Goal: Information Seeking & Learning: Check status

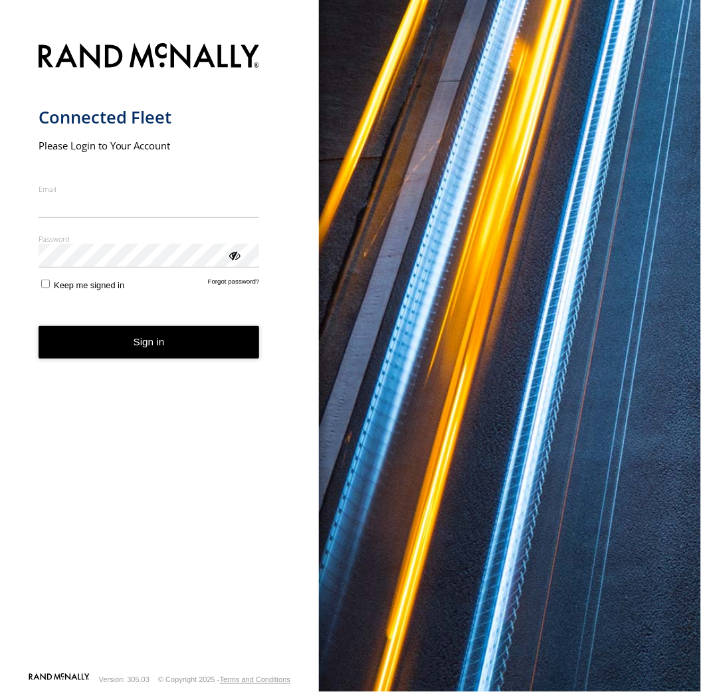
type input "**********"
click at [193, 375] on form "**********" at bounding box center [160, 353] width 242 height 637
click at [189, 336] on button "Sign in" at bounding box center [149, 342] width 221 height 33
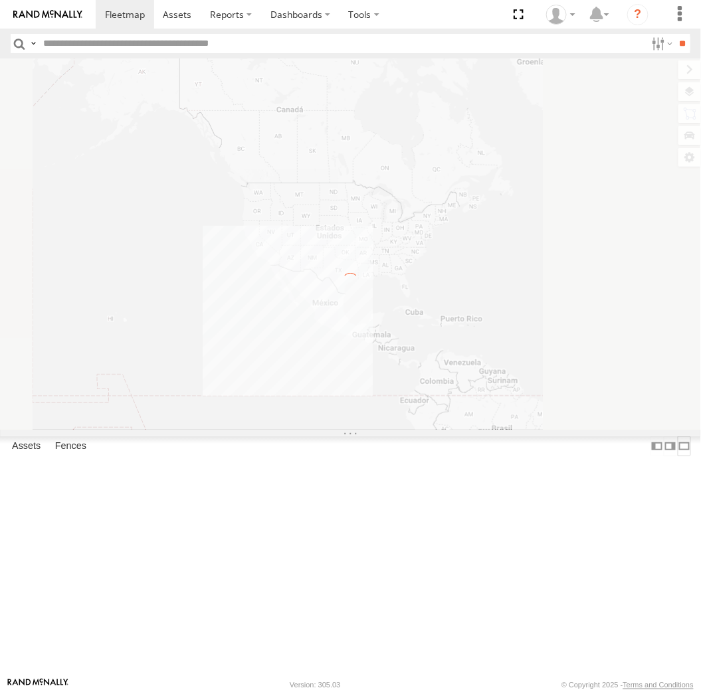
click at [678, 456] on label at bounding box center [684, 445] width 13 height 19
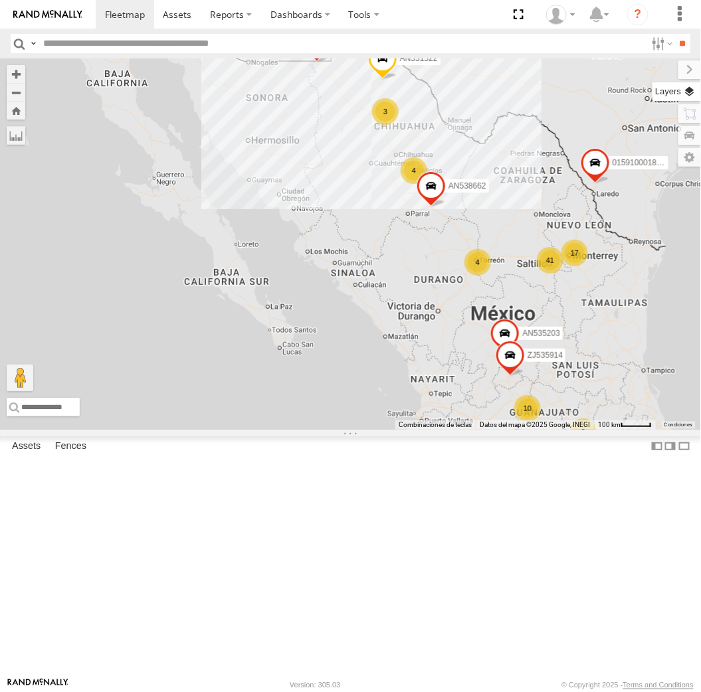
click at [688, 98] on label at bounding box center [676, 91] width 48 height 19
click at [0, 0] on span "Basemaps" at bounding box center [0, 0] width 0 height 0
click at [0, 0] on span "Satellite + Roadmap" at bounding box center [0, 0] width 0 height 0
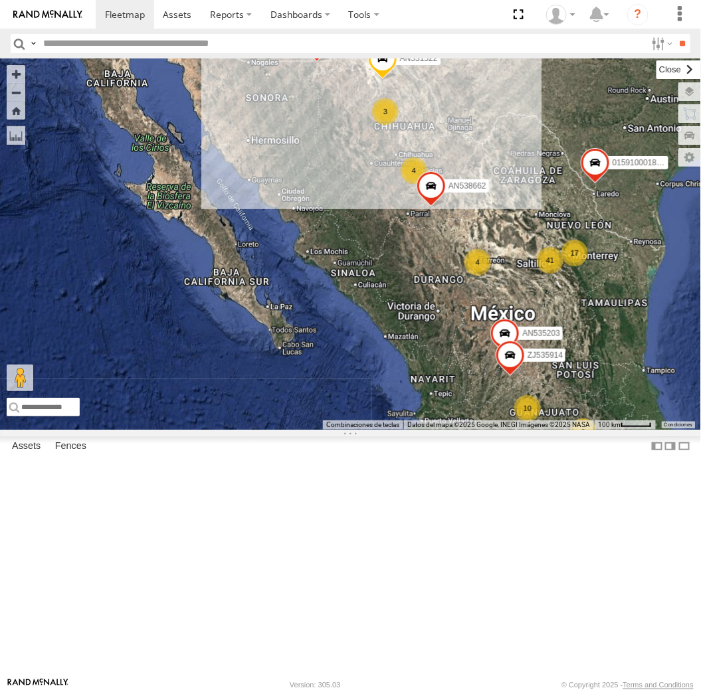
click at [656, 62] on label at bounding box center [678, 69] width 45 height 19
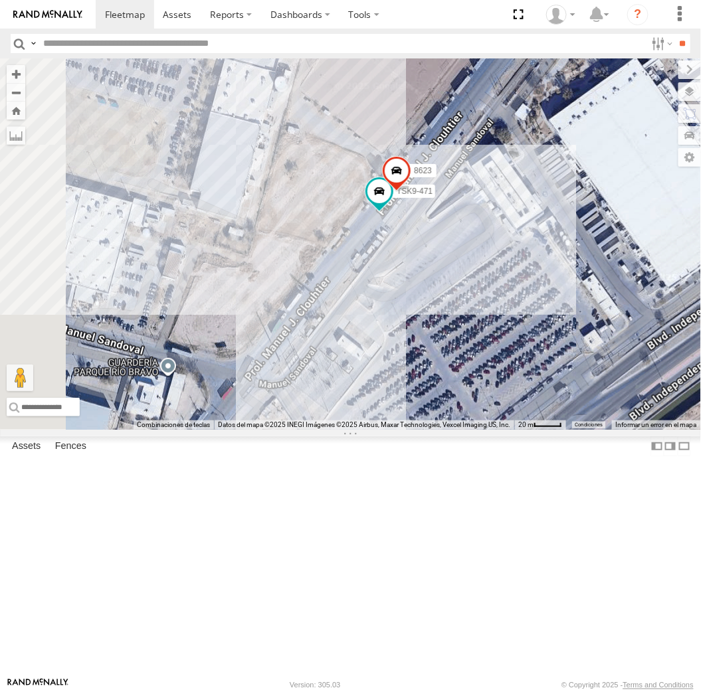
drag, startPoint x: 413, startPoint y: 432, endPoint x: 589, endPoint y: 287, distance: 228.4
click at [589, 287] on div "AN535203 015910001811580 ZJ535914 F2771 AN531522 AN538662 AN53113 845 AN5310637…" at bounding box center [350, 243] width 701 height 371
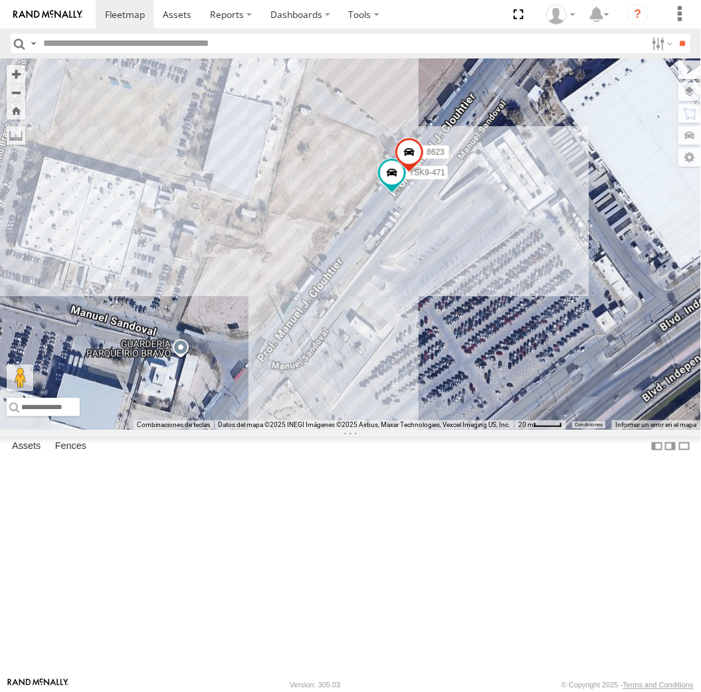
click at [408, 173] on span at bounding box center [409, 156] width 29 height 36
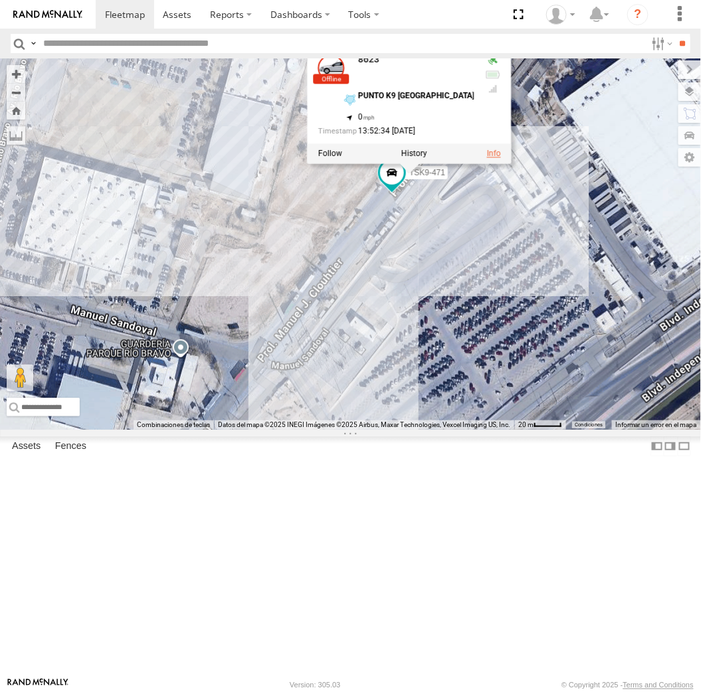
click at [486, 158] on link at bounding box center [493, 153] width 14 height 9
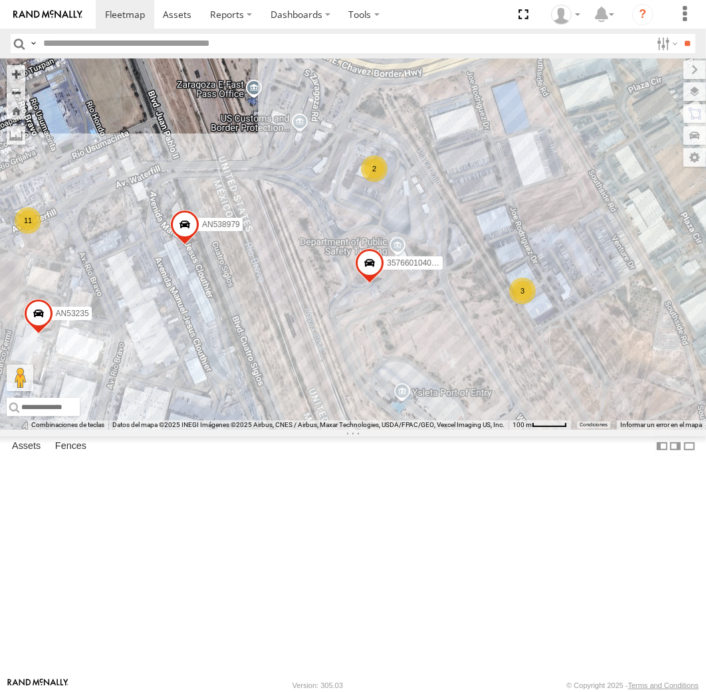
drag, startPoint x: 369, startPoint y: 449, endPoint x: 289, endPoint y: 369, distance: 112.7
click at [289, 369] on div "AN535203 015910001811580 ZJ535914 F2771 AN531522 AN538662 845 659 8682 NISSAN 3…" at bounding box center [353, 243] width 706 height 371
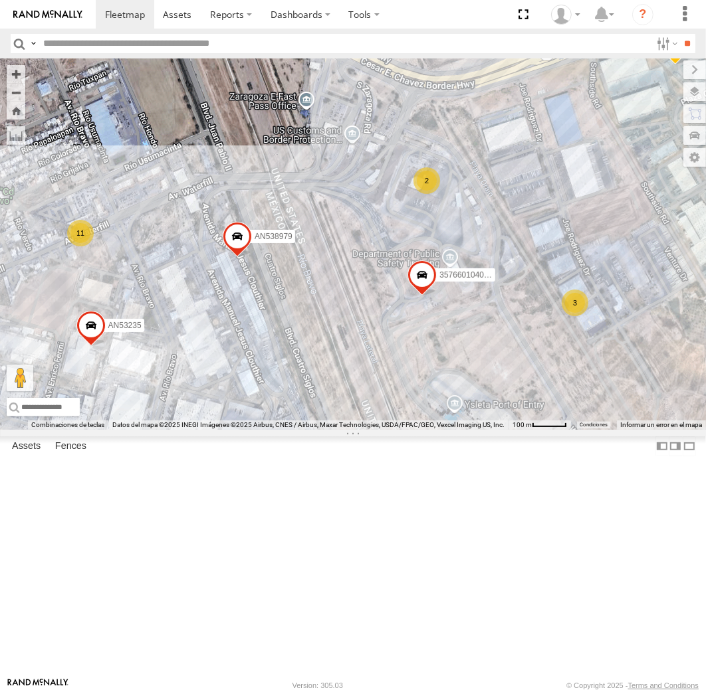
drag, startPoint x: 288, startPoint y: 369, endPoint x: 353, endPoint y: 384, distance: 66.2
click at [353, 384] on div "AN535203 015910001811580 ZJ535914 F2771 AN531522 AN538662 845 659 8682 NISSAN 3…" at bounding box center [353, 243] width 706 height 371
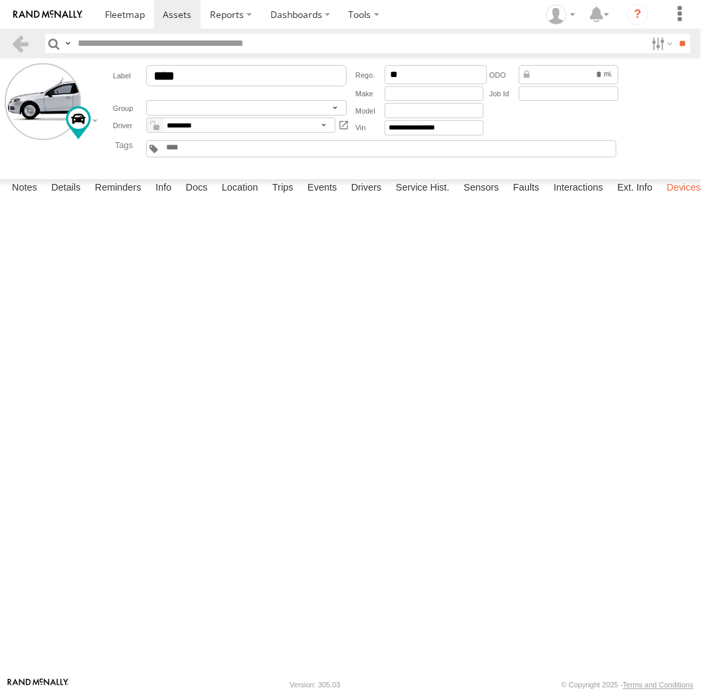
click at [671, 198] on label "Devices" at bounding box center [683, 188] width 47 height 19
click at [0, 0] on div "3485185F5480" at bounding box center [0, 0] width 0 height 0
copy div "3485185F5480"
click at [349, 17] on label at bounding box center [363, 14] width 49 height 29
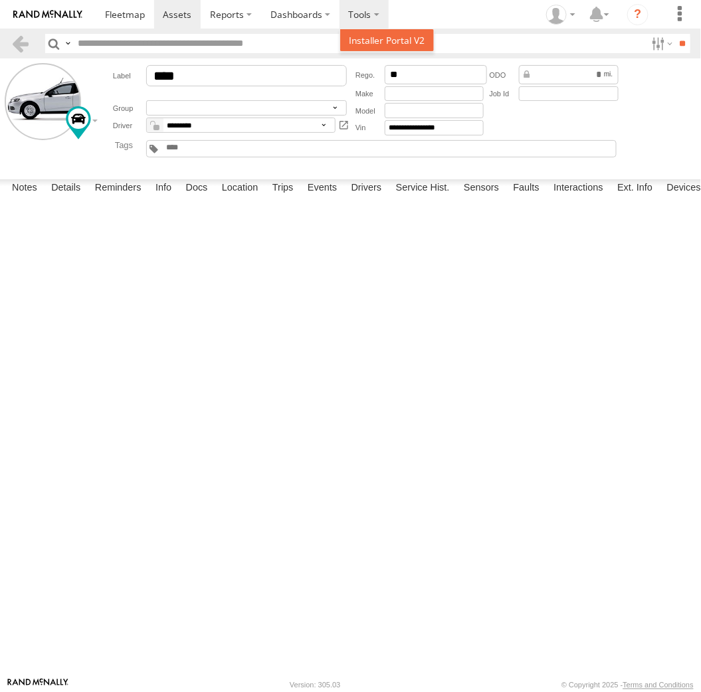
click at [361, 35] on span at bounding box center [387, 40] width 76 height 13
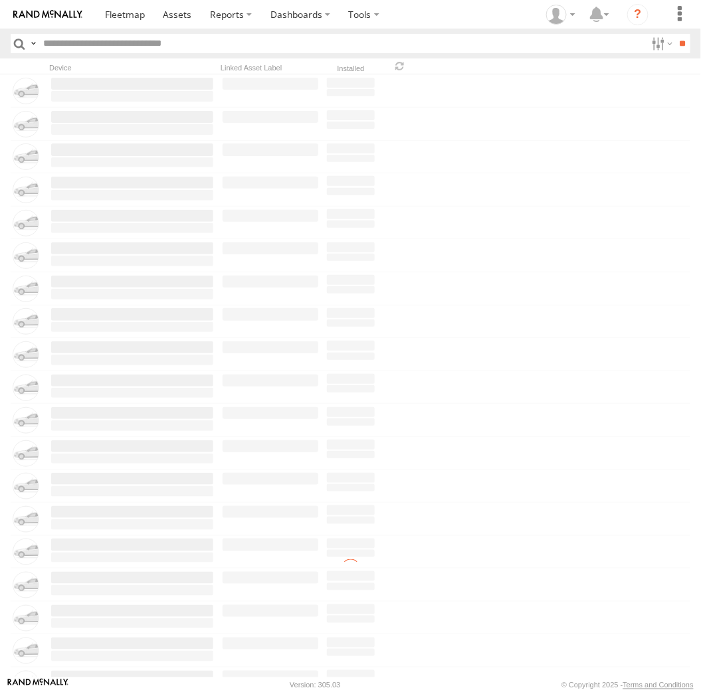
click at [131, 45] on input "text" at bounding box center [342, 43] width 608 height 19
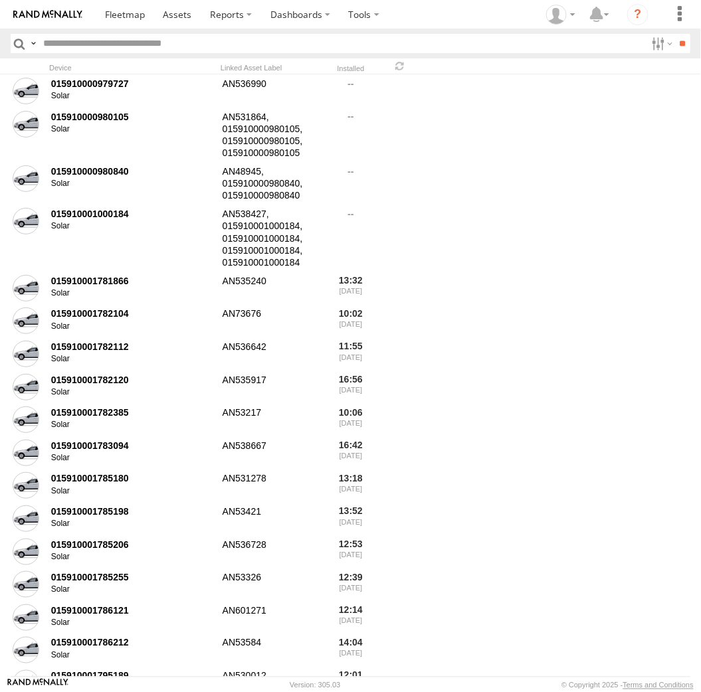
paste input "**********"
type input "**********"
click at [675, 34] on input "**" at bounding box center [682, 43] width 15 height 19
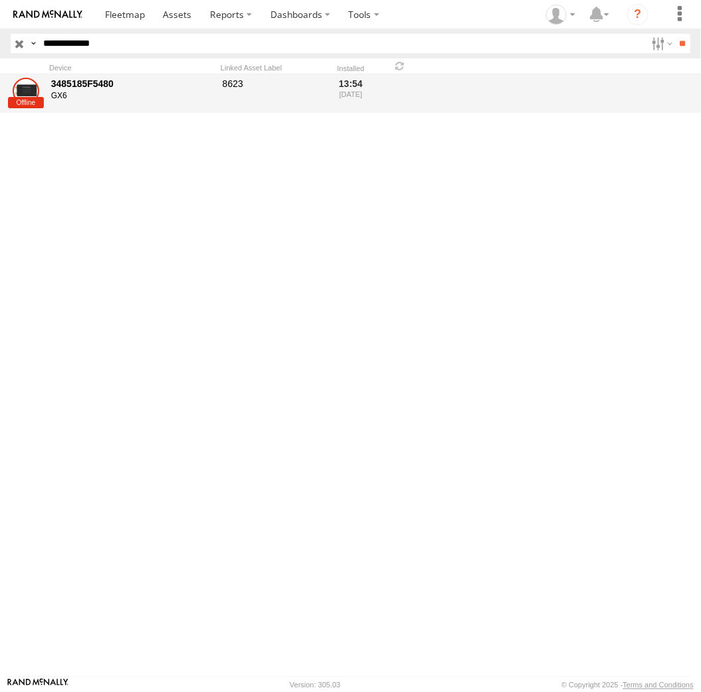
click at [136, 83] on div "3485185F5480" at bounding box center [132, 84] width 162 height 12
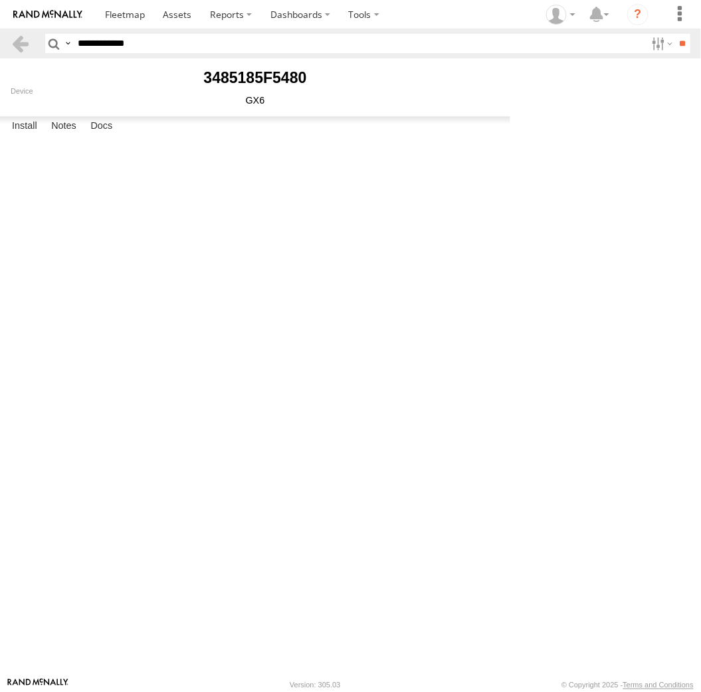
type input "****"
select select "******"
type input "**"
type input "********"
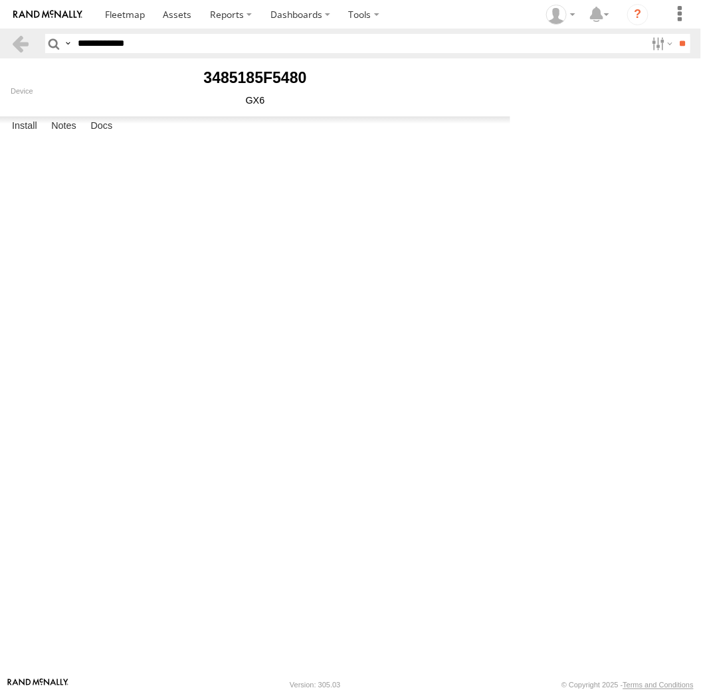
type input "**********"
click at [0, 0] on link "Uninstall" at bounding box center [0, 0] width 0 height 0
click at [0, 0] on div "Cancel Proceed" at bounding box center [0, 0] width 0 height 0
click at [0, 0] on button "Proceed" at bounding box center [0, 0] width 0 height 0
click at [0, 0] on button "OK" at bounding box center [0, 0] width 0 height 0
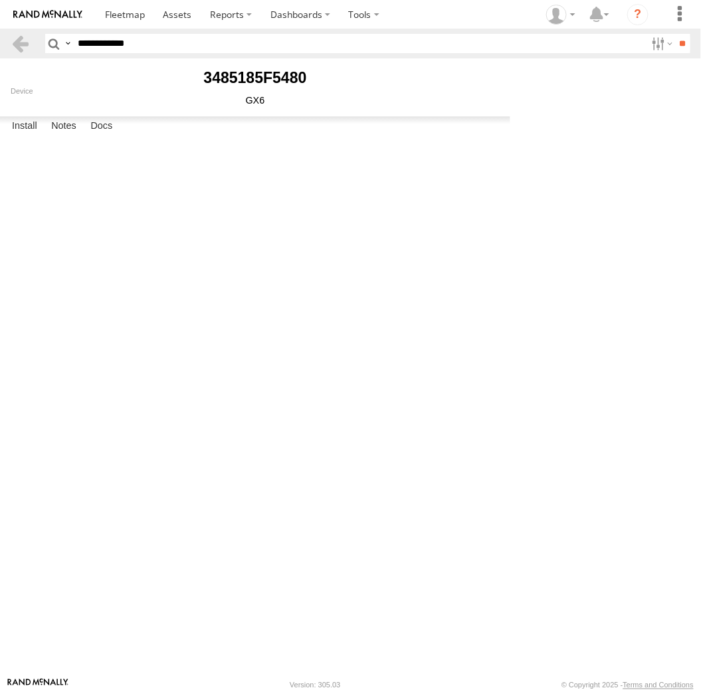
click at [58, 11] on img at bounding box center [47, 14] width 69 height 9
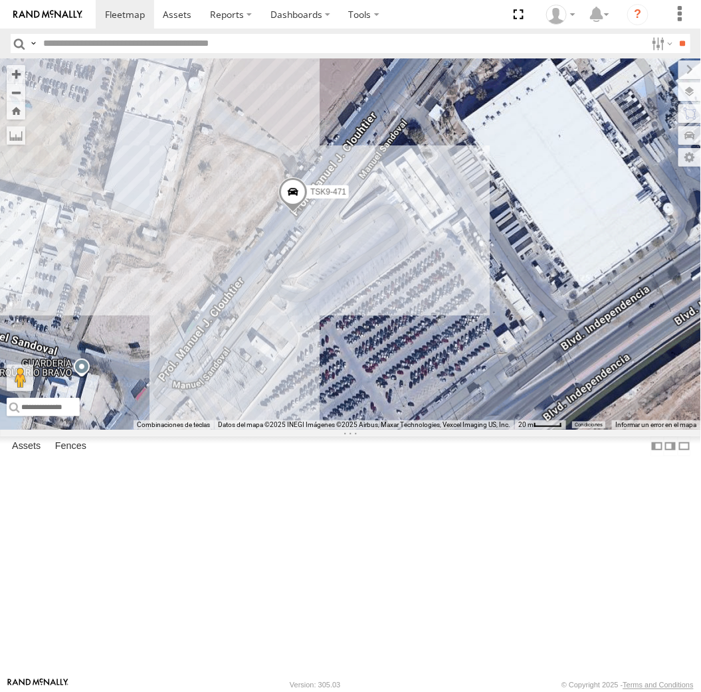
drag, startPoint x: 147, startPoint y: 345, endPoint x: 231, endPoint y: 341, distance: 84.5
click at [231, 341] on div "AN53113 AN537374 F2771 AN531522 AN539582 AN538662 AN5310637 5938 845 AN535635 N…" at bounding box center [350, 243] width 701 height 371
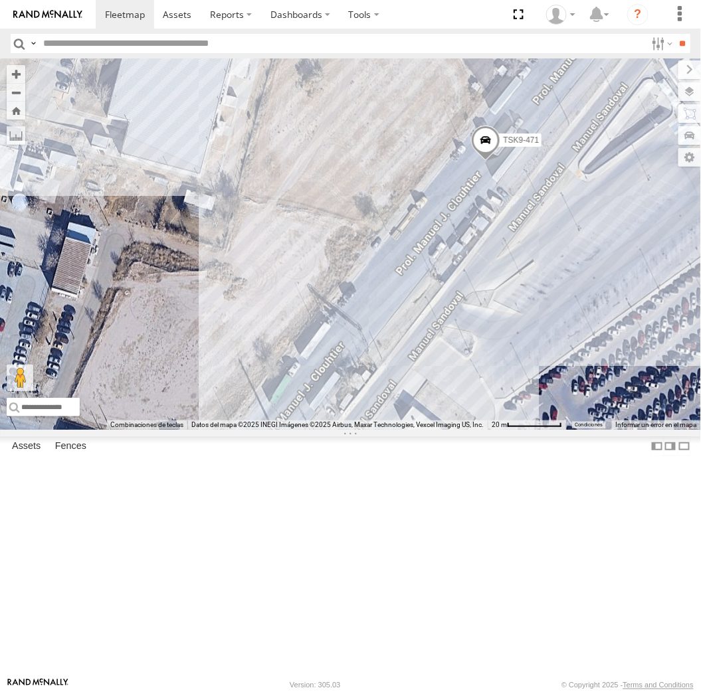
drag, startPoint x: 233, startPoint y: 392, endPoint x: 423, endPoint y: 381, distance: 190.3
click at [423, 381] on div "AN53113 AN537374 F2771 AN531522 AN539582 AN538662 AN5310637 5938 845 AN535635 N…" at bounding box center [350, 243] width 701 height 371
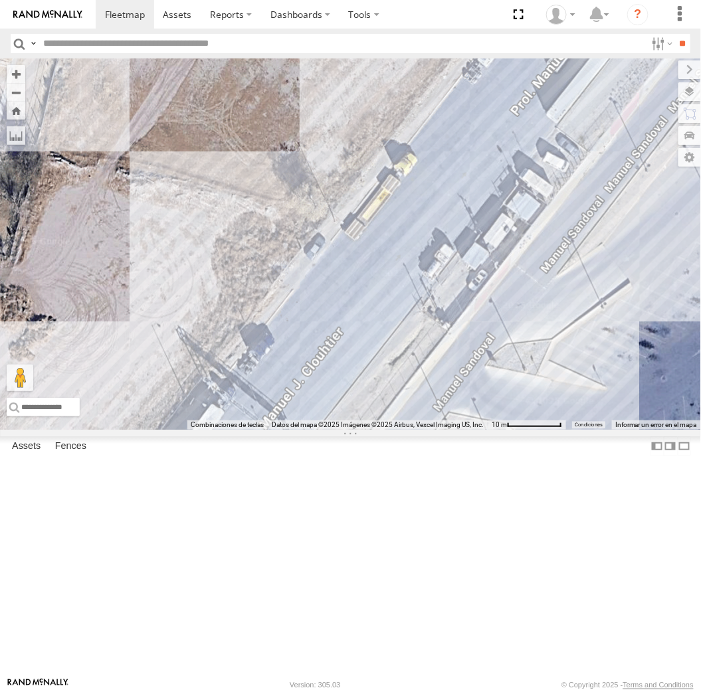
drag, startPoint x: 416, startPoint y: 482, endPoint x: 436, endPoint y: 253, distance: 229.5
click at [436, 253] on div "AN535203 015910001811580 ZJ535914 F2771 AN531522 AN538662 357660104096649 AN535…" at bounding box center [350, 243] width 701 height 371
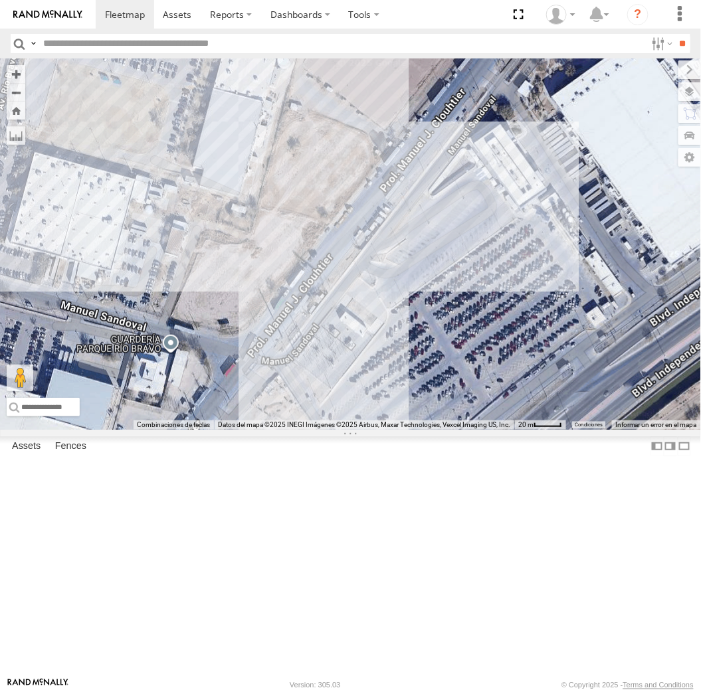
drag, startPoint x: 557, startPoint y: 450, endPoint x: 326, endPoint y: 392, distance: 238.5
click at [326, 392] on div at bounding box center [350, 243] width 701 height 371
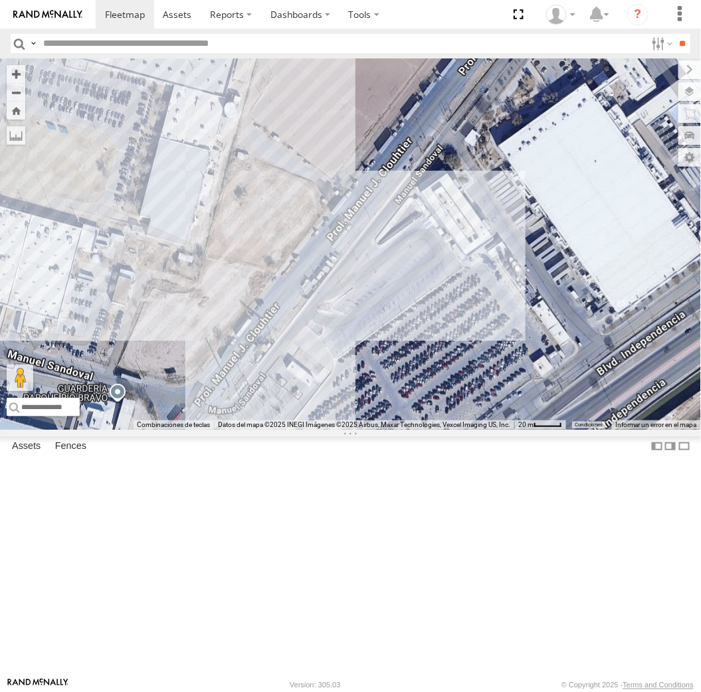
drag, startPoint x: 264, startPoint y: 469, endPoint x: 348, endPoint y: 415, distance: 100.1
click at [341, 417] on div "C143 AN534964 AN539011 AN531858 AN535409 623 AN531520 6310 AN531620 AN53235 348…" at bounding box center [350, 243] width 701 height 371
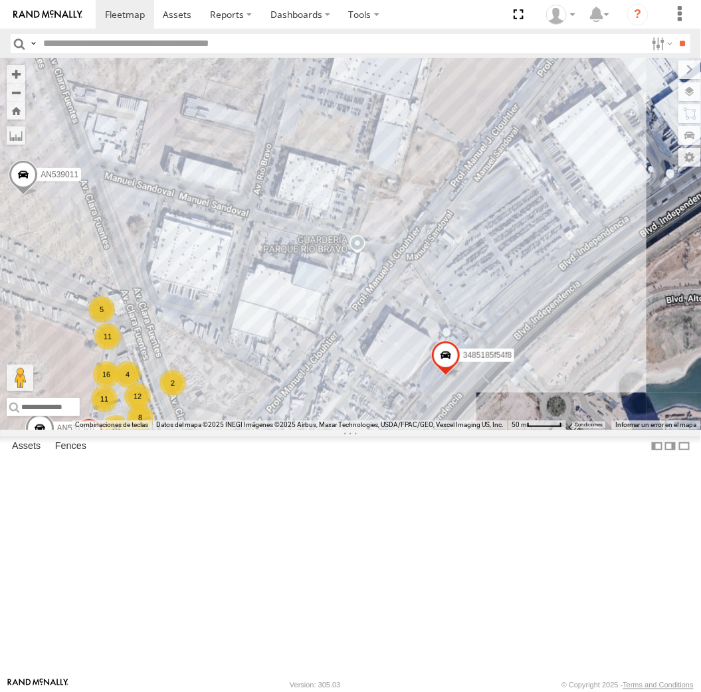
drag, startPoint x: 348, startPoint y: 460, endPoint x: 470, endPoint y: 369, distance: 152.4
click at [470, 369] on div "C143 AN534964 AN539011 AN531858 AN535409 623 AN531520 6310 AN531620 AN53235 348…" at bounding box center [350, 243] width 701 height 371
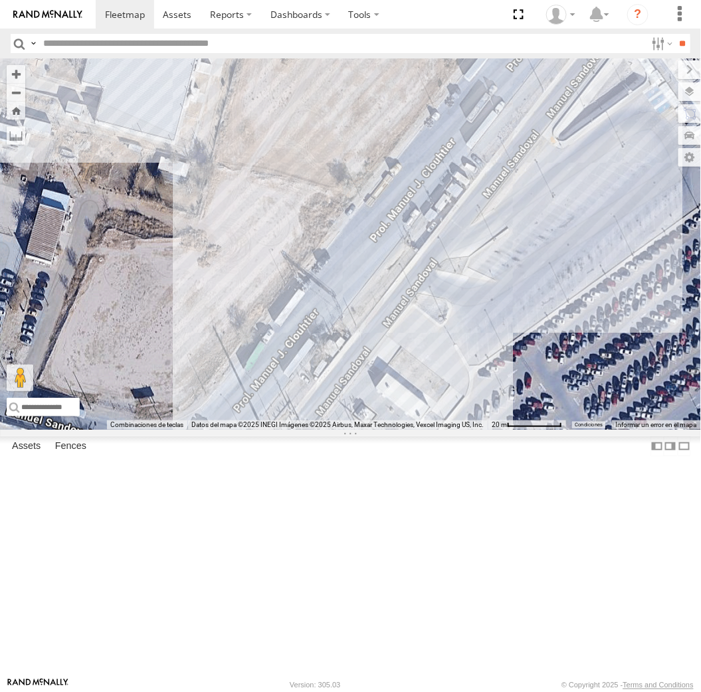
drag, startPoint x: 298, startPoint y: 193, endPoint x: 105, endPoint y: 334, distance: 238.3
click at [329, 251] on div "C143 AN534964 AN539011 AN531858 AN535409 623 AN531520 6310 AN531620 AN53235 348…" at bounding box center [350, 243] width 701 height 371
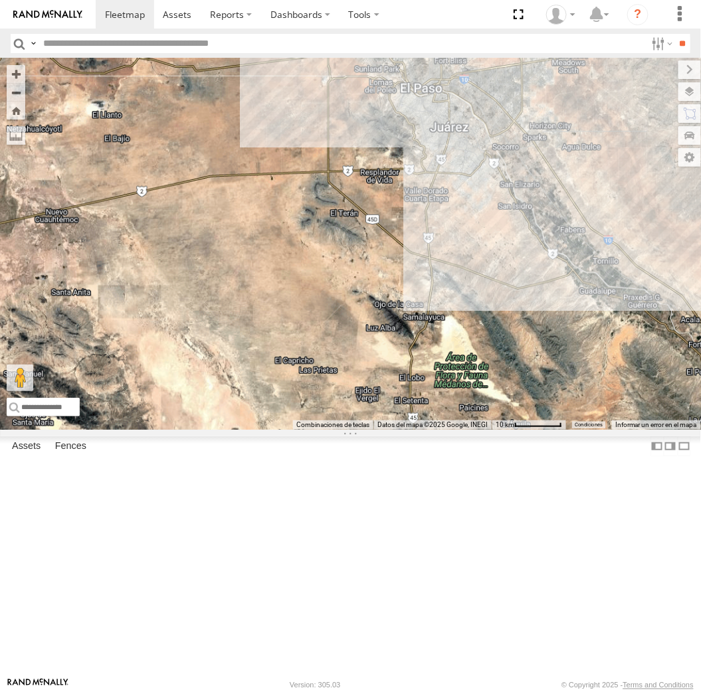
drag, startPoint x: 606, startPoint y: 264, endPoint x: 381, endPoint y: 276, distance: 224.9
click at [381, 276] on div "AN535203 015910001811580 ZJ535914 F2771 AN531522 AN538662" at bounding box center [350, 243] width 701 height 371
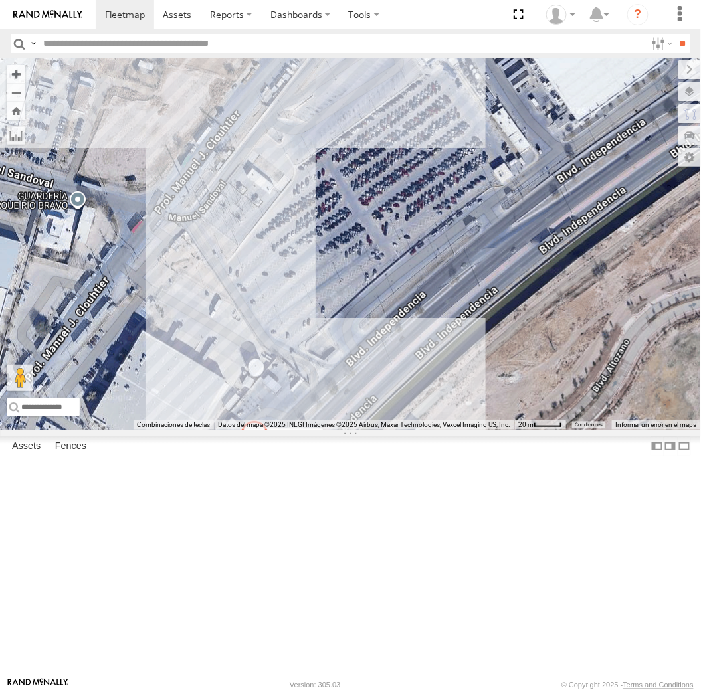
drag, startPoint x: 403, startPoint y: 299, endPoint x: 521, endPoint y: 353, distance: 129.6
click at [521, 353] on div "AN53854 3485185f54f8" at bounding box center [350, 243] width 701 height 371
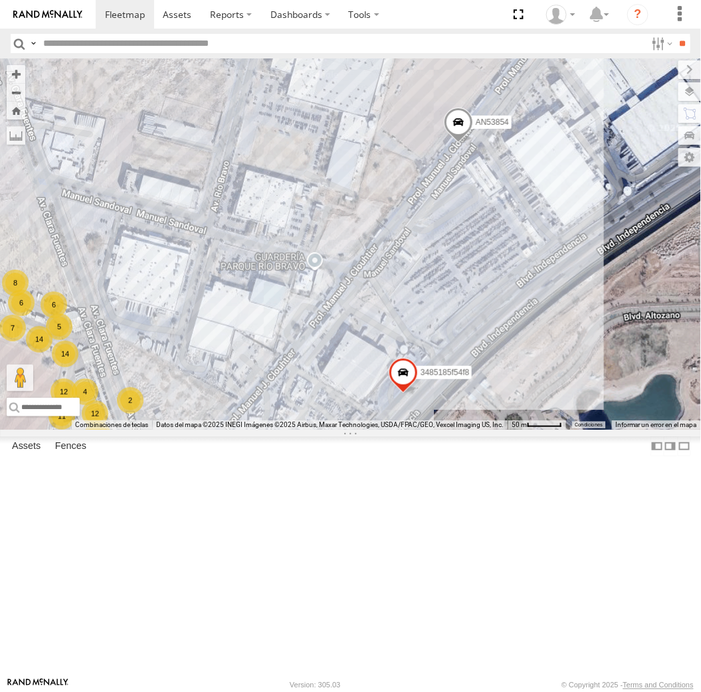
drag, startPoint x: 363, startPoint y: 347, endPoint x: 389, endPoint y: 397, distance: 55.6
click at [389, 397] on div "AN53854 3485185f54f8 12 14 12 80 8 16 20 11 F2775 14 6 7 2 8 2 8 7 6 4 AN535409…" at bounding box center [350, 243] width 701 height 371
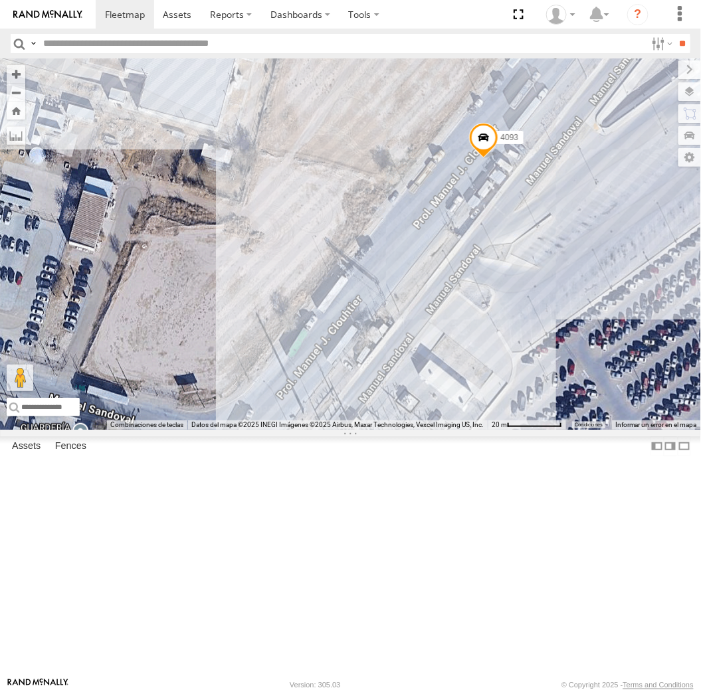
drag, startPoint x: 630, startPoint y: 298, endPoint x: 423, endPoint y: 392, distance: 227.7
click at [423, 392] on div "4093" at bounding box center [350, 243] width 701 height 371
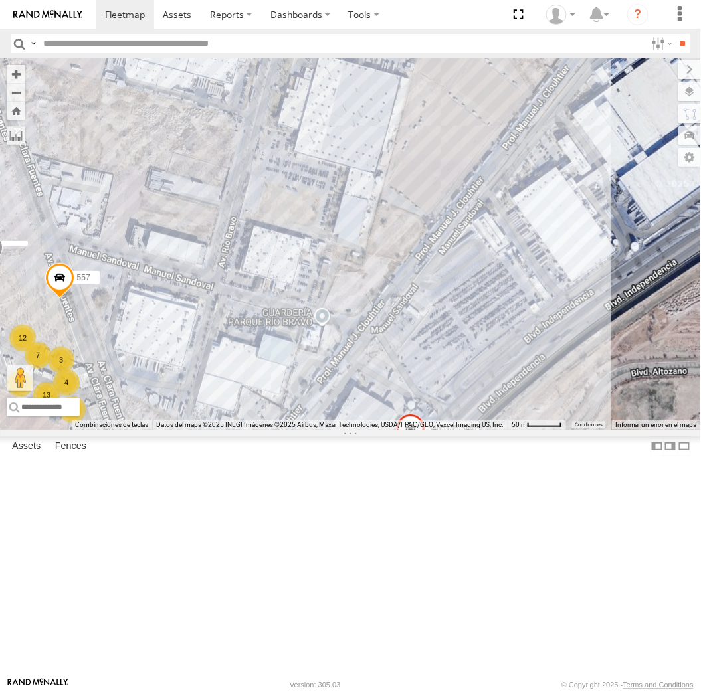
click at [231, 488] on span at bounding box center [229, 470] width 29 height 36
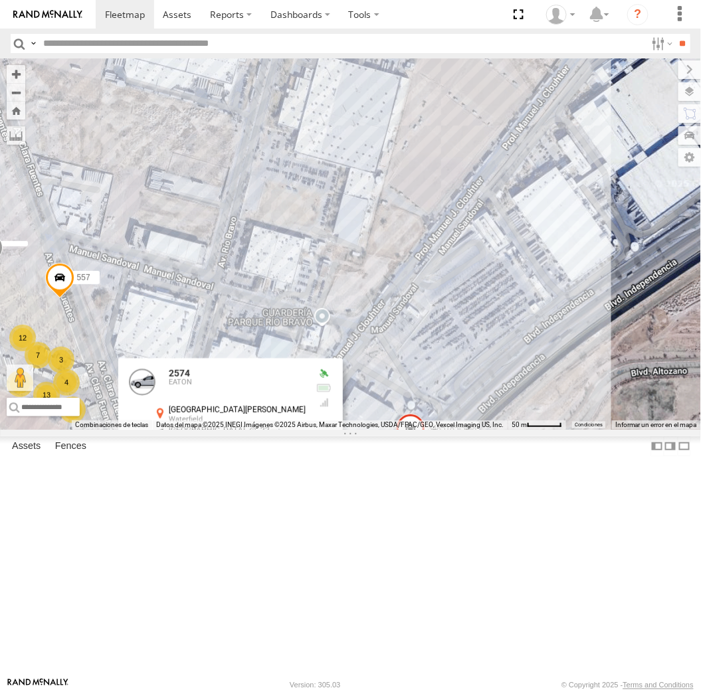
click at [441, 430] on div "11 14 12 80 16 8 16 20 11 13 2 12 6 2 8 14 3 4 4 7 2 AN535409 2574 4 623 AN5315…" at bounding box center [350, 243] width 701 height 371
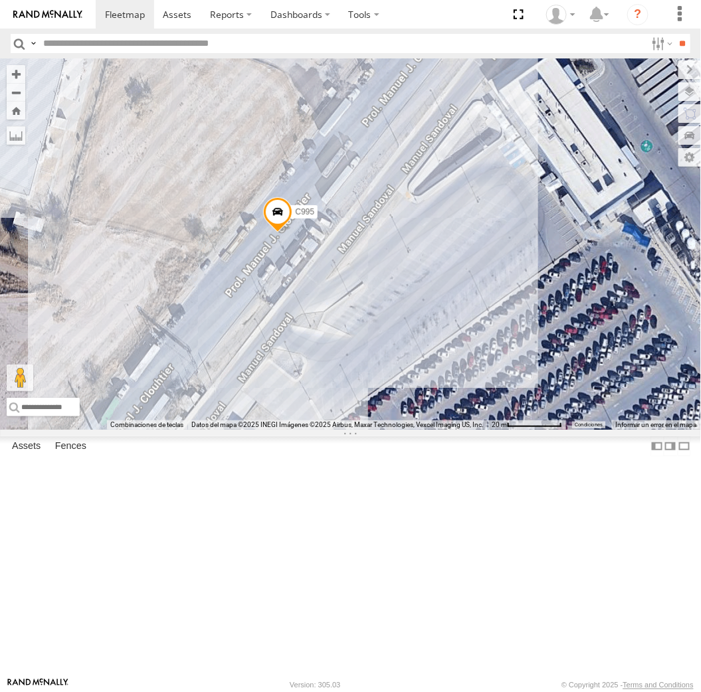
drag, startPoint x: 269, startPoint y: 328, endPoint x: 286, endPoint y: 376, distance: 50.6
click at [269, 233] on span at bounding box center [277, 215] width 29 height 36
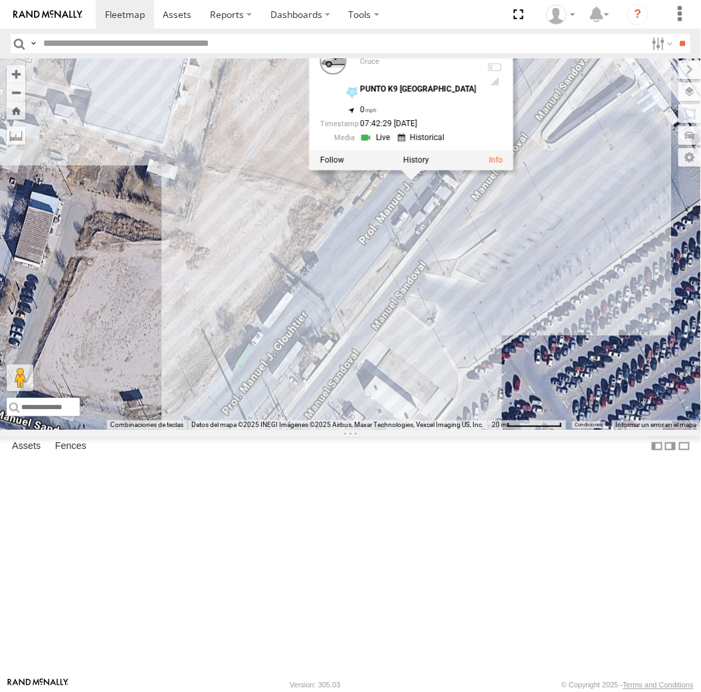
drag, startPoint x: 364, startPoint y: 476, endPoint x: 461, endPoint y: 435, distance: 105.1
click at [461, 430] on div "C995 C995 Cruce PUNTO K9 ZARAGOZA 31.65859 , -106.33978 0 07:42:29 08/18/2025" at bounding box center [350, 243] width 701 height 371
click at [483, 410] on div "C995 C995 Cruce PUNTO K9 ZARAGOZA 31.65859 , -106.33978 0 07:42:29 08/18/2025" at bounding box center [350, 243] width 701 height 371
click at [480, 381] on div "C995 C995 Cruce PUNTO K9 ZARAGOZA 31.65859 , -106.33978 0 07:42:29 08/18/2025" at bounding box center [350, 243] width 701 height 371
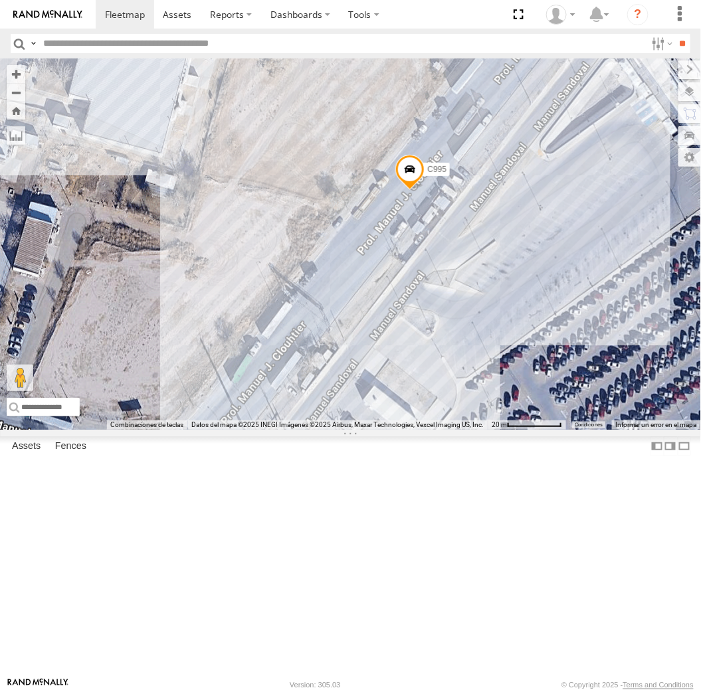
drag, startPoint x: 468, startPoint y: 376, endPoint x: 467, endPoint y: 390, distance: 14.0
click at [467, 390] on div "C995" at bounding box center [350, 243] width 701 height 371
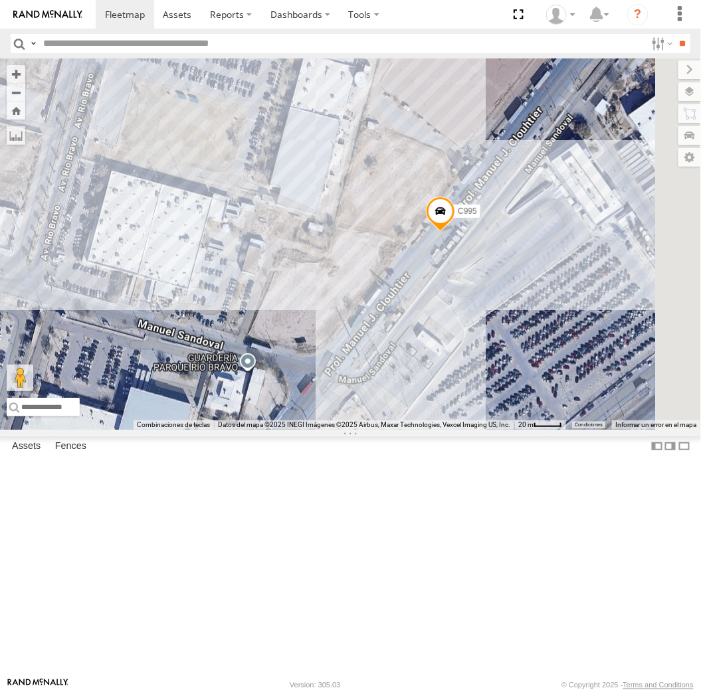
drag, startPoint x: 675, startPoint y: 219, endPoint x: 384, endPoint y: 508, distance: 410.1
click at [387, 430] on div "C995 3485185f54f8" at bounding box center [350, 243] width 701 height 371
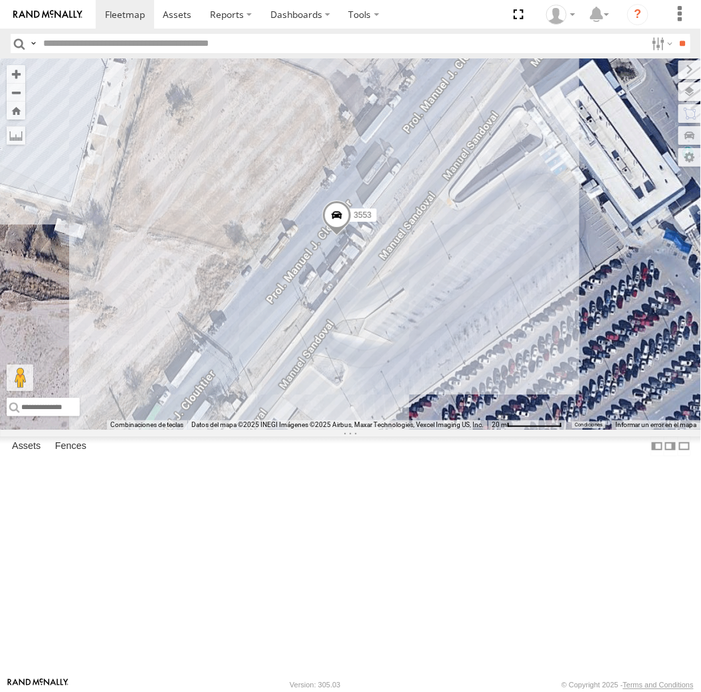
drag, startPoint x: 347, startPoint y: 541, endPoint x: 423, endPoint y: 515, distance: 79.4
click at [423, 430] on div "623 AN531620 3485185f54f8 3553" at bounding box center [350, 243] width 701 height 371
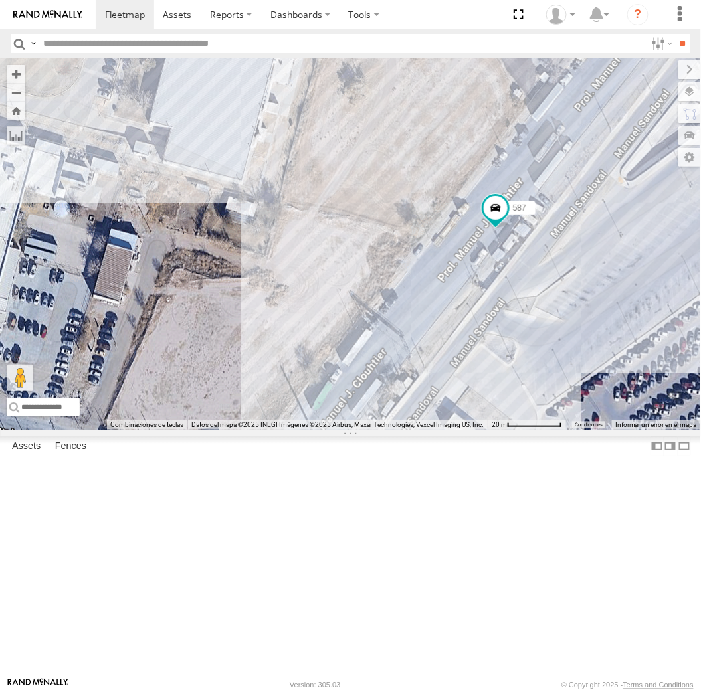
drag, startPoint x: 449, startPoint y: 492, endPoint x: 662, endPoint y: 458, distance: 215.8
click at [662, 430] on div "587" at bounding box center [350, 243] width 701 height 371
drag, startPoint x: 506, startPoint y: 559, endPoint x: 42, endPoint y: 488, distance: 469.7
click at [506, 430] on div "005" at bounding box center [350, 243] width 701 height 371
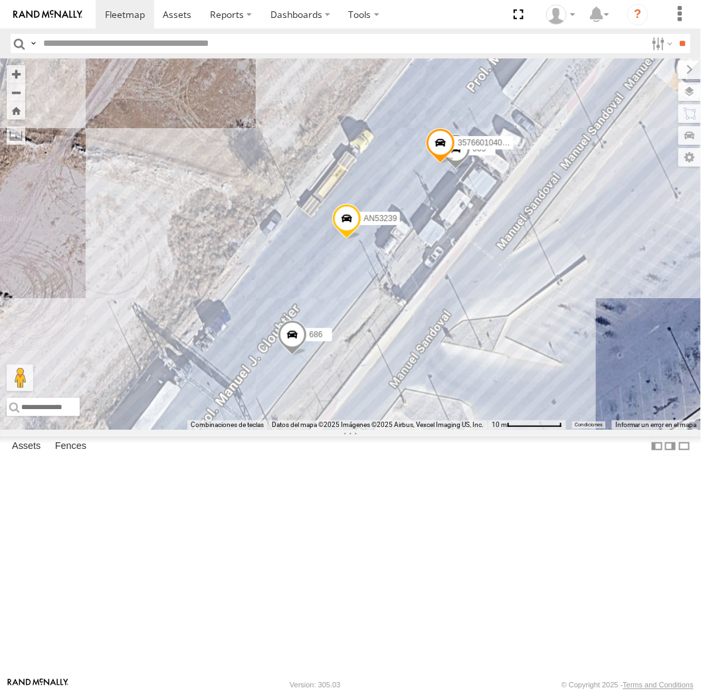
drag, startPoint x: 656, startPoint y: 462, endPoint x: 581, endPoint y: 400, distance: 97.2
click at [581, 400] on div "AN53239 686 005 357660104095757" at bounding box center [350, 243] width 701 height 371
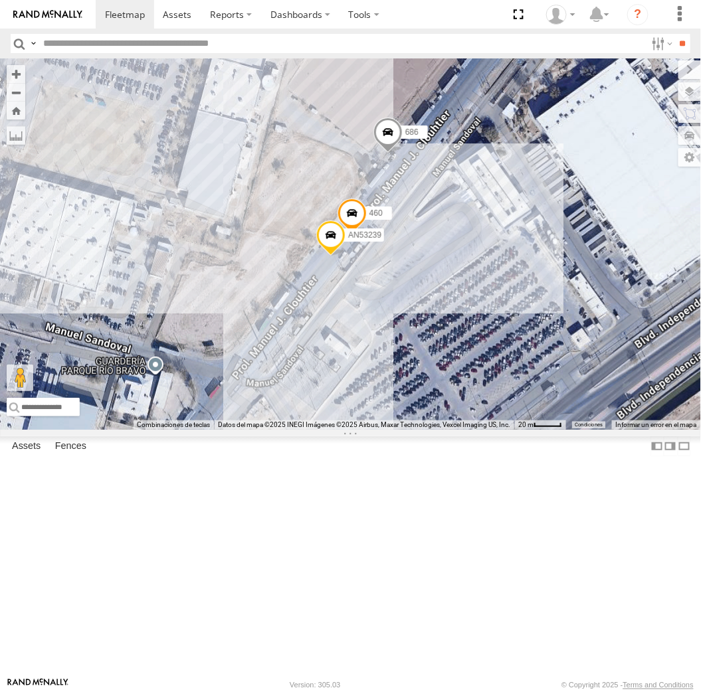
drag, startPoint x: 599, startPoint y: 355, endPoint x: 368, endPoint y: 487, distance: 265.4
click at [368, 430] on div "005 357660104095757 AN53239 686 460 3485185f54f8" at bounding box center [350, 243] width 701 height 371
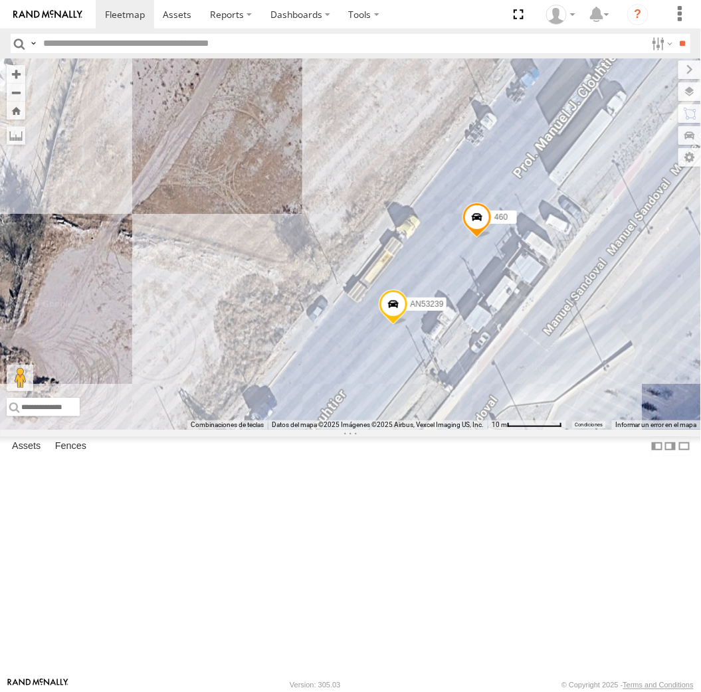
drag, startPoint x: 277, startPoint y: 387, endPoint x: 289, endPoint y: 289, distance: 98.4
click at [294, 288] on div "460 AN53239 686" at bounding box center [350, 243] width 701 height 371
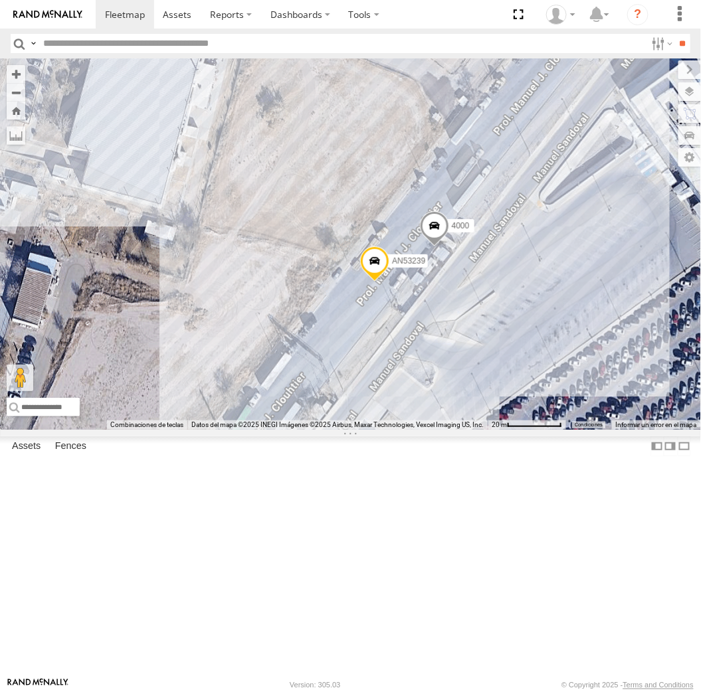
drag, startPoint x: 304, startPoint y: 231, endPoint x: 345, endPoint y: 320, distance: 99.0
click at [345, 320] on div "460 3485185f54f8 6680 AN535409 623 AN531520 AN531620 AN531246 357660104096649 9…" at bounding box center [350, 243] width 701 height 371
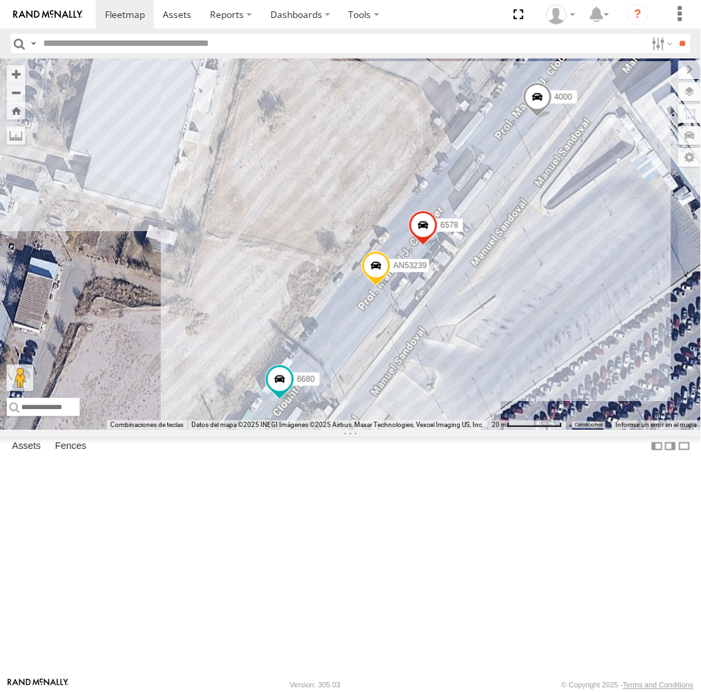
click at [421, 246] on span at bounding box center [423, 228] width 29 height 36
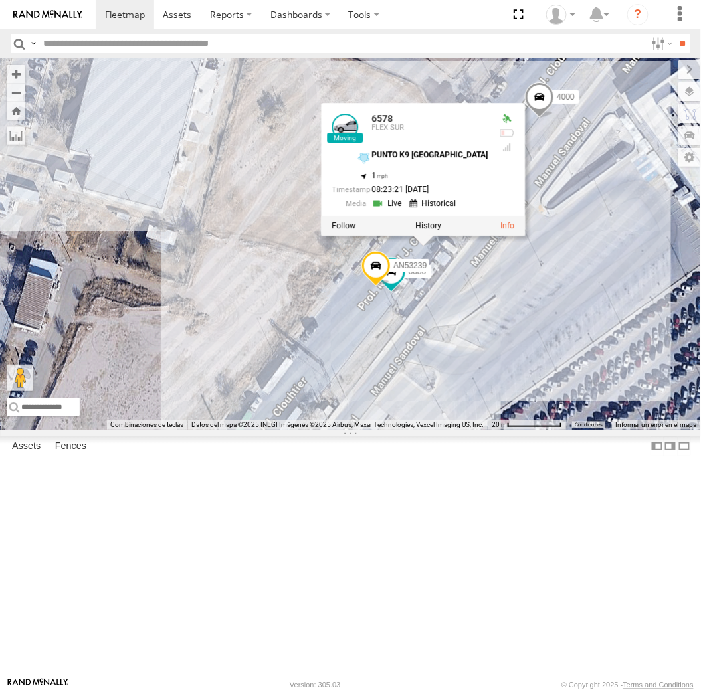
click at [449, 430] on div "4000 6578 6680 AN53239 6578 FLEX SUR PUNTO K9 ZARAGOZA 31.65859 , -106.33973 1 …" at bounding box center [350, 243] width 701 height 371
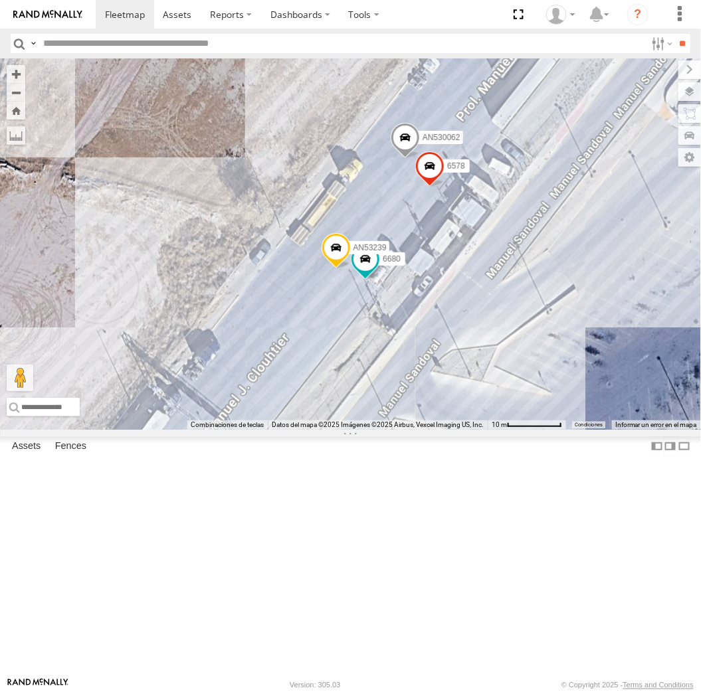
drag, startPoint x: 509, startPoint y: 485, endPoint x: 434, endPoint y: 415, distance: 102.9
click at [434, 415] on div "4000 6578 6680 AN53239 AN530062" at bounding box center [350, 243] width 701 height 371
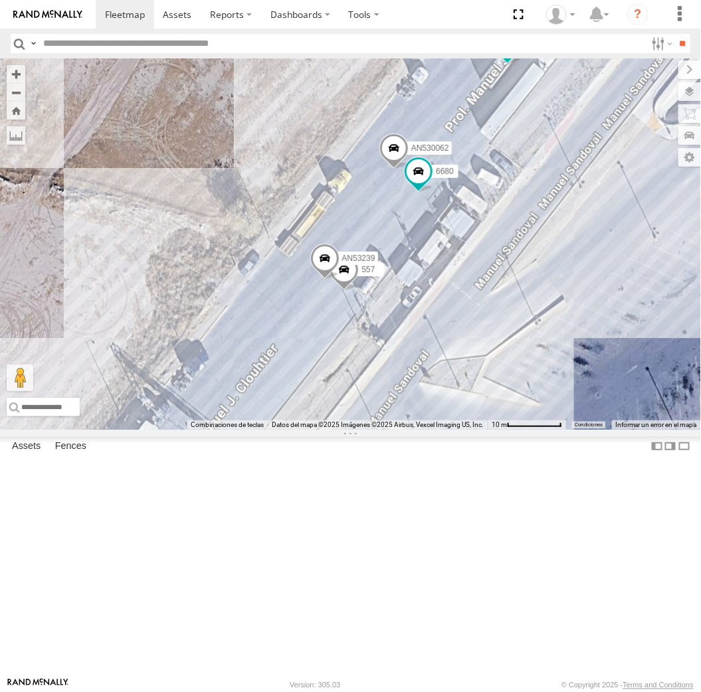
drag, startPoint x: 641, startPoint y: 386, endPoint x: 549, endPoint y: 381, distance: 92.5
click at [549, 381] on div "AN539297 AN535203 015910001845018 015910001811580 AN530017 ZJ535914 F2771 AN538…" at bounding box center [350, 243] width 701 height 371
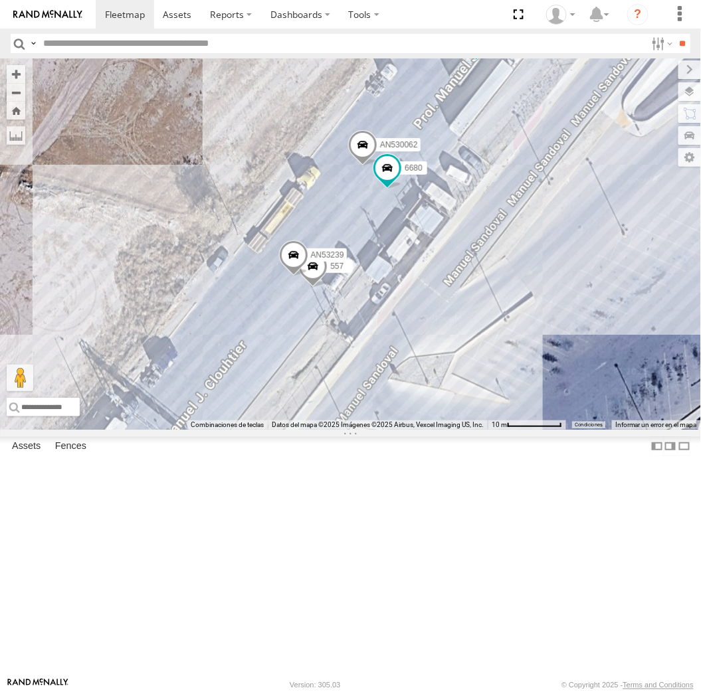
drag, startPoint x: 353, startPoint y: 349, endPoint x: 375, endPoint y: 343, distance: 22.7
click at [375, 343] on div "AN539297 AN535203 015910001845018 015910001811580 AN530017 ZJ535914 F2771 AN538…" at bounding box center [350, 243] width 701 height 371
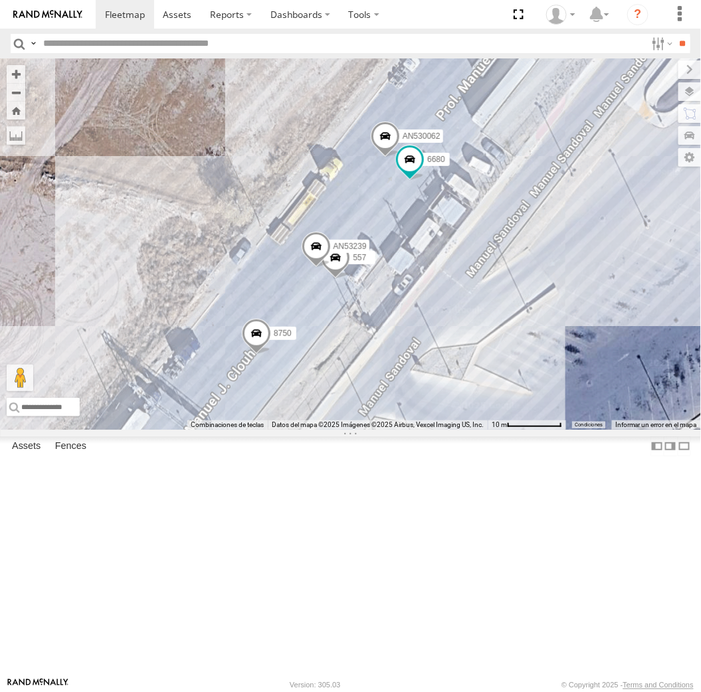
click at [504, 430] on div "AN539297 AN535203 015910001845018 015910001811580 AN530017 ZJ535914 F2771 AN538…" at bounding box center [350, 243] width 701 height 371
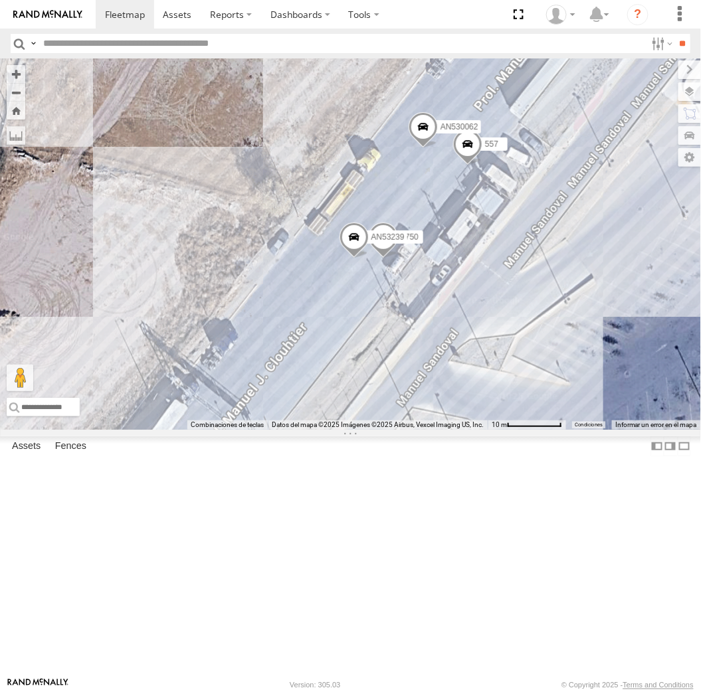
drag, startPoint x: 481, startPoint y: 425, endPoint x: 532, endPoint y: 414, distance: 52.4
click at [532, 414] on div "AN539297 AN535203 015910001845018 015910001811580 AN530017 ZJ535914 F2771 AN538…" at bounding box center [350, 243] width 701 height 371
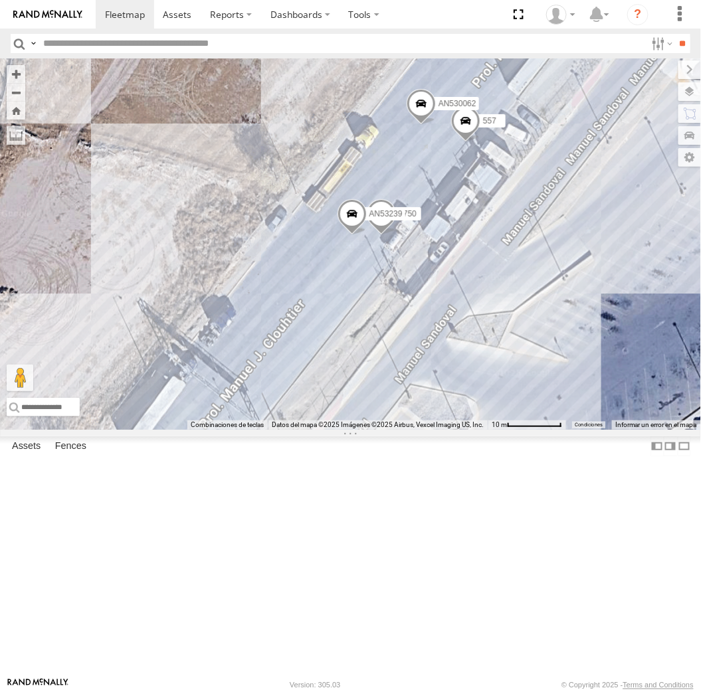
drag, startPoint x: 534, startPoint y: 499, endPoint x: 541, endPoint y: 488, distance: 13.1
click at [541, 430] on div "AN539297 AN535203 015910001845018 015910001811580 AN530017 ZJ535914 F2771 AN538…" at bounding box center [350, 243] width 701 height 371
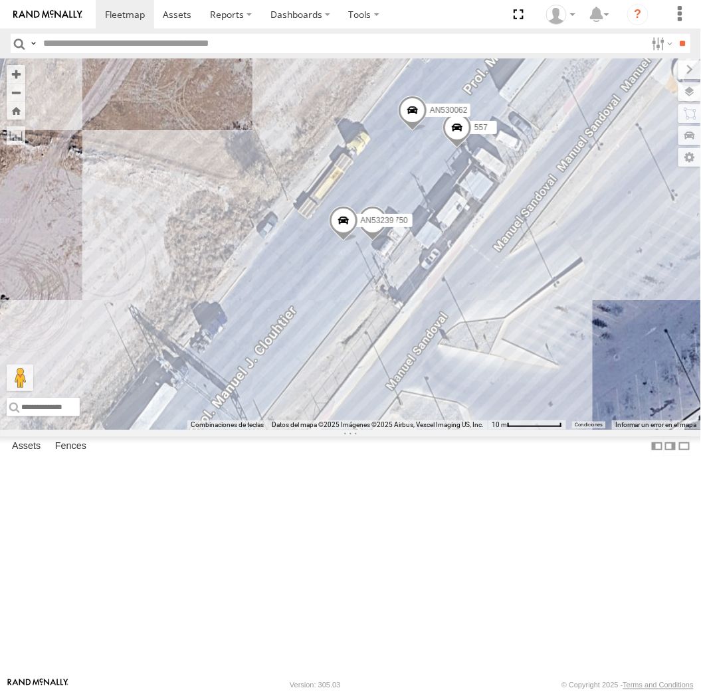
drag, startPoint x: 492, startPoint y: 456, endPoint x: 341, endPoint y: 510, distance: 159.3
click at [437, 430] on div "AN539297 AN535203 015910001845018 015910001811580 AN530017 ZJ535914 F2771 AN538…" at bounding box center [350, 243] width 701 height 371
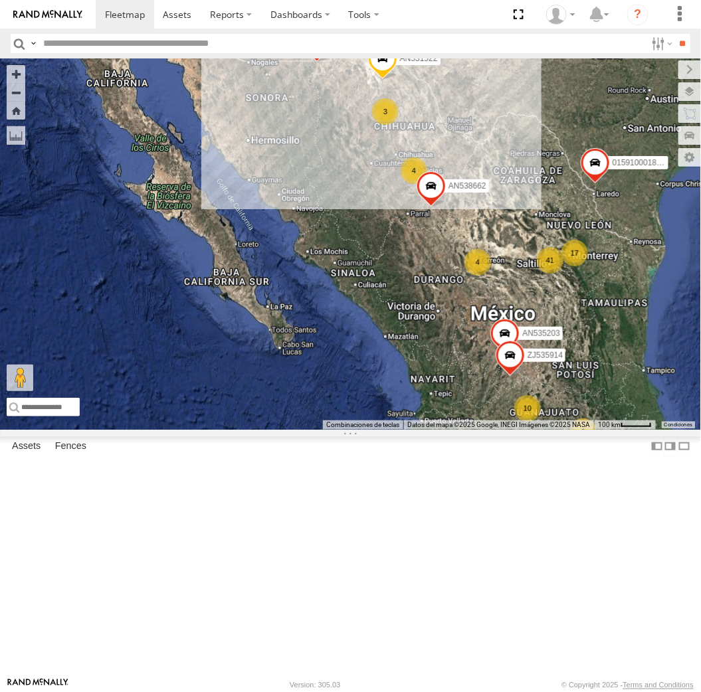
click at [262, 692] on footer "[PERSON_NAME] Version: 305.03 © Copyright 2025 - Terms and Conditions" at bounding box center [350, 685] width 701 height 15
click at [250, 688] on footer "[PERSON_NAME] Version: 305.03 © Copyright 2025 - Terms and Conditions" at bounding box center [350, 685] width 701 height 15
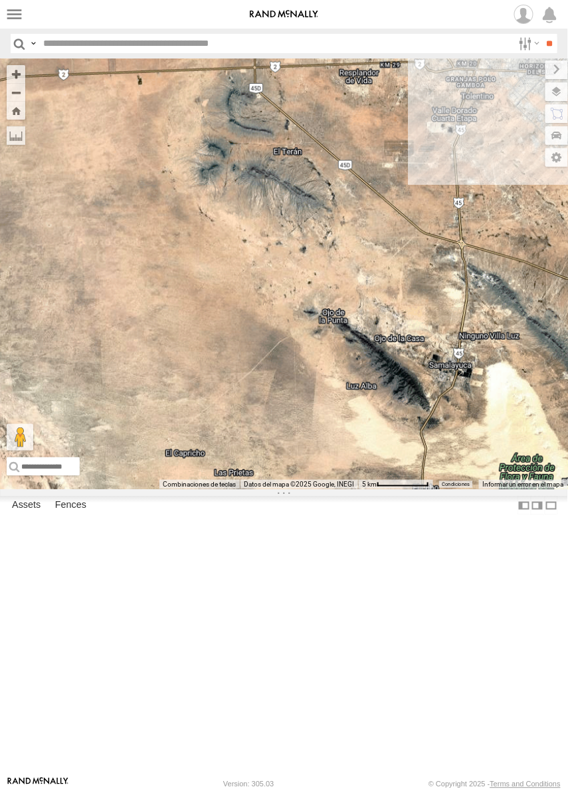
drag, startPoint x: 468, startPoint y: 143, endPoint x: 314, endPoint y: 414, distance: 311.6
click at [314, 414] on div "AN535203 015910001811580 ZJ535914 F2771 AN531522 AN538662 AN536776 AN53113 0159…" at bounding box center [284, 273] width 568 height 430
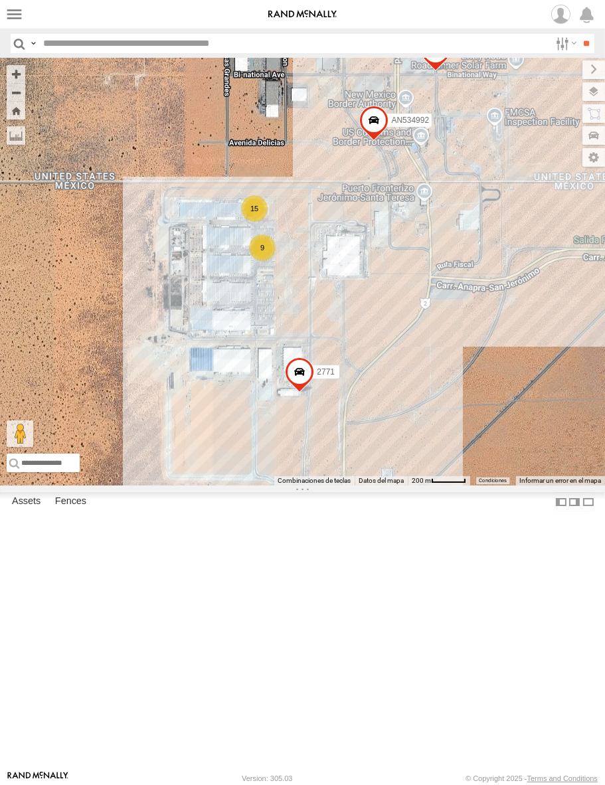
drag, startPoint x: 324, startPoint y: 244, endPoint x: 278, endPoint y: 215, distance: 54.6
click at [278, 215] on div "AN535203 015910001811580 ZJ535914 F2771 AN531522 AN538662 AN536776 AN53113 15 9…" at bounding box center [302, 271] width 605 height 427
click at [502, 464] on div "2771 0054 7169 AN534992 14 9" at bounding box center [302, 271] width 605 height 427
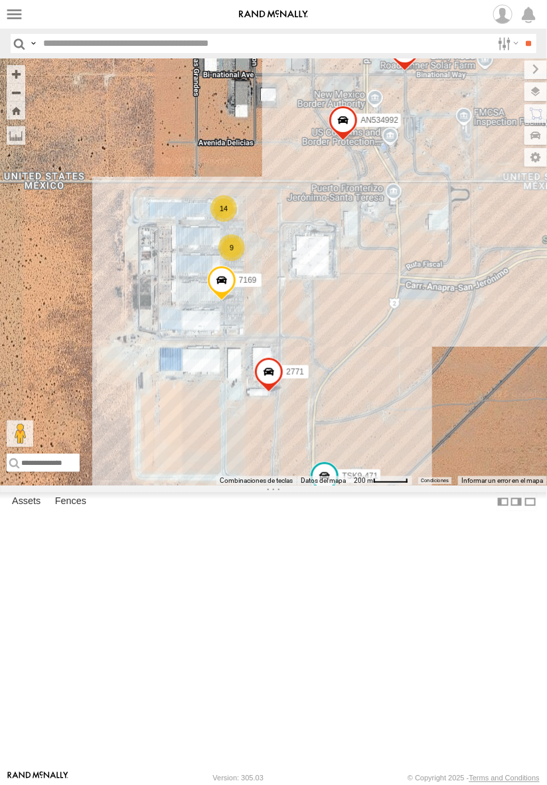
drag, startPoint x: 389, startPoint y: 441, endPoint x: 351, endPoint y: 462, distance: 44.0
click at [351, 462] on div "2771 0054 7169 TSK9-471 AN534992 14 9" at bounding box center [273, 271] width 547 height 427
drag, startPoint x: 375, startPoint y: 457, endPoint x: 355, endPoint y: 462, distance: 21.3
click at [355, 462] on div "2771 0054 7169 TSK9-471 AN534992 14 9" at bounding box center [273, 271] width 547 height 427
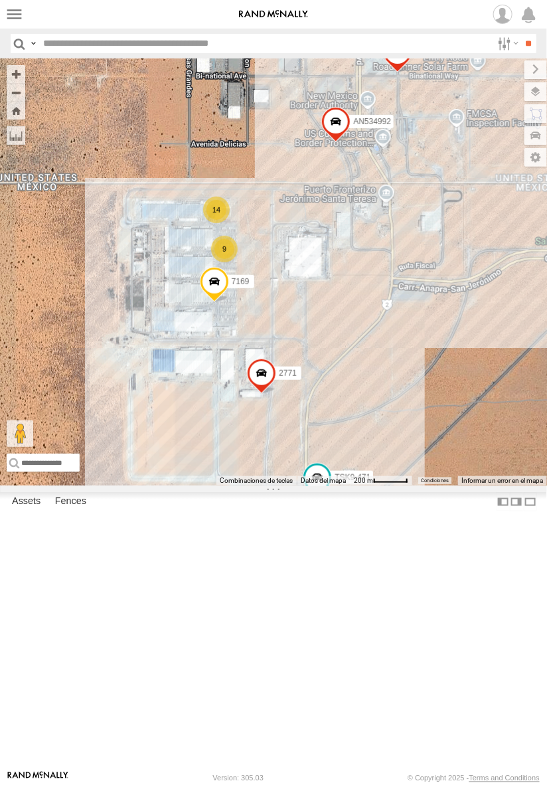
drag, startPoint x: 364, startPoint y: 466, endPoint x: 357, endPoint y: 468, distance: 7.4
click at [357, 468] on div "2771 0054 7169 TSK9-471 AN534992 14 9" at bounding box center [273, 271] width 547 height 427
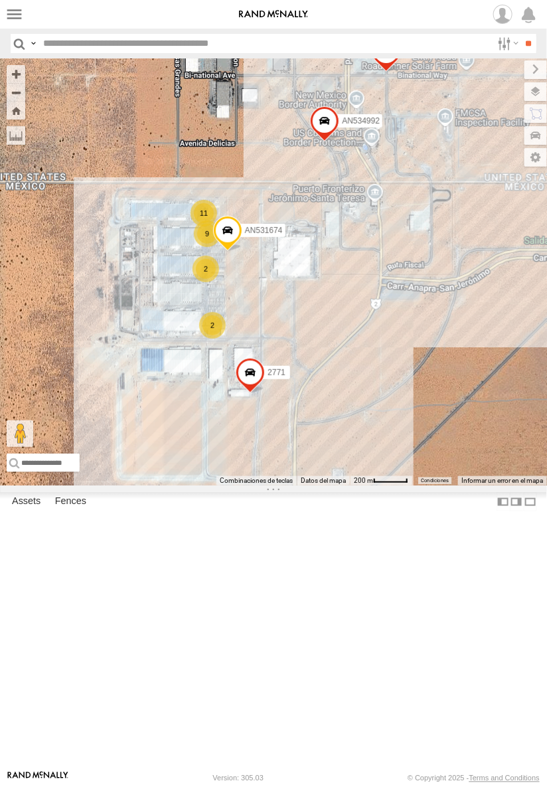
drag, startPoint x: 276, startPoint y: 320, endPoint x: 280, endPoint y: 269, distance: 50.6
click at [280, 269] on div "015910001811580 F2771 AN536776 AN53113 015910001845018 AN531522 410 9 11 2 2771…" at bounding box center [273, 271] width 547 height 427
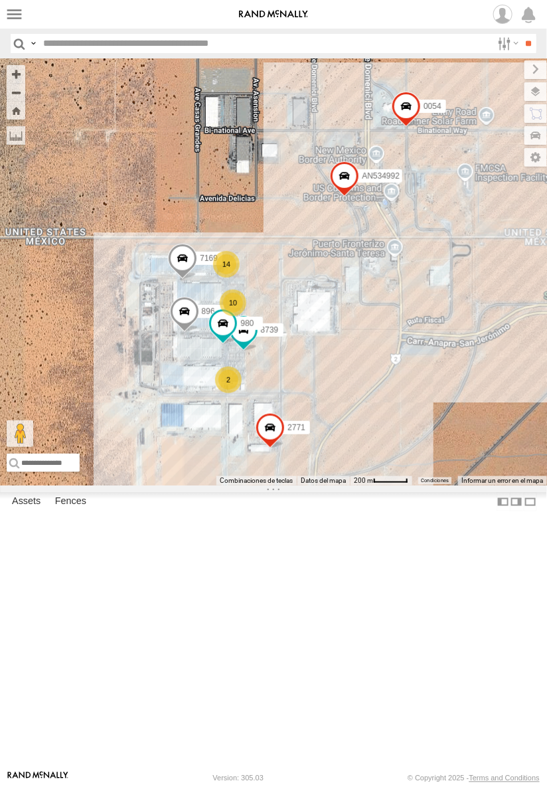
drag, startPoint x: 248, startPoint y: 327, endPoint x: 259, endPoint y: 234, distance: 93.7
click at [259, 234] on div "015910001811580 F2771 AN535203 ZJ535914 AN531522 AN538662 AN53113 AN537374 AN53…" at bounding box center [273, 271] width 547 height 427
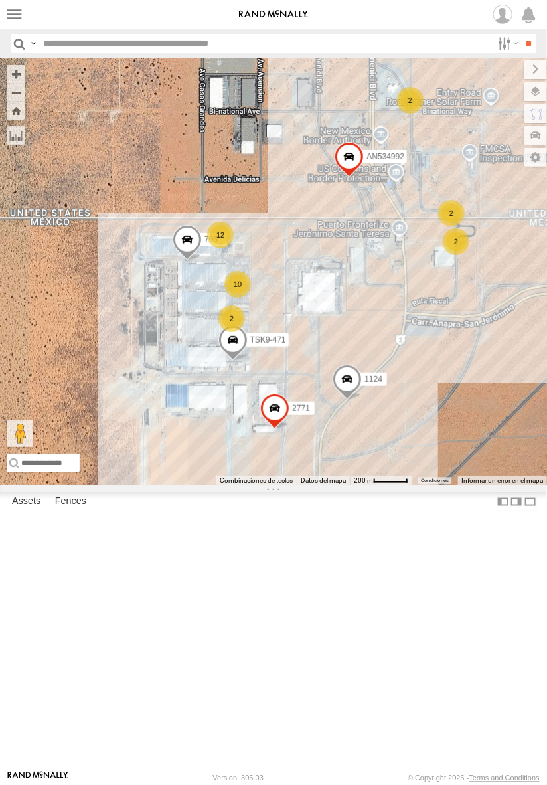
click at [384, 486] on div "795 1124 2771 TSK9-471 AN534992 2 10 2 12 2 2" at bounding box center [273, 271] width 547 height 427
click at [372, 486] on div "795 1124 2771 TSK9-471 AN534992 2 10 2 12 2 2" at bounding box center [273, 271] width 547 height 427
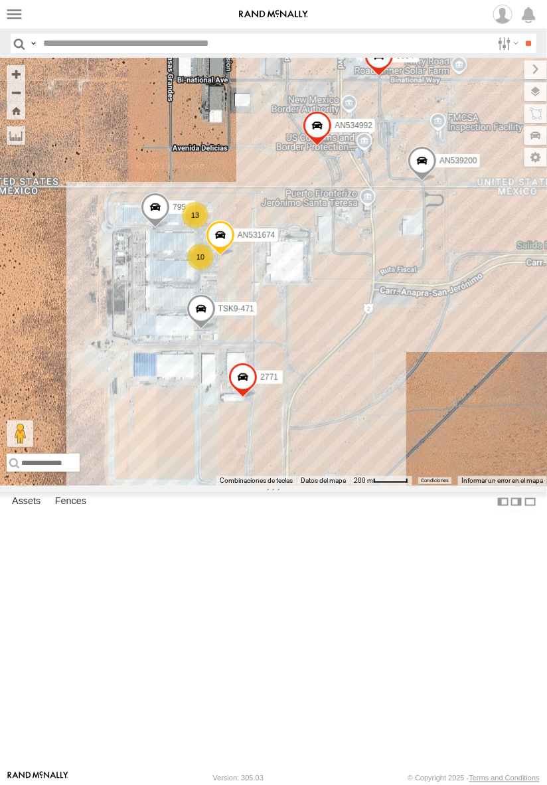
drag, startPoint x: 254, startPoint y: 292, endPoint x: 260, endPoint y: 268, distance: 24.7
click at [260, 268] on div "015910001811580 F2771 AN5310637 5938 AN53219 795 1124 AN539200 0054 AN531674 TS…" at bounding box center [273, 271] width 547 height 427
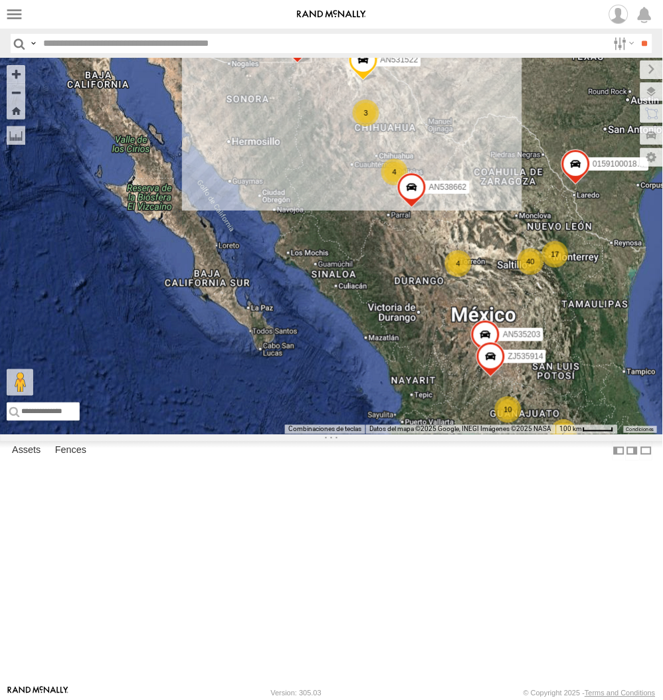
click at [267, 47] on input "text" at bounding box center [323, 43] width 570 height 19
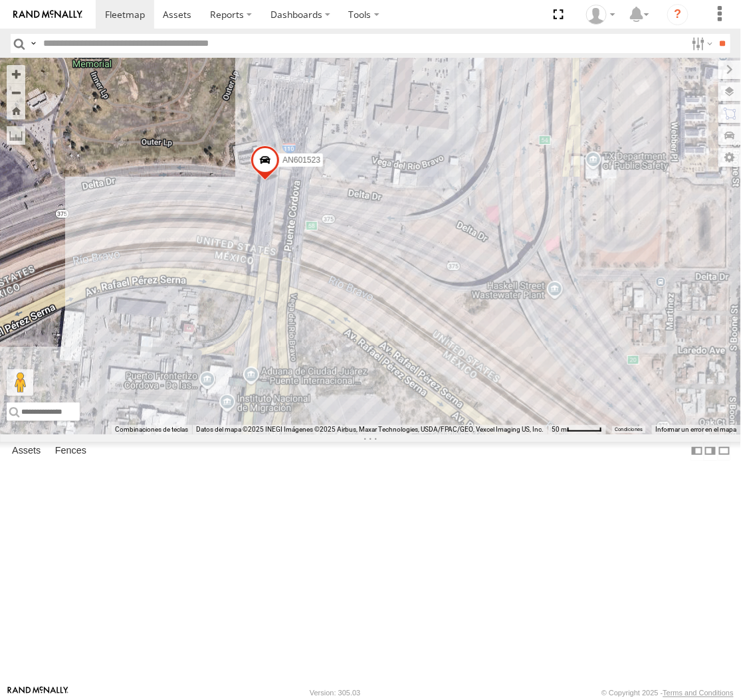
drag, startPoint x: 444, startPoint y: 332, endPoint x: 422, endPoint y: 380, distance: 52.6
click at [422, 380] on div "AN535203 015910001811580 ZJ535914 F2771 AN531522 AN538662 C143 AN601271 AN601523" at bounding box center [370, 246] width 741 height 376
drag, startPoint x: 71, startPoint y: 42, endPoint x: 1, endPoint y: 48, distance: 70.7
click at [71, 42] on input "text" at bounding box center [362, 43] width 648 height 19
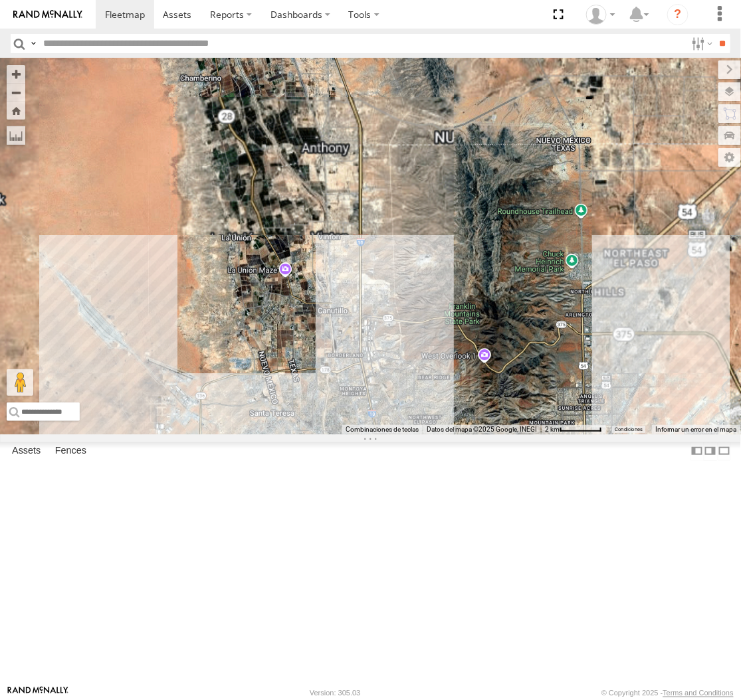
drag, startPoint x: 474, startPoint y: 430, endPoint x: 390, endPoint y: 260, distance: 189.9
click at [390, 260] on div "AN535203 015910001811580 ZJ535914 F2771 AN531522 AN538662 AN536776 AN53113 0159…" at bounding box center [370, 246] width 741 height 376
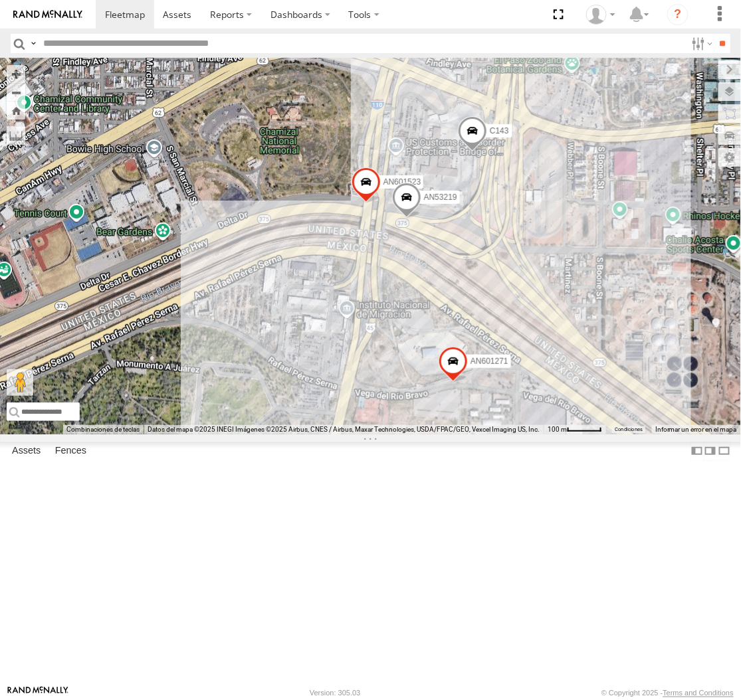
drag, startPoint x: 524, startPoint y: 367, endPoint x: 468, endPoint y: 408, distance: 68.8
click at [468, 408] on div "AN535203 015910001811580 ZJ535914 F2771 AN531522 AN538662 AN536776 AN53113 0159…" at bounding box center [370, 246] width 741 height 376
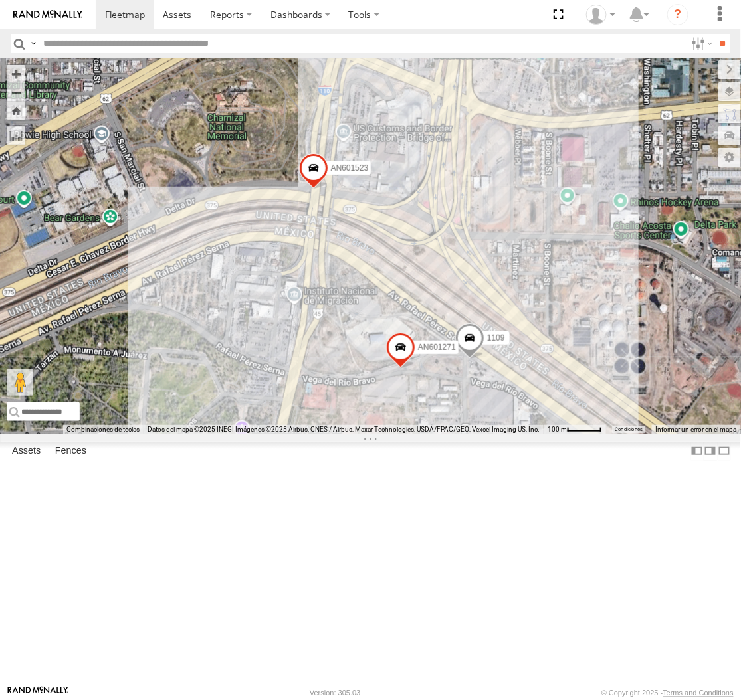
drag, startPoint x: 320, startPoint y: 306, endPoint x: 381, endPoint y: 359, distance: 80.5
click at [377, 359] on div "AN539297 AN535203 015910001845018 015910001811580 AN530017 ZJ535914 F2771 AN538…" at bounding box center [370, 246] width 741 height 376
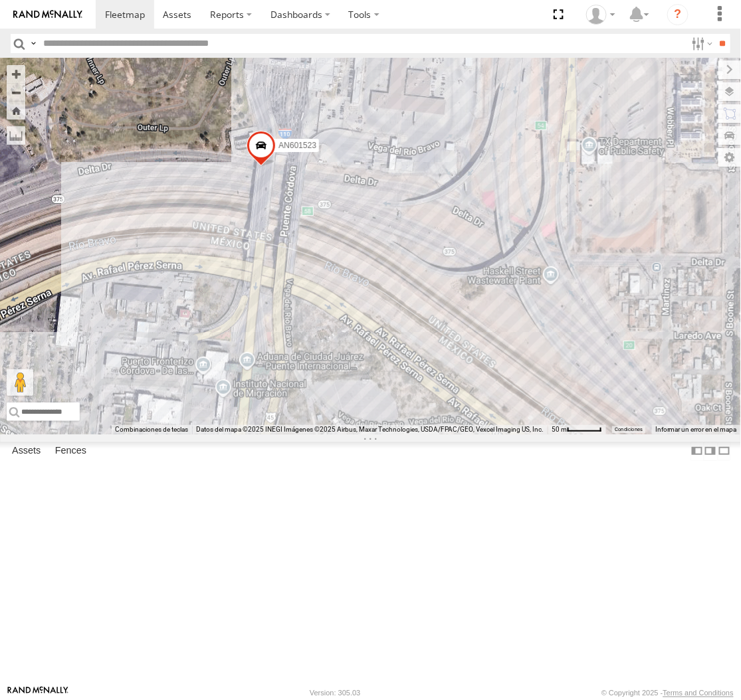
drag, startPoint x: 454, startPoint y: 399, endPoint x: 425, endPoint y: 350, distance: 56.3
click at [425, 350] on div "AN539297 AN535203 015910001845018 015910001811580 AN530017 ZJ535914 F2771 AN538…" at bounding box center [370, 246] width 741 height 376
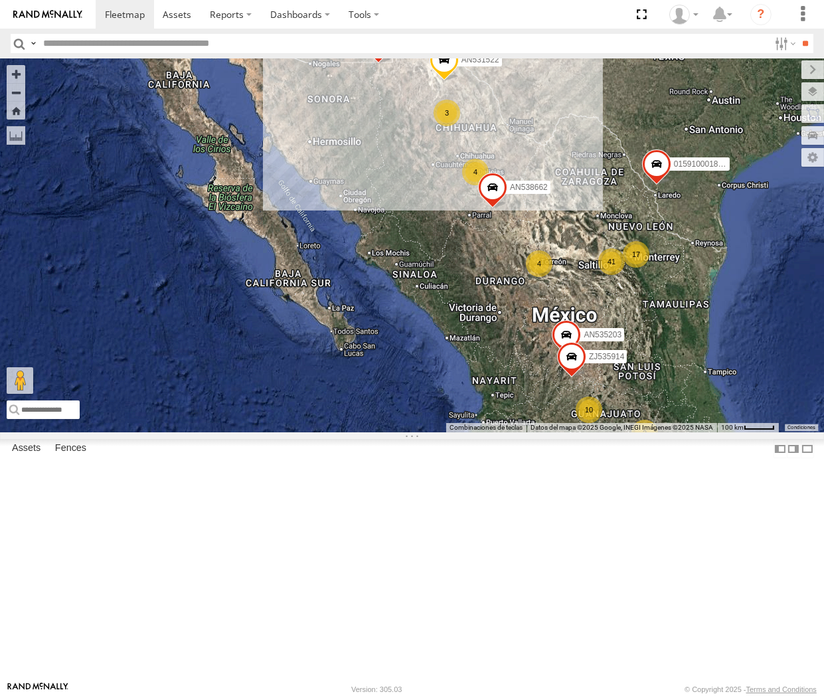
click at [700, 468] on html at bounding box center [412, 348] width 824 height 696
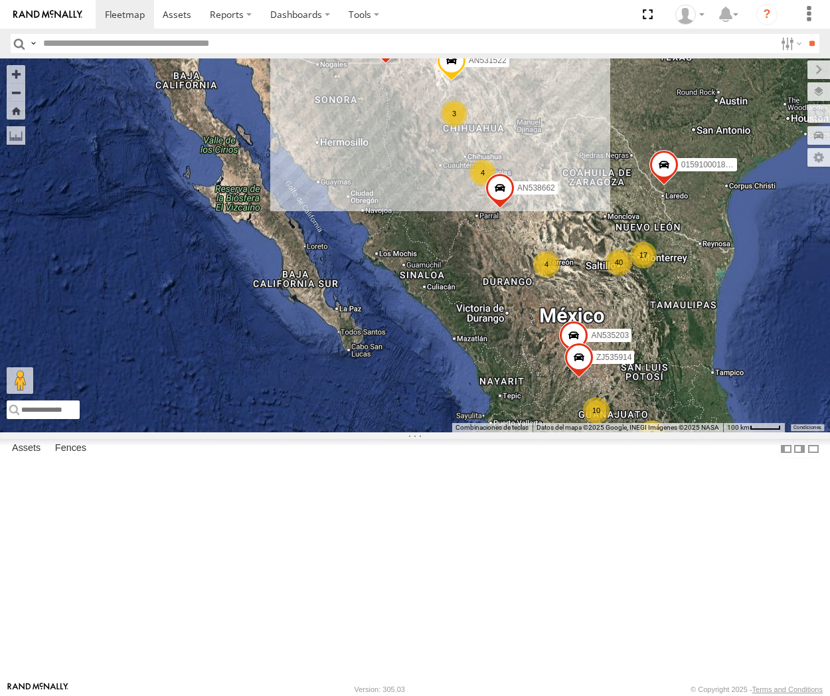
click at [0, 0] on label at bounding box center [0, 0] width 0 height 0
click at [41, 42] on input "text" at bounding box center [406, 43] width 737 height 19
click at [35, 41] on label at bounding box center [33, 43] width 11 height 19
click at [0, 0] on span "Asset Label" at bounding box center [0, 0] width 0 height 0
click at [130, 45] on input "text" at bounding box center [406, 43] width 737 height 19
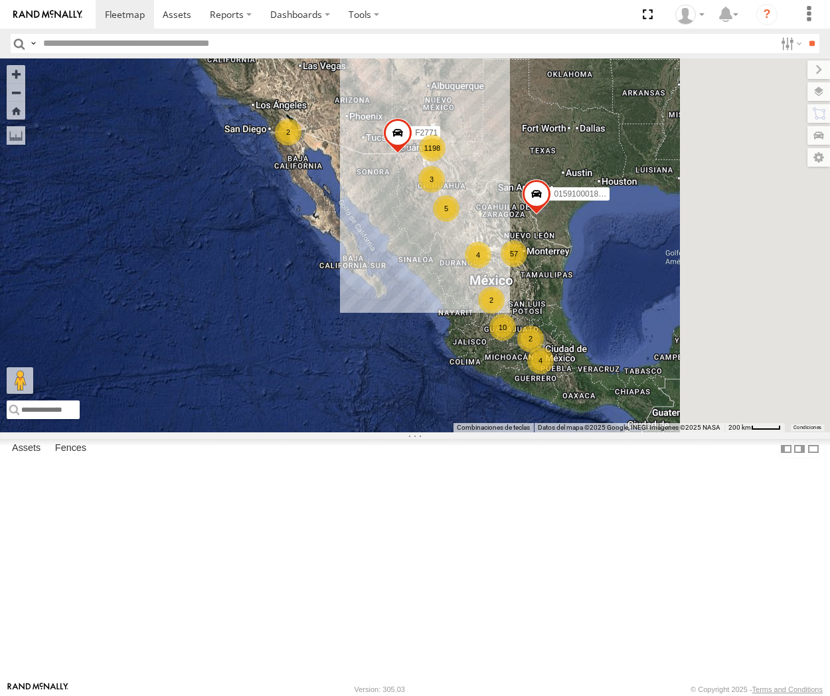
click at [300, 35] on input "text" at bounding box center [406, 43] width 737 height 19
type input "****"
click at [700, 34] on input "**" at bounding box center [812, 43] width 15 height 19
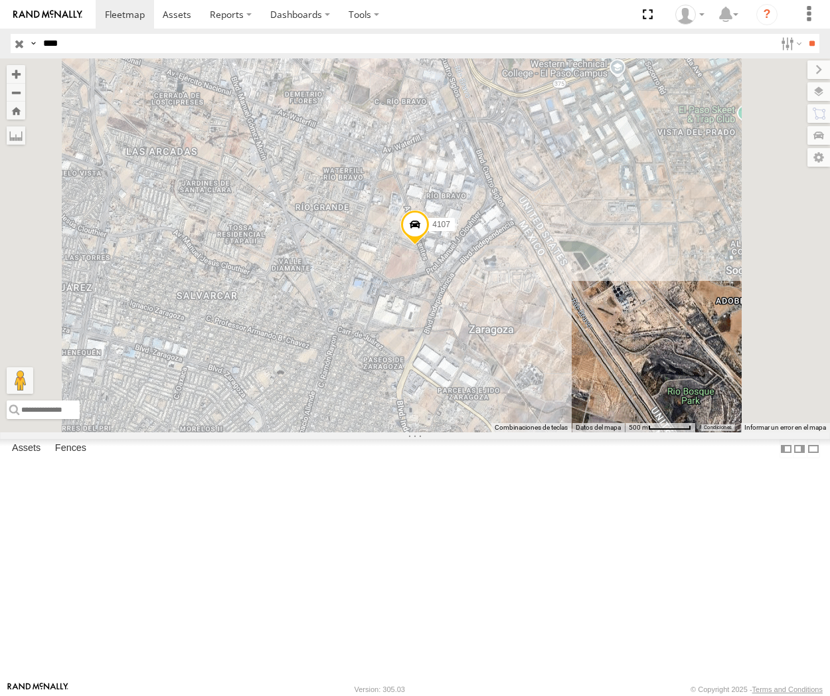
click at [430, 245] on span at bounding box center [415, 227] width 29 height 36
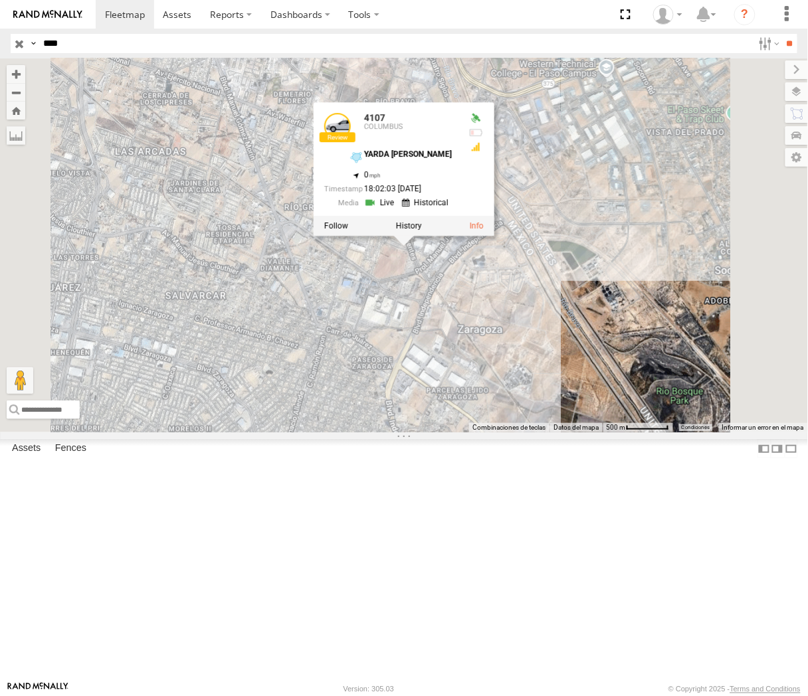
click at [0, 0] on div "4107 COLUMBUS YARDA CLOUTHIER SERVICIO INTERNACIONAL DE ENLACE TERRESTRE SA 31.…" at bounding box center [0, 0] width 0 height 0
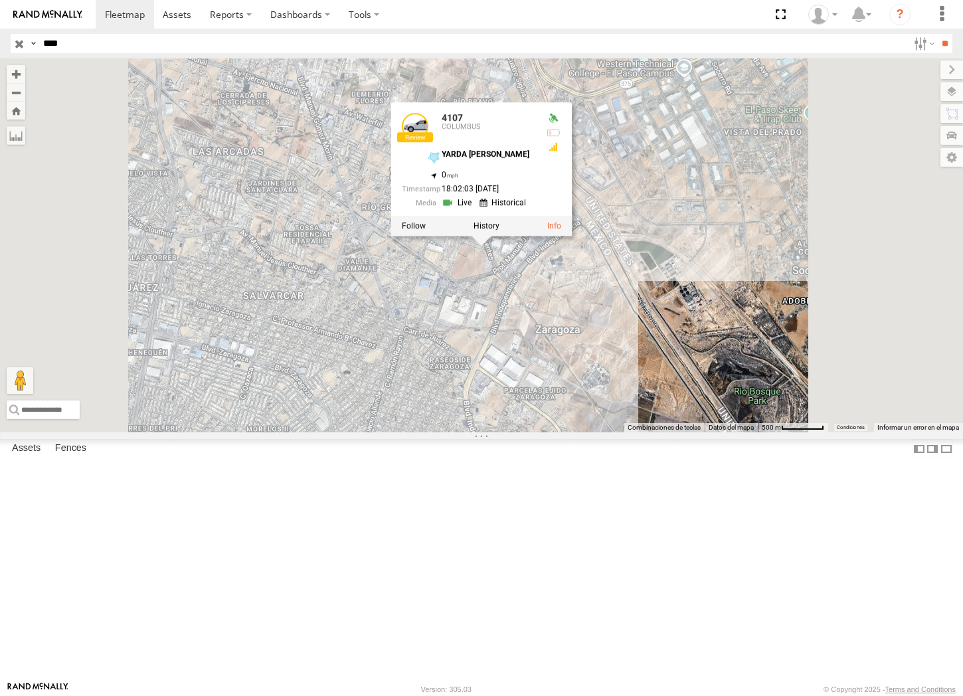
click at [476, 209] on link at bounding box center [459, 203] width 34 height 13
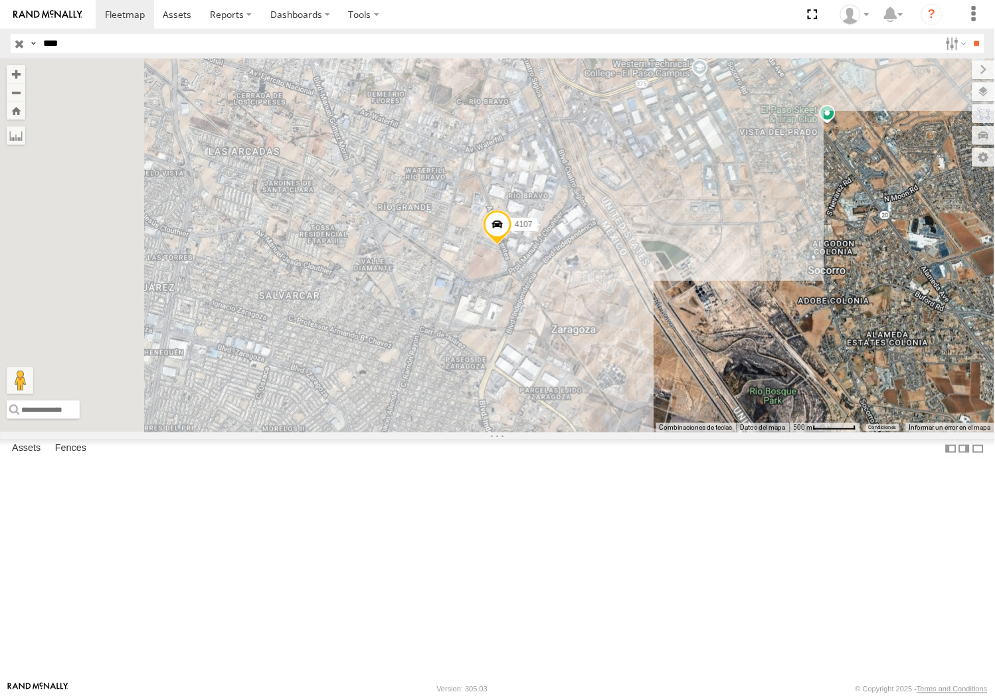
click at [512, 245] on span at bounding box center [497, 227] width 29 height 36
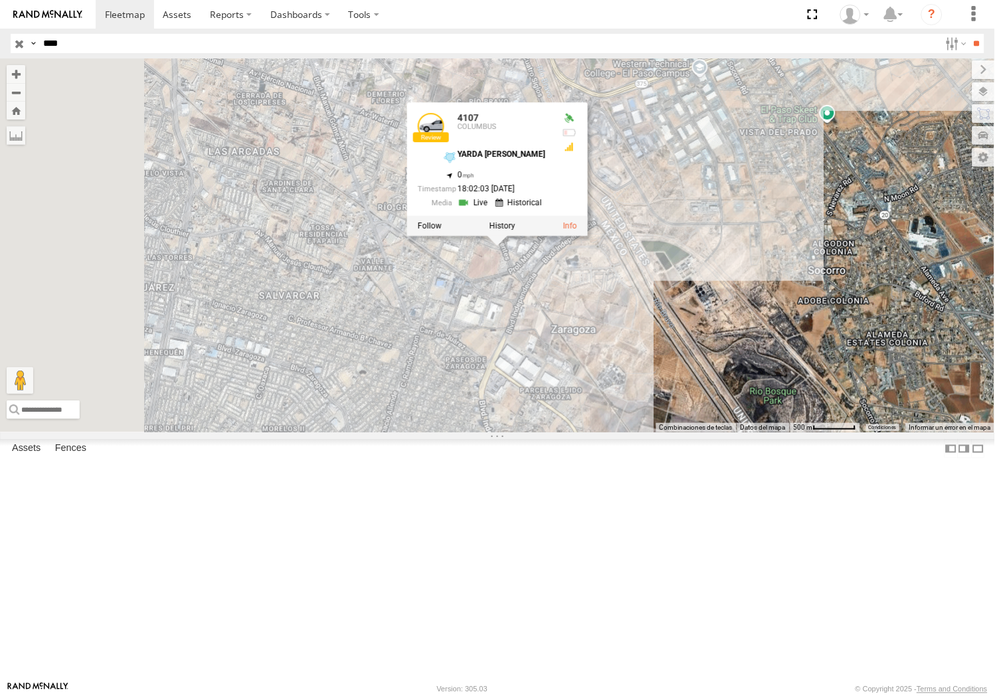
click at [700, 403] on div "4107 4107 COLUMBUS YARDA CLOUTHIER 31.65726 , -106.34592 0 18:02:03 08/17/2025" at bounding box center [497, 245] width 995 height 374
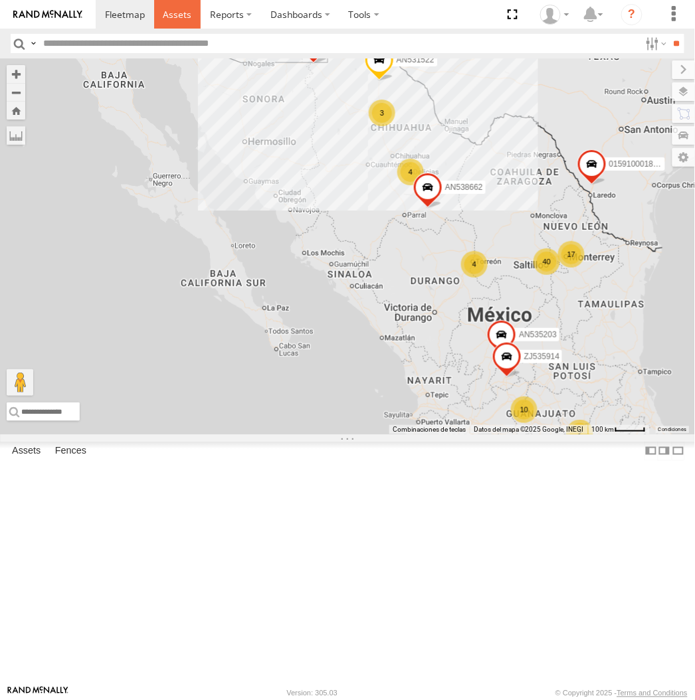
click at [163, 17] on span at bounding box center [177, 14] width 29 height 13
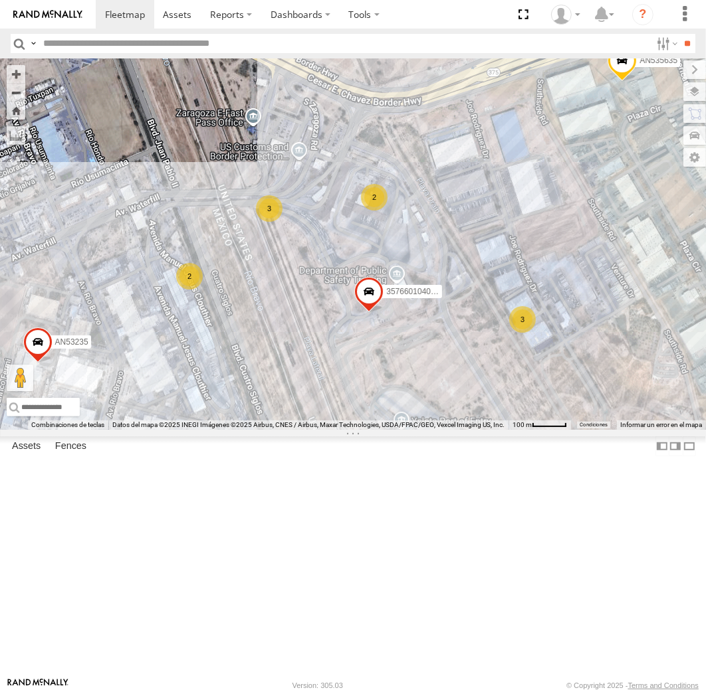
drag, startPoint x: 109, startPoint y: 326, endPoint x: 310, endPoint y: 412, distance: 218.2
click at [310, 412] on div "357660104096649 AN535911 015910001935157 AN535635 587 8682 AN536462 005 3576601…" at bounding box center [353, 243] width 706 height 371
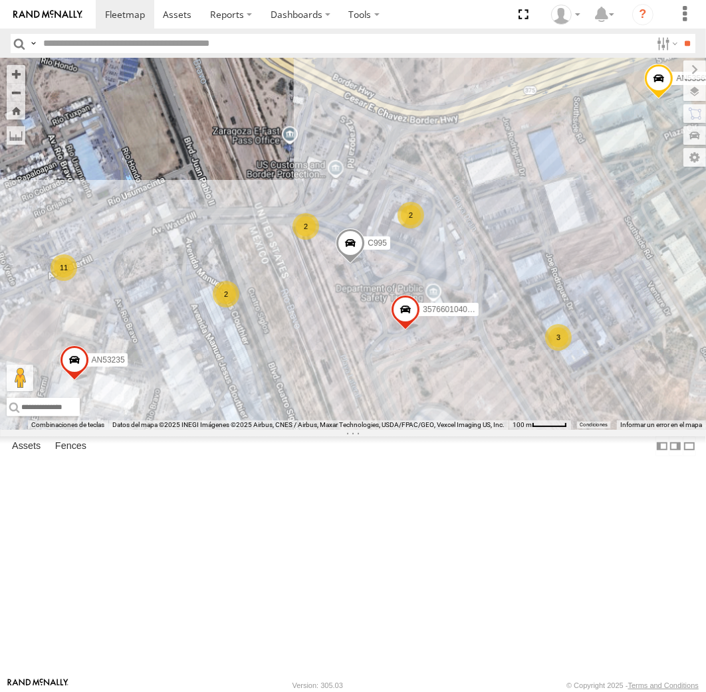
drag, startPoint x: 235, startPoint y: 386, endPoint x: 287, endPoint y: 442, distance: 76.6
click at [287, 430] on div "357660104096649 AN535911 015910001935157 AN535635 587 8682 AN536462 005 3576601…" at bounding box center [353, 243] width 706 height 371
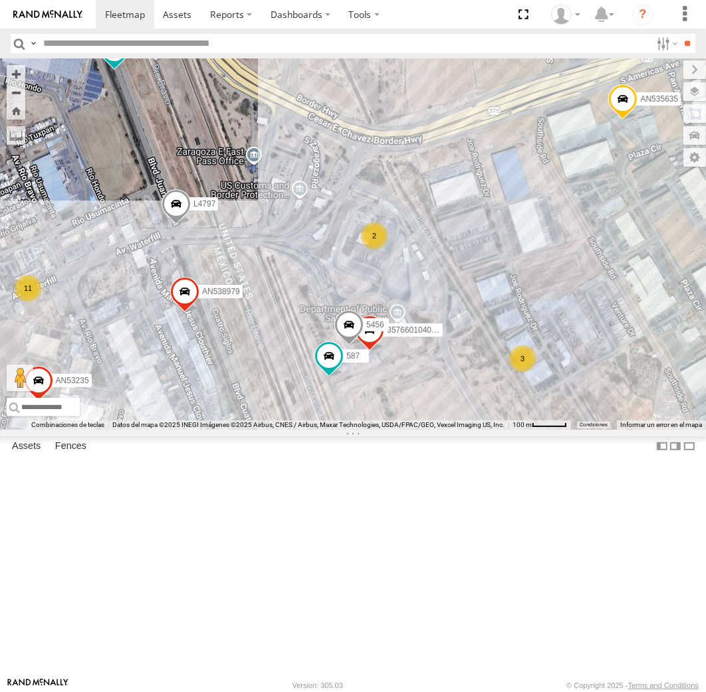
drag, startPoint x: 399, startPoint y: 288, endPoint x: 255, endPoint y: 463, distance: 226.1
click at [255, 430] on div "AN535203 015910001811580 ZJ535914 F2771 AN531522 AN538662 5938 AN53219 845 6424…" at bounding box center [353, 243] width 706 height 371
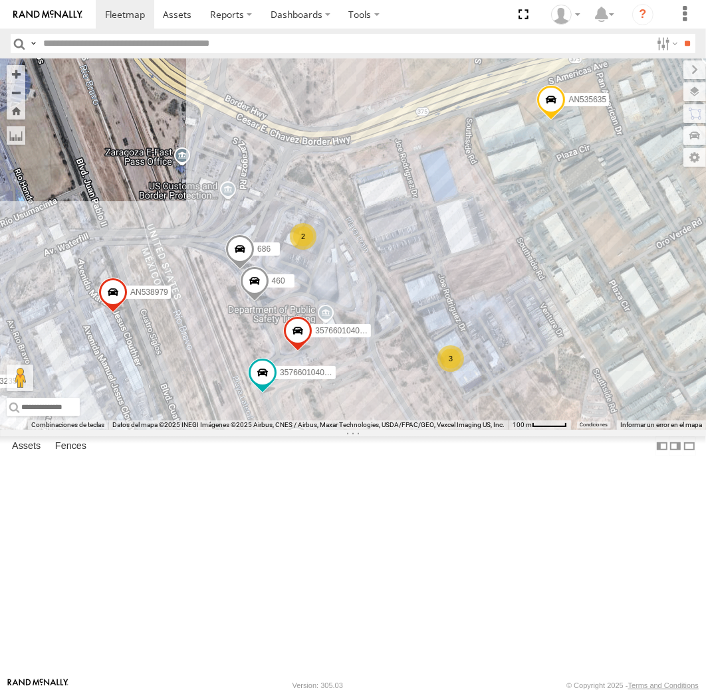
drag, startPoint x: 272, startPoint y: 422, endPoint x: 224, endPoint y: 445, distance: 53.8
click at [224, 430] on div "357660104096649 AN535635 005 521 357660104095757 623 460 AN538979 AN53235 686 1…" at bounding box center [353, 243] width 706 height 371
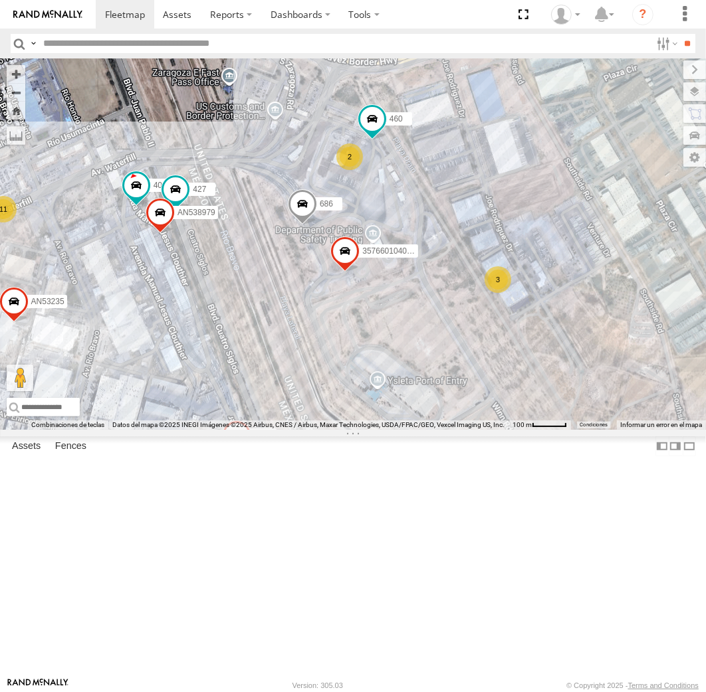
drag, startPoint x: 320, startPoint y: 251, endPoint x: 221, endPoint y: 350, distance: 140.0
click at [221, 350] on div "AN539297 AN535203 015910001845018 015910001811580 AN530017 ZJ535914 F2771 AN538…" at bounding box center [353, 243] width 706 height 371
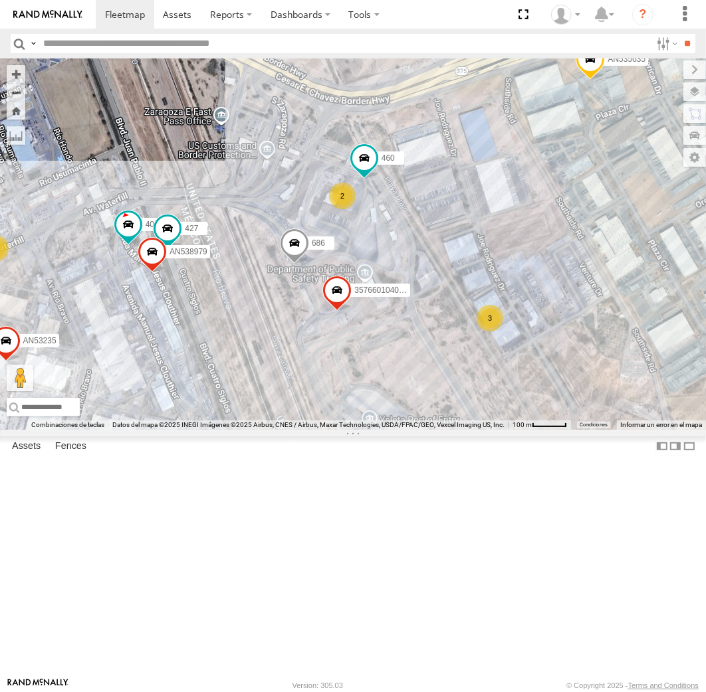
drag, startPoint x: 246, startPoint y: 357, endPoint x: 233, endPoint y: 404, distance: 48.4
click at [233, 404] on div "AN539297 AN535203 015910001845018 015910001811580 AN530017 ZJ535914 F2771 AN538…" at bounding box center [353, 243] width 706 height 371
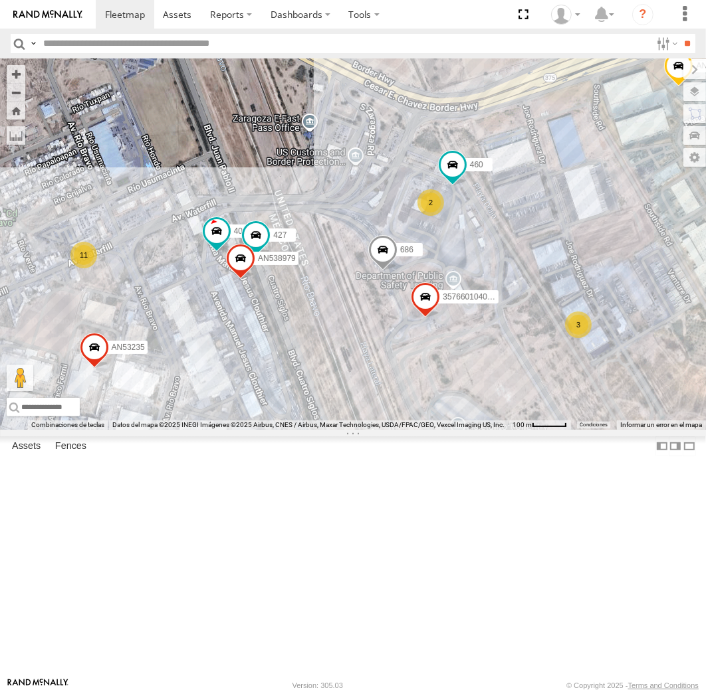
drag, startPoint x: 248, startPoint y: 413, endPoint x: 334, endPoint y: 415, distance: 86.4
click at [337, 415] on div "AN539297 AN535203 015910001845018 015910001811580 AN530017 ZJ535914 F2771 AN538…" at bounding box center [353, 243] width 706 height 371
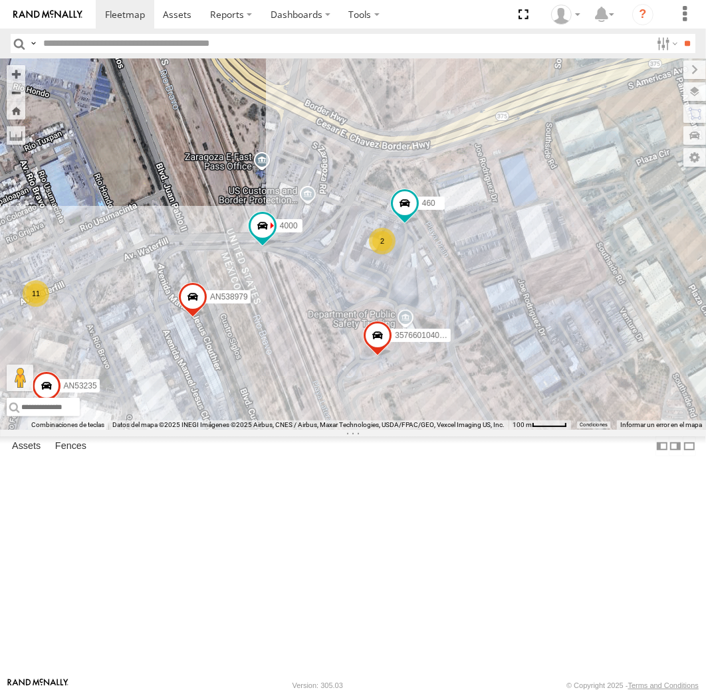
drag, startPoint x: 483, startPoint y: 368, endPoint x: 124, endPoint y: 496, distance: 380.7
click at [124, 430] on div "AN539297 AN535203 015910001845018 015910001811580 AN530017 ZJ535914 F2771 AN538…" at bounding box center [353, 243] width 706 height 371
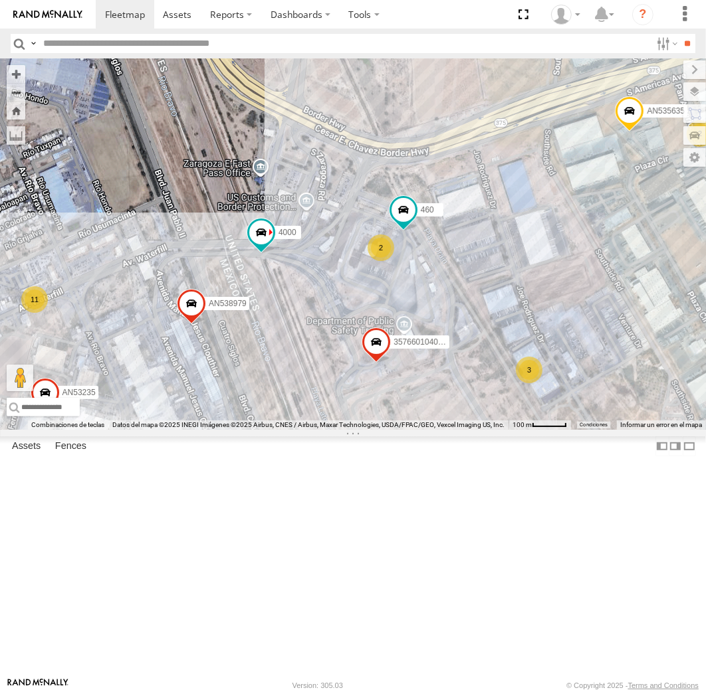
click at [276, 430] on div "AN539297 AN535203 015910001845018 015910001811580 AN530017 ZJ535914 F2771 AN538…" at bounding box center [353, 243] width 706 height 371
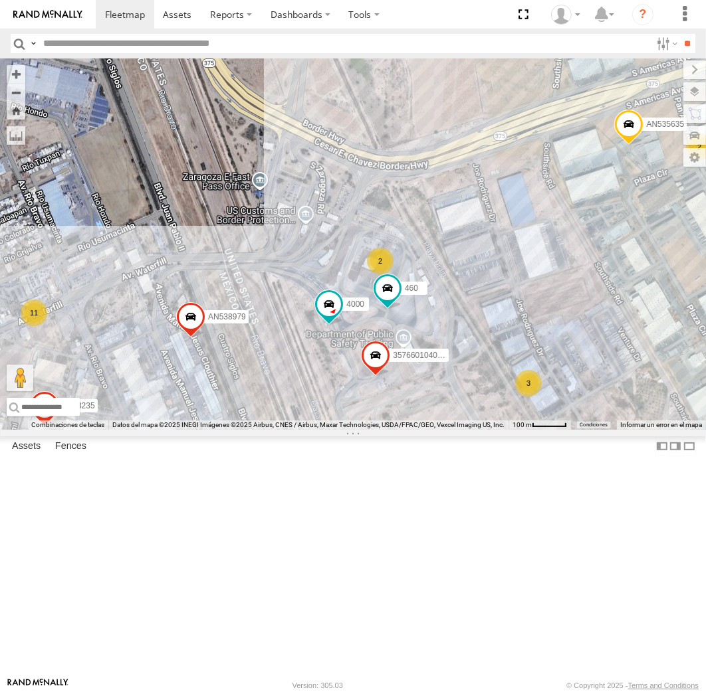
drag, startPoint x: 264, startPoint y: 483, endPoint x: 264, endPoint y: 498, distance: 15.3
click at [264, 430] on div "AN539297 AN535203 015910001845018 015910001811580 AN530017 ZJ535914 F2771 AN538…" at bounding box center [353, 243] width 706 height 371
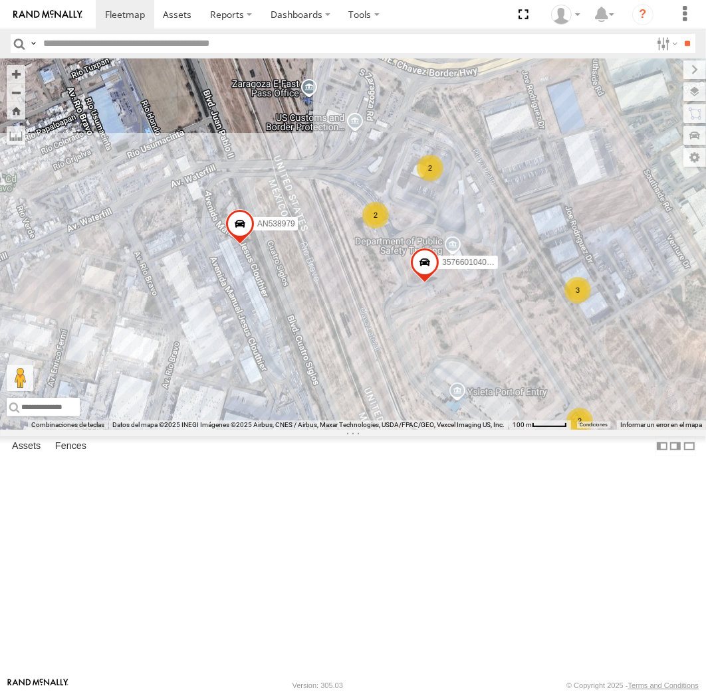
drag, startPoint x: 198, startPoint y: 357, endPoint x: 401, endPoint y: 423, distance: 213.7
click at [405, 423] on div "AN539297 AN535203 015910001845018 015910001811580 AN530017 ZJ535914 F2771 AN538…" at bounding box center [353, 243] width 706 height 371
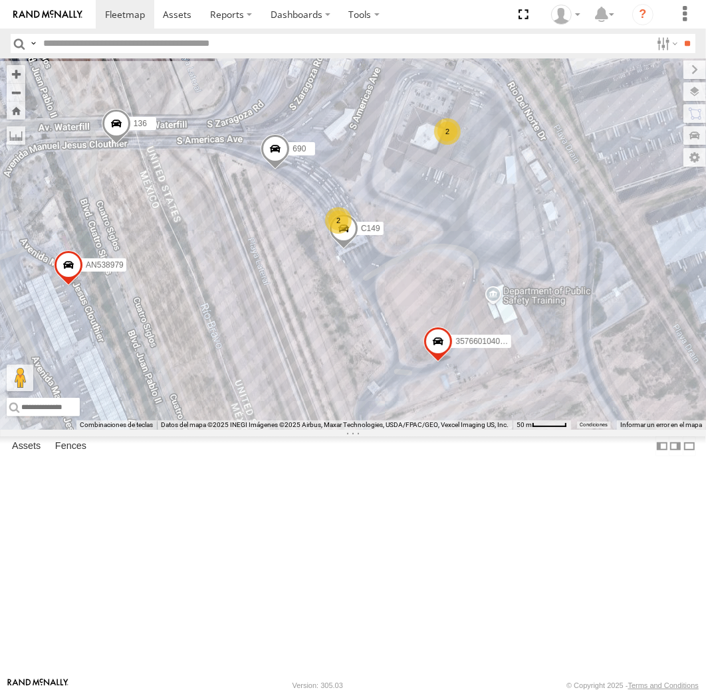
drag, startPoint x: 240, startPoint y: 176, endPoint x: 240, endPoint y: 367, distance: 190.7
click at [240, 367] on div "AN539297 AN535203 015910001845018 015910001811580 AN530017 ZJ535914 F2771 AN538…" at bounding box center [353, 243] width 706 height 371
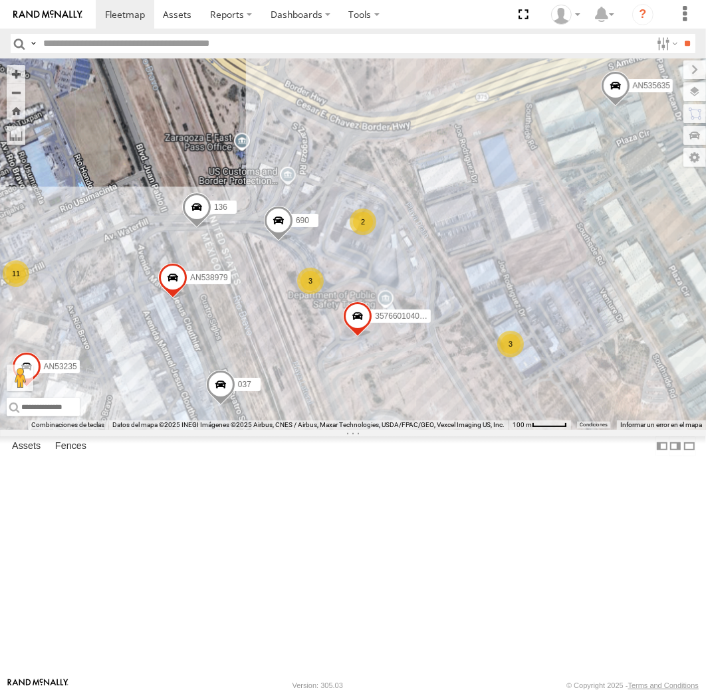
drag, startPoint x: 247, startPoint y: 423, endPoint x: 269, endPoint y: 420, distance: 22.1
click at [269, 420] on div "AN539297 AN535203 015910001845018 015910001811580 AN530017 ZJ535914 F2771 AN538…" at bounding box center [353, 243] width 706 height 371
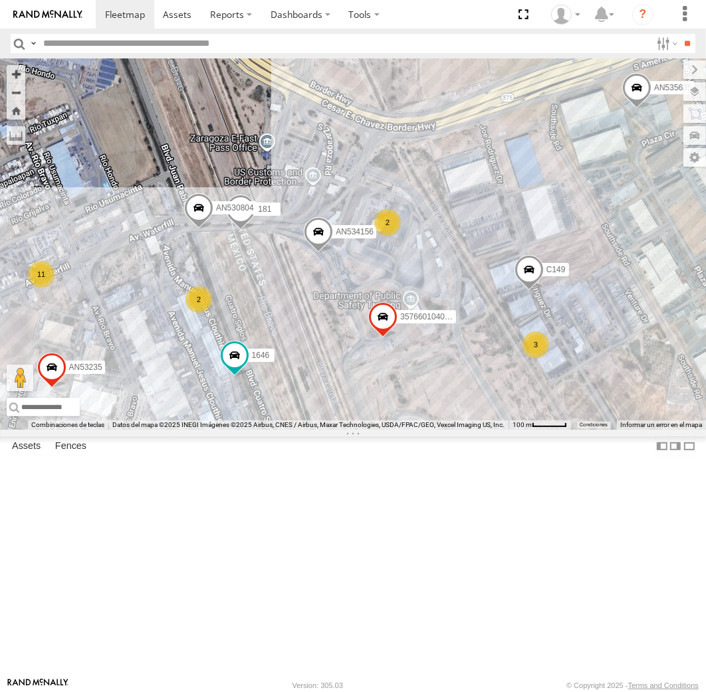
drag, startPoint x: 328, startPoint y: 435, endPoint x: 262, endPoint y: 441, distance: 66.7
click at [262, 430] on div "107 357660104096649 AN535635 C149 1646 623 AN534156 AN53235 181 AN530804 11 3 2…" at bounding box center [353, 243] width 706 height 371
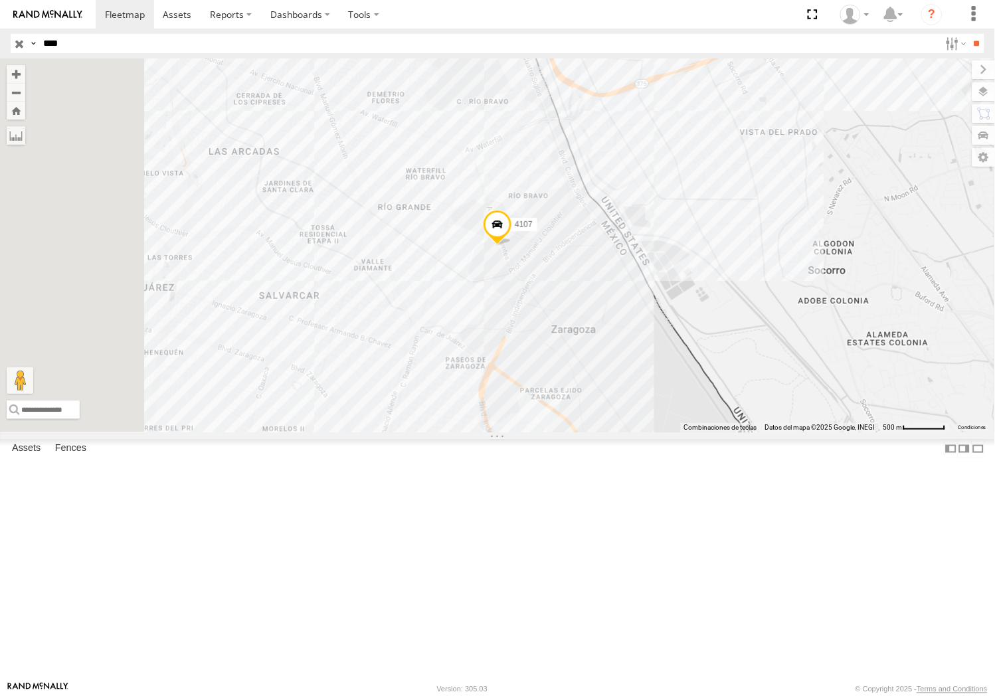
click at [512, 245] on span at bounding box center [497, 227] width 29 height 36
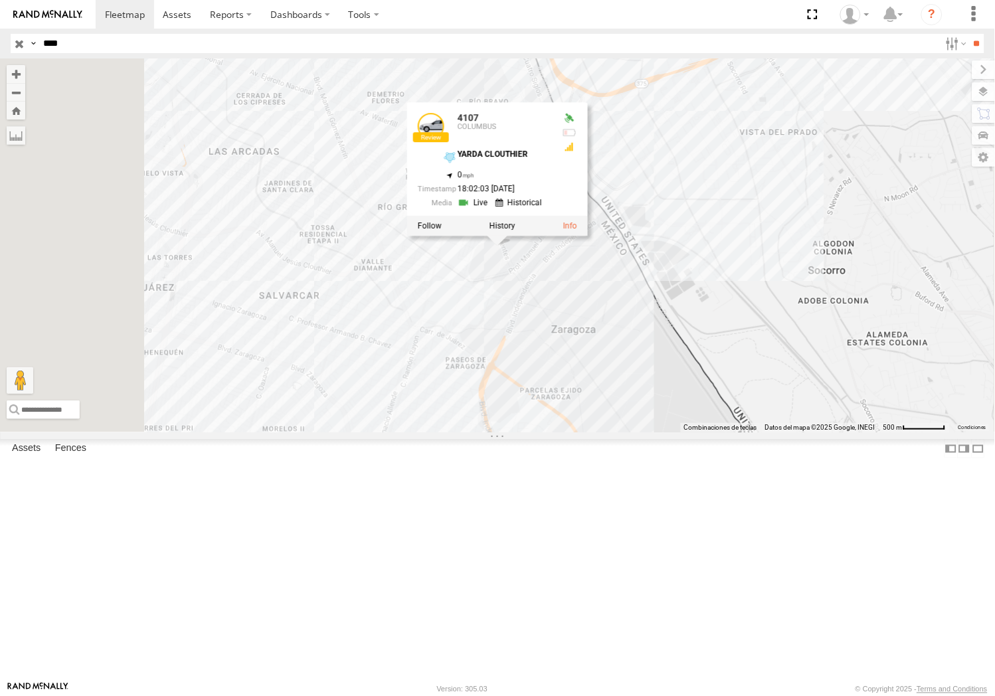
click at [740, 412] on div "4107 4107 [GEOGRAPHIC_DATA][PERSON_NAME] 31.65726 , -106.34592 0 18:02:03 [DATE]" at bounding box center [497, 245] width 995 height 374
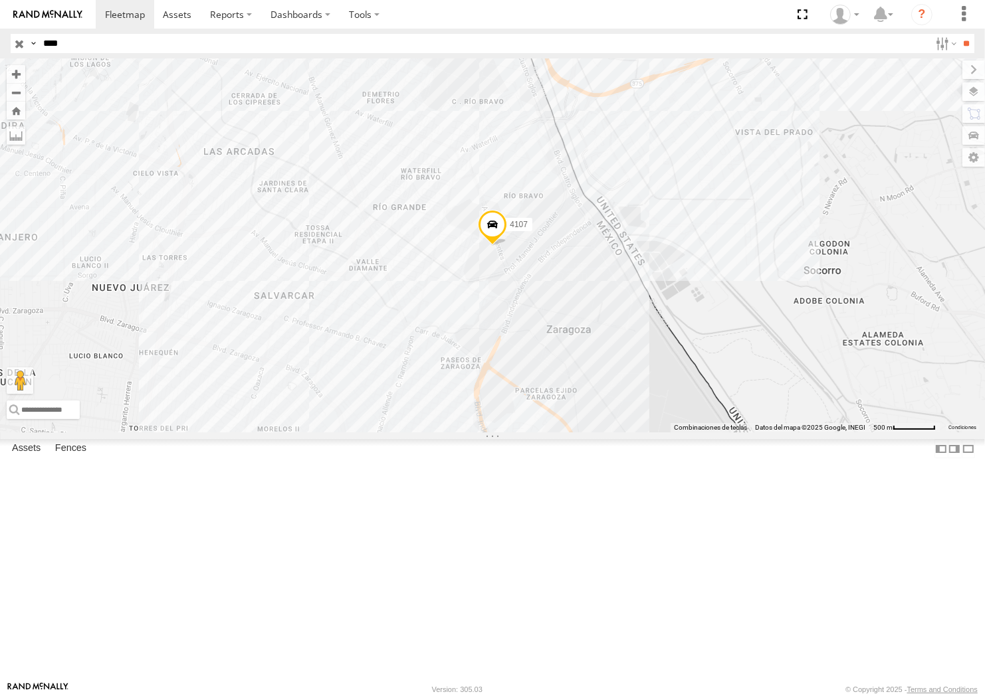
click at [0, 0] on div "4107 [GEOGRAPHIC_DATA] [PERSON_NAME] SERVICIO INTERNACIONAL DE ENLACE TERRESTRE…" at bounding box center [0, 0] width 0 height 0
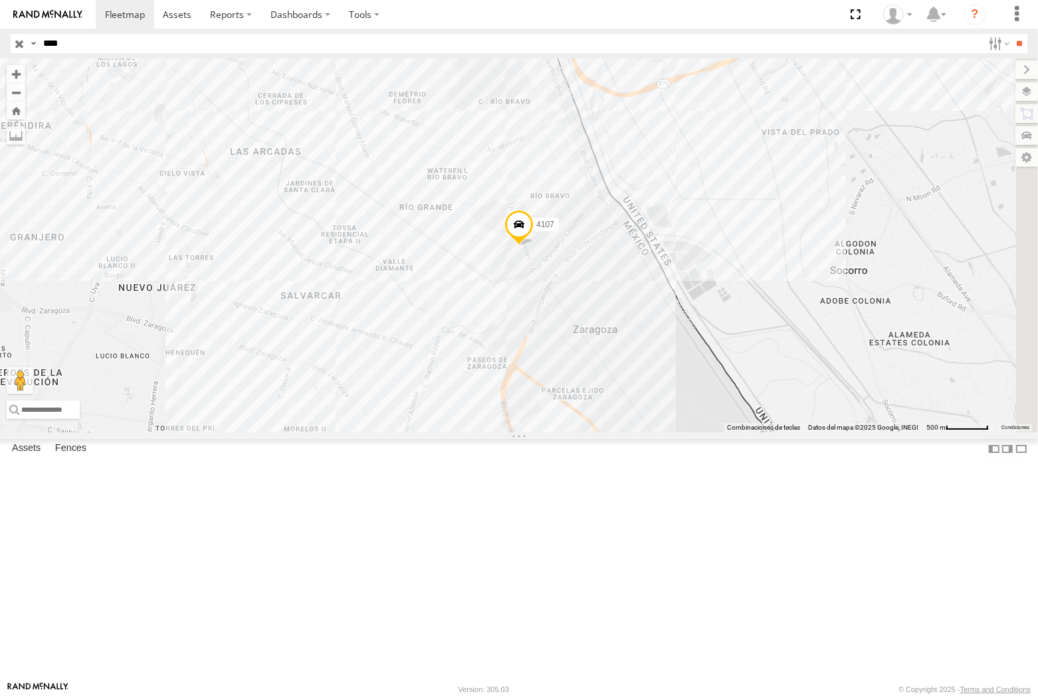
drag, startPoint x: 153, startPoint y: 38, endPoint x: 130, endPoint y: 41, distance: 23.5
click at [153, 38] on input "****" at bounding box center [510, 43] width 945 height 19
click at [995, 34] on input "**" at bounding box center [1019, 43] width 15 height 19
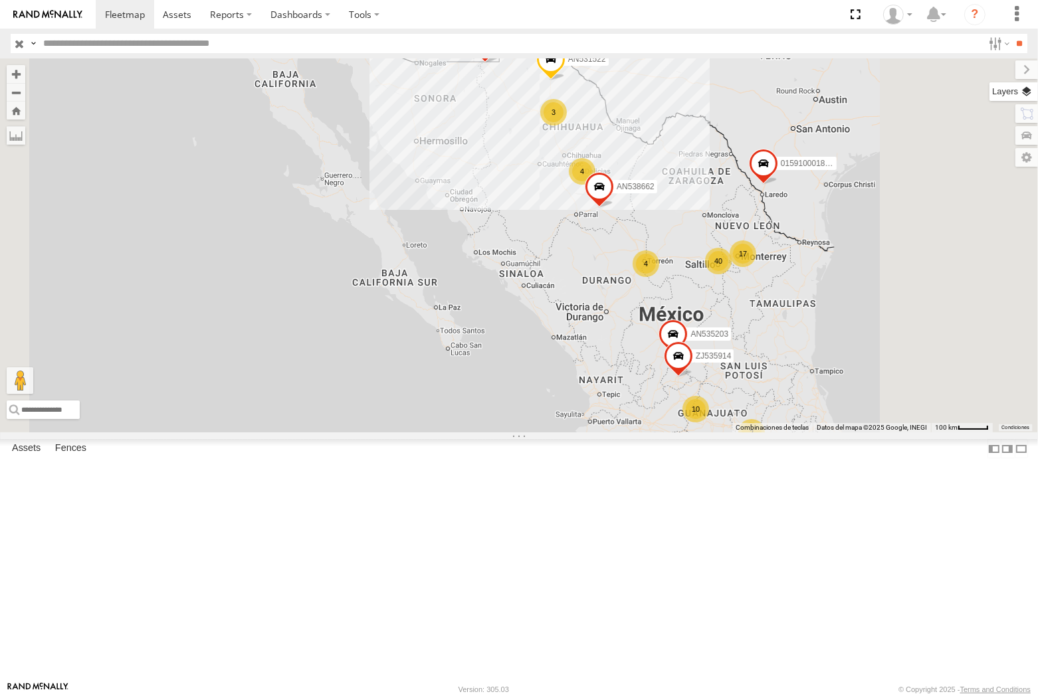
drag, startPoint x: 1033, startPoint y: 92, endPoint x: 901, endPoint y: 84, distance: 132.4
click at [995, 92] on label at bounding box center [1026, 91] width 23 height 19
click at [0, 0] on span "Basemaps" at bounding box center [0, 0] width 0 height 0
click at [0, 0] on span "Satellite + Roadmap" at bounding box center [0, 0] width 0 height 0
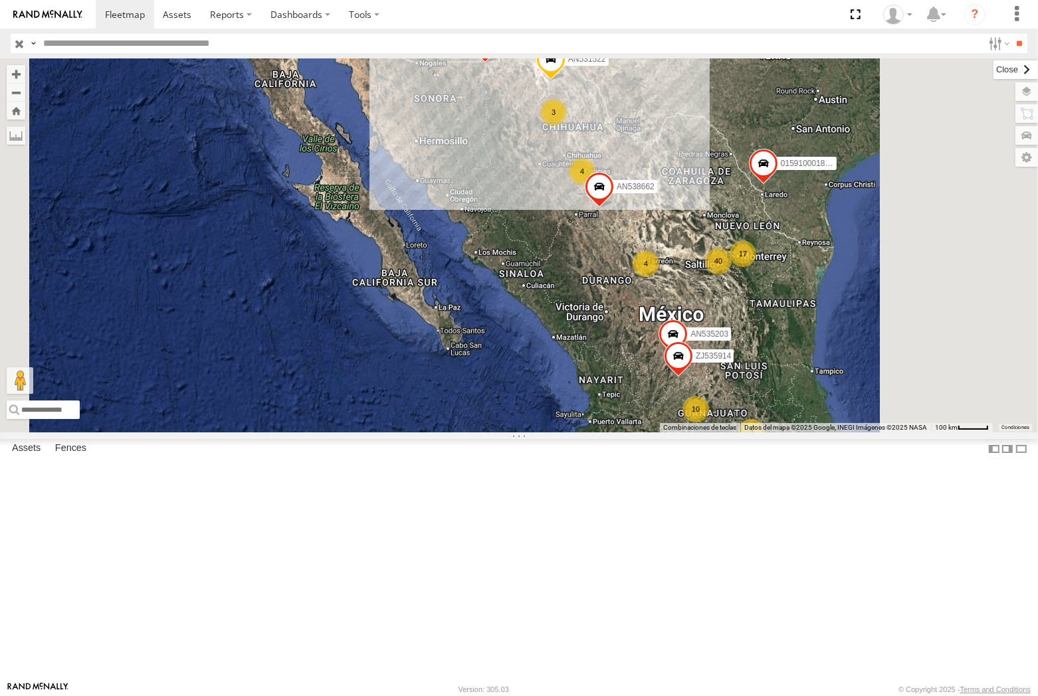
click at [993, 70] on label at bounding box center [1015, 69] width 45 height 19
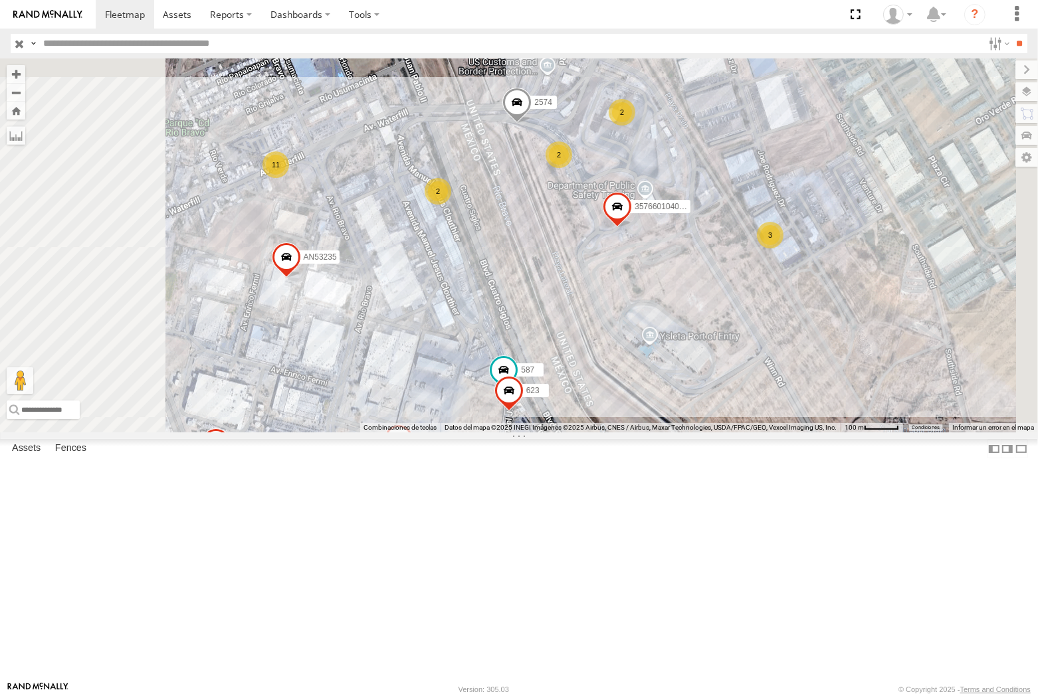
drag, startPoint x: 666, startPoint y: 328, endPoint x: 690, endPoint y: 231, distance: 99.7
click at [686, 246] on div "AN535203 015910001811580 ZJ535914 F2771 AN531522 AN538662 AN536776 AN53113 0159…" at bounding box center [519, 245] width 1038 height 374
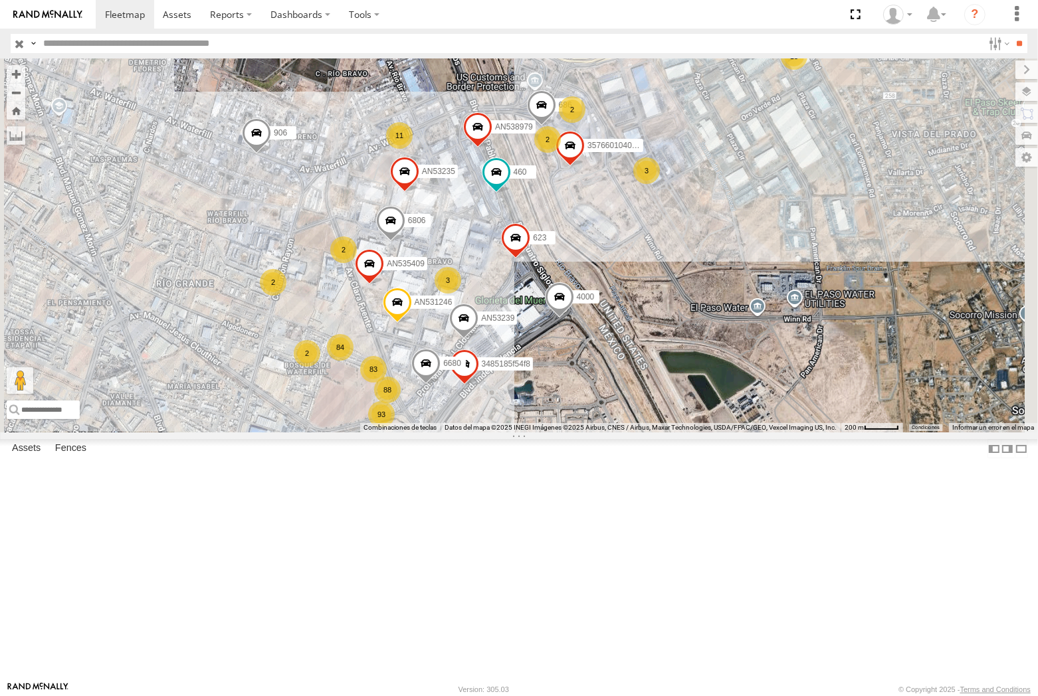
drag, startPoint x: 98, startPoint y: 41, endPoint x: 95, endPoint y: 21, distance: 19.4
click at [98, 41] on input "text" at bounding box center [510, 43] width 945 height 19
click at [995, 34] on input "**" at bounding box center [1019, 43] width 15 height 19
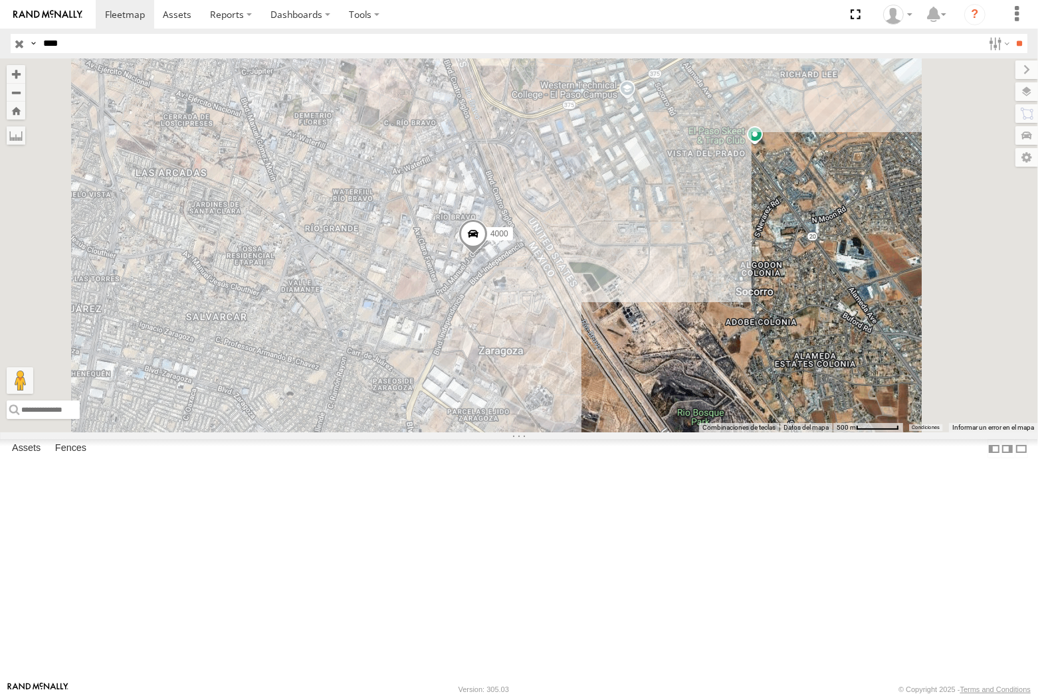
click at [110, 45] on input "****" at bounding box center [510, 43] width 945 height 19
type input "****"
click at [995, 34] on input "**" at bounding box center [1019, 43] width 15 height 19
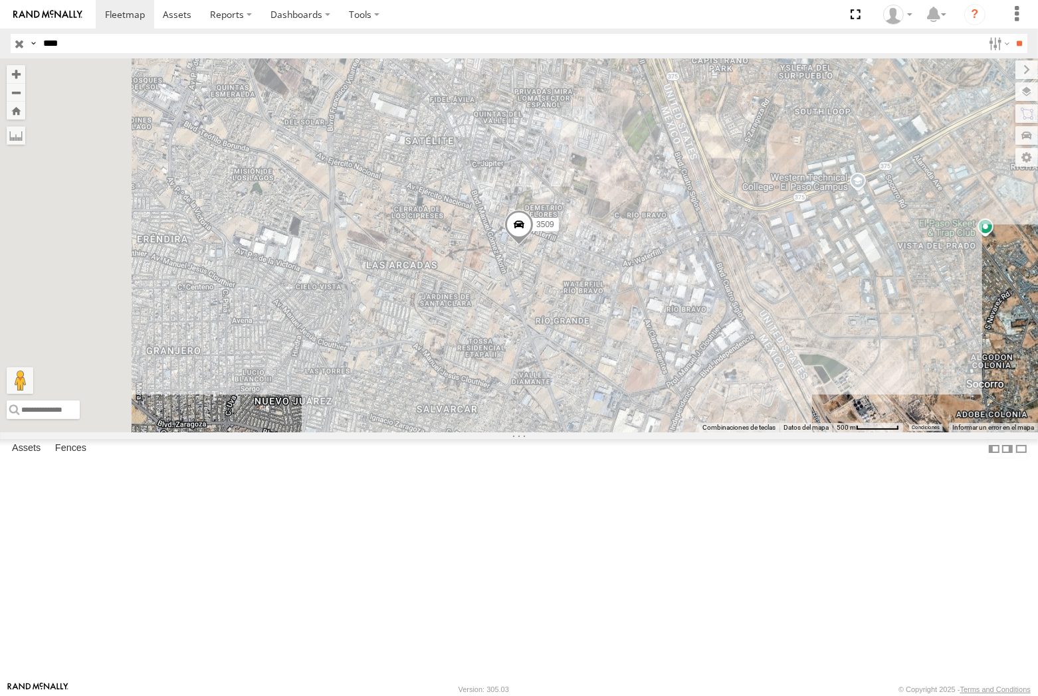
click at [533, 246] on span at bounding box center [518, 228] width 29 height 36
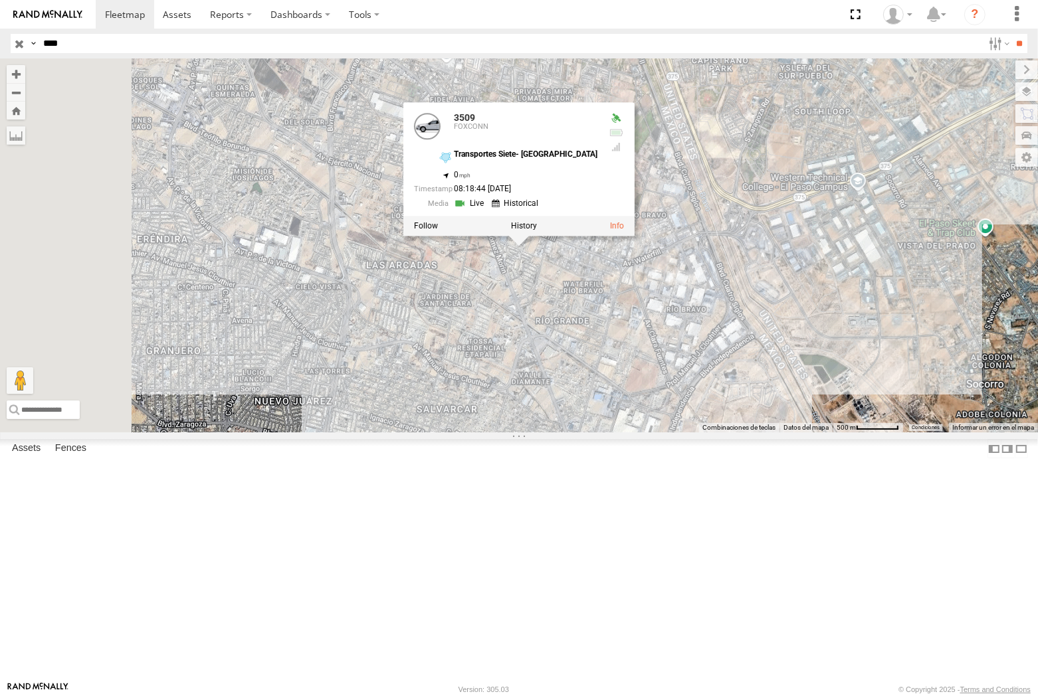
click at [736, 419] on div "3509 3509 FOXCONN Transportes Siete- Mexico 31.66974 , -106.36353 0 08:18:44 08…" at bounding box center [519, 245] width 1038 height 374
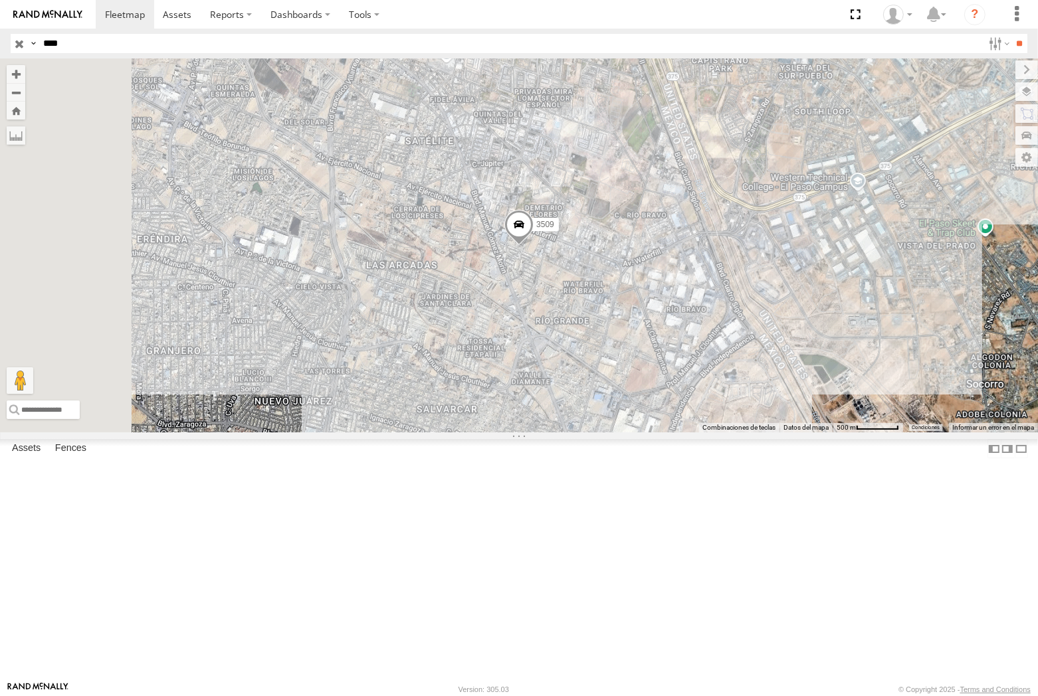
click at [21, 44] on input "button" at bounding box center [19, 43] width 17 height 19
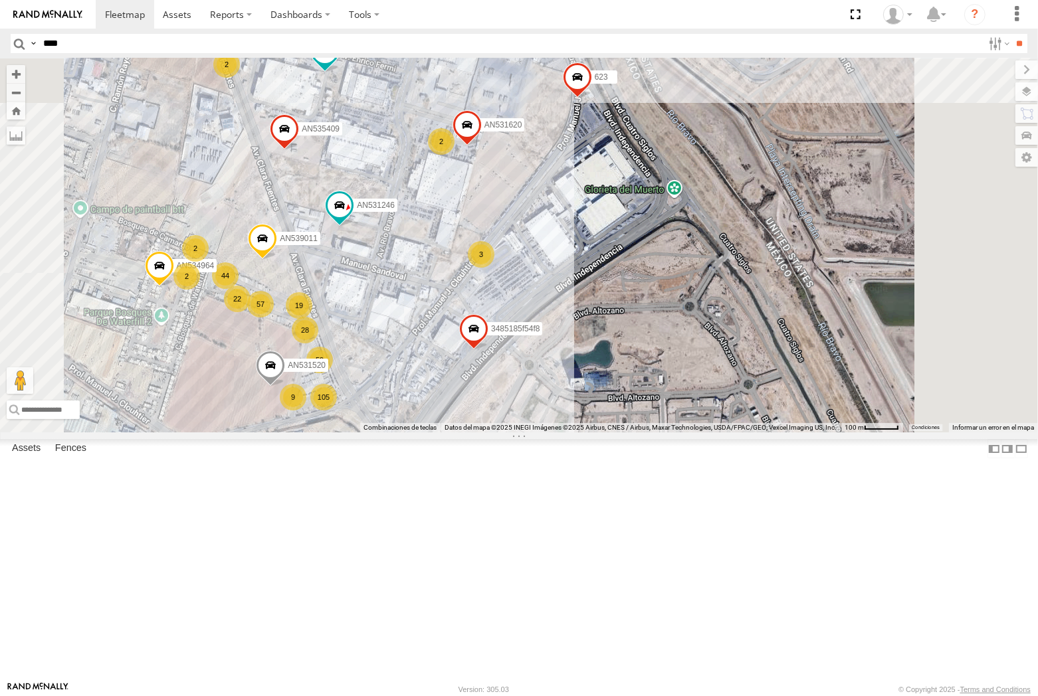
drag, startPoint x: 736, startPoint y: 262, endPoint x: 678, endPoint y: 379, distance: 130.7
click at [680, 370] on div "AN539297 AN535203 015910001845018 015910001811580 AN530017 ZJ535914 F2771 AN538…" at bounding box center [519, 245] width 1038 height 374
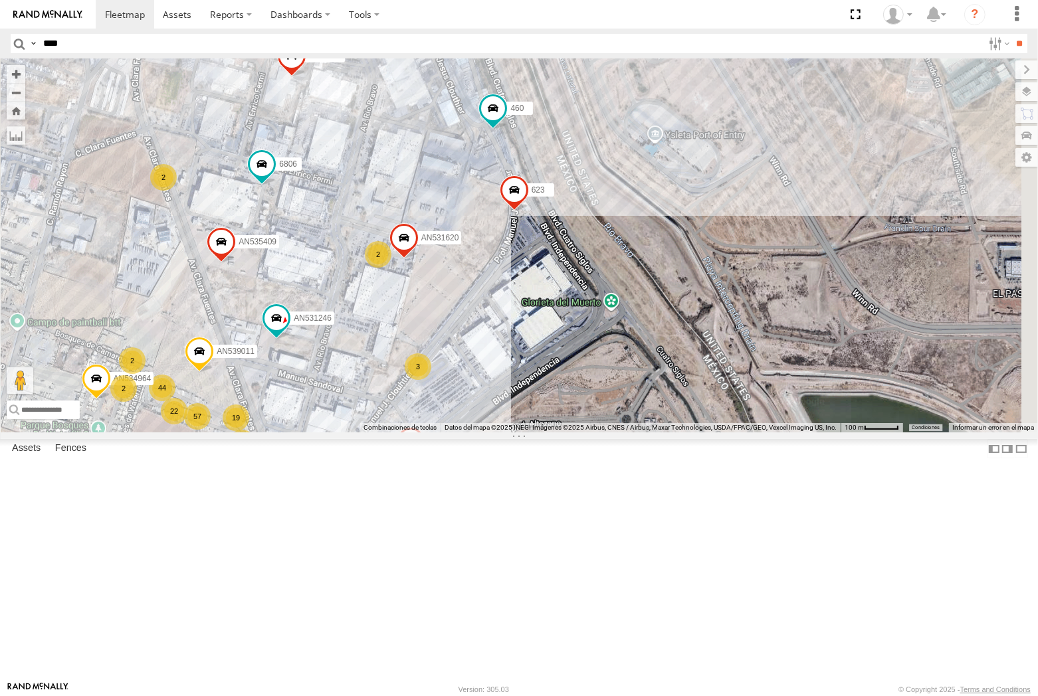
drag, startPoint x: 708, startPoint y: 313, endPoint x: 684, endPoint y: 348, distance: 42.2
click at [686, 347] on div "AN539297 AN535203 015910001845018 015910001811580 AN530017 ZJ535914 F2771 AN538…" at bounding box center [519, 245] width 1038 height 374
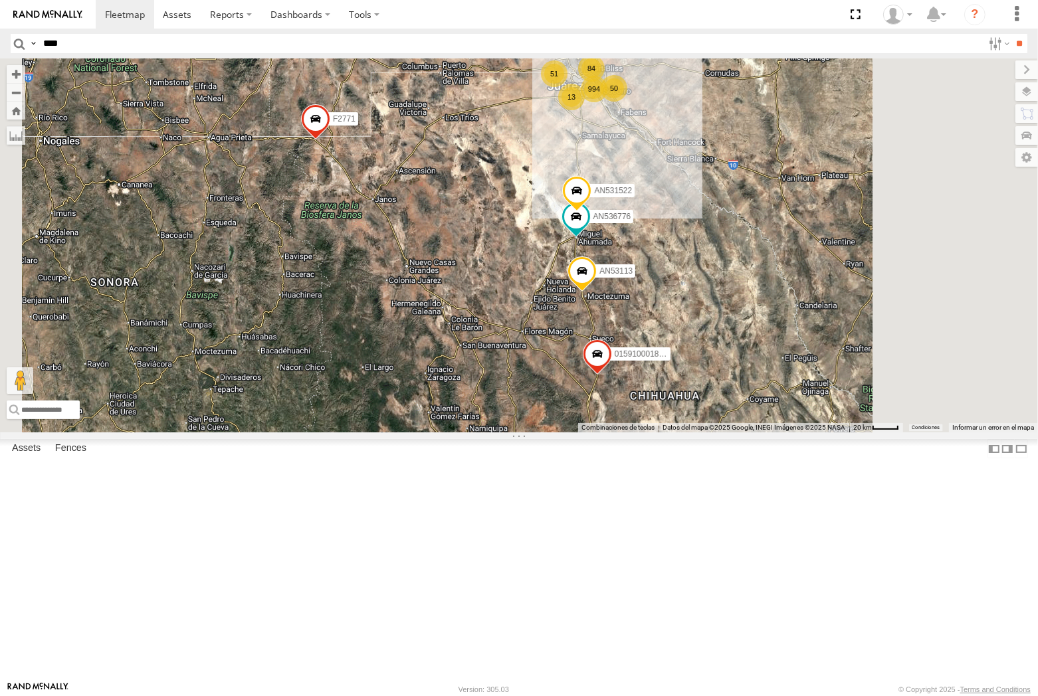
drag, startPoint x: 37, startPoint y: 43, endPoint x: 58, endPoint y: 75, distance: 39.2
click at [37, 43] on label at bounding box center [33, 43] width 11 height 19
click at [0, 0] on span "Asset Label" at bounding box center [0, 0] width 0 height 0
click at [115, 51] on input "****" at bounding box center [510, 43] width 945 height 19
click at [995, 34] on input "**" at bounding box center [1019, 43] width 15 height 19
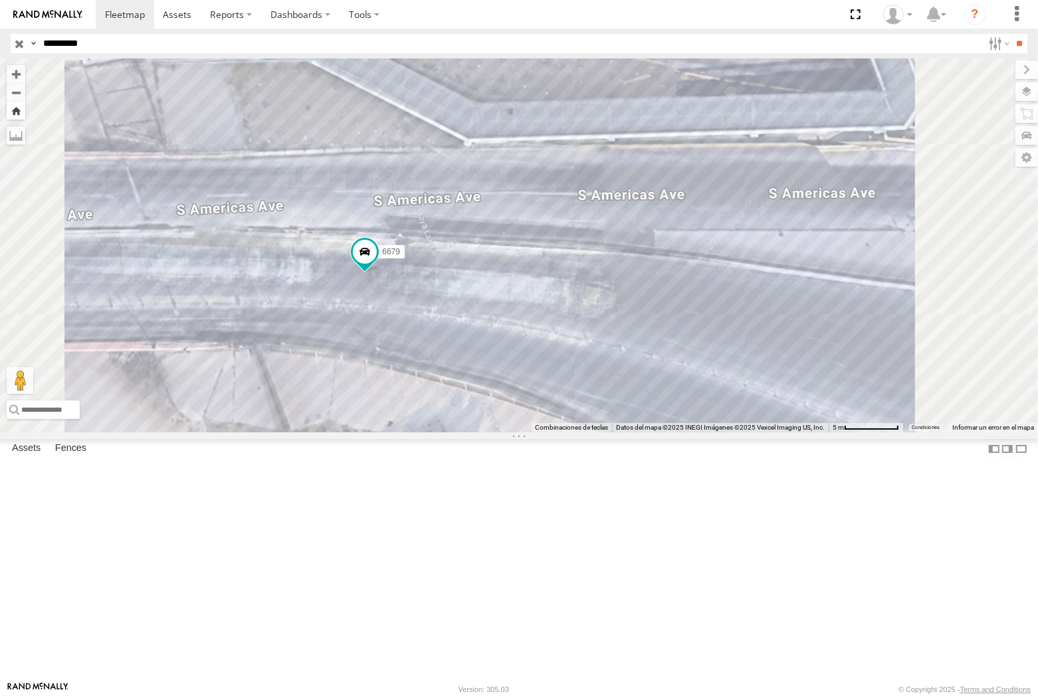
click at [25, 114] on button "Zoom Home" at bounding box center [16, 111] width 19 height 18
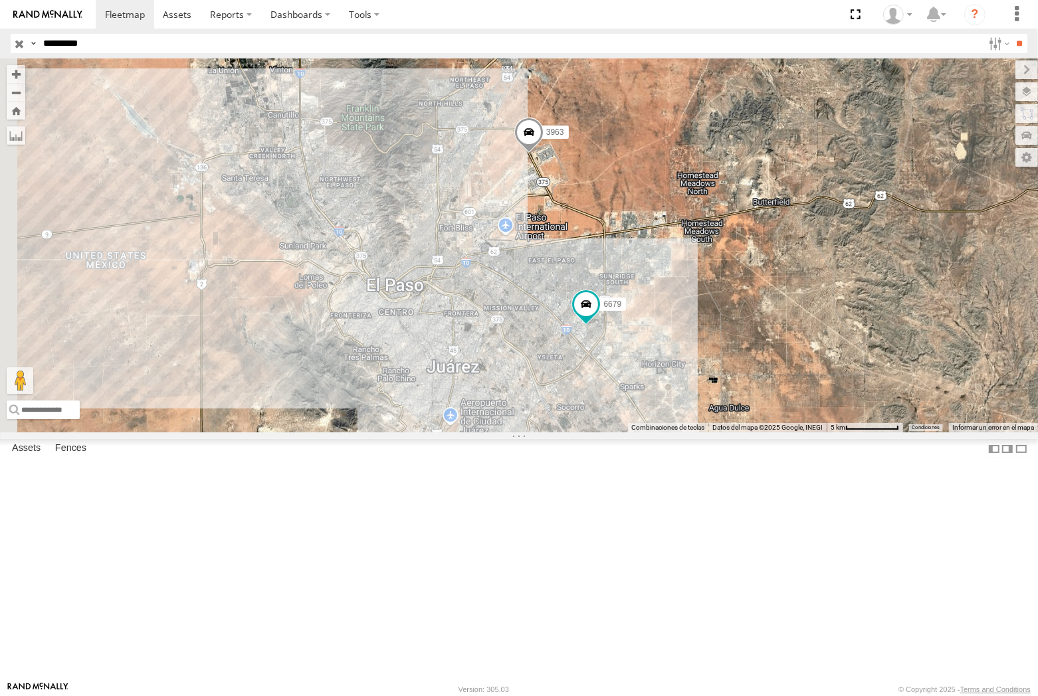
click at [246, 41] on input "*********" at bounding box center [510, 43] width 945 height 19
type input "****"
click at [995, 34] on input "**" at bounding box center [1019, 43] width 15 height 19
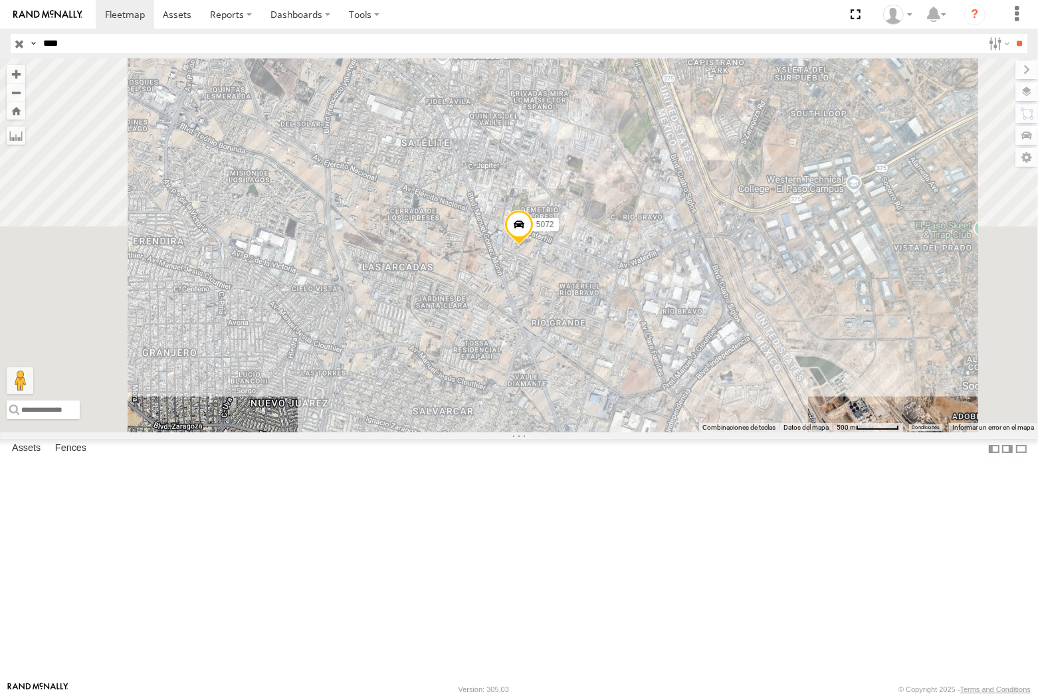
click at [0, 0] on span at bounding box center [0, 0] width 0 height 0
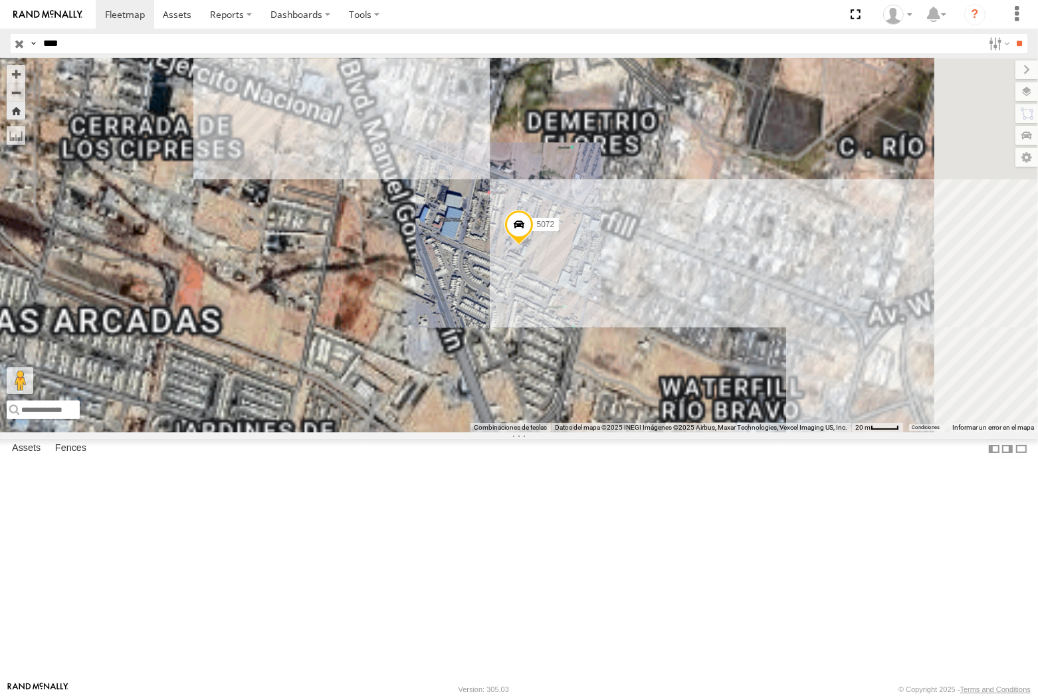
click at [533, 245] on span at bounding box center [518, 227] width 29 height 36
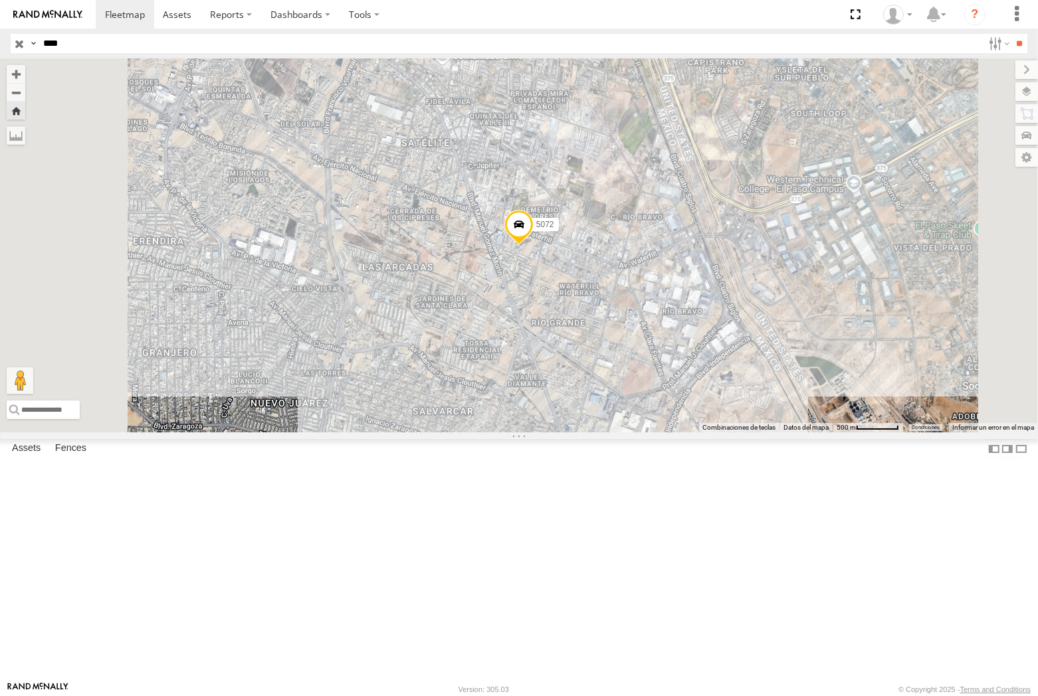
click at [0, 0] on span at bounding box center [0, 0] width 0 height 0
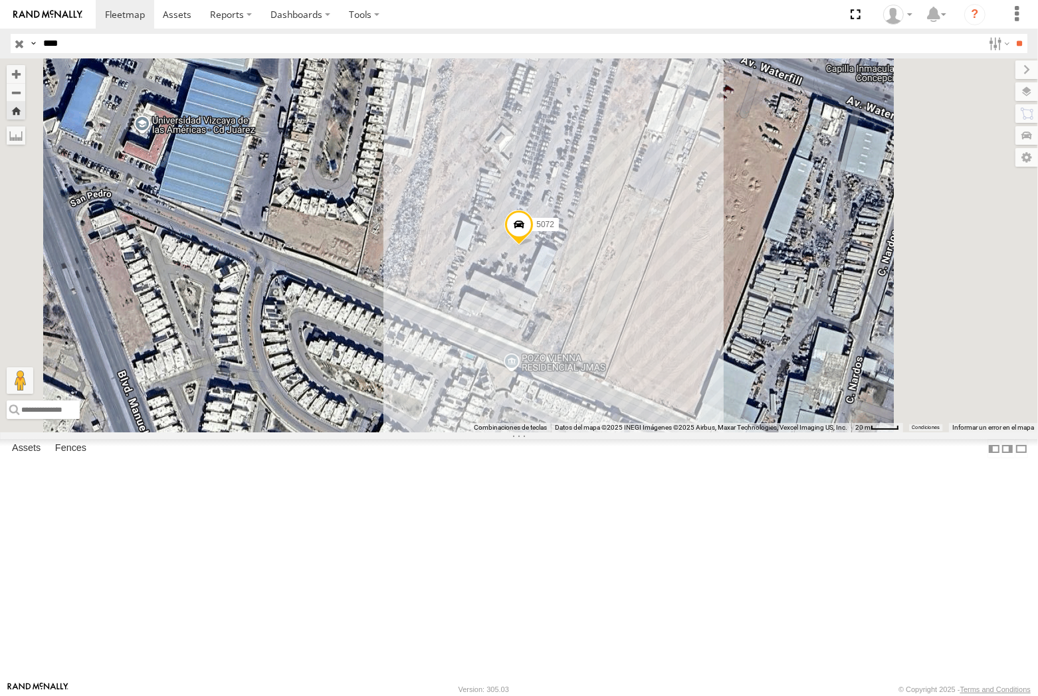
click at [109, 44] on input "****" at bounding box center [510, 43] width 945 height 19
click at [995, 34] on input "**" at bounding box center [1019, 43] width 15 height 19
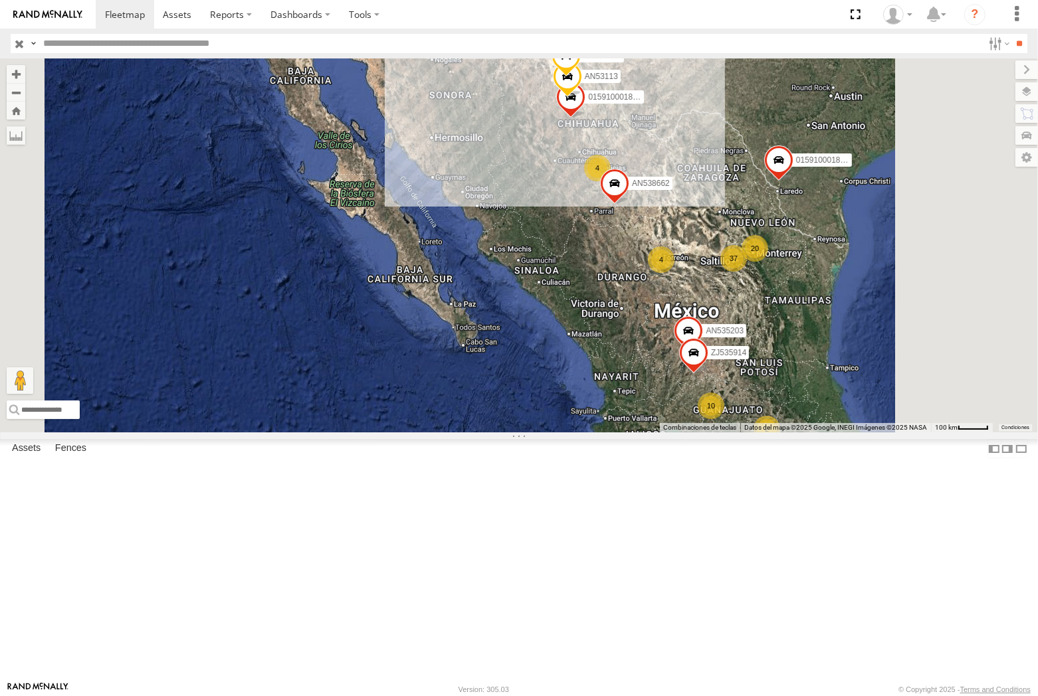
click at [155, 43] on input "text" at bounding box center [510, 43] width 945 height 19
click at [995, 34] on input "**" at bounding box center [1019, 43] width 15 height 19
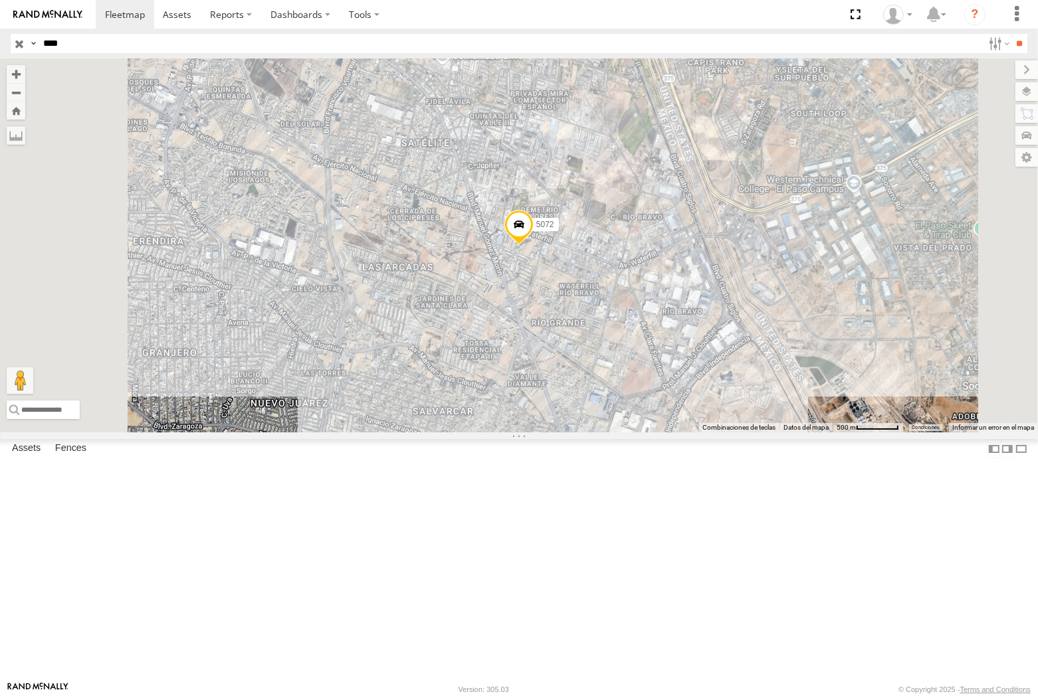
click at [533, 245] on span at bounding box center [518, 227] width 29 height 36
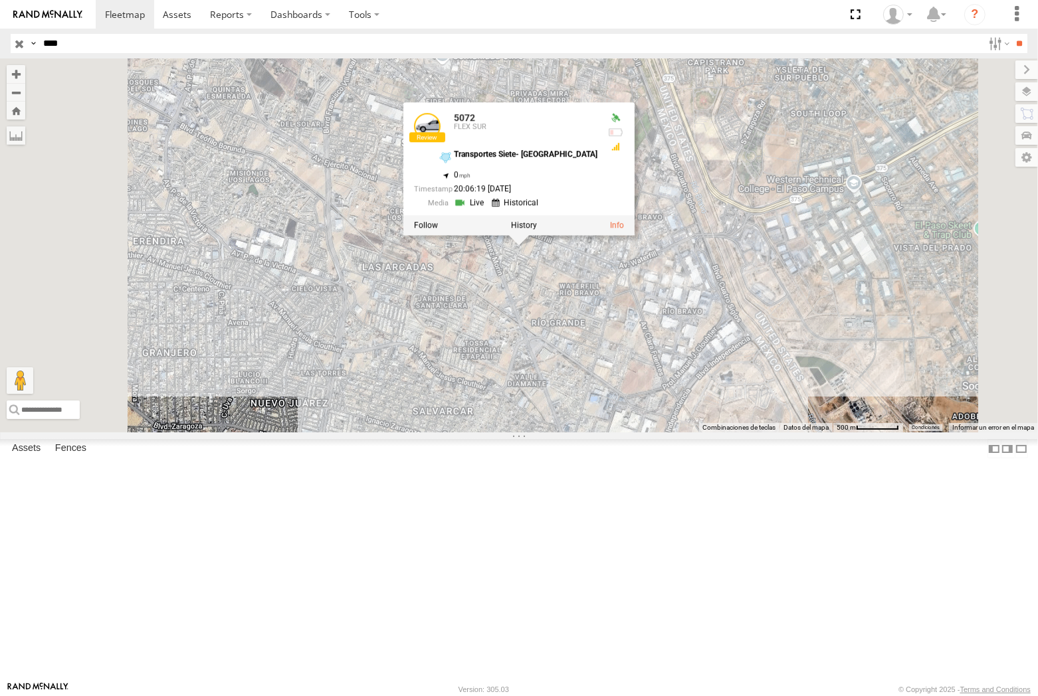
click at [664, 432] on div "5072 5072 FLEX SUR Transportes Siete- Mexico 31.66999 , -106.36304 0 20:06:19 0…" at bounding box center [519, 245] width 1038 height 374
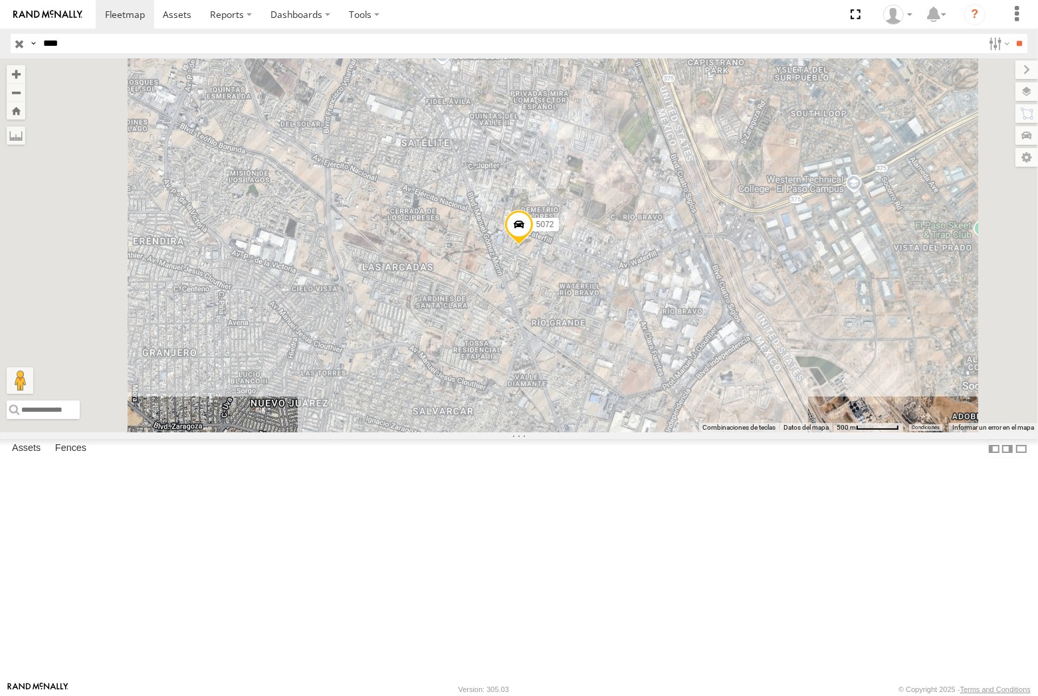
click at [124, 49] on input "****" at bounding box center [510, 43] width 945 height 19
click at [995, 34] on input "**" at bounding box center [1019, 43] width 15 height 19
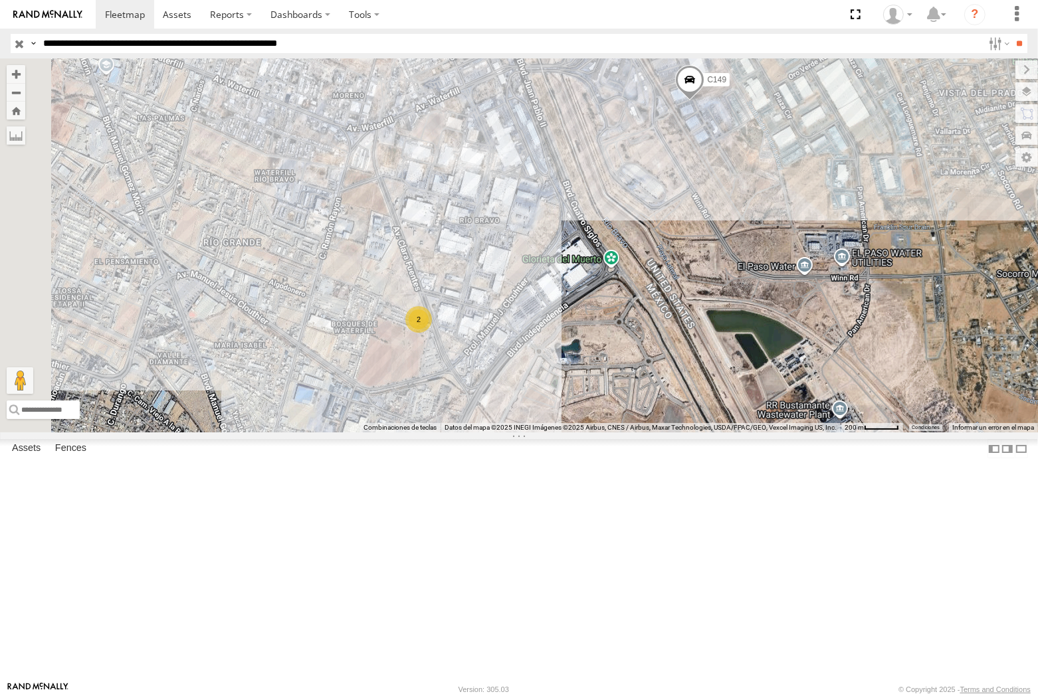
drag, startPoint x: 583, startPoint y: 515, endPoint x: 703, endPoint y: 351, distance: 203.0
click at [703, 351] on div "3963 6679 686 181 C149 2" at bounding box center [519, 245] width 1038 height 374
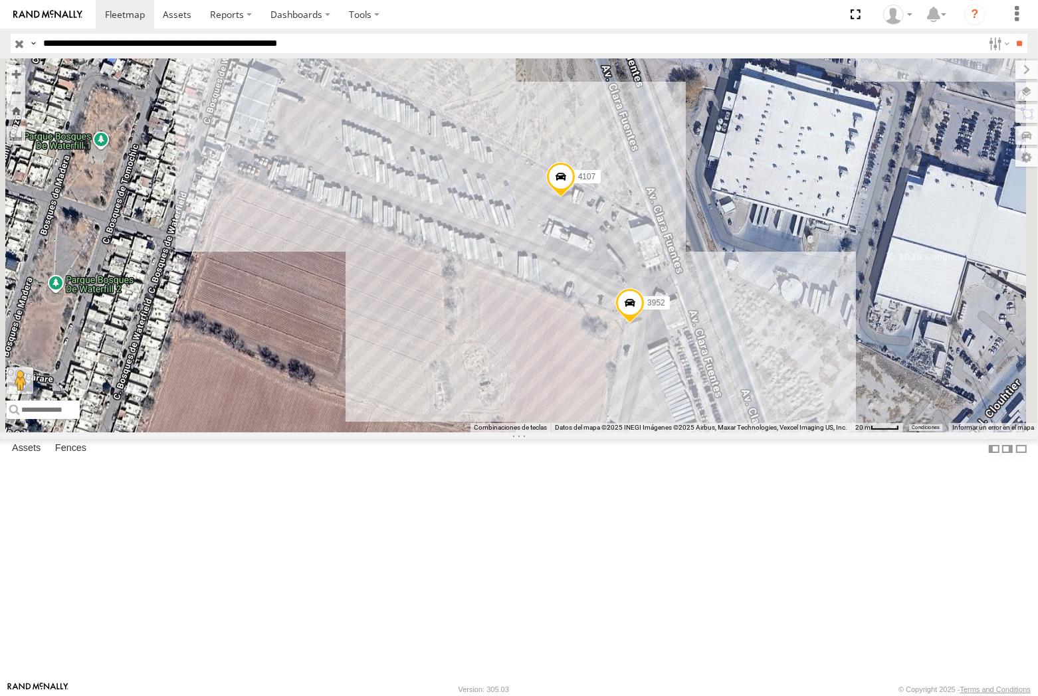
click at [575, 197] on span at bounding box center [560, 179] width 29 height 36
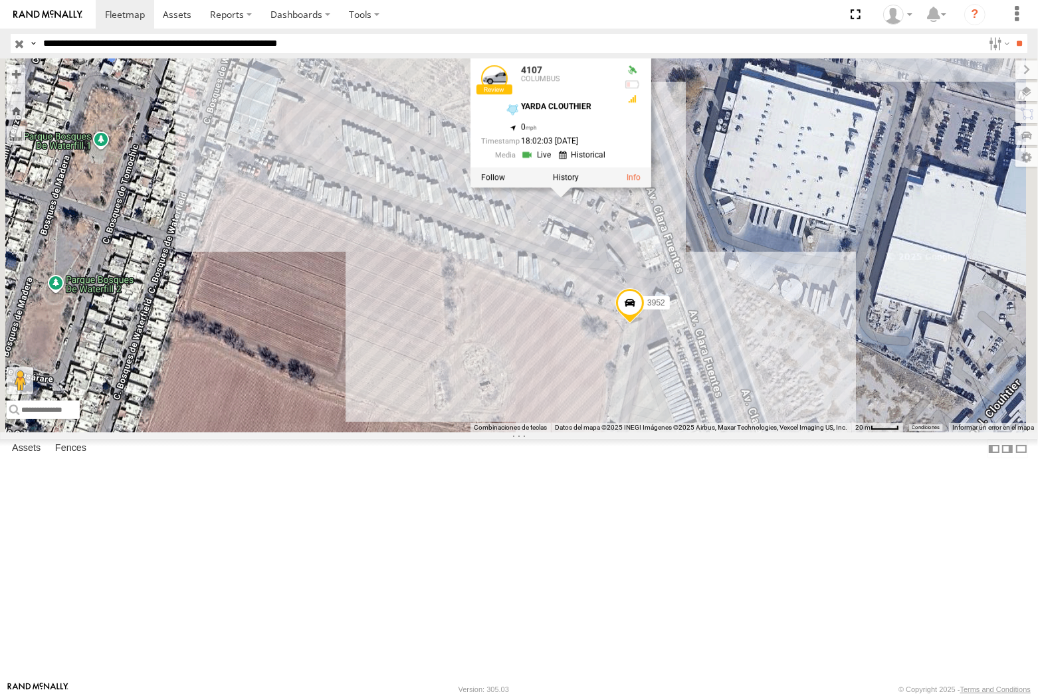
click at [644, 324] on span at bounding box center [629, 306] width 29 height 36
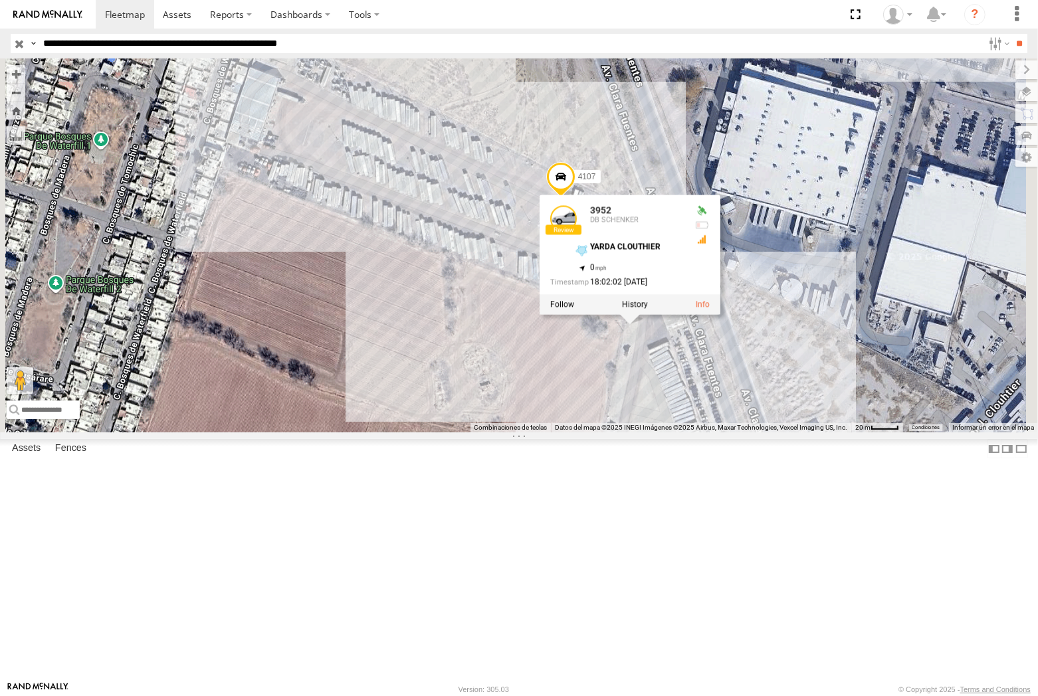
click at [698, 432] on div "3963 6679 686 181 C149 4107 3952 3952 DB SCHENKER YARDA CLOUTHIER 31.65639 , -1…" at bounding box center [519, 245] width 1038 height 374
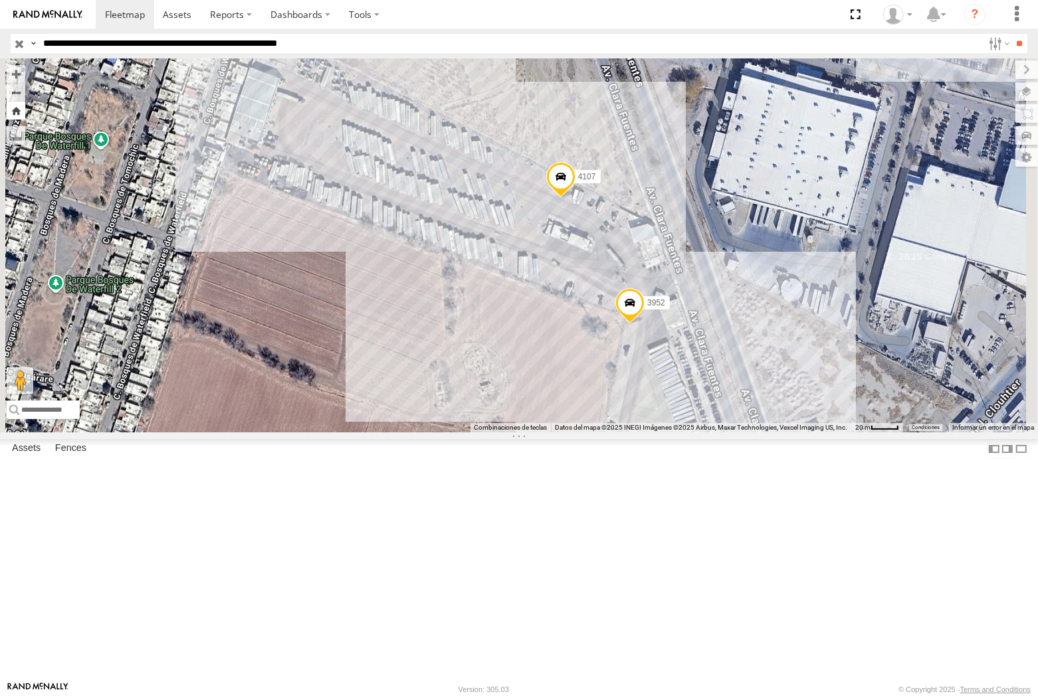
drag, startPoint x: 353, startPoint y: 106, endPoint x: 58, endPoint y: 106, distance: 295.0
click at [25, 106] on button "Zoom Home" at bounding box center [16, 111] width 19 height 18
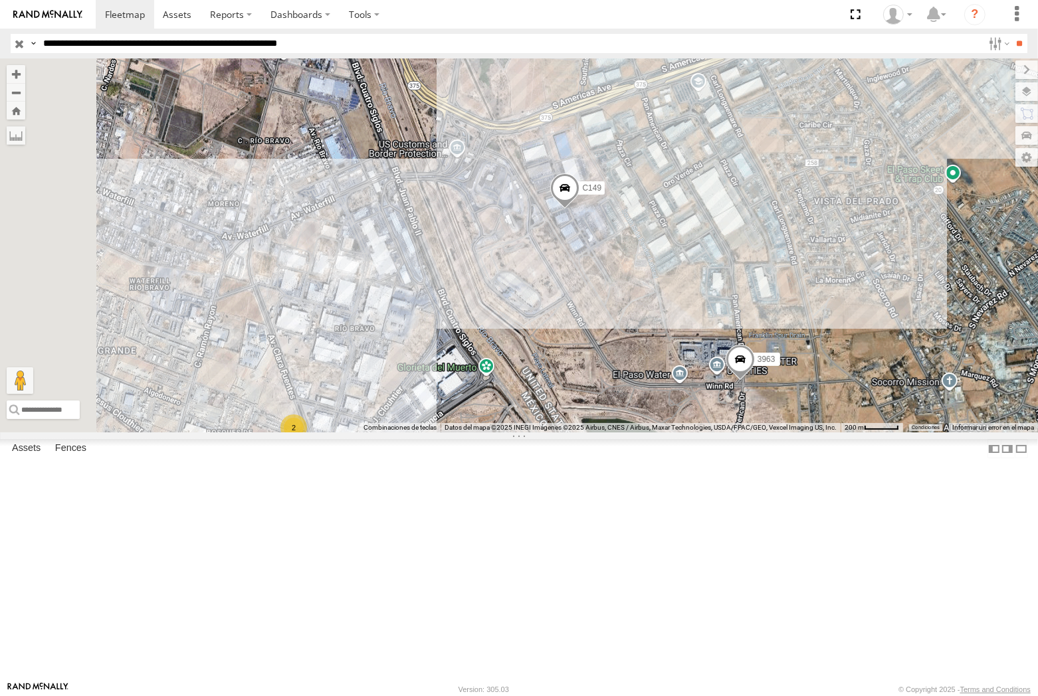
drag, startPoint x: 518, startPoint y: 526, endPoint x: 709, endPoint y: 413, distance: 221.9
click at [709, 413] on div "6679 686 181 C149 3963 2" at bounding box center [519, 245] width 1038 height 374
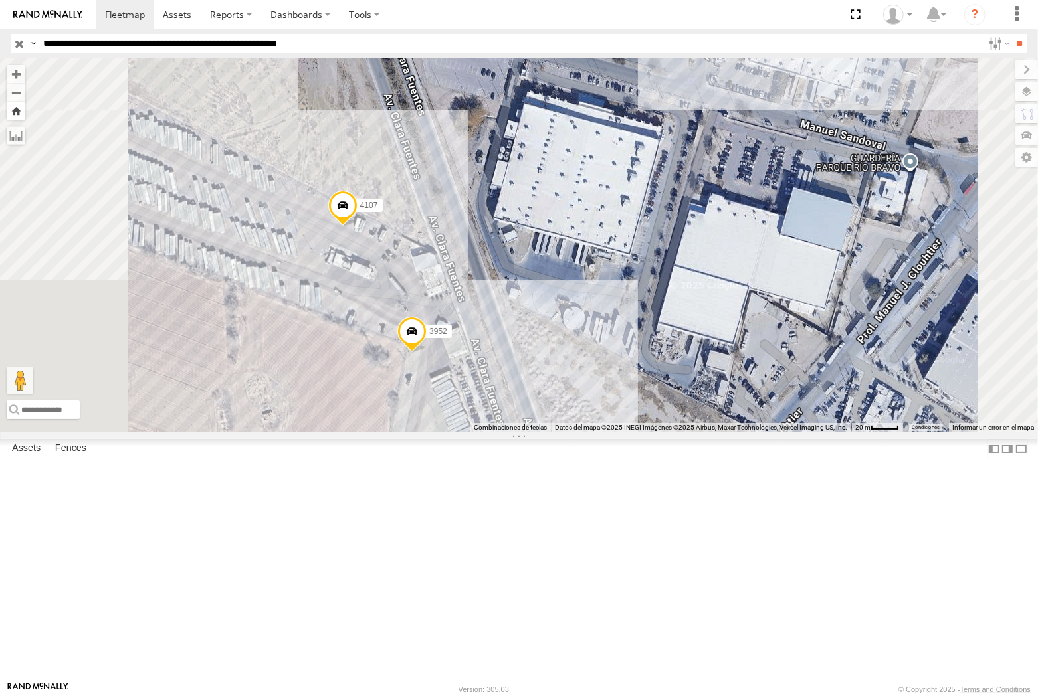
click at [25, 113] on button "Zoom Home" at bounding box center [16, 111] width 19 height 18
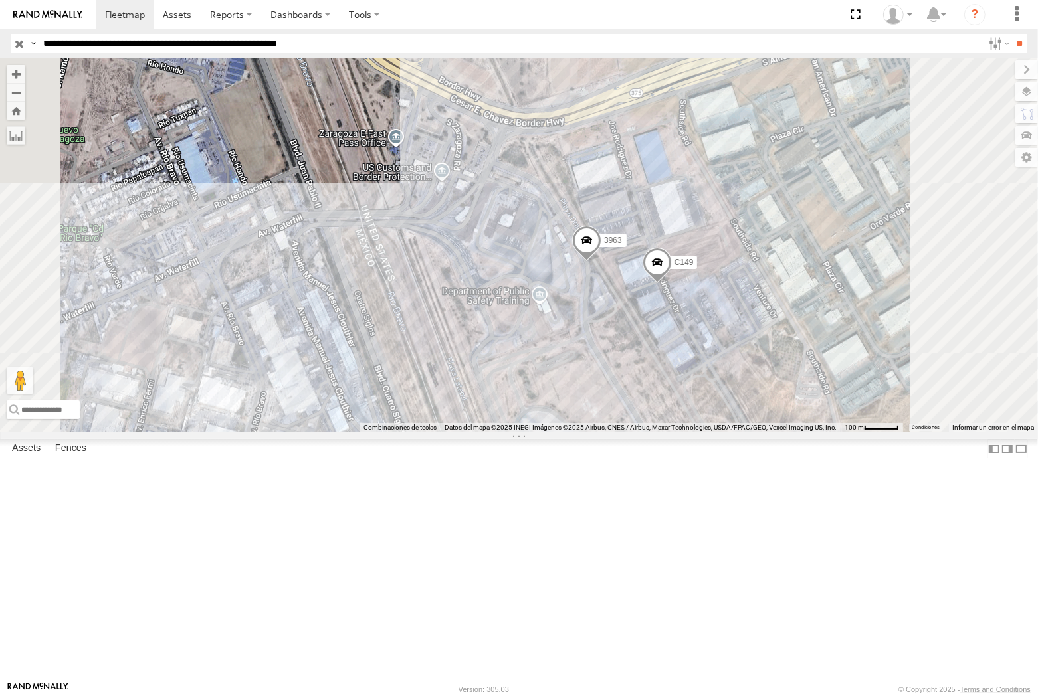
drag, startPoint x: 195, startPoint y: 45, endPoint x: 209, endPoint y: 57, distance: 19.3
click at [195, 45] on input "**********" at bounding box center [510, 43] width 945 height 19
type input "**********"
click at [995, 34] on input "**" at bounding box center [1019, 43] width 15 height 19
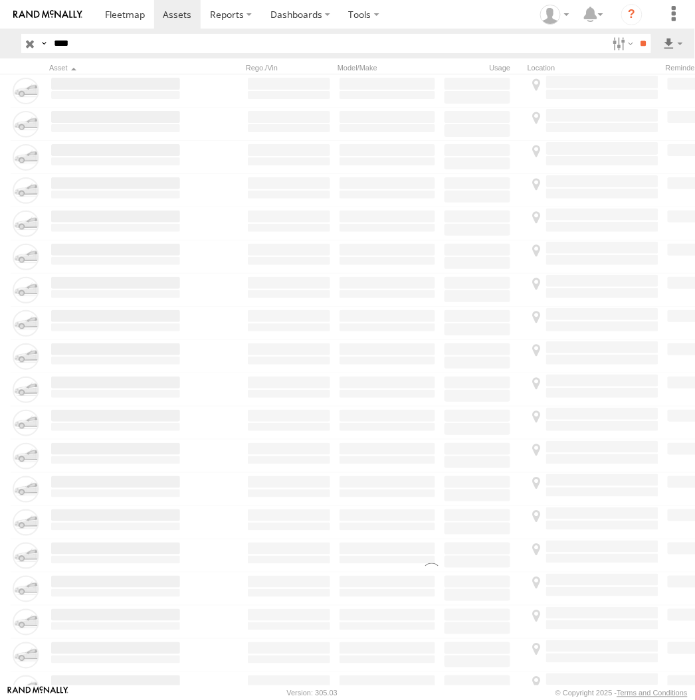
type input "****"
click at [636, 34] on input "**" at bounding box center [643, 43] width 15 height 19
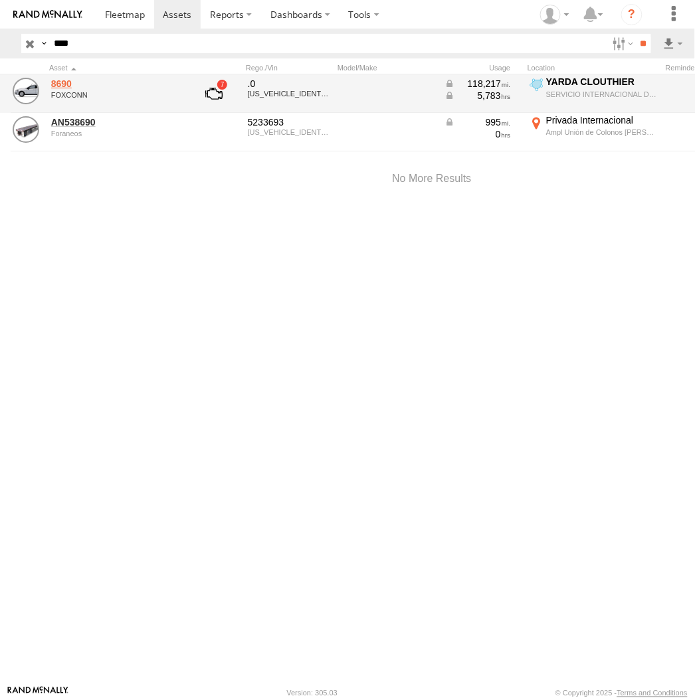
click at [77, 80] on link "8690" at bounding box center [115, 84] width 129 height 12
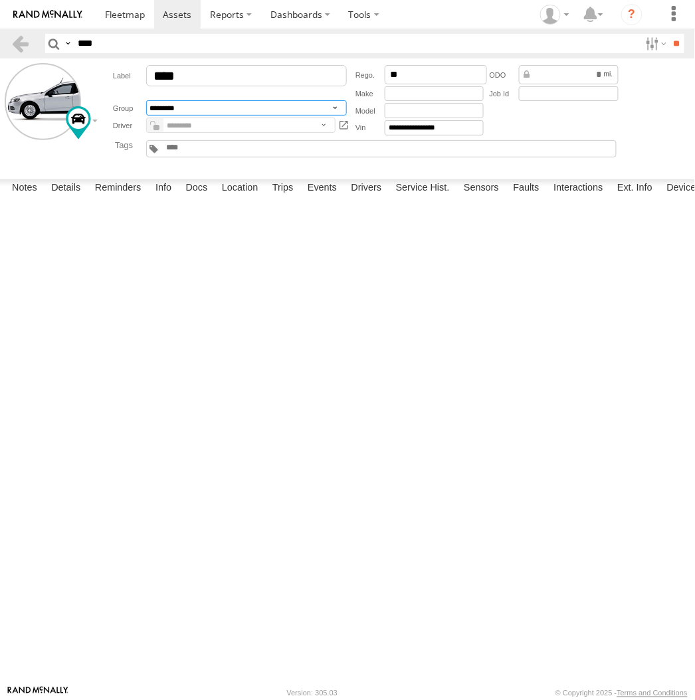
click at [207, 105] on select "**********" at bounding box center [246, 107] width 201 height 15
select select "****"
click at [146, 101] on select "**********" at bounding box center [246, 107] width 201 height 15
click at [676, 42] on input "**" at bounding box center [676, 43] width 15 height 19
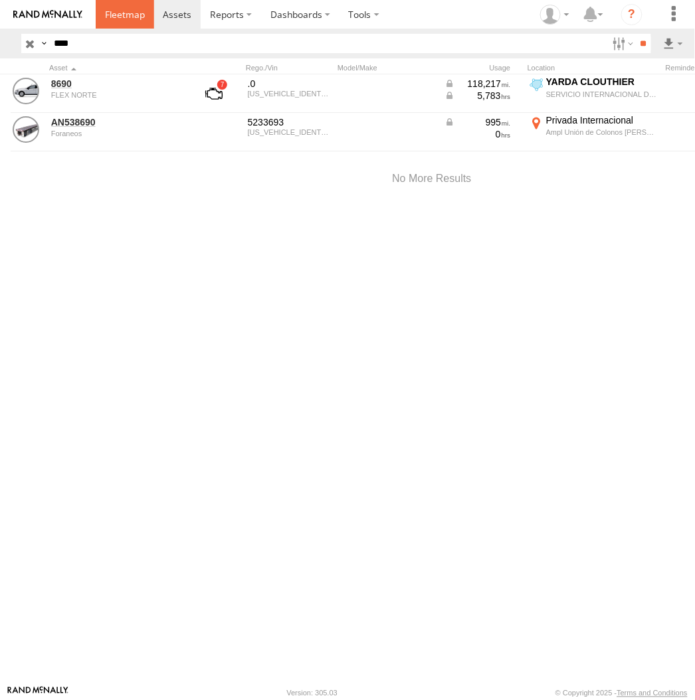
click at [115, 21] on link at bounding box center [125, 14] width 58 height 29
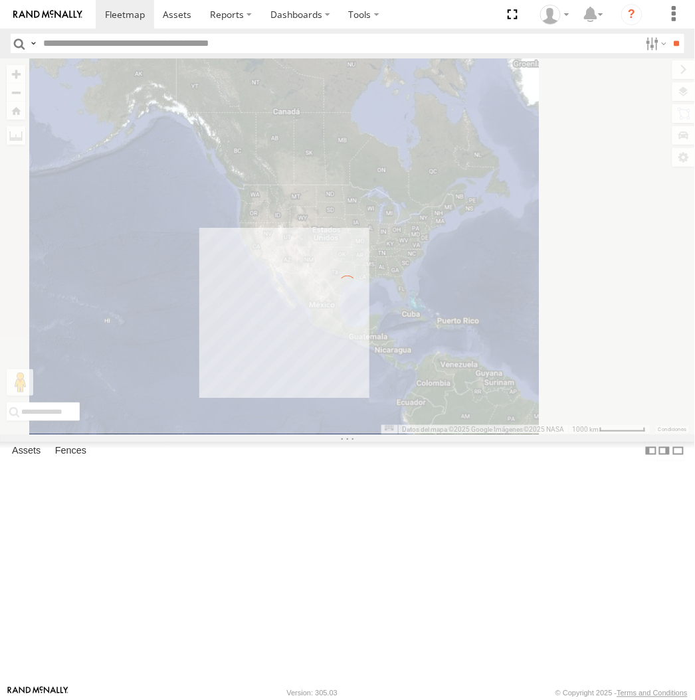
click at [29, 43] on label at bounding box center [33, 43] width 11 height 19
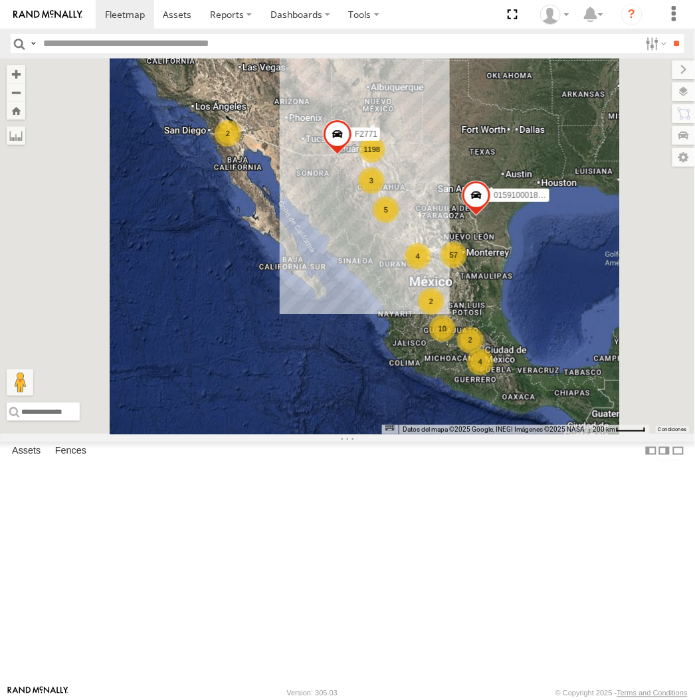
click at [0, 0] on span "Asset Label" at bounding box center [0, 0] width 0 height 0
click at [108, 47] on input "text" at bounding box center [339, 43] width 602 height 19
click at [669, 34] on input "**" at bounding box center [676, 43] width 15 height 19
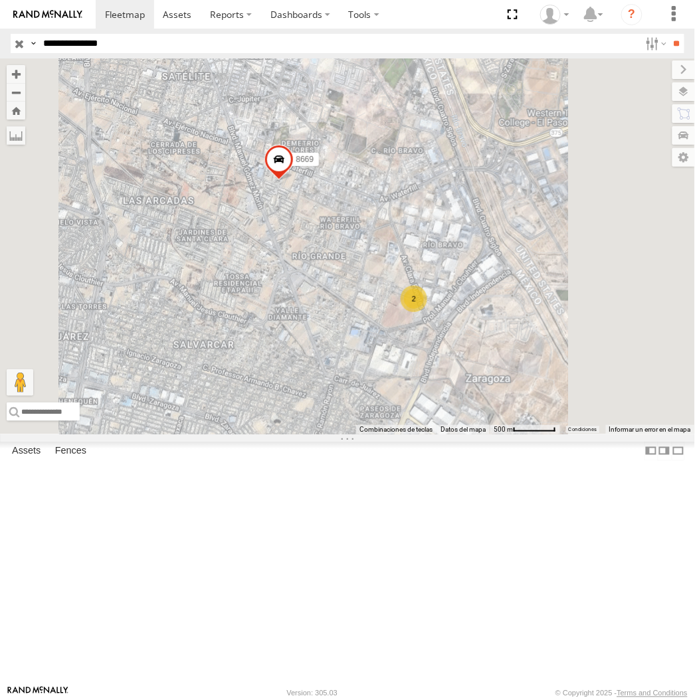
drag, startPoint x: 205, startPoint y: 44, endPoint x: 196, endPoint y: 44, distance: 8.6
click at [205, 44] on input "**********" at bounding box center [339, 43] width 602 height 19
click at [669, 34] on input "**" at bounding box center [676, 43] width 15 height 19
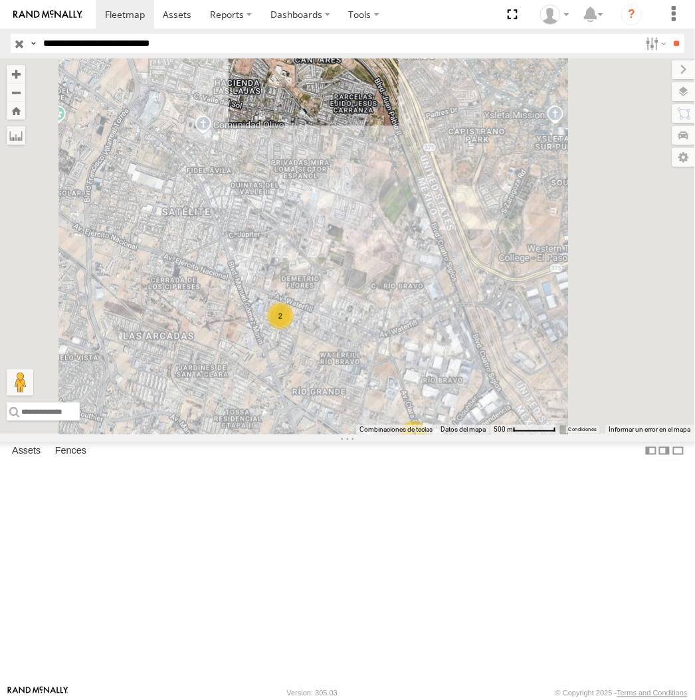
drag, startPoint x: 257, startPoint y: 49, endPoint x: 334, endPoint y: 65, distance: 78.7
click at [257, 49] on input "**********" at bounding box center [339, 43] width 602 height 19
click at [669, 34] on input "**" at bounding box center [676, 43] width 15 height 19
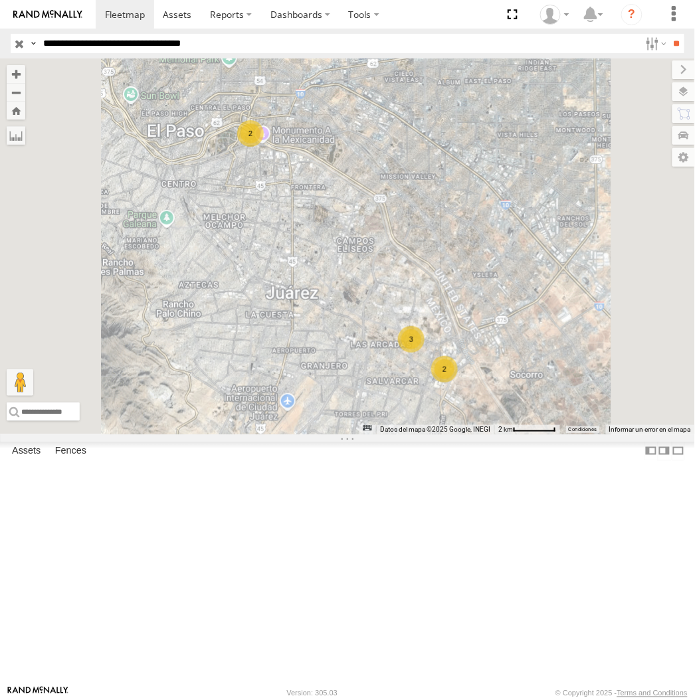
type input "**********"
click at [669, 34] on input "**" at bounding box center [676, 43] width 15 height 19
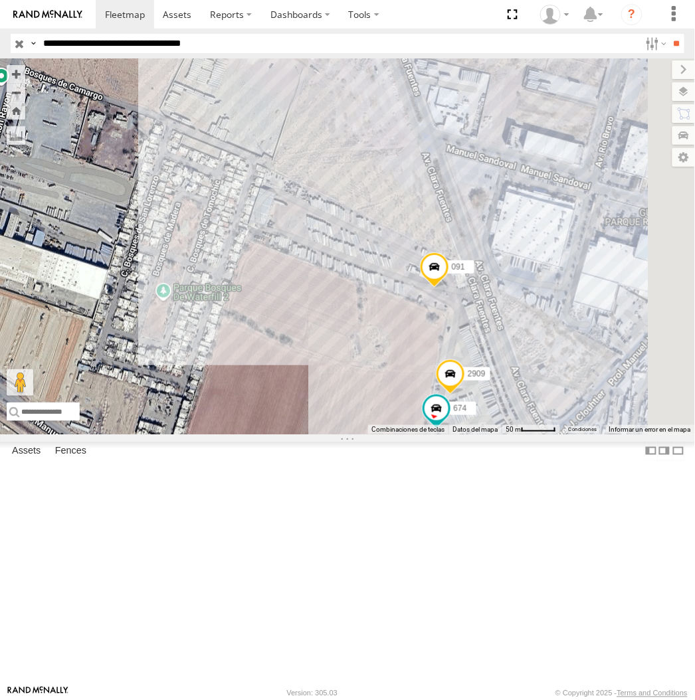
drag, startPoint x: 612, startPoint y: 555, endPoint x: 565, endPoint y: 535, distance: 50.6
click at [565, 434] on div "091 2909 674" at bounding box center [347, 246] width 695 height 376
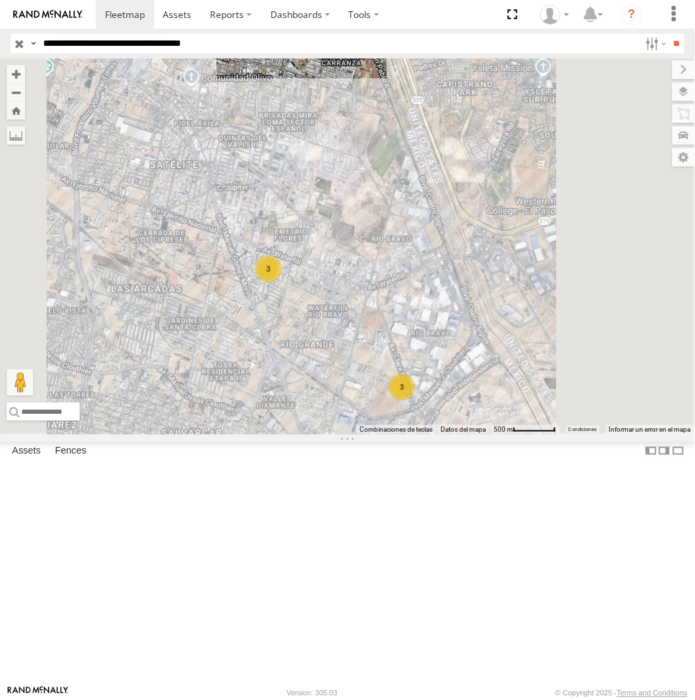
drag, startPoint x: 504, startPoint y: 502, endPoint x: 567, endPoint y: 556, distance: 83.9
click at [567, 434] on div "3 3" at bounding box center [347, 246] width 695 height 376
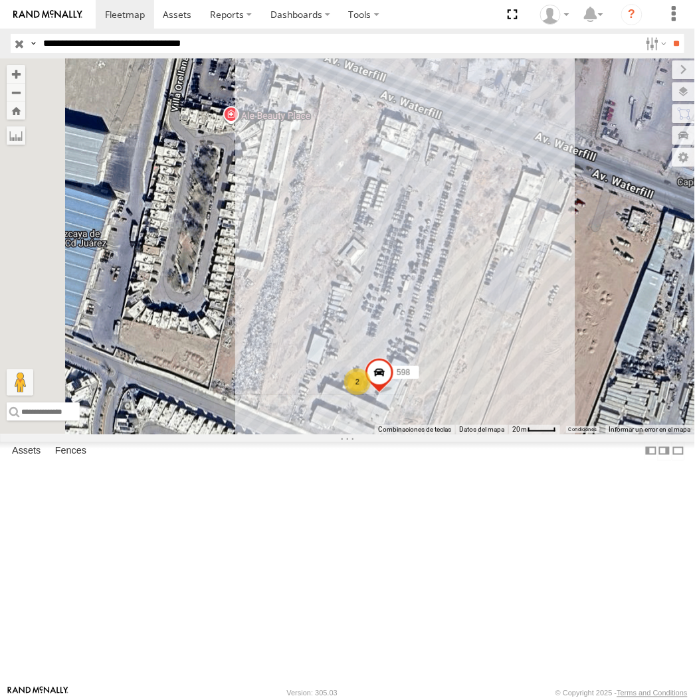
drag, startPoint x: 553, startPoint y: 545, endPoint x: 617, endPoint y: 442, distance: 120.2
click at [617, 434] on div "598 2" at bounding box center [347, 246] width 695 height 376
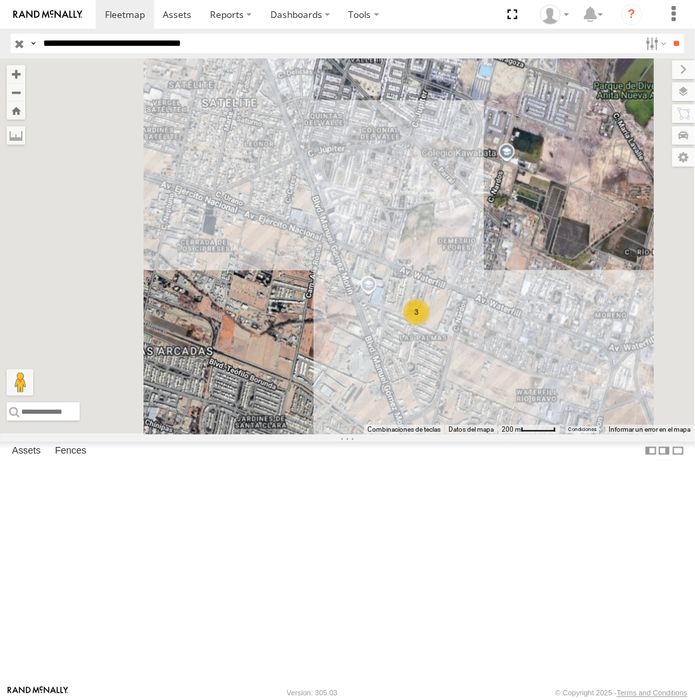
drag, startPoint x: 514, startPoint y: 341, endPoint x: 561, endPoint y: 464, distance: 131.6
click at [559, 434] on div "3" at bounding box center [347, 246] width 695 height 376
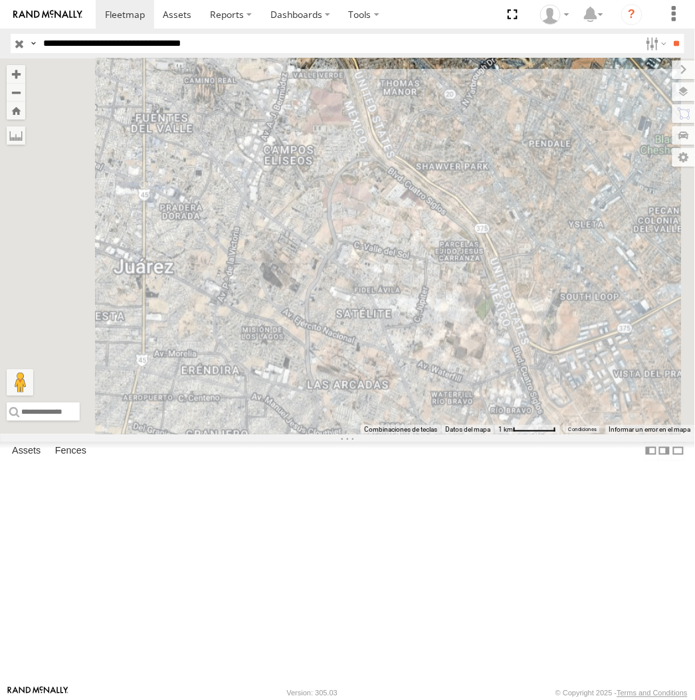
drag, startPoint x: 522, startPoint y: 390, endPoint x: 563, endPoint y: 468, distance: 88.3
click at [563, 434] on div at bounding box center [347, 246] width 695 height 376
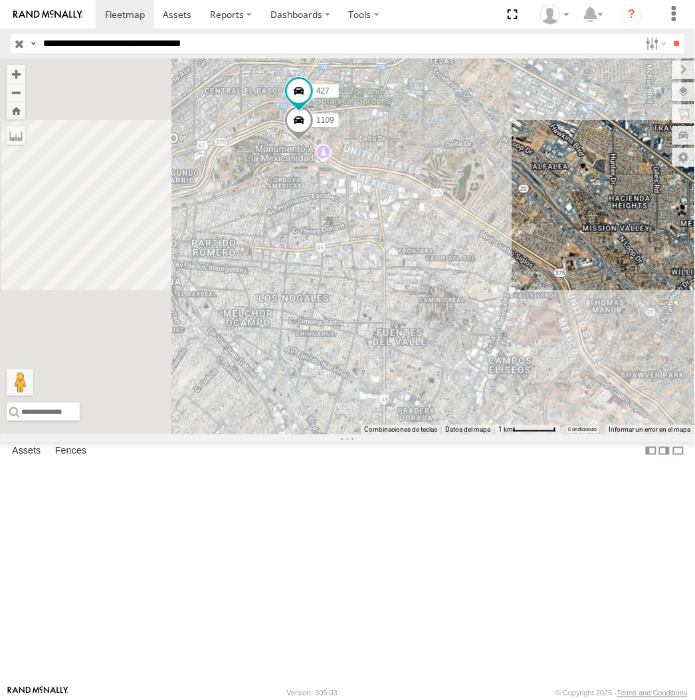
drag, startPoint x: 395, startPoint y: 320, endPoint x: 533, endPoint y: 379, distance: 150.3
click at [532, 379] on div "3 1109 427" at bounding box center [347, 246] width 695 height 376
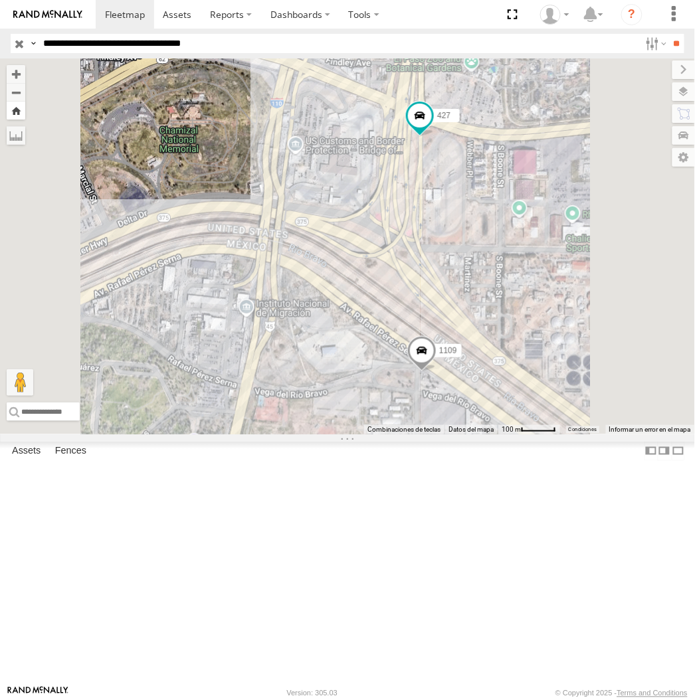
click at [25, 110] on button "Zoom Home" at bounding box center [16, 111] width 19 height 18
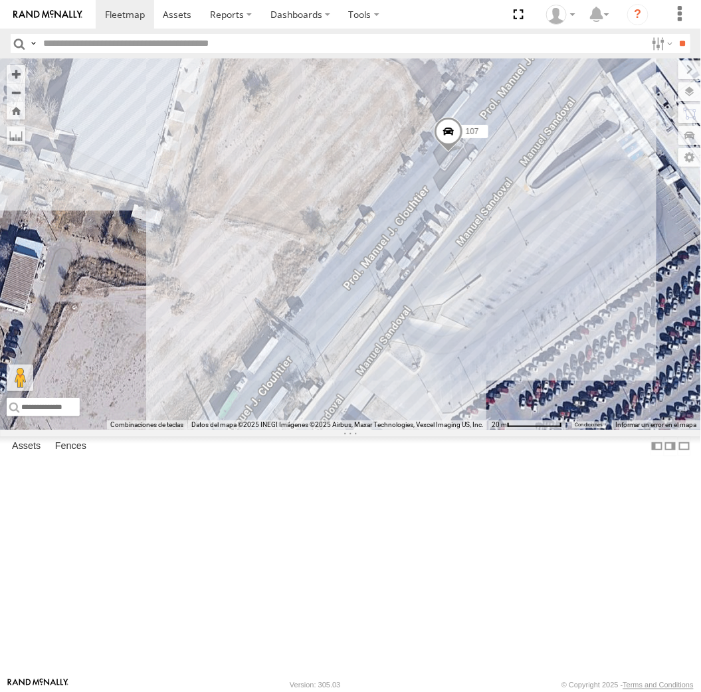
drag, startPoint x: 291, startPoint y: 261, endPoint x: 302, endPoint y: 414, distance: 153.2
click at [302, 414] on div "107 037" at bounding box center [350, 243] width 701 height 371
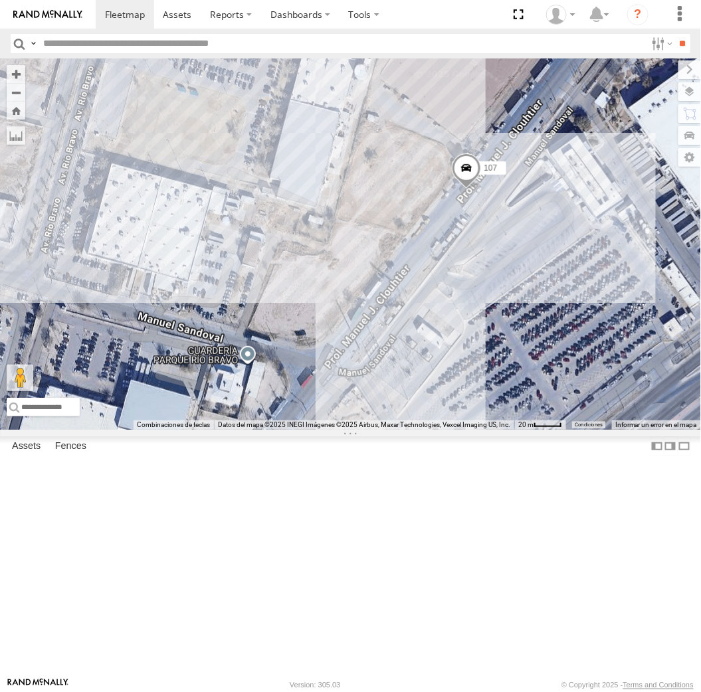
click at [446, 242] on div "AN539297 AN535203 015910001845018 015910001811580 AN530017 ZJ535914 F2771 AN538…" at bounding box center [350, 243] width 701 height 371
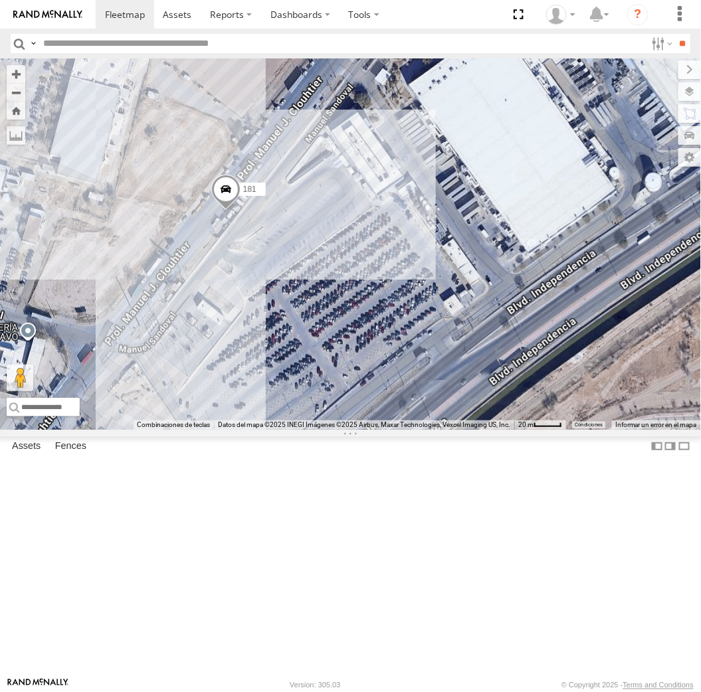
drag, startPoint x: 220, startPoint y: 389, endPoint x: 284, endPoint y: 383, distance: 64.1
click at [282, 384] on div "181" at bounding box center [350, 243] width 701 height 371
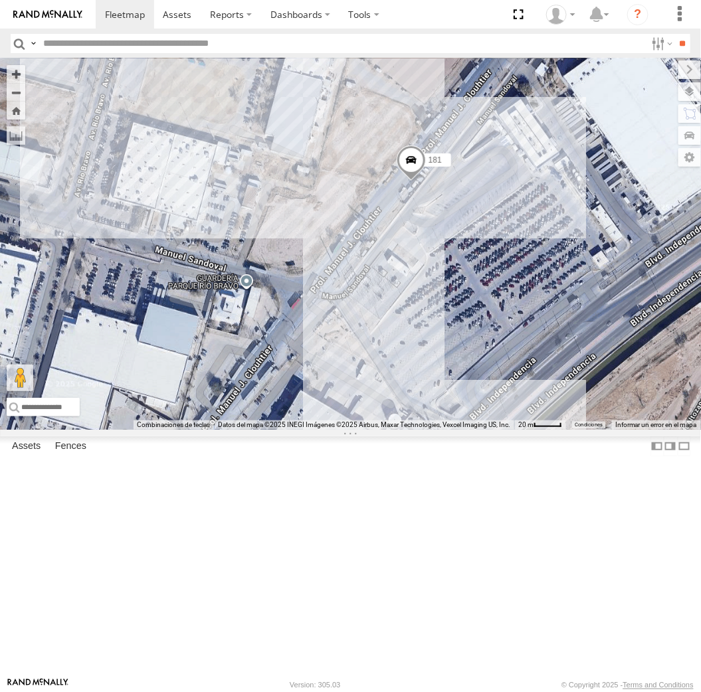
drag, startPoint x: 229, startPoint y: 409, endPoint x: 326, endPoint y: 393, distance: 98.3
click at [326, 394] on div "181 3552 015910001986465 C149 6578 AN539011 AN535409 357660104096300 623 6806 6…" at bounding box center [350, 243] width 701 height 371
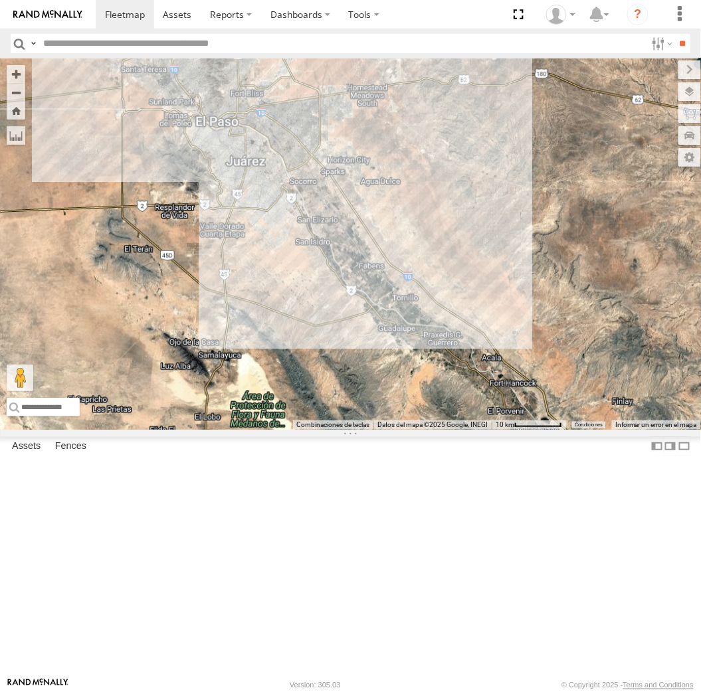
drag, startPoint x: 223, startPoint y: 171, endPoint x: 395, endPoint y: 227, distance: 180.3
click at [406, 216] on div "AN539297 AN535203 AN53113 015910001845018 015910001811580 AN530017 ZJ535914 F27…" at bounding box center [350, 243] width 701 height 371
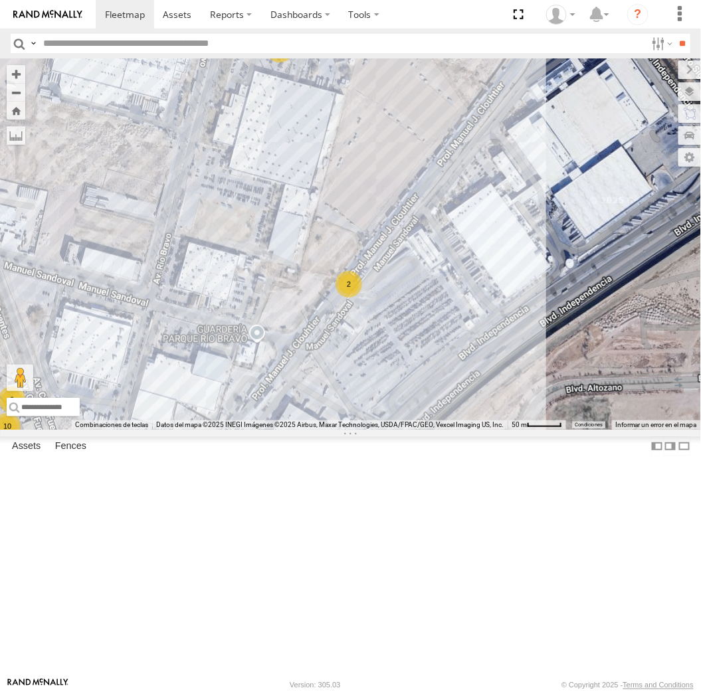
drag, startPoint x: 266, startPoint y: 510, endPoint x: 296, endPoint y: 480, distance: 42.3
click at [294, 430] on div "AN539297 AN535203 AN53113 015910001845018 015910001811580 AN530017 ZJ535914 F27…" at bounding box center [350, 243] width 701 height 371
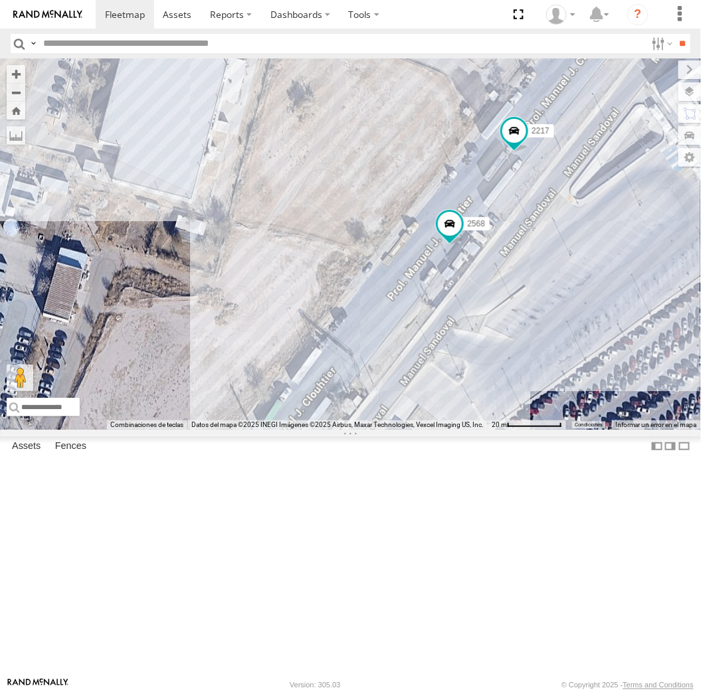
drag, startPoint x: 333, startPoint y: 513, endPoint x: 470, endPoint y: 456, distance: 148.9
click at [470, 430] on div "AN539297 AN535203 AN53113 015910001845018 015910001811580 AN530017 ZJ535914 F27…" at bounding box center [350, 243] width 701 height 371
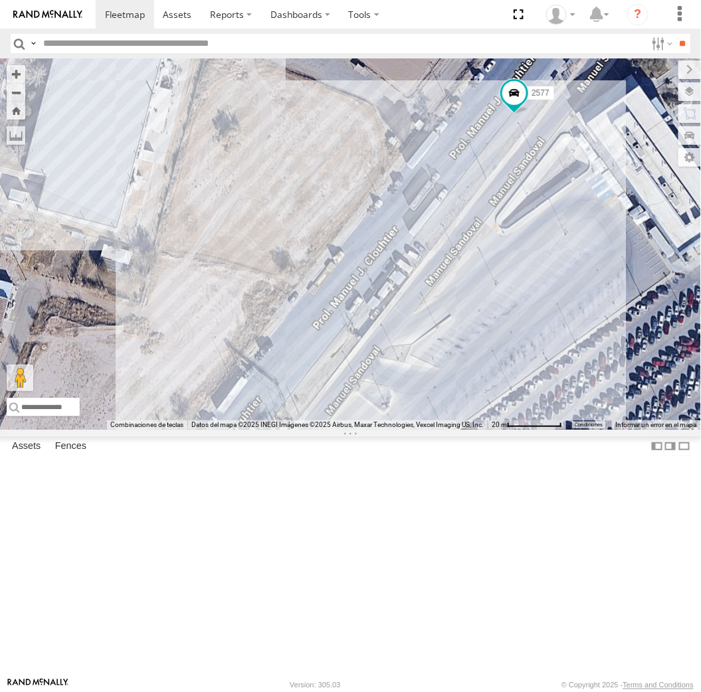
drag, startPoint x: 537, startPoint y: 498, endPoint x: 322, endPoint y: 399, distance: 236.9
click at [322, 399] on div "2577" at bounding box center [350, 243] width 701 height 371
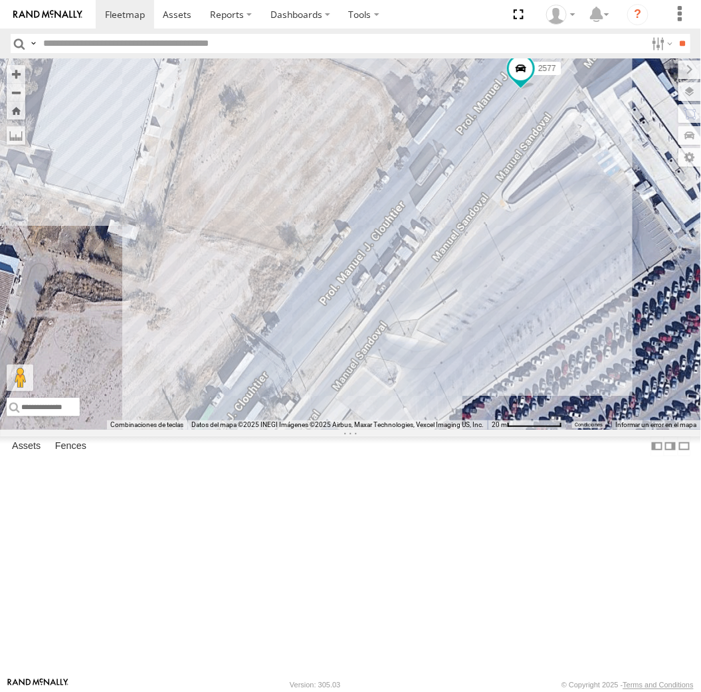
drag, startPoint x: 456, startPoint y: 423, endPoint x: 439, endPoint y: 509, distance: 87.3
click at [439, 430] on div "2577" at bounding box center [350, 243] width 701 height 371
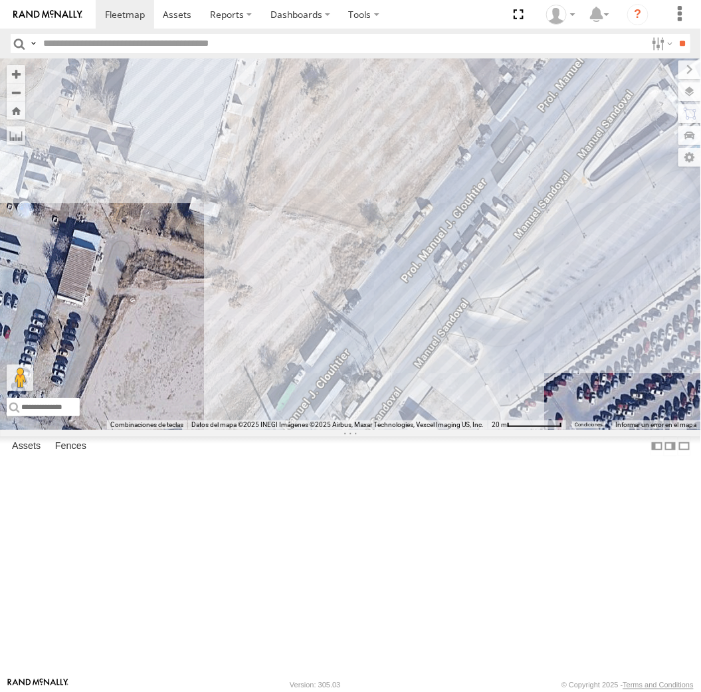
drag, startPoint x: 409, startPoint y: 443, endPoint x: 565, endPoint y: 423, distance: 157.4
click at [479, 417] on div at bounding box center [350, 243] width 701 height 371
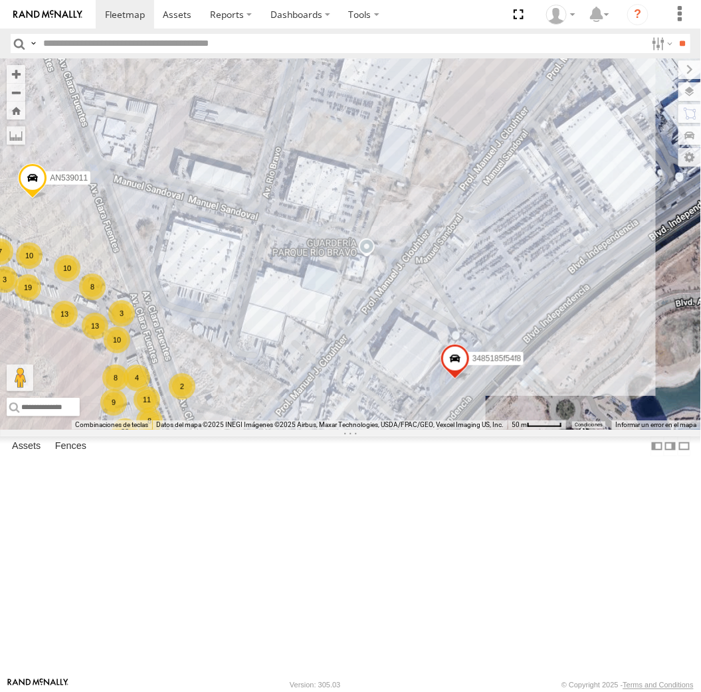
drag, startPoint x: 485, startPoint y: 429, endPoint x: 458, endPoint y: 298, distance: 133.5
click at [458, 298] on div "11 10 10 8 80 19 6 8 15 22 7 9 F2775 13 2 10 10 2 8 13 3 6 8 4 AN539011 3150 AN…" at bounding box center [350, 243] width 701 height 371
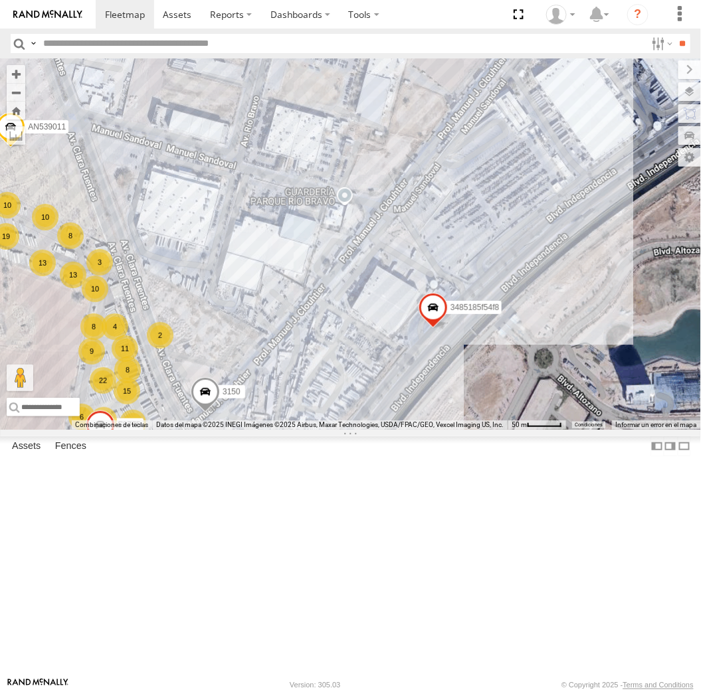
drag, startPoint x: 461, startPoint y: 359, endPoint x: 438, endPoint y: 314, distance: 51.1
click at [438, 314] on div "11 10 10 8 80 19 6 8 15 22 7 9 F2775 13 2 10 10 2 8 13 3 6 8 4 AN539011 3150 AN…" at bounding box center [350, 243] width 701 height 371
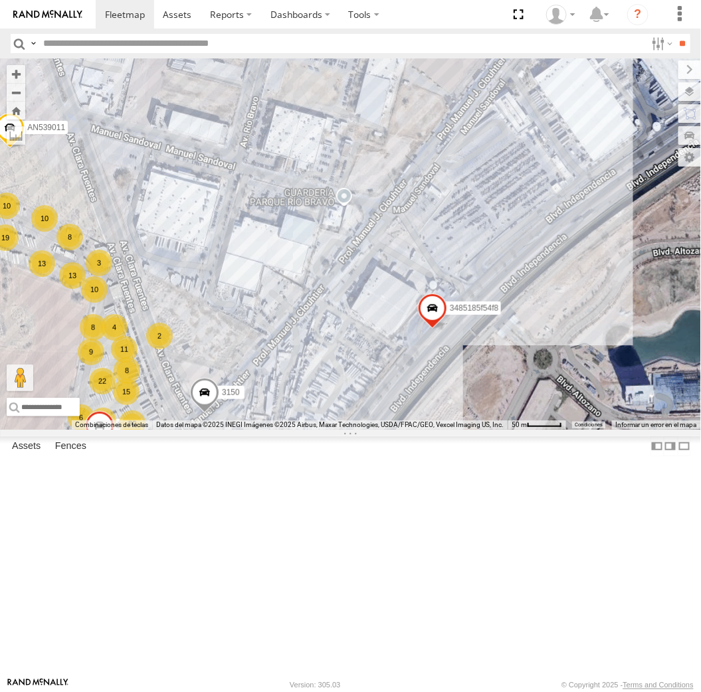
click at [351, 366] on div "F2775 AN539011 3150 AN535409 623 AN531620 3485185f54f8 11 10 8 80 19 8 15 22 9 …" at bounding box center [350, 243] width 701 height 371
drag, startPoint x: 474, startPoint y: 366, endPoint x: 461, endPoint y: 353, distance: 18.3
click at [461, 353] on div "F2775 AN539011 3150 3990 3485185f54f8 11 10 8 80 19 8 15 22 9 13 10 9 2 8 13 4 …" at bounding box center [350, 243] width 701 height 371
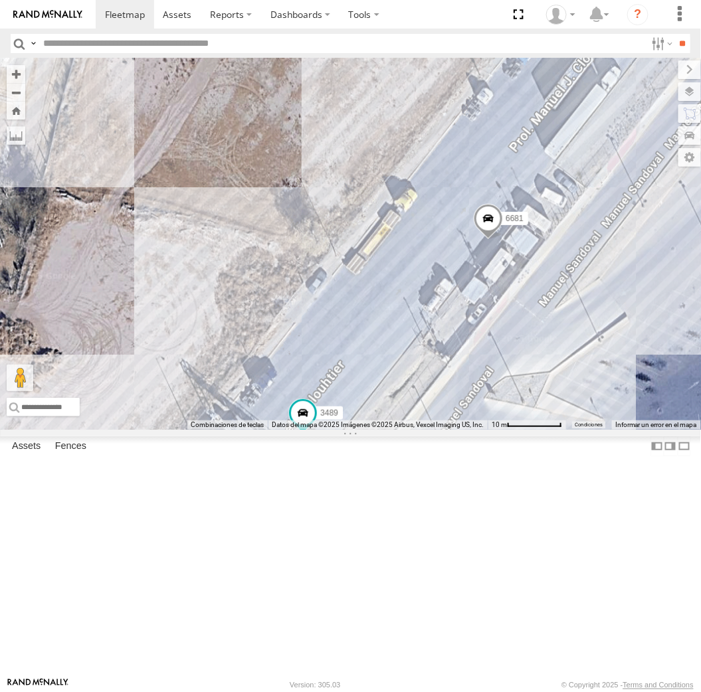
drag, startPoint x: 326, startPoint y: 234, endPoint x: 404, endPoint y: 290, distance: 96.1
click at [403, 290] on div "F2775 3489 6681 AN539011 3524 AN537709 3485185f54f8" at bounding box center [350, 243] width 701 height 371
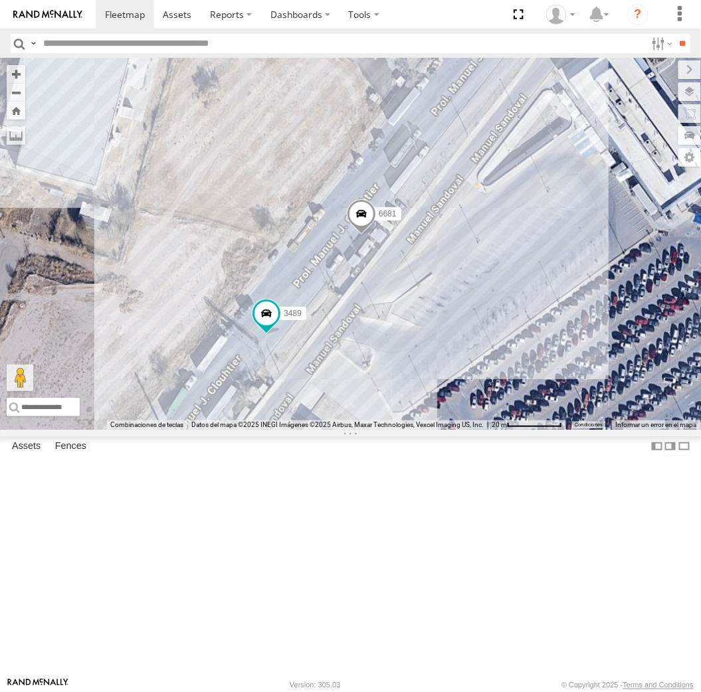
drag, startPoint x: 423, startPoint y: 312, endPoint x: 300, endPoint y: 317, distance: 123.7
click at [296, 312] on div "F2775 3489 6681 AN539011 3524 AN537709 3485185f54f8" at bounding box center [350, 243] width 701 height 371
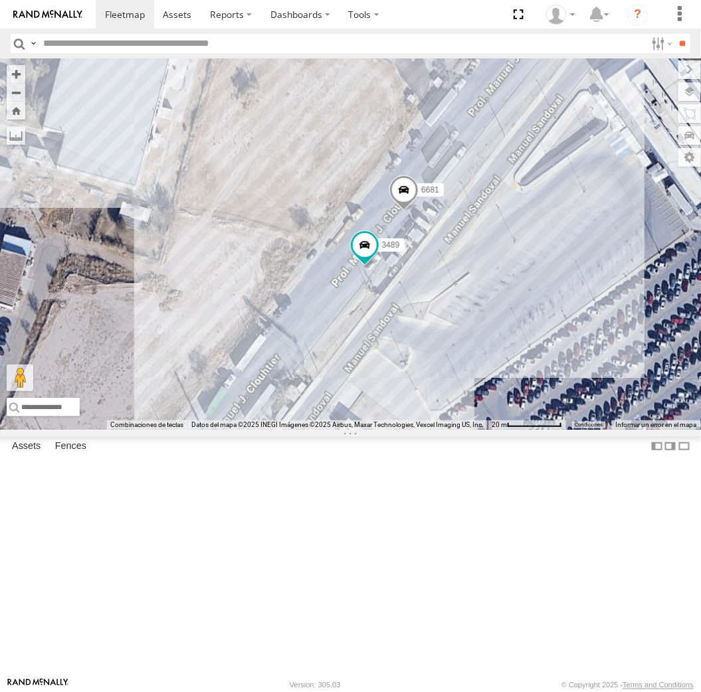
drag, startPoint x: 430, startPoint y: 441, endPoint x: 522, endPoint y: 442, distance: 91.7
click at [522, 430] on div "F2775 3489 6681 AN539011 3524 AN537709 3485185f54f8" at bounding box center [350, 243] width 701 height 371
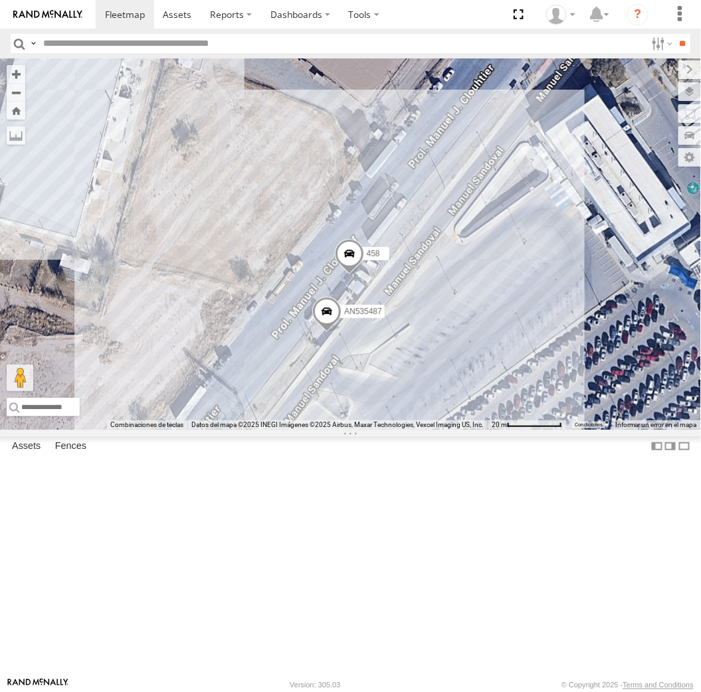
drag, startPoint x: 347, startPoint y: 469, endPoint x: 384, endPoint y: 460, distance: 37.5
click at [384, 430] on div "AN535203 AN53113 015910001845018 AN57175 AN531651 015910001811580 AN533204 ZJ53…" at bounding box center [350, 243] width 701 height 371
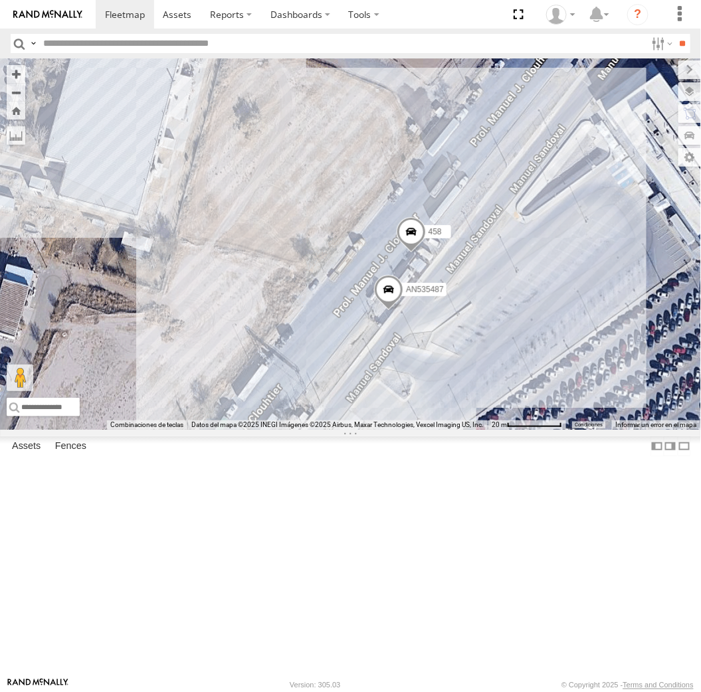
click at [341, 349] on div "AN535203 AN53113 015910001845018 AN57175 AN531651 015910001811580 AN533204 ZJ53…" at bounding box center [350, 243] width 701 height 371
click at [304, 324] on div "AN535203 AN53113 015910001845018 AN57175 AN531651 015910001811580 AN533204 ZJ53…" at bounding box center [350, 243] width 701 height 371
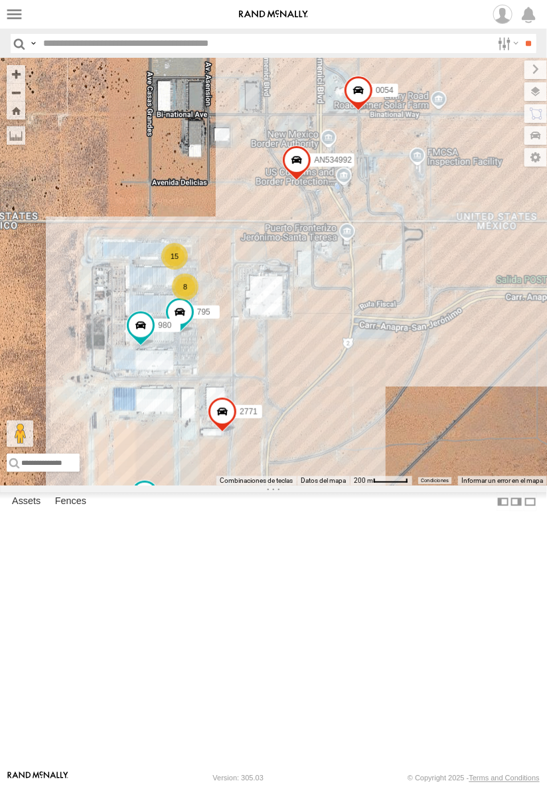
drag, startPoint x: 381, startPoint y: 510, endPoint x: 274, endPoint y: 450, distance: 123.4
click at [274, 450] on div "015910001811580 F2771 AN53113 015910001845018 AN537374 AN539582 AN538662 C6786 …" at bounding box center [273, 271] width 547 height 427
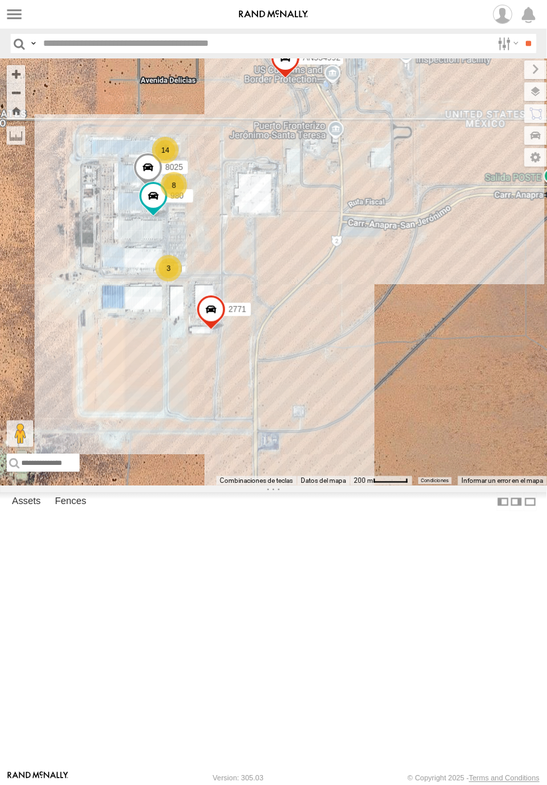
drag, startPoint x: 260, startPoint y: 143, endPoint x: 247, endPoint y: 215, distance: 73.5
click at [247, 215] on div "015910001811580 F2771 AN5310637 8736 Nissan 802 338 8025 8 14 3 2771 0054 980 A…" at bounding box center [273, 271] width 547 height 427
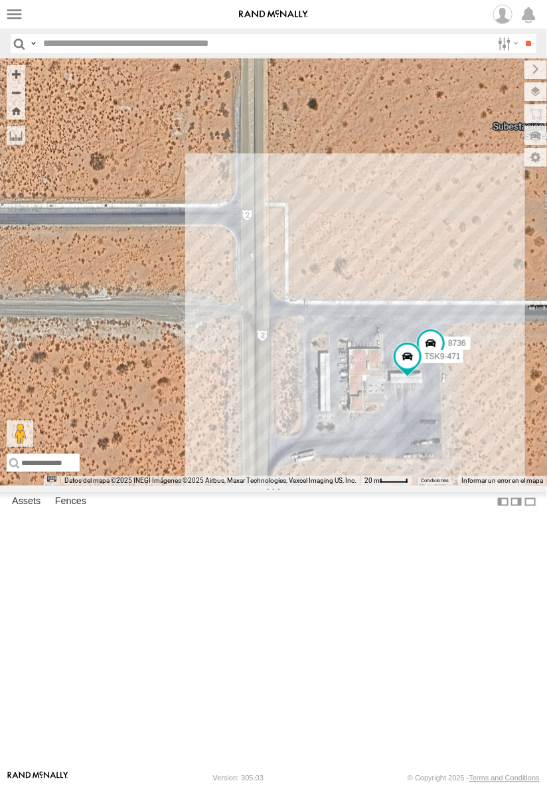
drag, startPoint x: 396, startPoint y: 408, endPoint x: 395, endPoint y: 442, distance: 33.9
click at [385, 452] on div "015910001811580 F2771 AN53113 015910001845018 AN537374 AN539582 AN538662 AN5367…" at bounding box center [273, 271] width 547 height 427
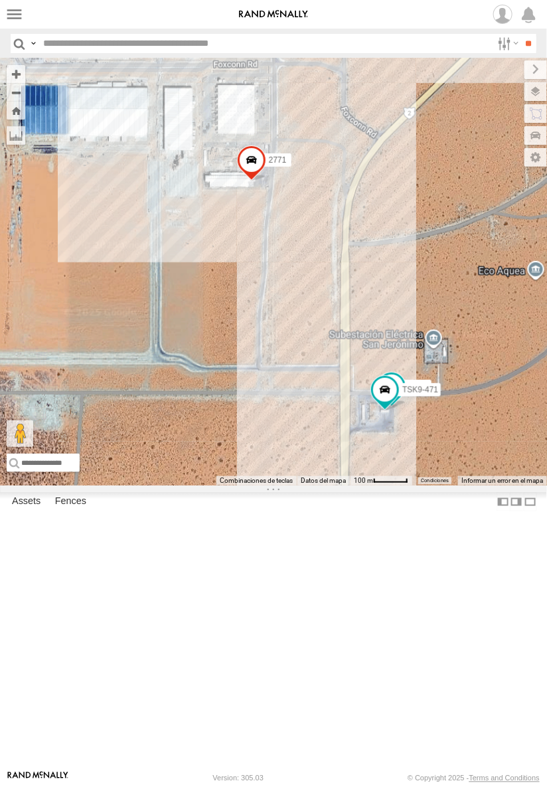
drag, startPoint x: 411, startPoint y: 326, endPoint x: 395, endPoint y: 470, distance: 144.3
click at [395, 468] on div "015910001811580 F2771 AN53113 015910001845018 AN537374 AN539582 AN538662 AN5367…" at bounding box center [273, 271] width 547 height 427
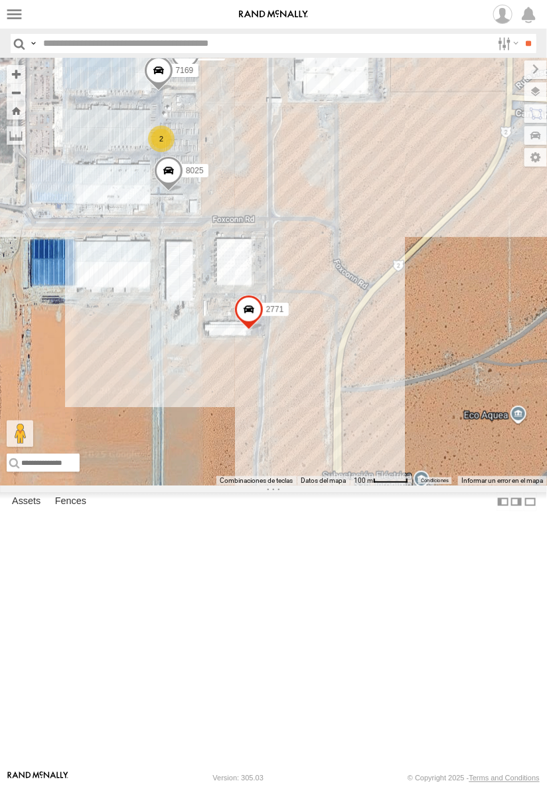
drag, startPoint x: 410, startPoint y: 387, endPoint x: 413, endPoint y: 406, distance: 19.4
click at [413, 406] on div "015910001811580 F2771 AN53113 015910001845018 AN537374 AN539582 AN538662 AN5367…" at bounding box center [273, 271] width 547 height 427
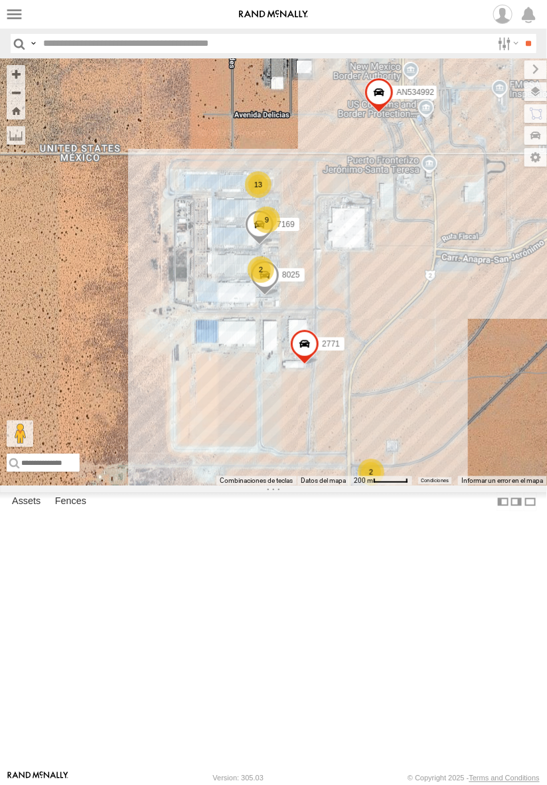
drag, startPoint x: 442, startPoint y: 407, endPoint x: 413, endPoint y: 440, distance: 43.8
click at [413, 440] on div "015910001811580 F2771 AN53113 015910001845018 AN537374 AN539582 AN538662 AN5367…" at bounding box center [273, 271] width 547 height 427
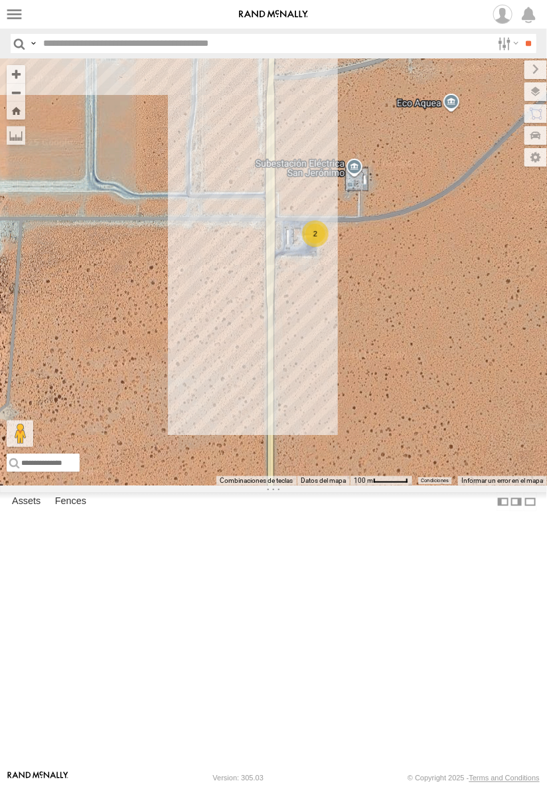
drag, startPoint x: 298, startPoint y: 260, endPoint x: 317, endPoint y: 333, distance: 74.9
click at [318, 342] on div "8025 8736 5810 CAMARA 2771 0054 AN534992 2" at bounding box center [273, 271] width 547 height 427
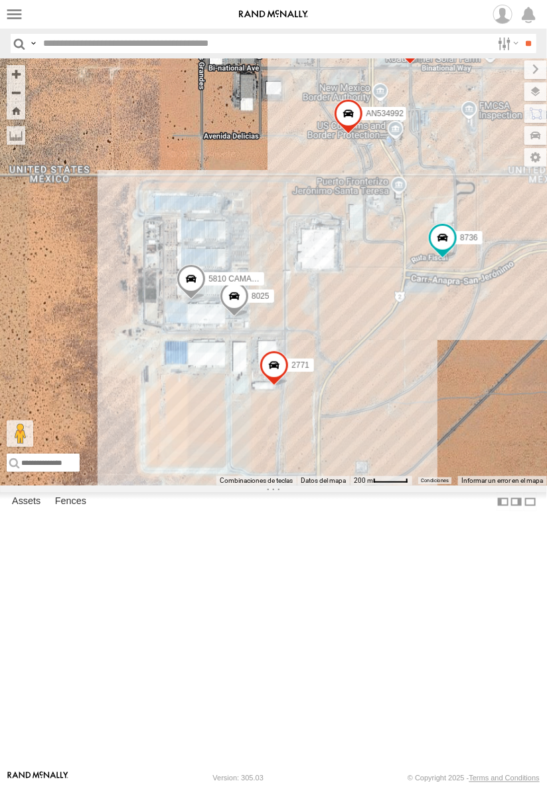
drag, startPoint x: 312, startPoint y: 208, endPoint x: 337, endPoint y: 493, distance: 286.1
click at [337, 486] on div "8025 8736 5810 CAMARA 2771 0054 AN534992" at bounding box center [273, 271] width 547 height 427
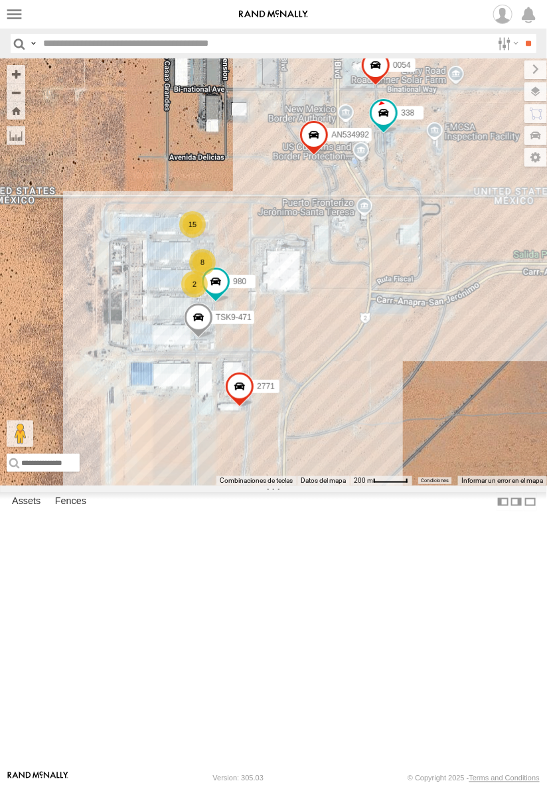
drag, startPoint x: 197, startPoint y: 282, endPoint x: 275, endPoint y: 361, distance: 111.3
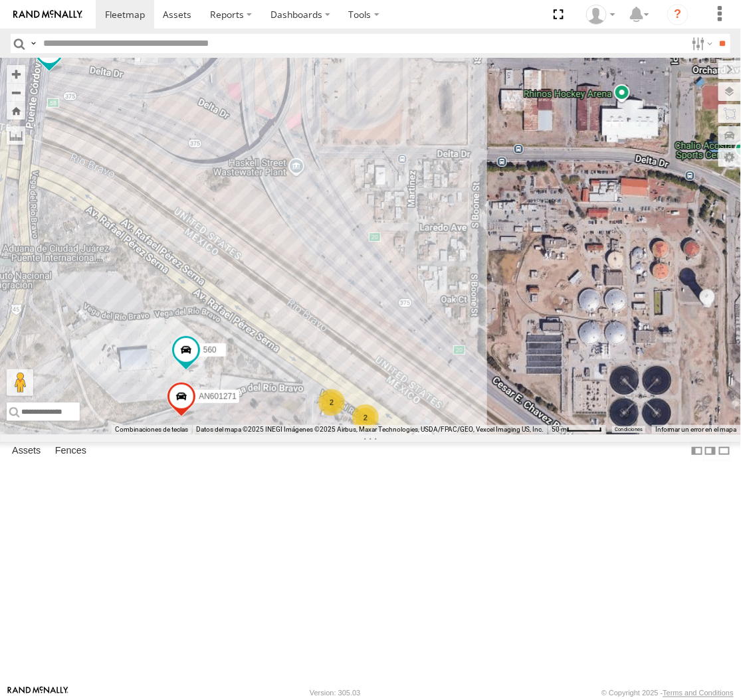
drag, startPoint x: 275, startPoint y: 379, endPoint x: 335, endPoint y: 422, distance: 73.8
click at [335, 421] on div "2 560 141 AN601271 2 AN601523 1109 177" at bounding box center [370, 246] width 741 height 376
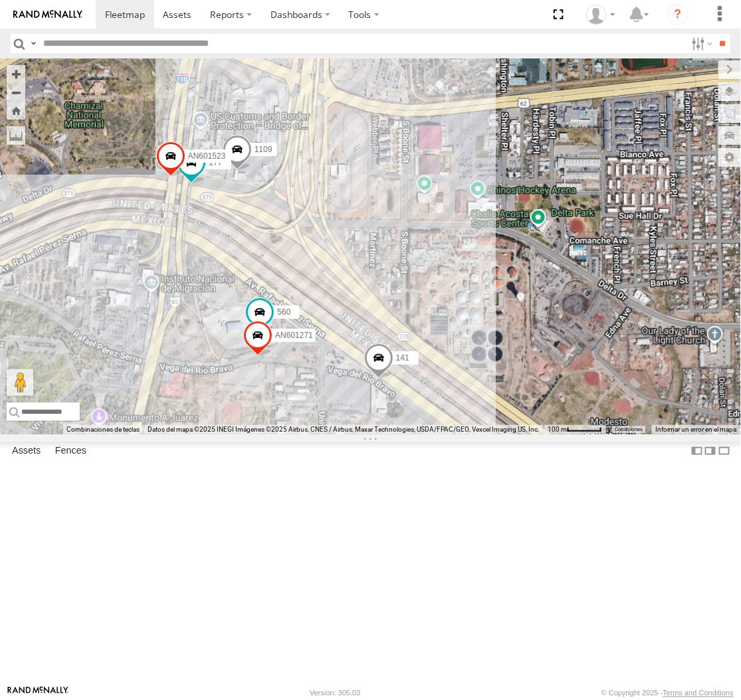
drag, startPoint x: 293, startPoint y: 385, endPoint x: 337, endPoint y: 395, distance: 45.5
click at [337, 396] on div "560 141 AN601271 AN601523 1109 177" at bounding box center [370, 246] width 741 height 376
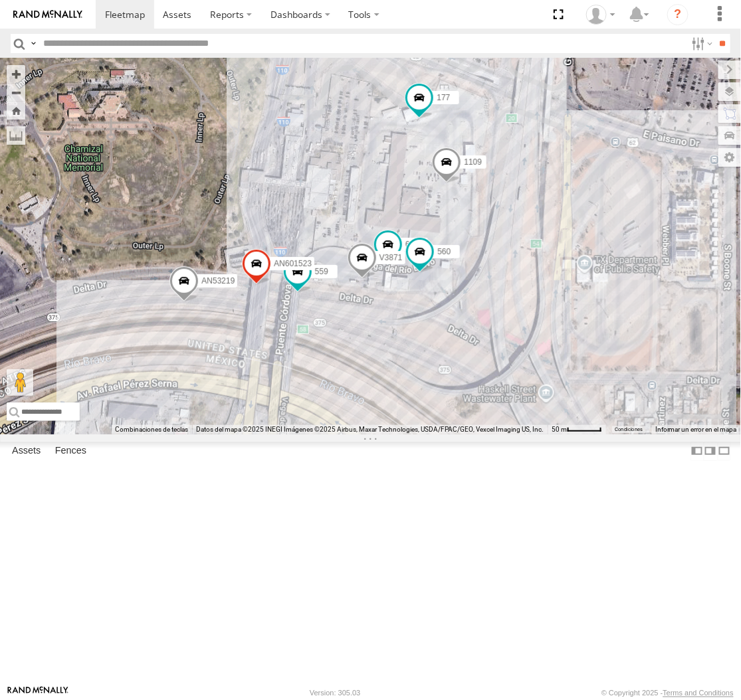
drag, startPoint x: 466, startPoint y: 479, endPoint x: 460, endPoint y: 450, distance: 29.7
click at [461, 434] on div "AN539297 AN535203 AN53113 015910001845018 015910001811580 AN530017 ZJ535914 F27…" at bounding box center [370, 246] width 741 height 376
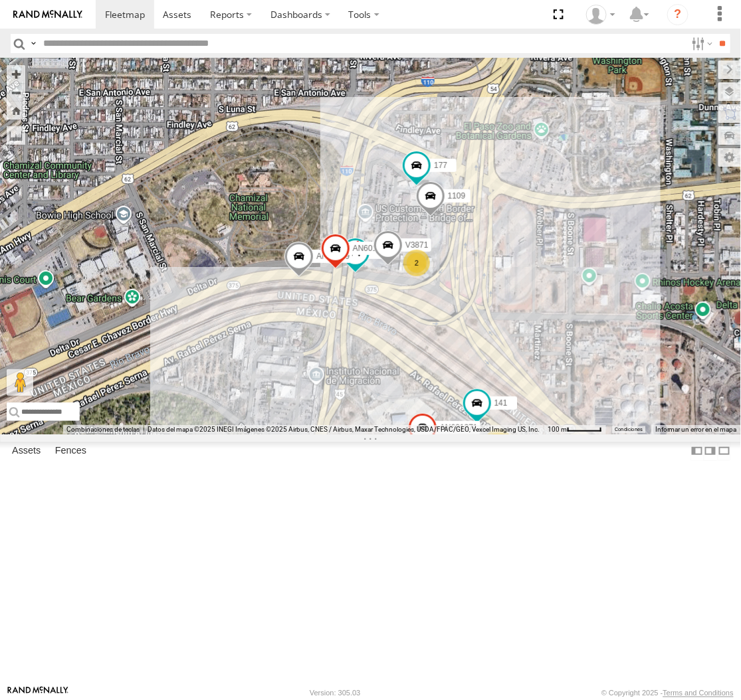
drag, startPoint x: 485, startPoint y: 504, endPoint x: 462, endPoint y: 466, distance: 43.9
click at [462, 434] on div "AN539297 AN535203 AN53113 015910001845018 015910001811580 AN530017 ZJ535914 F27…" at bounding box center [370, 246] width 741 height 376
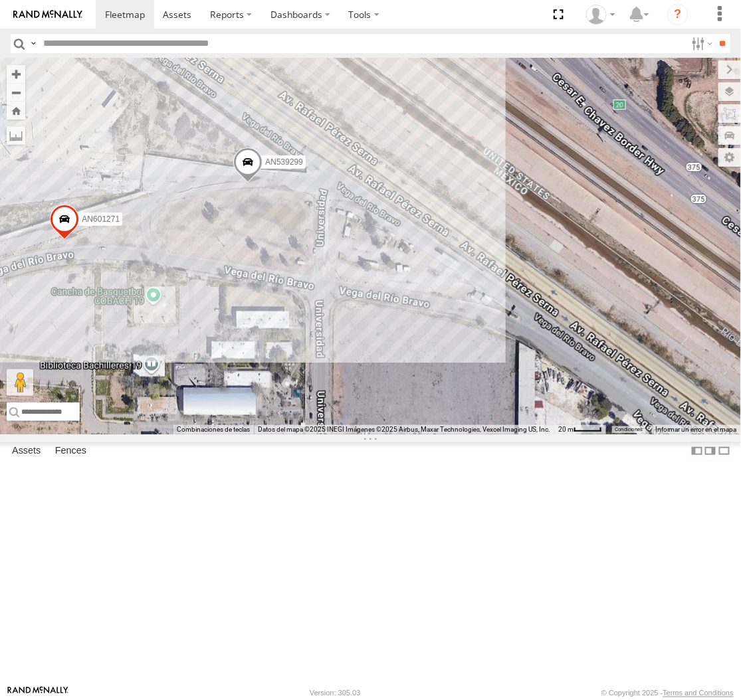
drag, startPoint x: 371, startPoint y: 273, endPoint x: 447, endPoint y: 588, distance: 324.0
click at [447, 434] on div "AN539299 AN601271" at bounding box center [370, 246] width 741 height 376
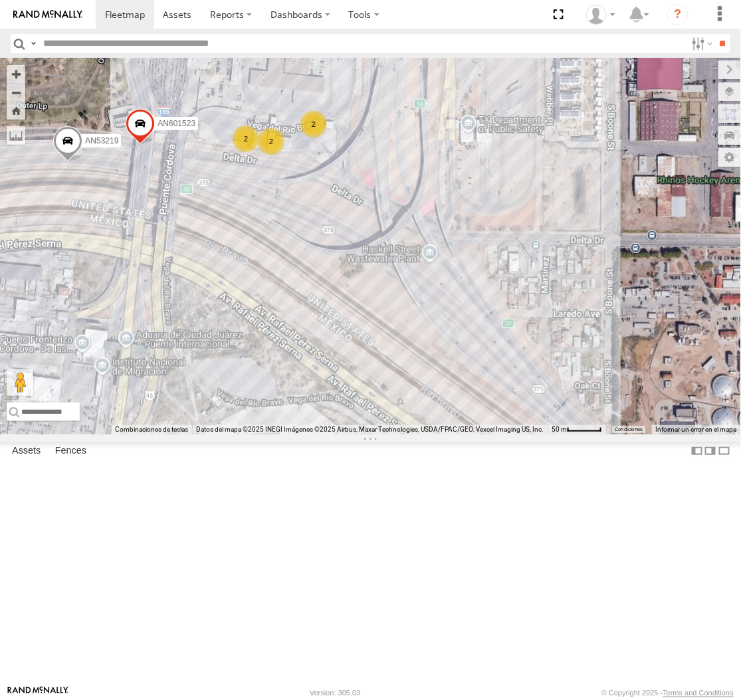
drag, startPoint x: 397, startPoint y: 458, endPoint x: 433, endPoint y: 473, distance: 39.4
click at [433, 434] on div "AN539299 AN601271 2 2 2 AN601523 177 AN53219" at bounding box center [370, 246] width 741 height 376
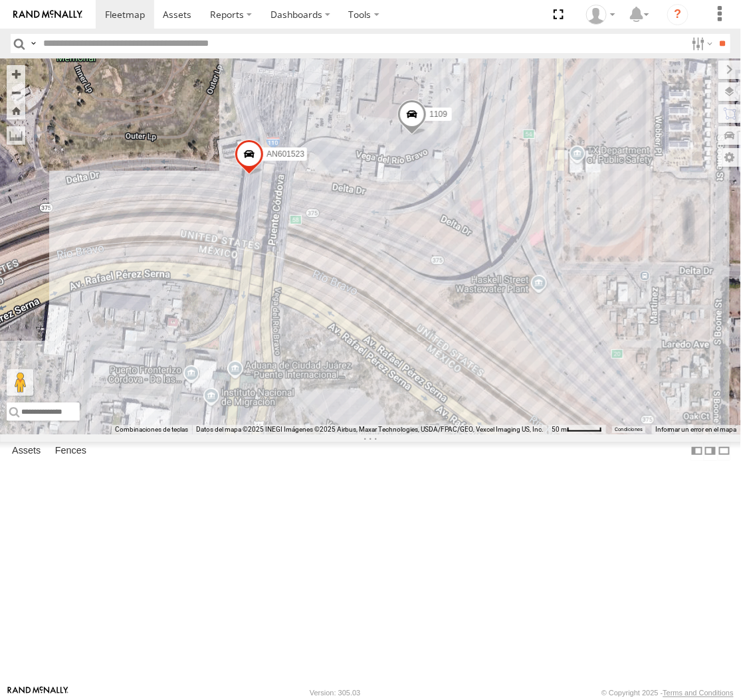
drag, startPoint x: 345, startPoint y: 417, endPoint x: 395, endPoint y: 421, distance: 50.0
click at [395, 421] on div "AN601271 AN601523 1109 205" at bounding box center [370, 246] width 741 height 376
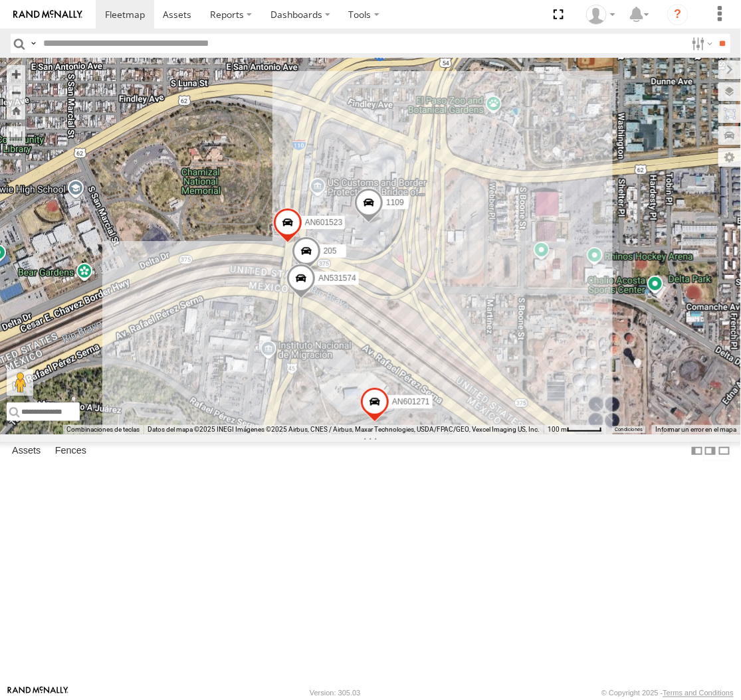
drag, startPoint x: 403, startPoint y: 356, endPoint x: 375, endPoint y: 432, distance: 81.1
click at [375, 432] on div "AN601271 AN601523 1109 AN531574 205" at bounding box center [370, 246] width 741 height 376
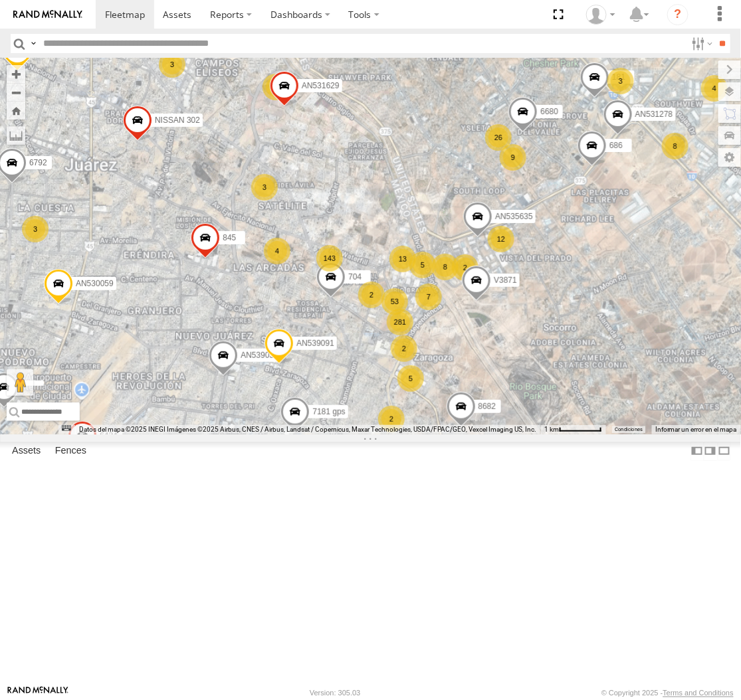
drag, startPoint x: 205, startPoint y: 201, endPoint x: 320, endPoint y: 314, distance: 161.1
click at [307, 308] on div "AN535203 AN53113 015910001845018 AN57175 AN531651 015910001811580 AN533204 ZJ53…" at bounding box center [370, 246] width 741 height 376
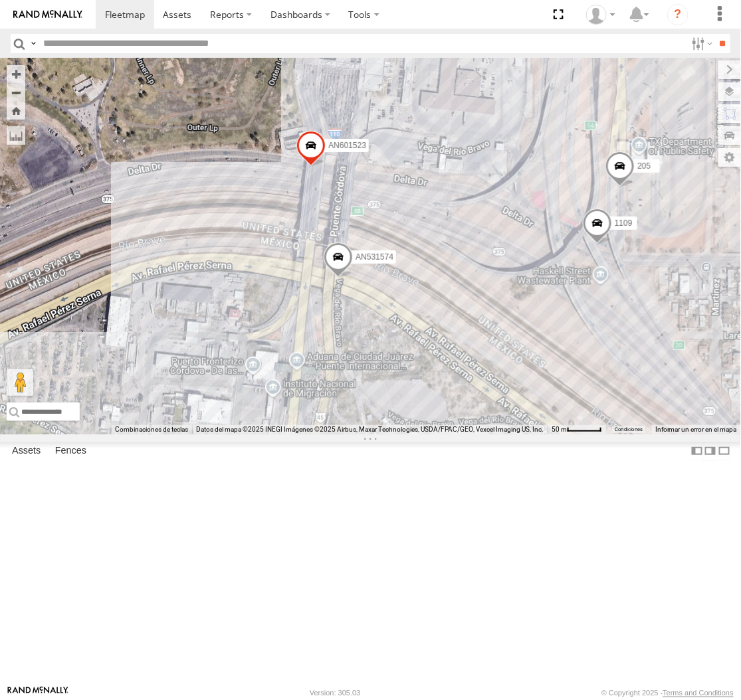
drag, startPoint x: 209, startPoint y: 154, endPoint x: 225, endPoint y: 191, distance: 39.6
click at [225, 191] on div "AN535203 AN53113 015910001845018 AN57175 AN531651 015910001811580 AN533204 ZJ53…" at bounding box center [370, 246] width 741 height 376
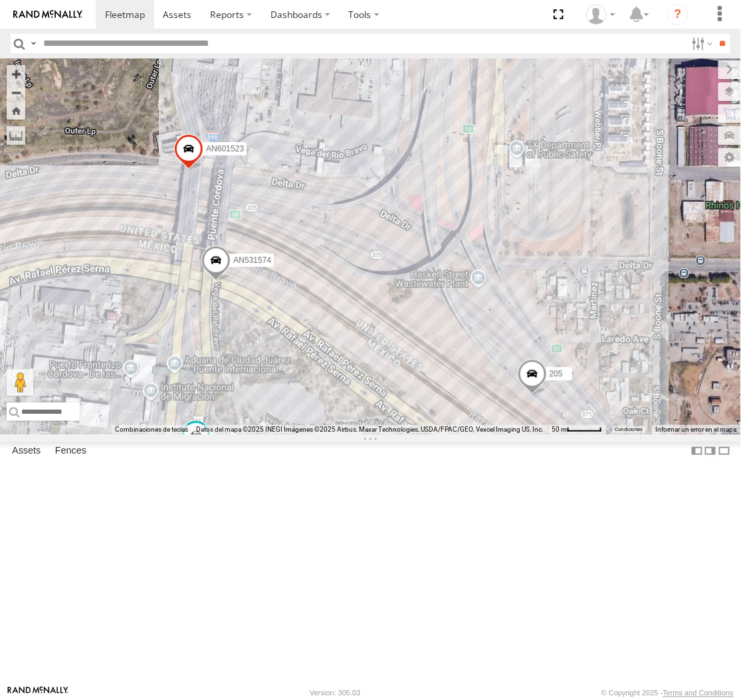
drag, startPoint x: 568, startPoint y: 462, endPoint x: 466, endPoint y: 462, distance: 102.3
click at [466, 434] on div "AN535203 AN53113 015910001845018 AN57175 AN531651 015910001811580 AN533204 ZJ53…" at bounding box center [370, 246] width 741 height 376
drag, startPoint x: 405, startPoint y: 468, endPoint x: 476, endPoint y: 516, distance: 85.3
click at [479, 434] on div "AN601271 AN601523 3524 3990" at bounding box center [370, 246] width 741 height 376
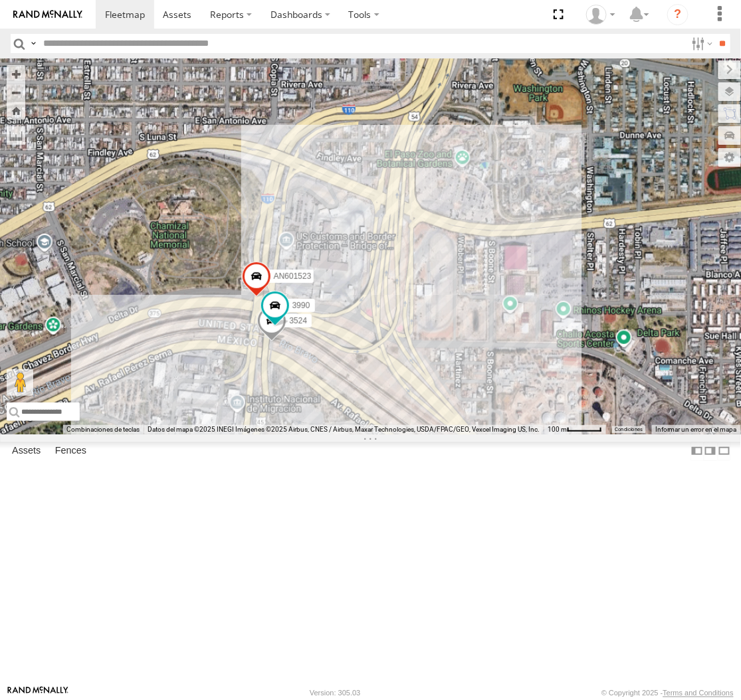
drag, startPoint x: 532, startPoint y: 521, endPoint x: 468, endPoint y: 504, distance: 66.1
click at [468, 434] on div "AN601271 AN601523 3524 3990" at bounding box center [370, 246] width 741 height 376
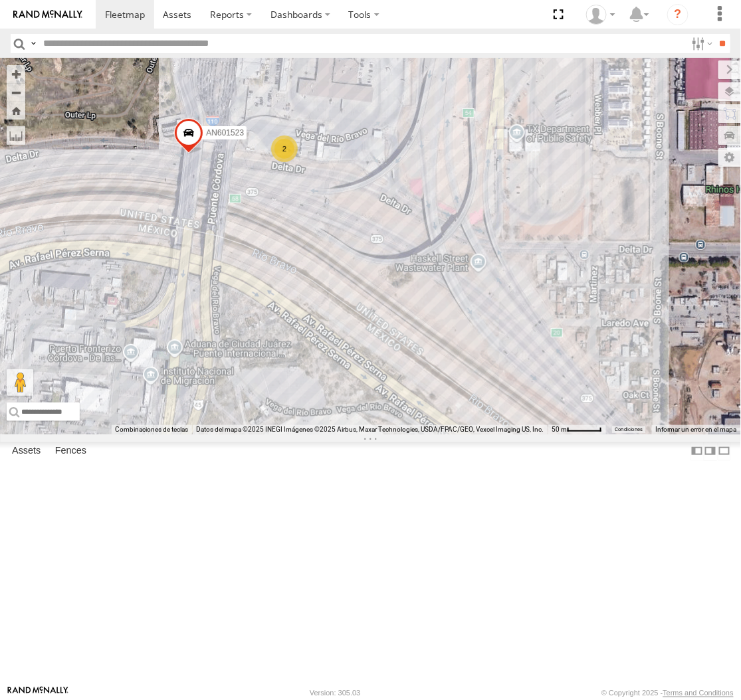
drag, startPoint x: 401, startPoint y: 367, endPoint x: 434, endPoint y: 386, distance: 38.4
click at [434, 386] on div "AN535203 AN53113 015910001845018 AN57175 AN531651 015910001811580 AN533204 ZJ53…" at bounding box center [370, 246] width 741 height 376
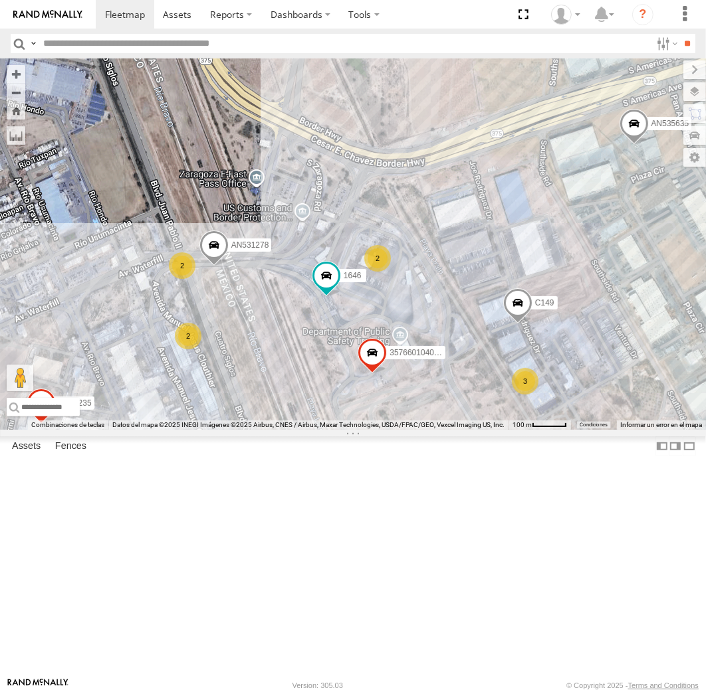
drag, startPoint x: 184, startPoint y: 264, endPoint x: 244, endPoint y: 553, distance: 295.9
click at [244, 430] on div "357660104096649 AN531278 AN535635 2586 C149 AN536462 AN539011 AN535409 3963 164…" at bounding box center [353, 243] width 706 height 371
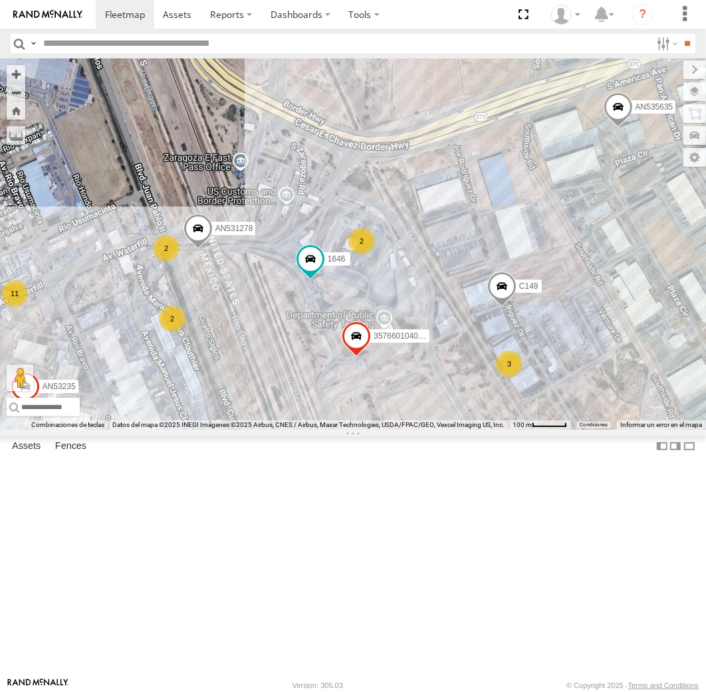
drag, startPoint x: 254, startPoint y: 539, endPoint x: 274, endPoint y: 508, distance: 36.7
click at [274, 430] on div "357660104096649 AN531278 AN535635 2586 C149 AN536462 AN539011 AN535409 3963 164…" at bounding box center [353, 243] width 706 height 371
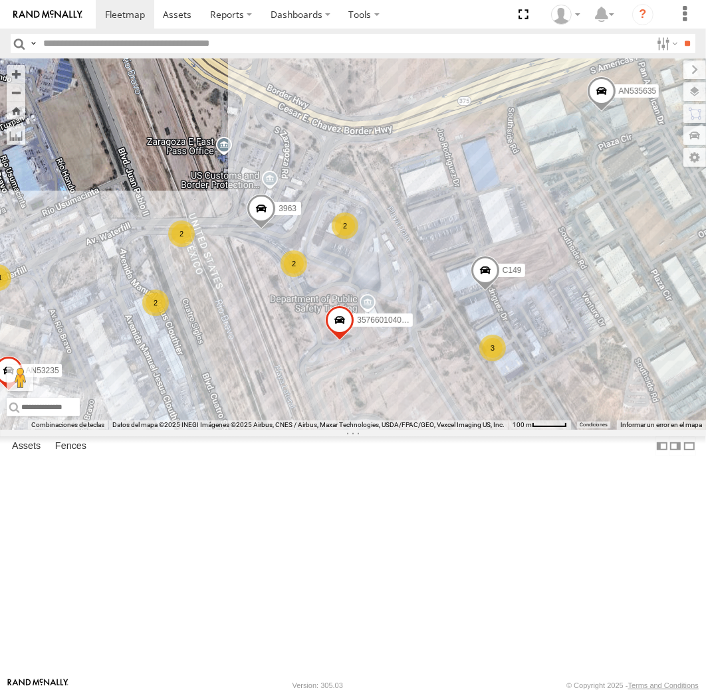
drag, startPoint x: 294, startPoint y: 478, endPoint x: 284, endPoint y: 469, distance: 13.2
click at [284, 430] on div "357660104096649 AN535635 C149 3963 623 8798 AN53198 AN53235 11 3 2 3 2 4 3 2 2" at bounding box center [353, 243] width 706 height 371
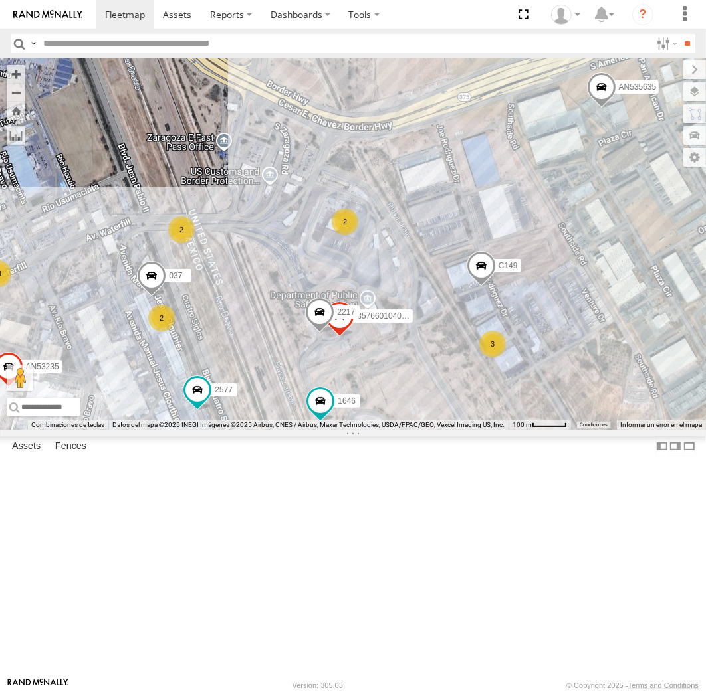
click at [194, 423] on div "357660104096649 AN535635 C149 3990 3963 1646 623 2217 AN53198 037 AN53235 2577 …" at bounding box center [353, 243] width 706 height 371
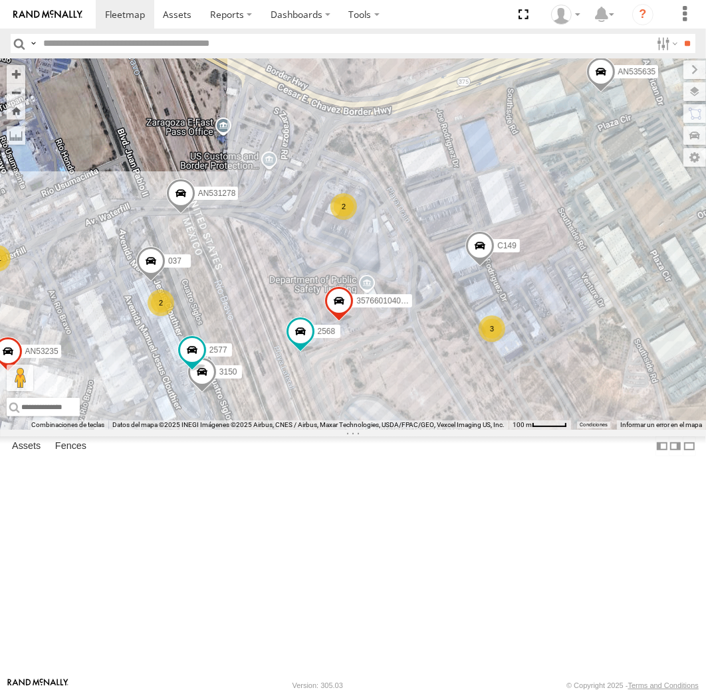
drag, startPoint x: 413, startPoint y: 452, endPoint x: 227, endPoint y: 439, distance: 186.5
click at [227, 430] on div "AN531278 AN535635 C149 3150 1646 623 2568 037 AN53235 2577 11 357660104096649 2…" at bounding box center [353, 243] width 706 height 371
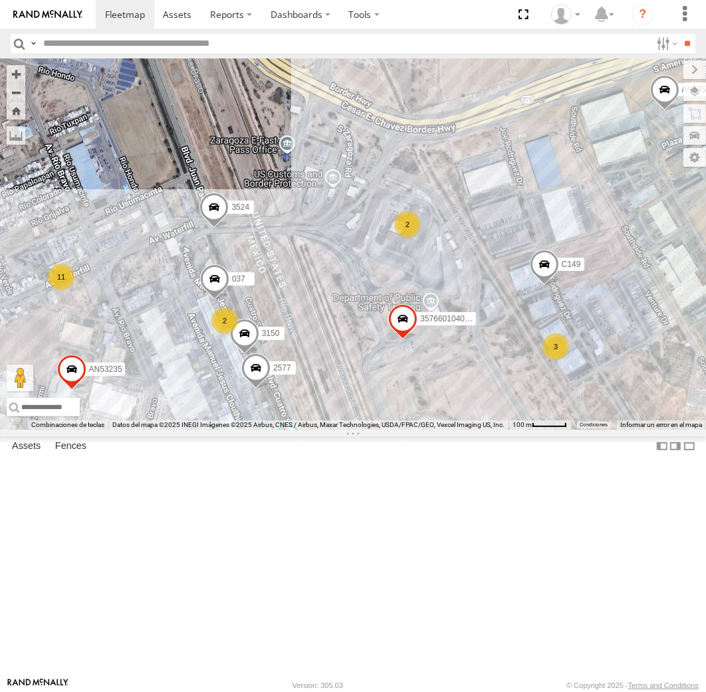
drag, startPoint x: 322, startPoint y: 394, endPoint x: 259, endPoint y: 426, distance: 70.1
click at [287, 426] on div "AN539297 AN535203 AN53113 015910001845018 AN57175 AN531651 015910001811580 AN53…" at bounding box center [353, 243] width 706 height 371
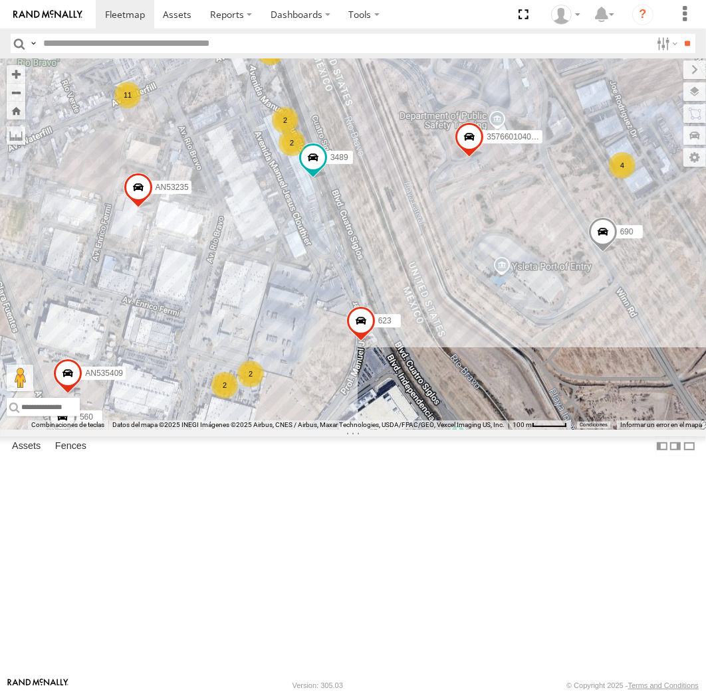
drag, startPoint x: 402, startPoint y: 226, endPoint x: 381, endPoint y: 248, distance: 30.6
click at [383, 248] on div "AN539297 AN535203 AN53113 015910001845018 AN57175 AN531651 015910001811580 AN53…" at bounding box center [353, 243] width 706 height 371
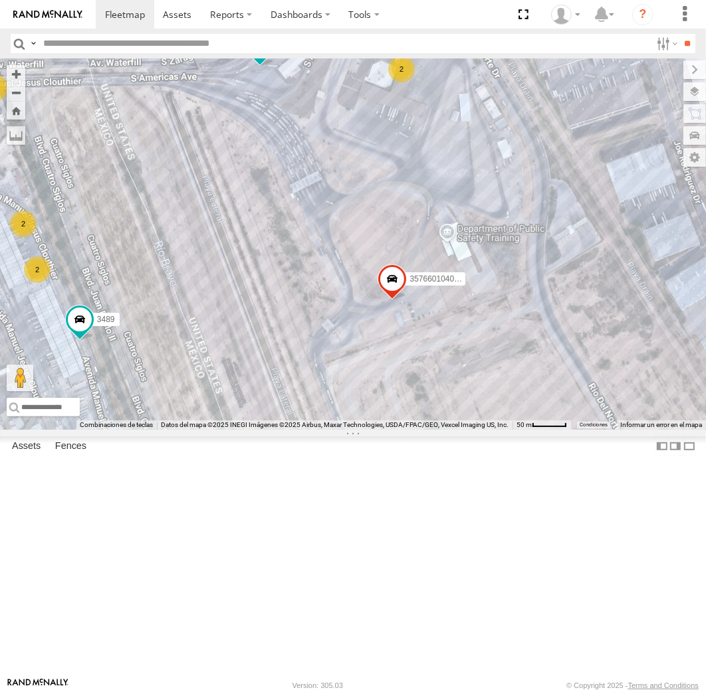
drag, startPoint x: 385, startPoint y: 237, endPoint x: 215, endPoint y: 355, distance: 208.1
click at [215, 355] on div "AN539297 AN535203 AN53113 015910001845018 AN57175 AN531651 015910001811580 AN53…" at bounding box center [353, 243] width 706 height 371
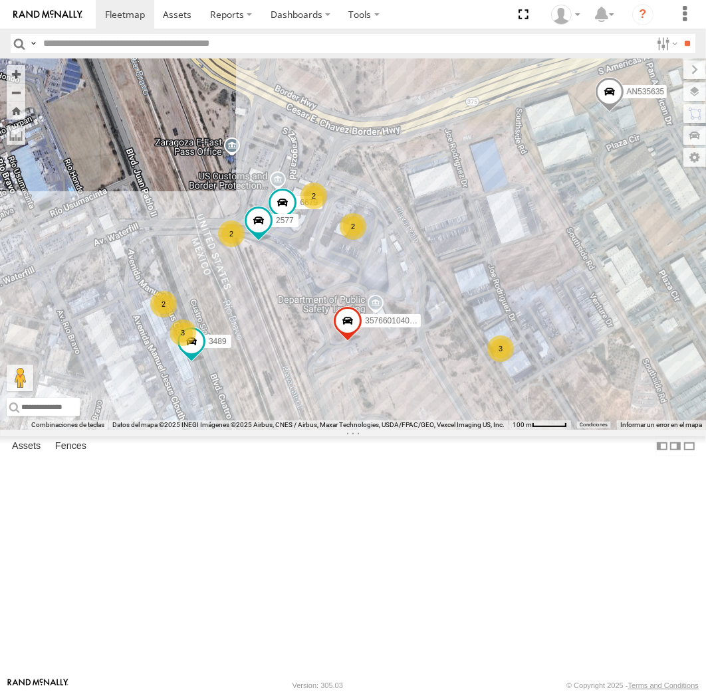
drag, startPoint x: 189, startPoint y: 383, endPoint x: 261, endPoint y: 454, distance: 101.0
click at [261, 430] on div "357660104096649 AN535635 AN532390 690 3489 623 6679 2577 3 3 2 2 2 3 2 2" at bounding box center [353, 243] width 706 height 371
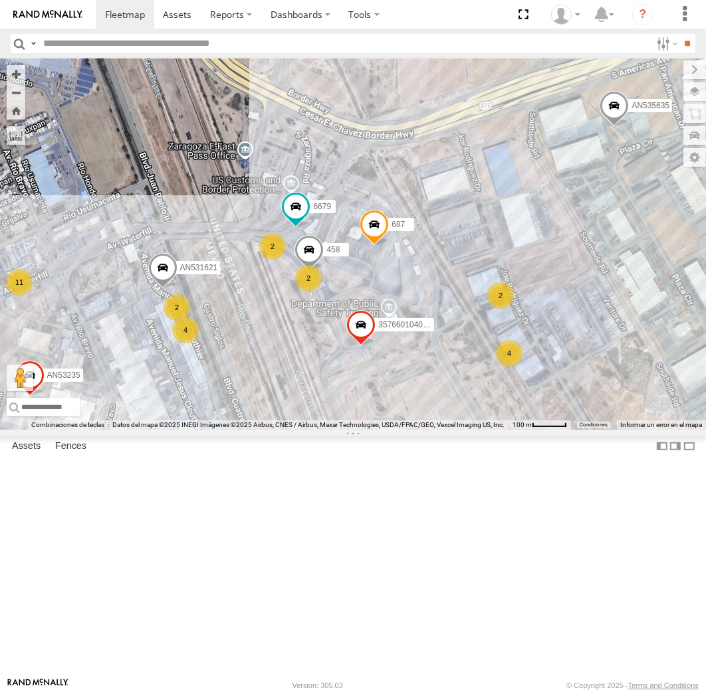
drag, startPoint x: 227, startPoint y: 408, endPoint x: 193, endPoint y: 106, distance: 303.5
click at [188, 114] on div "357660104096649 AN535635 3489 3990 458 623 C995 687 6679 AN53198 AN53235 AN5316…" at bounding box center [353, 243] width 706 height 371
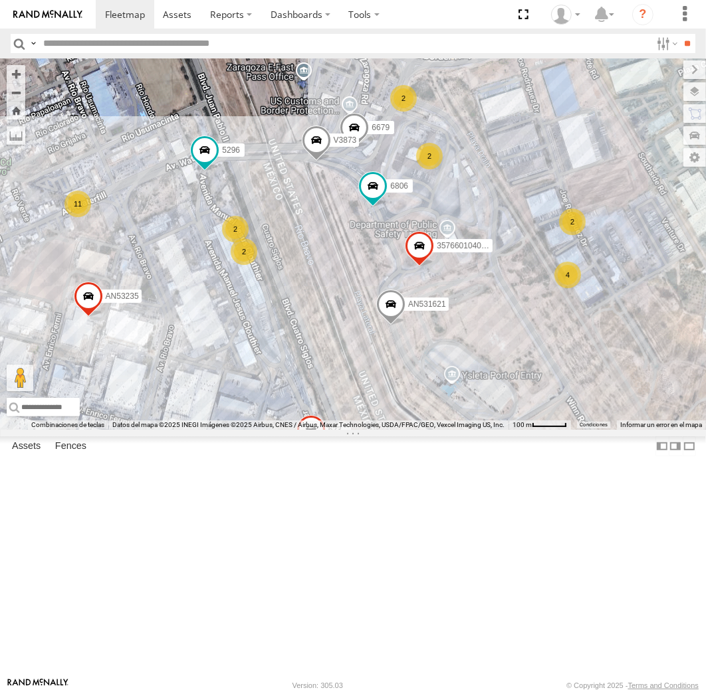
drag, startPoint x: 330, startPoint y: 296, endPoint x: 221, endPoint y: 415, distance: 160.8
click at [268, 421] on div "AN535203 AN53113 015910001845018 AN57175 AN531651 015910001811580 AN533204 ZJ53…" at bounding box center [353, 243] width 706 height 371
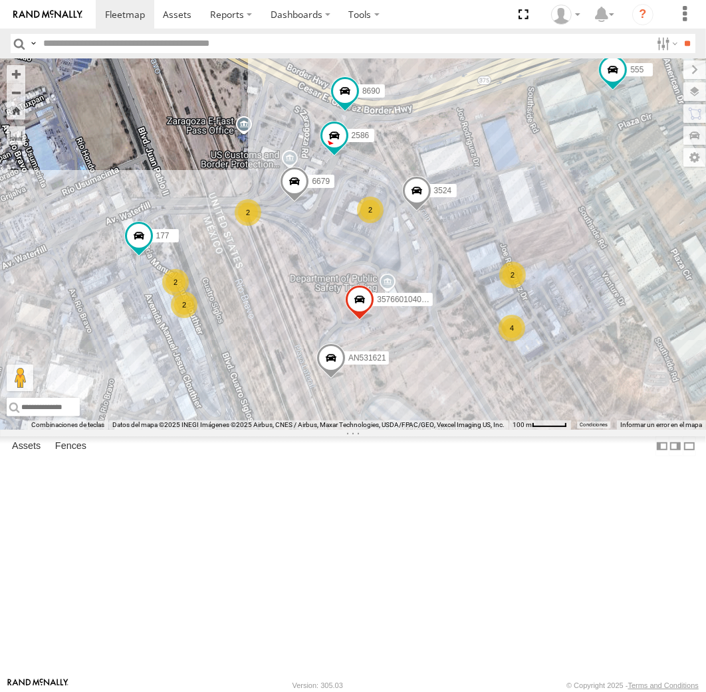
drag, startPoint x: 225, startPoint y: 430, endPoint x: 368, endPoint y: 466, distance: 147.9
click at [368, 430] on div "AN535203 AN53113 015910001845018 AN57175 AN531651 015910001811580 AN533204 ZJ53…" at bounding box center [353, 243] width 706 height 371
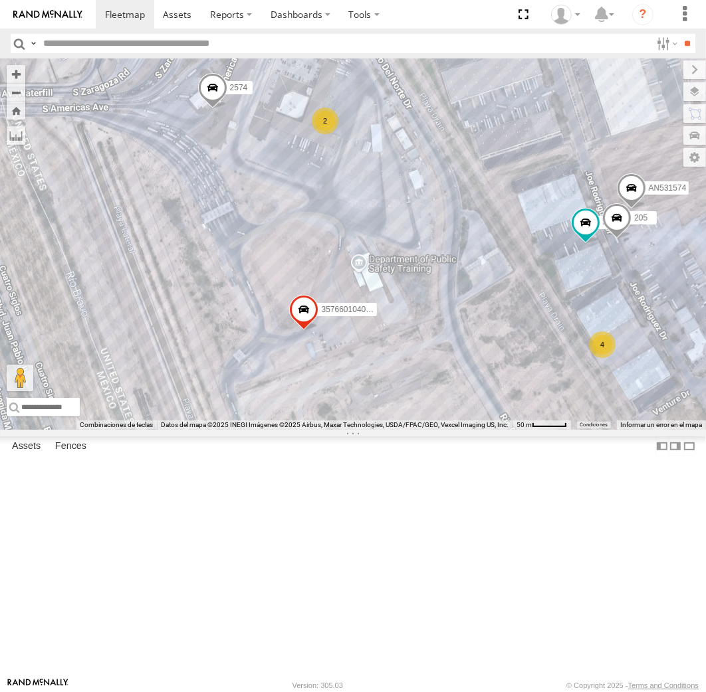
drag, startPoint x: 332, startPoint y: 256, endPoint x: 389, endPoint y: 377, distance: 133.4
click at [389, 377] on div "357660104096649 4000 3485186707C0 8736 2574 460 338 8690 AN53235 AN531621 4 2 A…" at bounding box center [353, 243] width 706 height 371
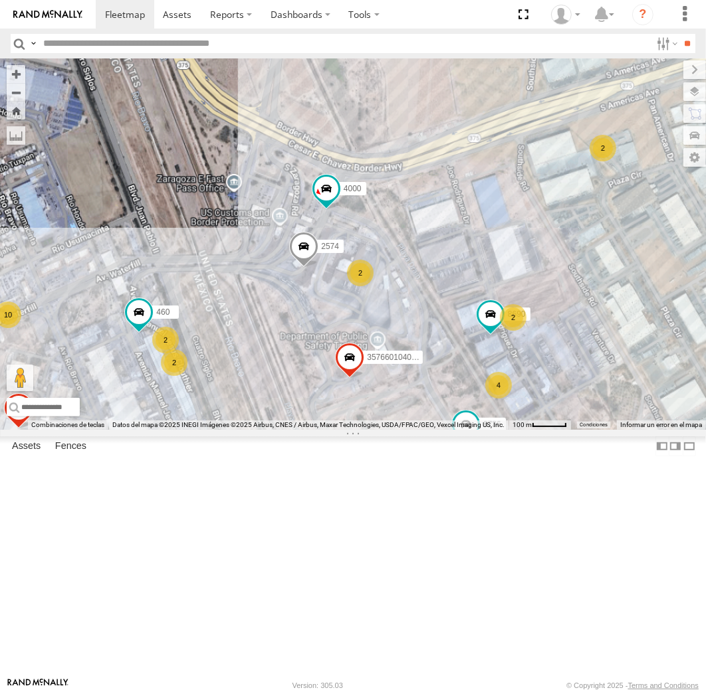
drag, startPoint x: 340, startPoint y: 580, endPoint x: 324, endPoint y: 525, distance: 57.4
click at [326, 430] on div "357660104096649 4000 3485186707C0 8736 2574 460 338 8690 AN53235 AN531621 10 5 …" at bounding box center [353, 243] width 706 height 371
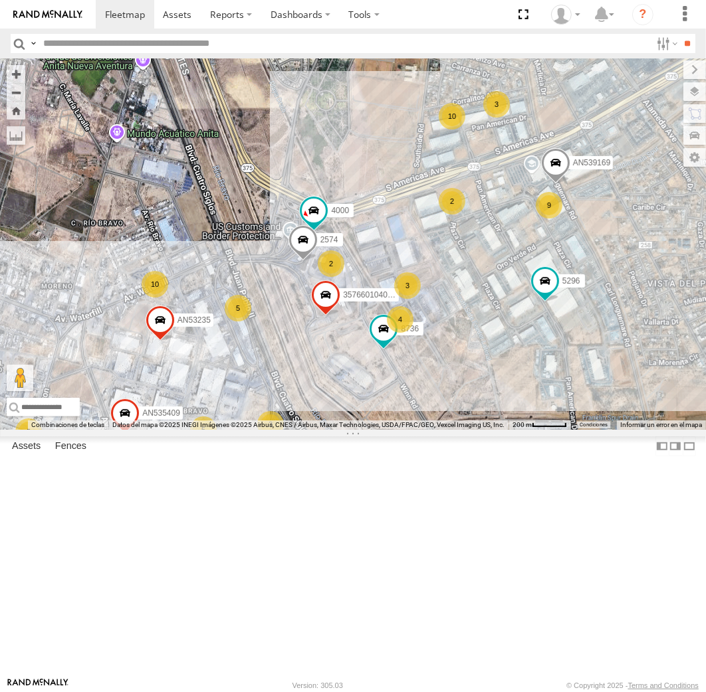
drag, startPoint x: 294, startPoint y: 504, endPoint x: 296, endPoint y: 476, distance: 27.4
click at [296, 430] on div "357660104096649 4000 8736 2574 338 AN53235 AN531621 68 228 70 10 10 9 4 5 57 2 …" at bounding box center [353, 243] width 706 height 371
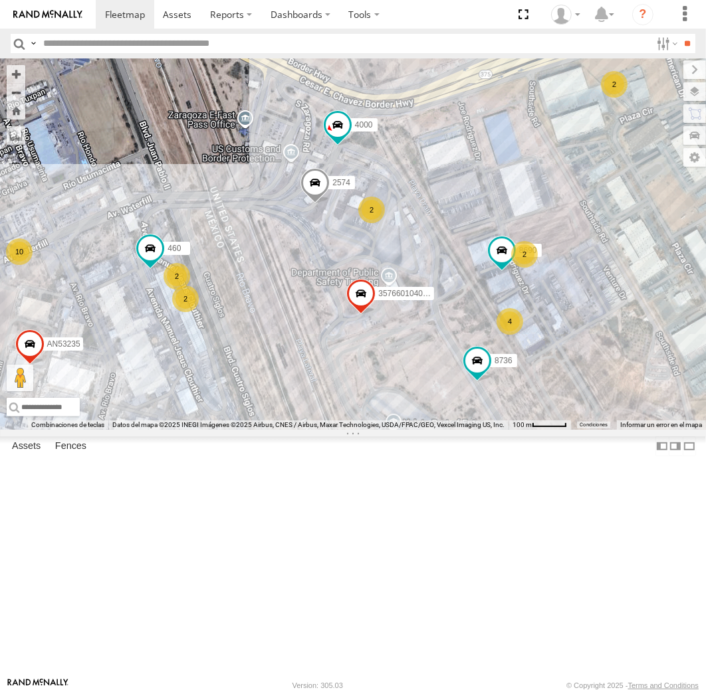
drag, startPoint x: 266, startPoint y: 428, endPoint x: 289, endPoint y: 450, distance: 32.4
click at [289, 430] on div "357660104096649 4000 8736 2574 338 AN53235 AN531621 228 587 AN535409 5296 AN539…" at bounding box center [353, 243] width 706 height 371
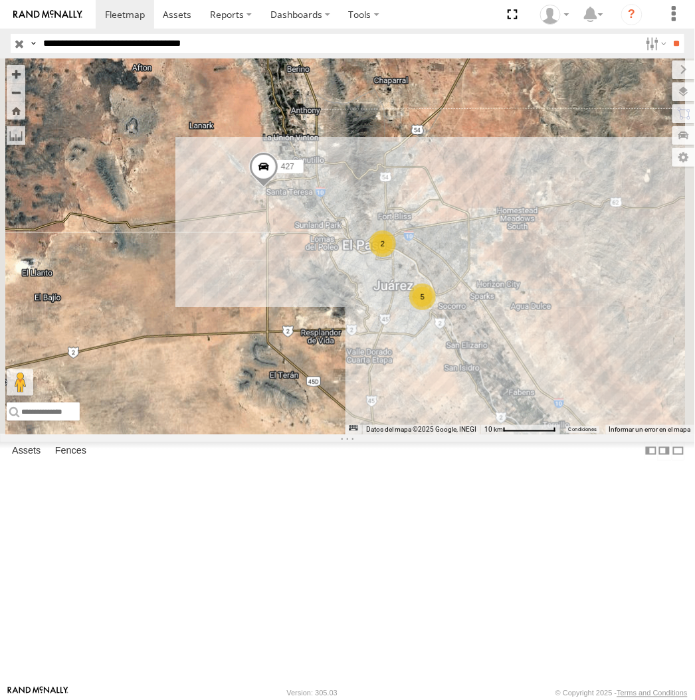
click at [138, 36] on input "**********" at bounding box center [339, 43] width 602 height 19
click at [669, 34] on input "**" at bounding box center [676, 43] width 15 height 19
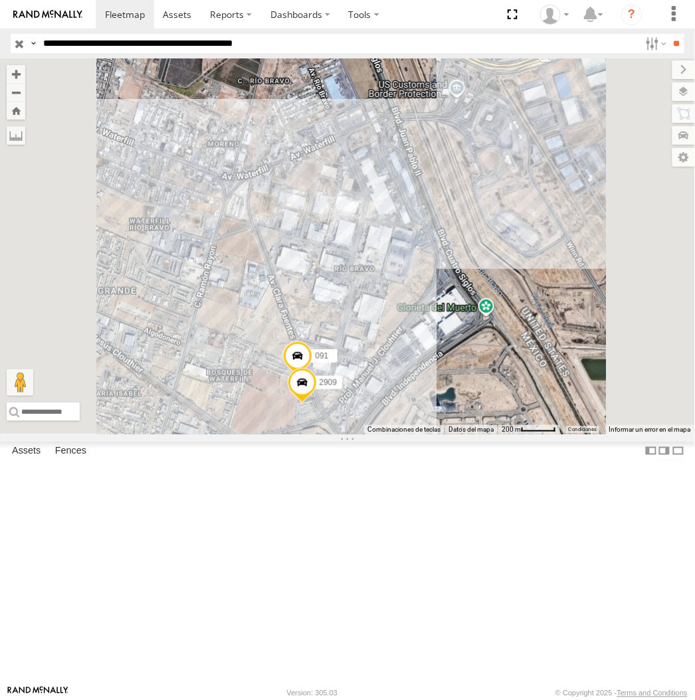
drag, startPoint x: 423, startPoint y: 494, endPoint x: 634, endPoint y: 514, distance: 212.2
click at [643, 434] on div "091 2909" at bounding box center [347, 246] width 695 height 376
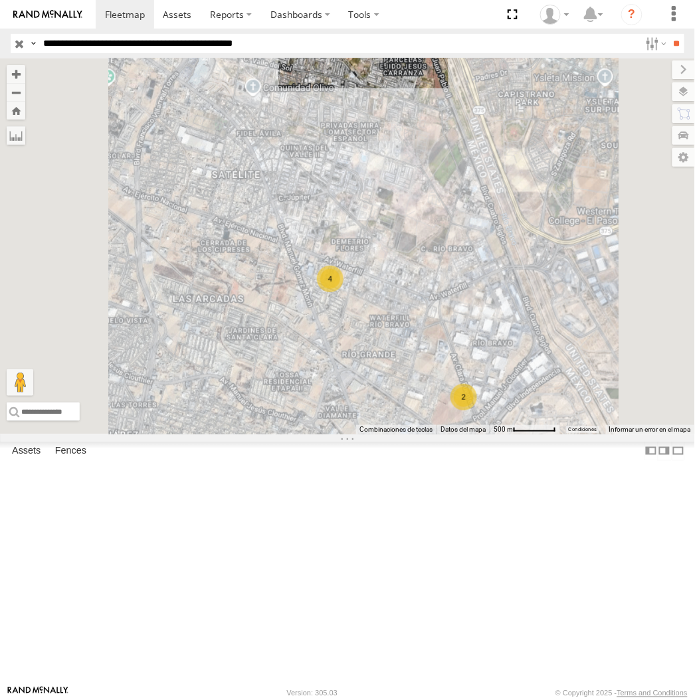
drag, startPoint x: 520, startPoint y: 490, endPoint x: 601, endPoint y: 507, distance: 82.7
click at [601, 434] on div "4 2" at bounding box center [347, 246] width 695 height 376
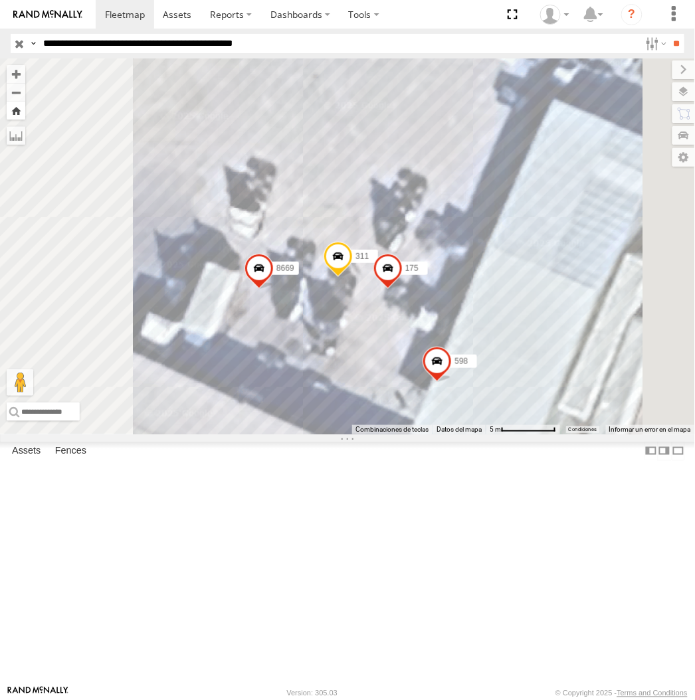
click at [25, 104] on button "Zoom Home" at bounding box center [16, 111] width 19 height 18
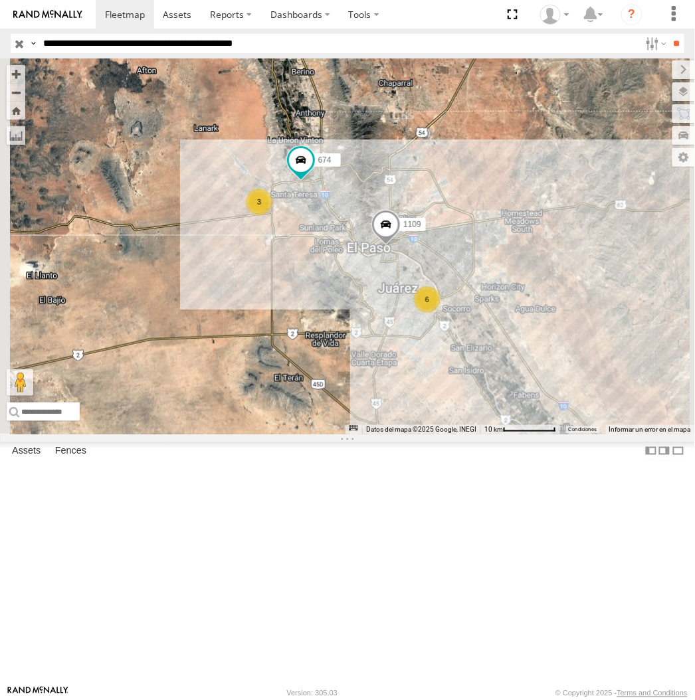
click at [0, 0] on span at bounding box center [0, 0] width 0 height 0
click at [25, 113] on button "Zoom Home" at bounding box center [16, 111] width 19 height 18
click at [386, 53] on input "**********" at bounding box center [339, 43] width 602 height 19
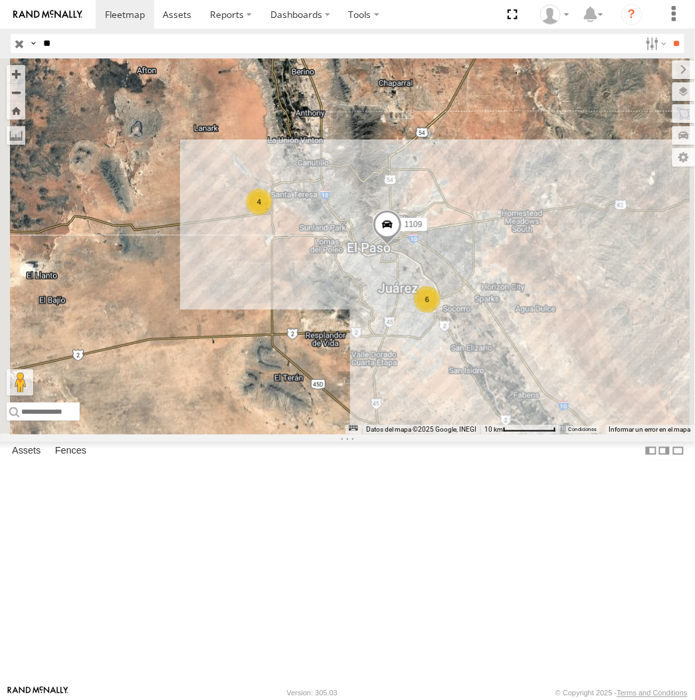
type input "*"
click at [669, 34] on input "**" at bounding box center [676, 43] width 15 height 19
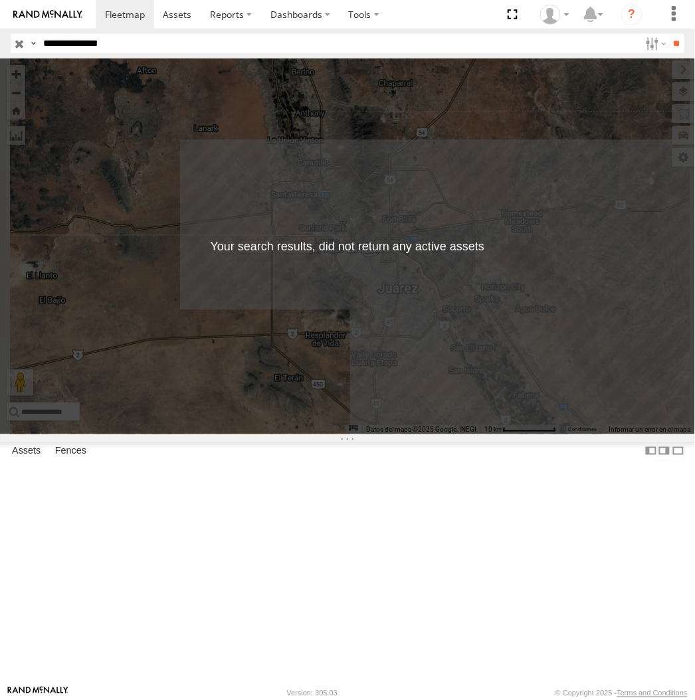
click at [39, 47] on label at bounding box center [33, 43] width 11 height 19
click at [0, 0] on span "Asset Label" at bounding box center [0, 0] width 0 height 0
click at [154, 41] on input "**********" at bounding box center [339, 43] width 602 height 19
click at [669, 34] on input "**" at bounding box center [676, 43] width 15 height 19
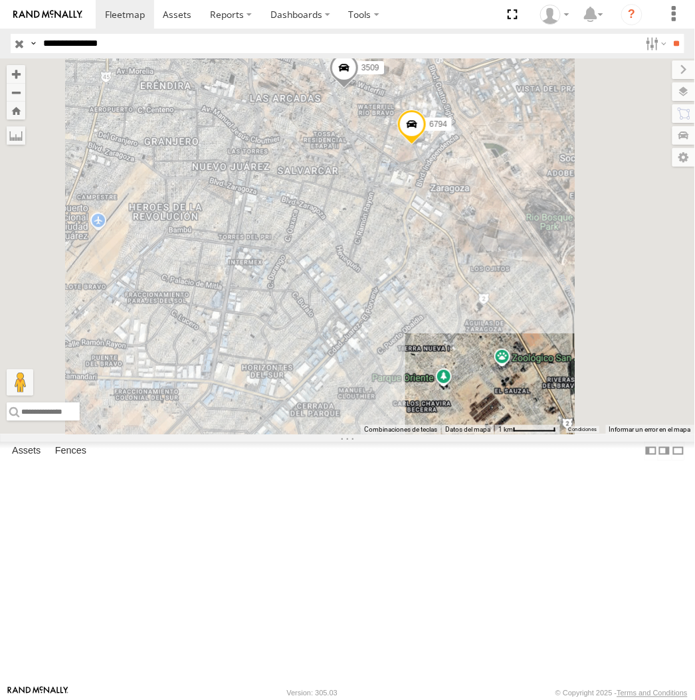
drag, startPoint x: 88, startPoint y: 31, endPoint x: 121, endPoint y: 43, distance: 35.1
click at [88, 31] on header "Search Query Asset ID Asset Label Registration Manufacturer Model VIN Job ID IP" at bounding box center [347, 44] width 695 height 30
click at [121, 43] on input "**********" at bounding box center [339, 43] width 602 height 19
click at [669, 34] on input "**" at bounding box center [676, 43] width 15 height 19
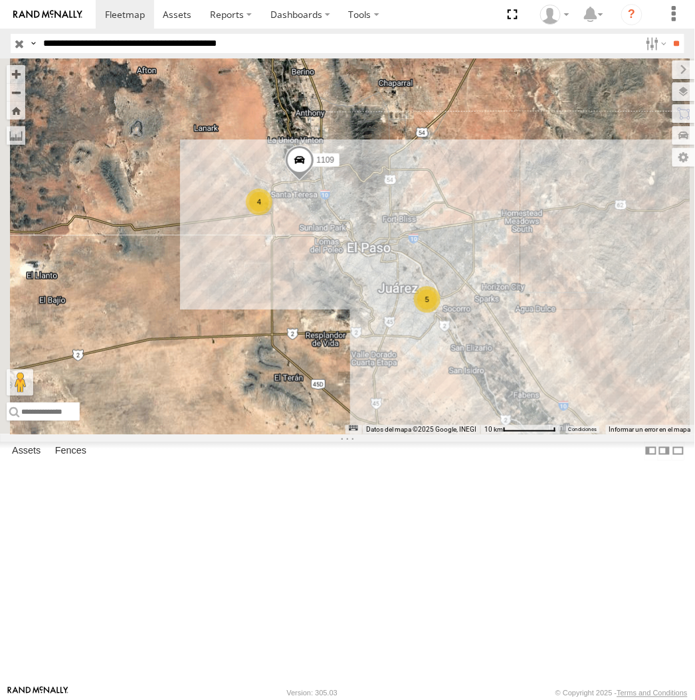
click at [311, 45] on input "**********" at bounding box center [339, 43] width 602 height 19
click at [669, 34] on input "**" at bounding box center [676, 43] width 15 height 19
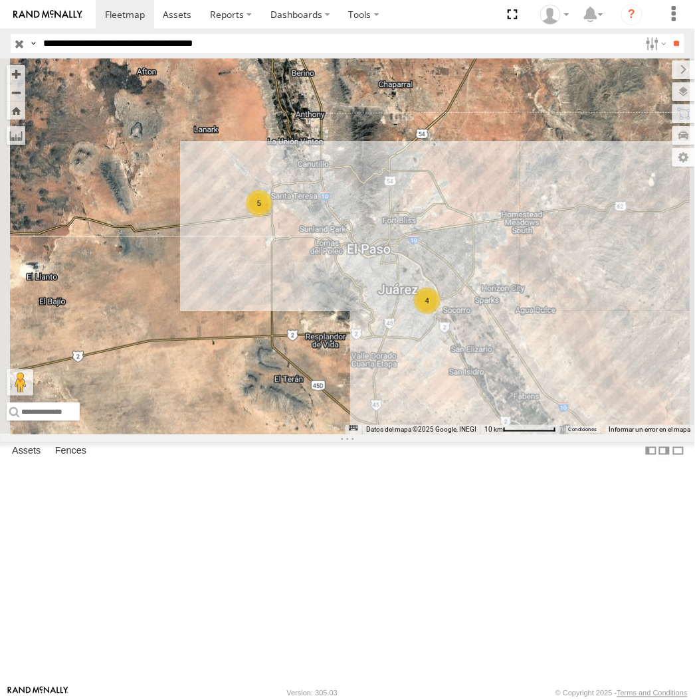
click at [106, 36] on input "**********" at bounding box center [339, 43] width 602 height 19
type input "**********"
click at [669, 34] on input "**" at bounding box center [676, 43] width 15 height 19
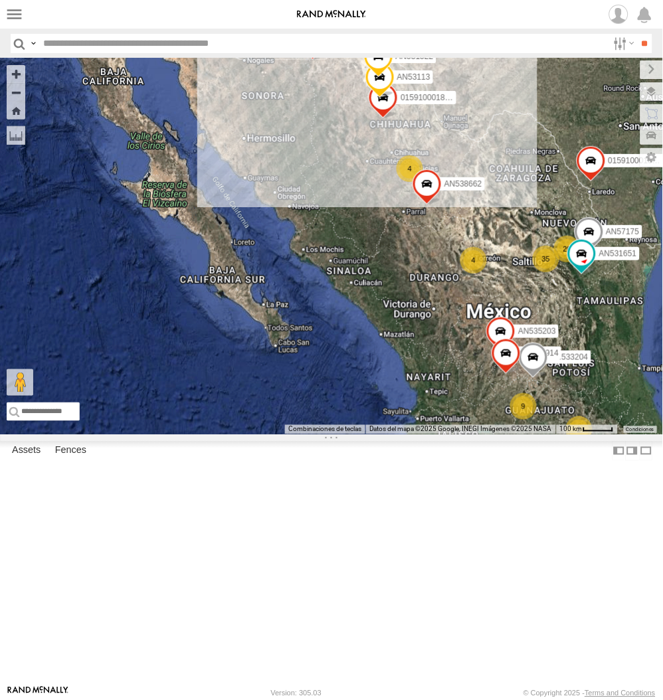
drag, startPoint x: 250, startPoint y: 37, endPoint x: 237, endPoint y: 61, distance: 27.0
click at [250, 37] on input "text" at bounding box center [323, 43] width 570 height 19
type input "****"
click at [637, 34] on input "**" at bounding box center [644, 43] width 15 height 19
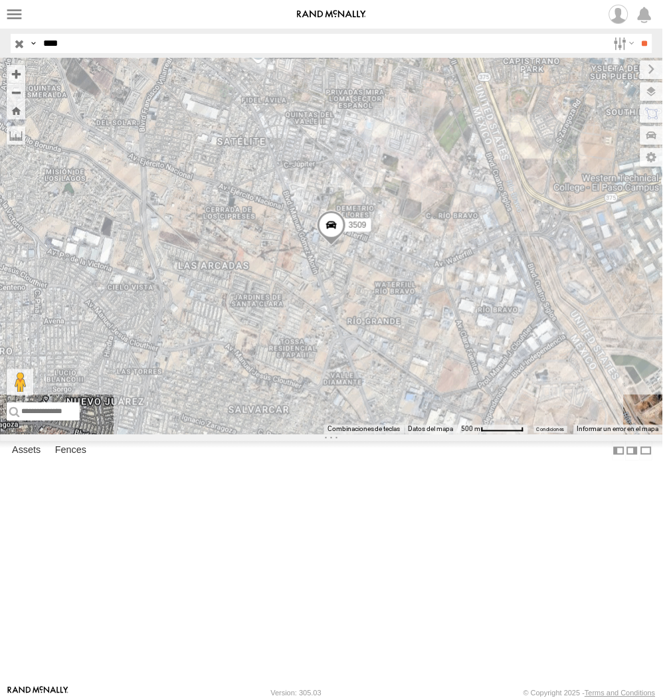
click at [335, 247] on span at bounding box center [331, 229] width 29 height 36
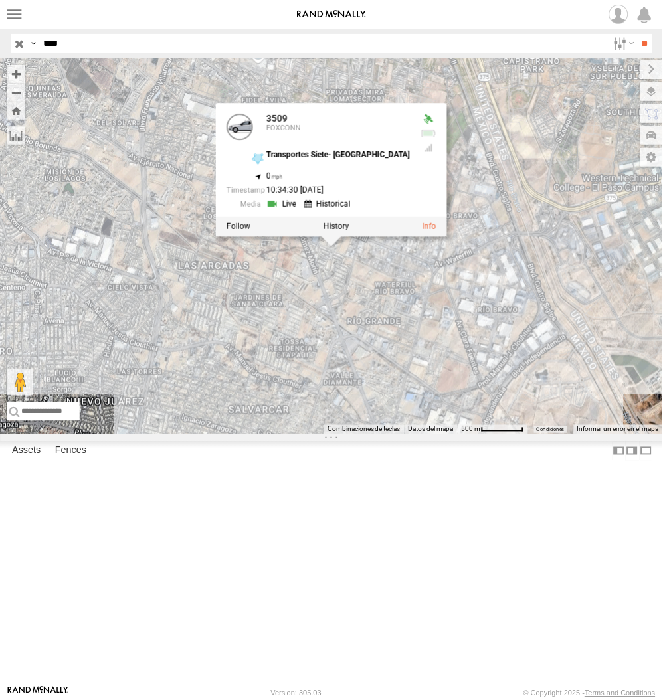
click at [295, 434] on div "3509 3509 FOXCONN Transportes Siete- Mexico 31.66971 , -106.36344 0 10:34:30 08…" at bounding box center [331, 246] width 663 height 376
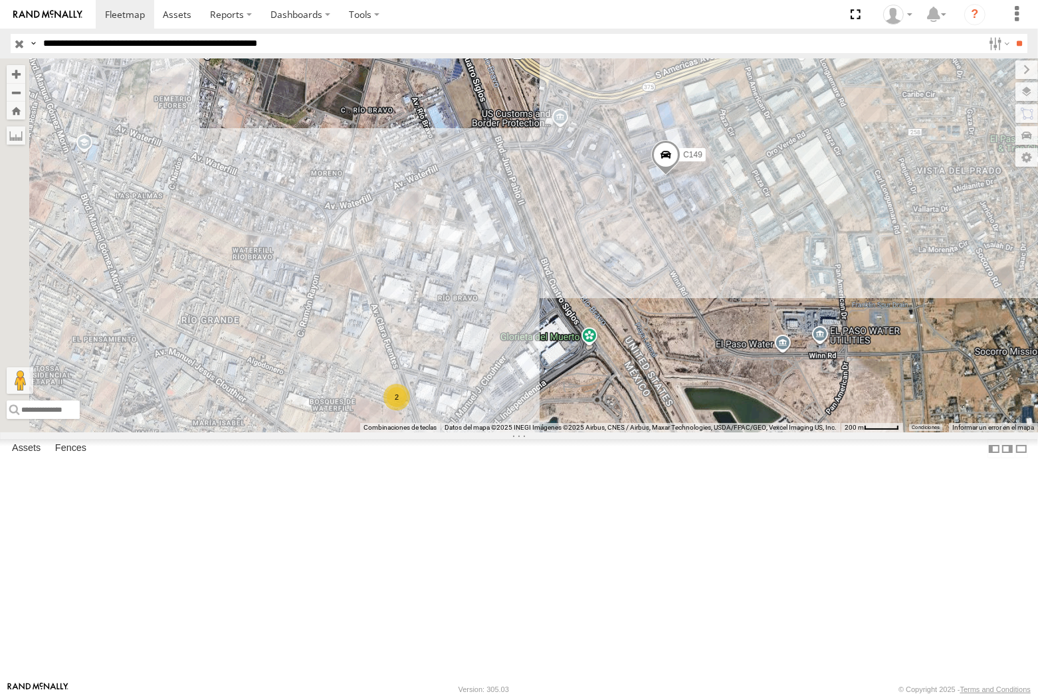
drag, startPoint x: 643, startPoint y: 487, endPoint x: 731, endPoint y: 383, distance: 136.2
click at [734, 383] on div "686 181 C149 6680 2" at bounding box center [519, 245] width 1038 height 374
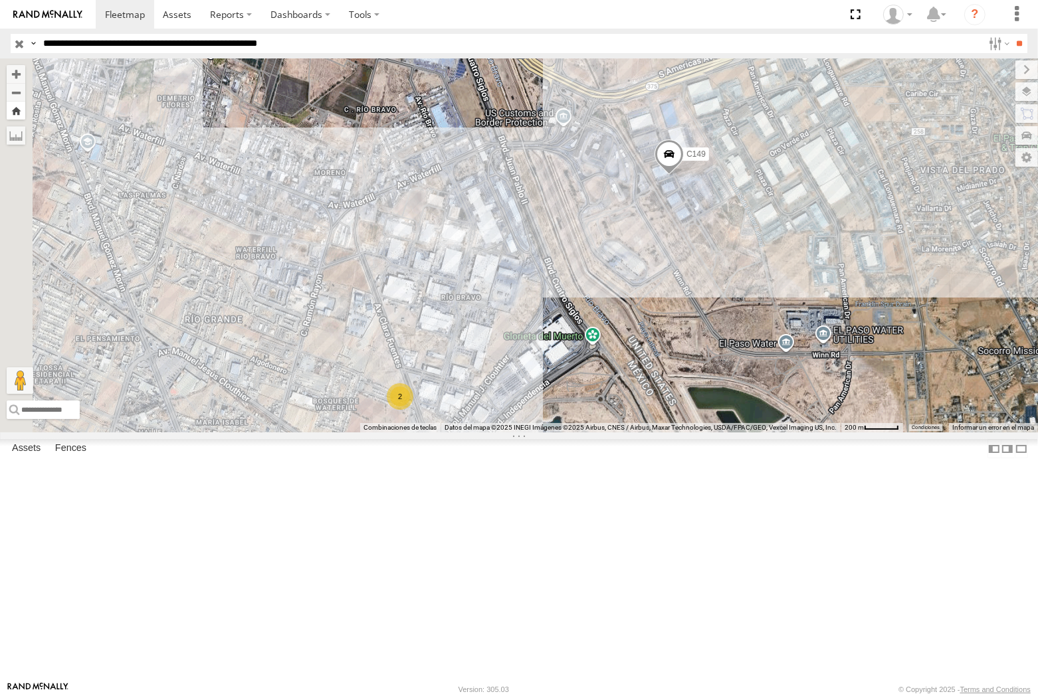
click at [25, 109] on button "Zoom Home" at bounding box center [16, 111] width 19 height 18
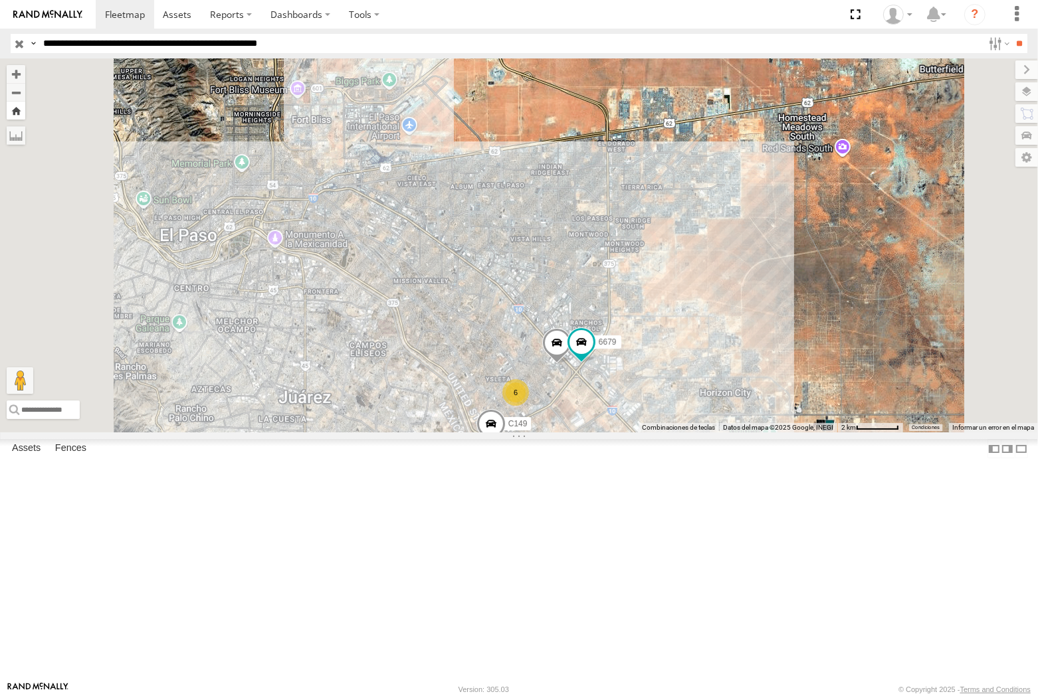
click at [25, 104] on button "Zoom Home" at bounding box center [16, 111] width 19 height 18
click at [0, 0] on span at bounding box center [0, 0] width 0 height 0
click at [25, 108] on button "Zoom Home" at bounding box center [16, 111] width 19 height 18
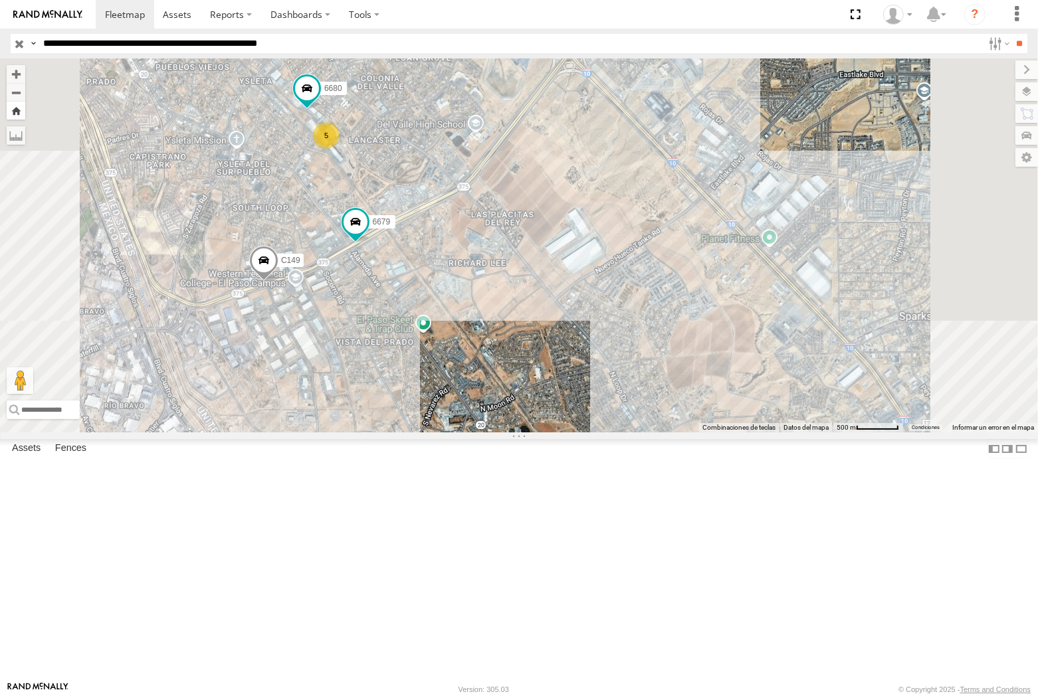
click at [25, 111] on button "Zoom Home" at bounding box center [16, 111] width 19 height 18
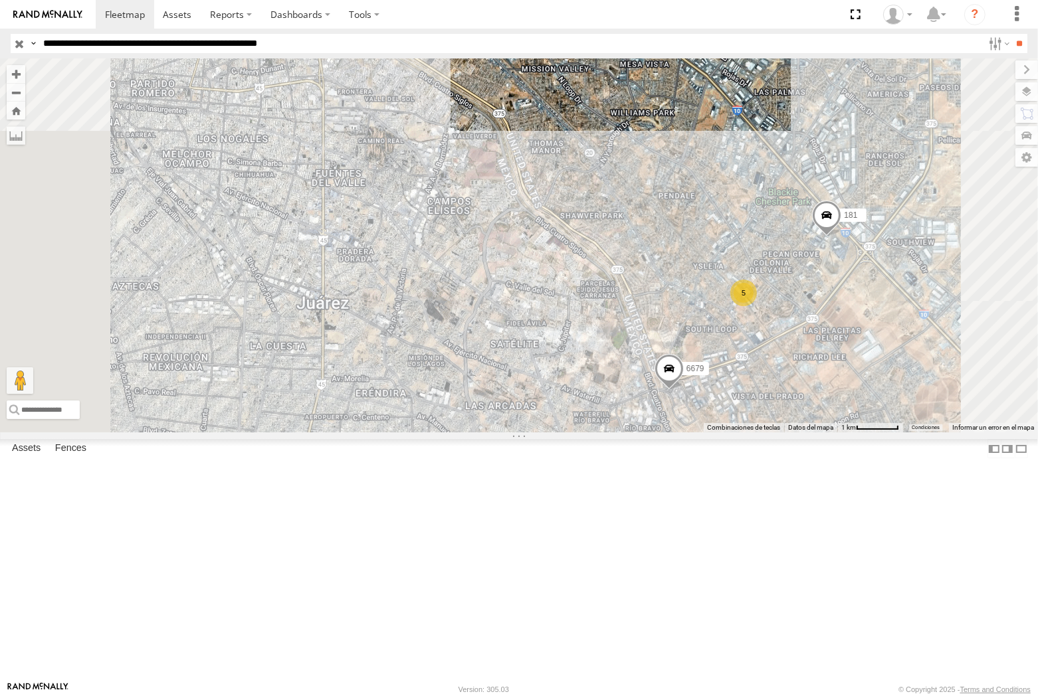
drag, startPoint x: 370, startPoint y: 48, endPoint x: 334, endPoint y: 51, distance: 36.7
click at [370, 48] on input "**********" at bounding box center [510, 43] width 945 height 19
click at [1012, 34] on input "**" at bounding box center [1019, 43] width 15 height 19
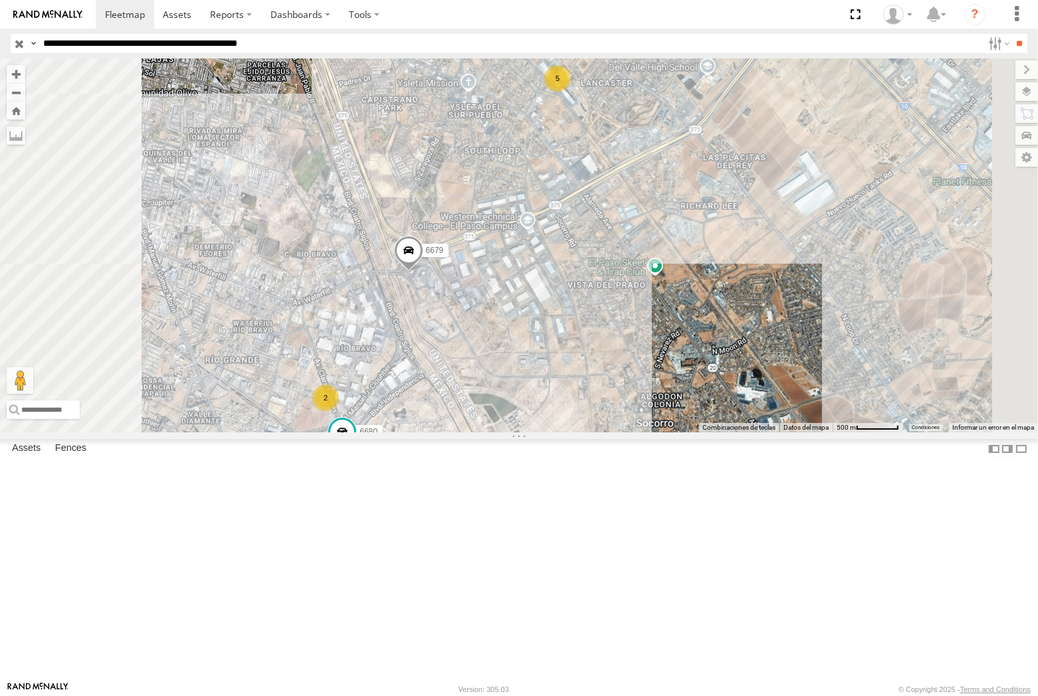
click at [262, 44] on input "**********" at bounding box center [510, 43] width 945 height 19
click at [1012, 34] on input "**" at bounding box center [1019, 43] width 15 height 19
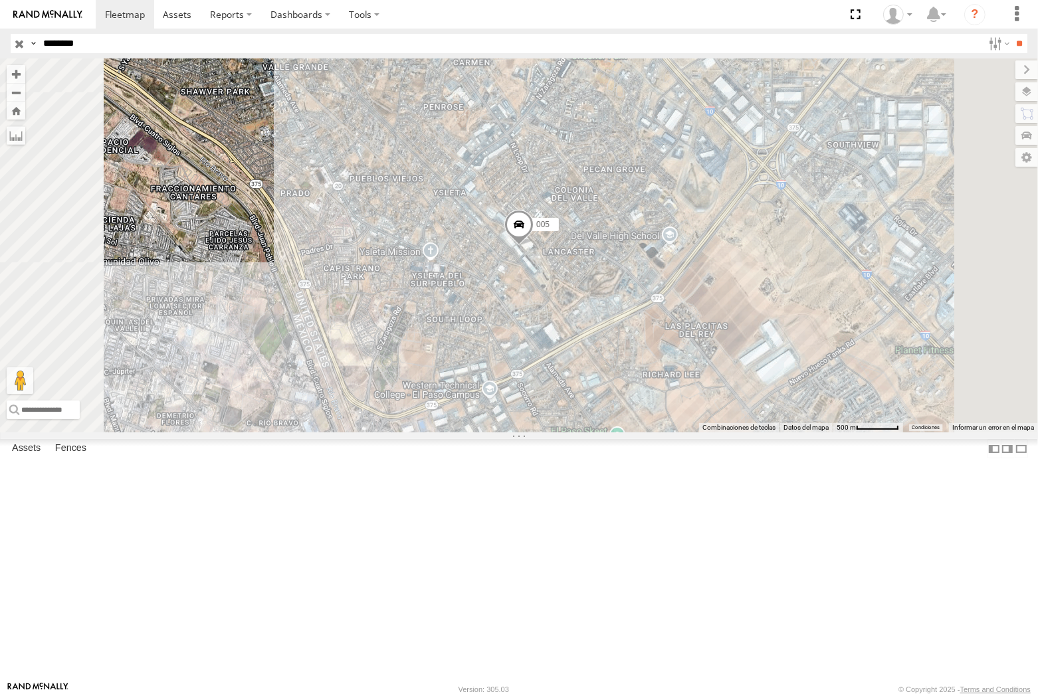
click at [1012, 34] on input "**" at bounding box center [1019, 43] width 15 height 19
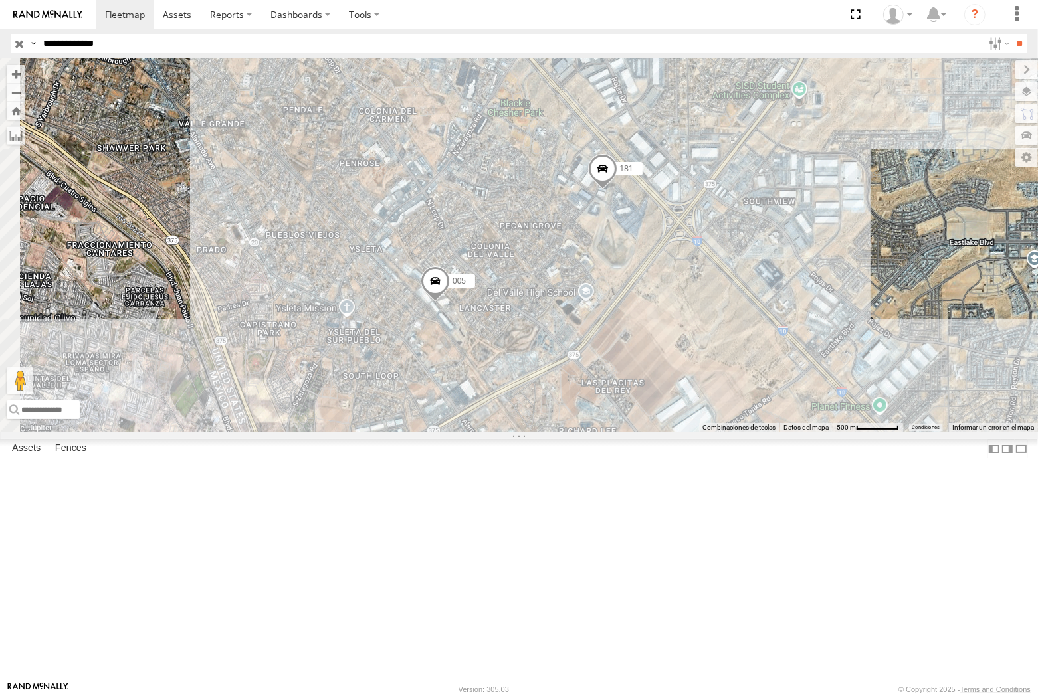
click at [1012, 34] on input "**" at bounding box center [1019, 43] width 15 height 19
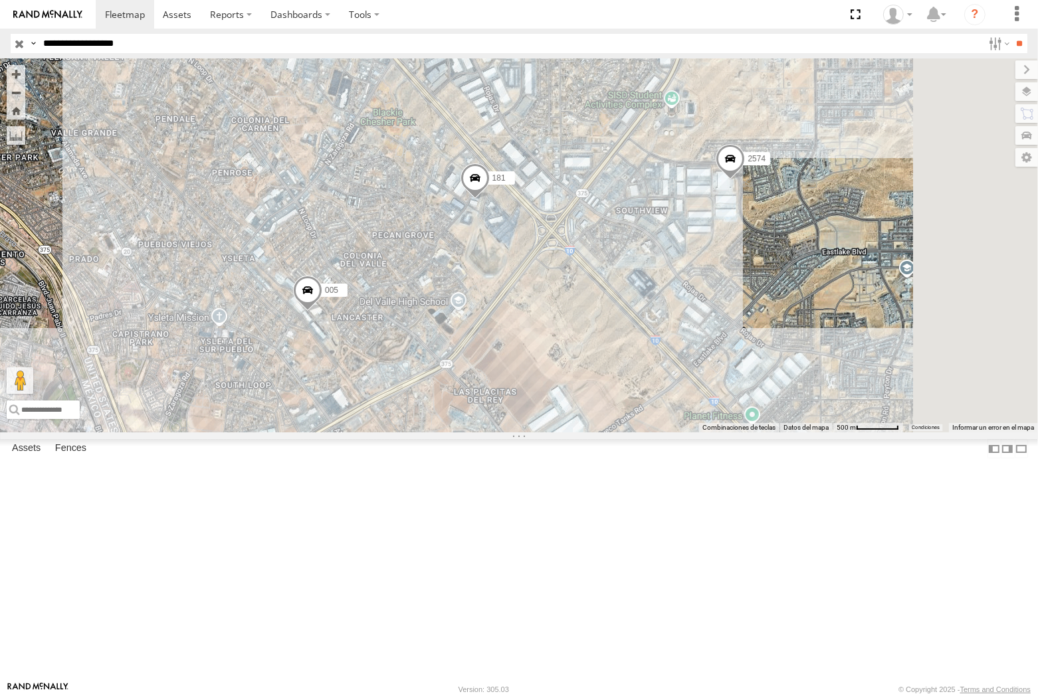
click at [1012, 34] on input "**" at bounding box center [1019, 43] width 15 height 19
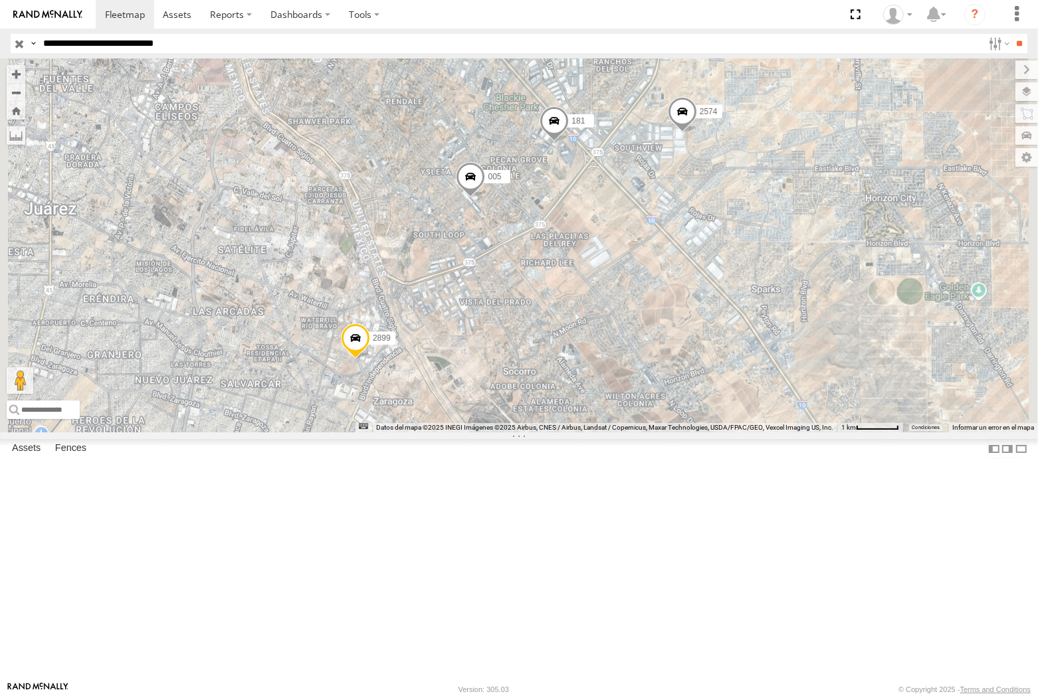
click at [1012, 34] on input "**" at bounding box center [1019, 43] width 15 height 19
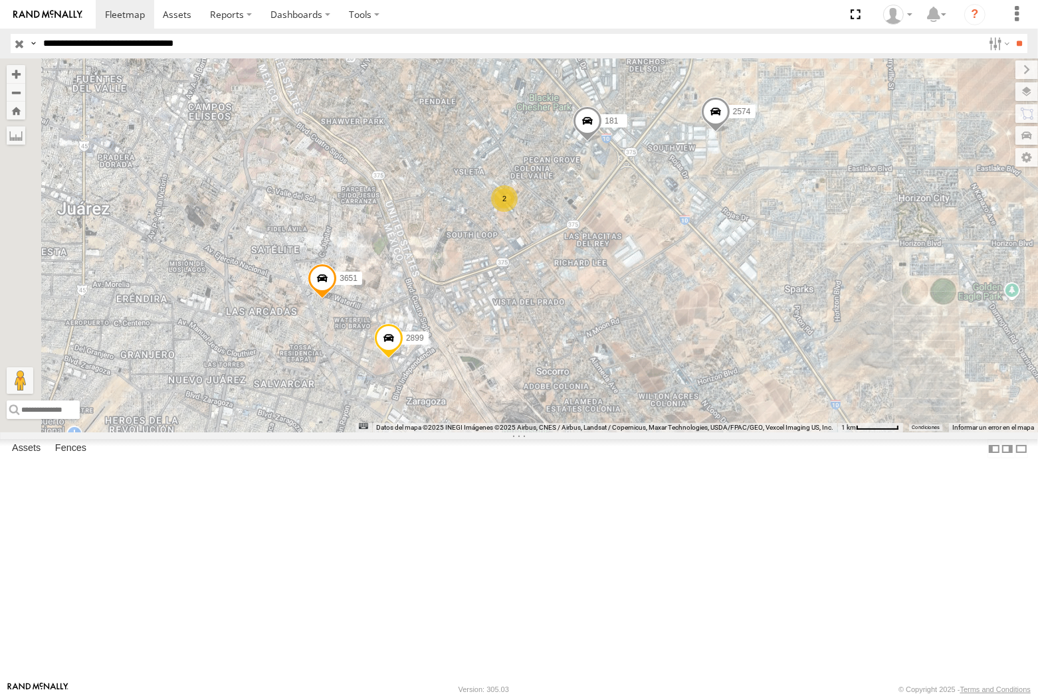
click at [1012, 34] on input "**" at bounding box center [1019, 43] width 15 height 19
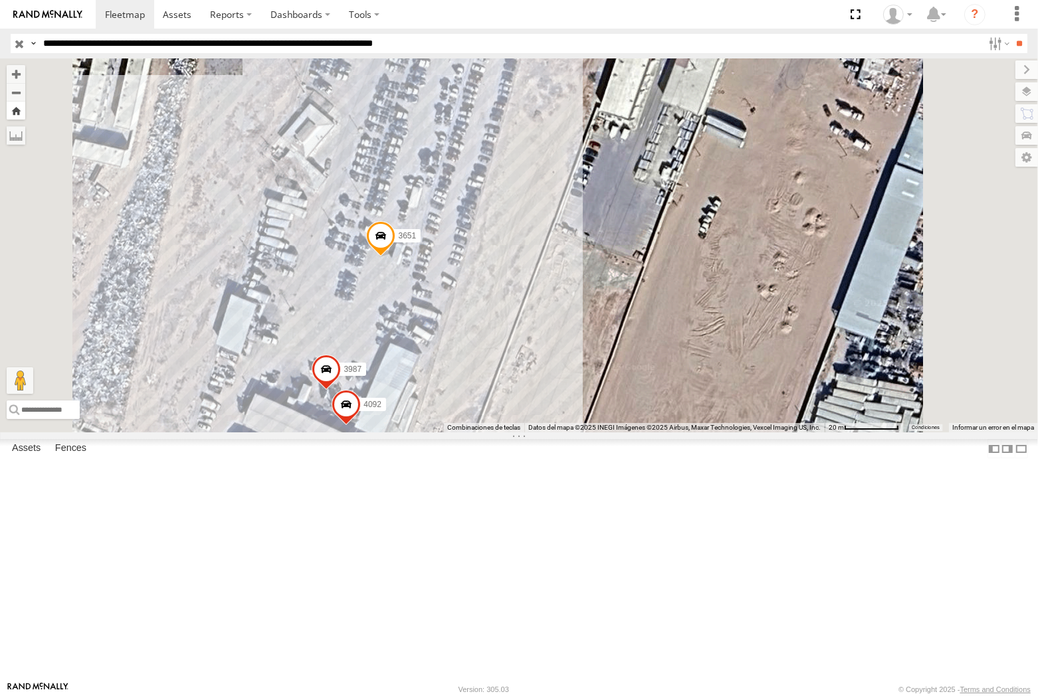
click at [25, 110] on button "Zoom Home" at bounding box center [16, 111] width 19 height 18
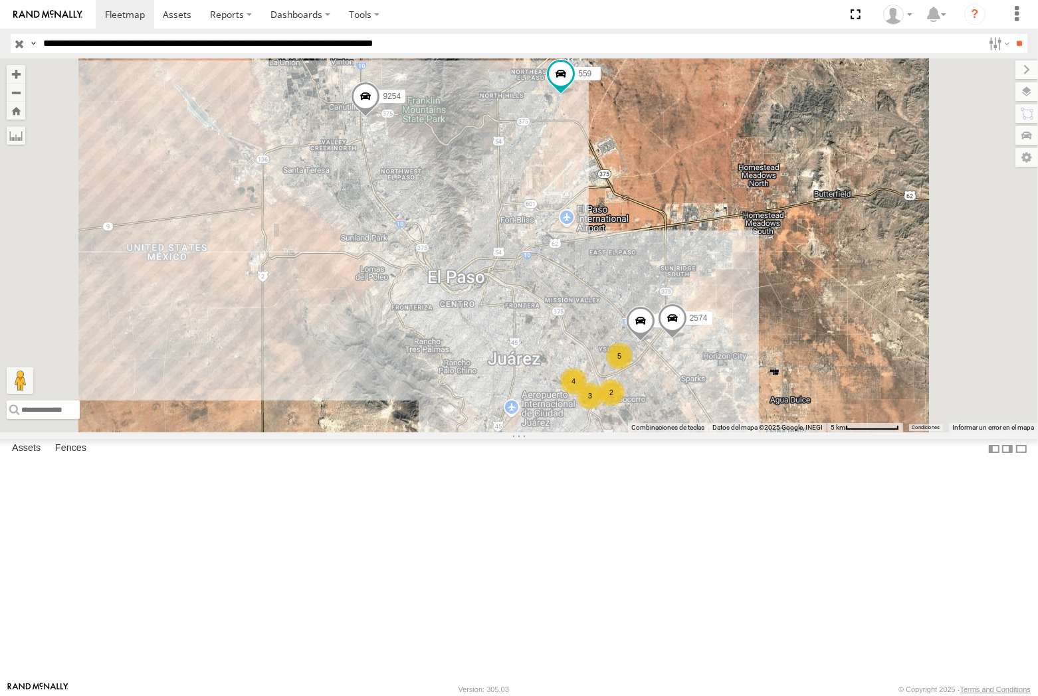
scroll to position [95, 0]
click at [0, 0] on span at bounding box center [0, 0] width 0 height 0
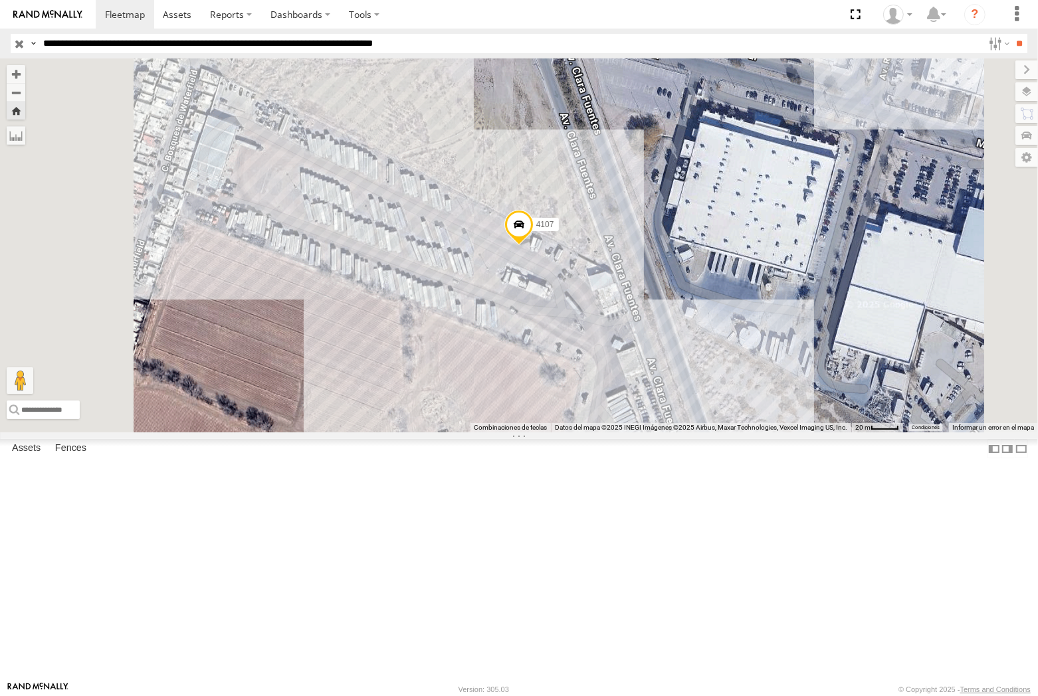
click at [0, 0] on strong "Video" at bounding box center [0, 0] width 0 height 0
click at [0, 0] on span at bounding box center [0, 0] width 0 height 0
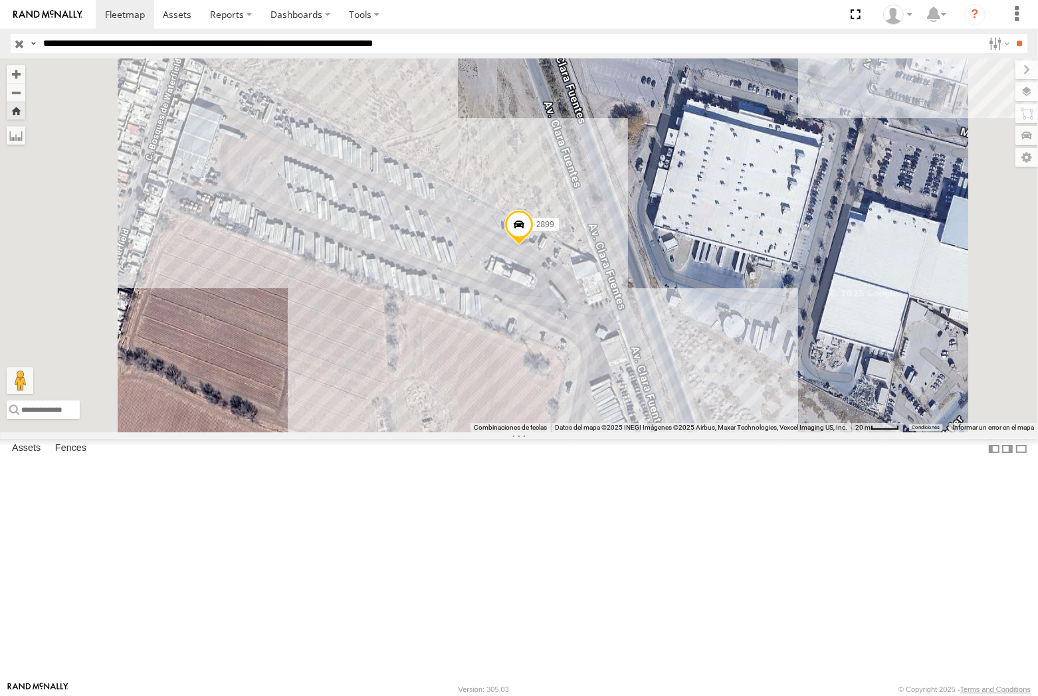
click at [0, 0] on span at bounding box center [0, 0] width 0 height 0
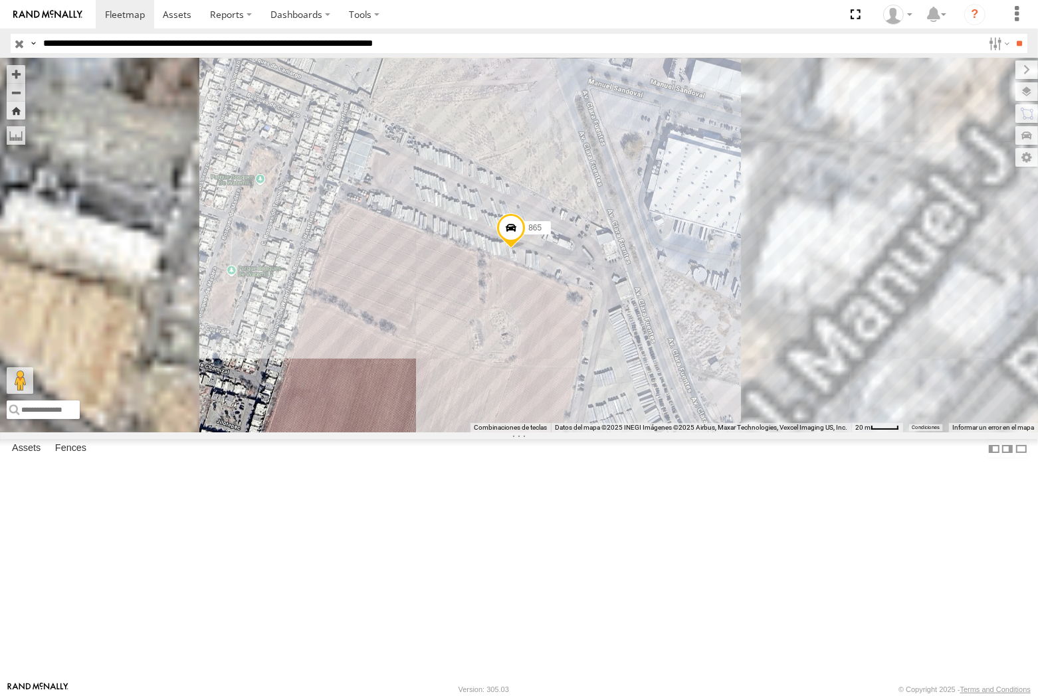
click at [0, 0] on span at bounding box center [0, 0] width 0 height 0
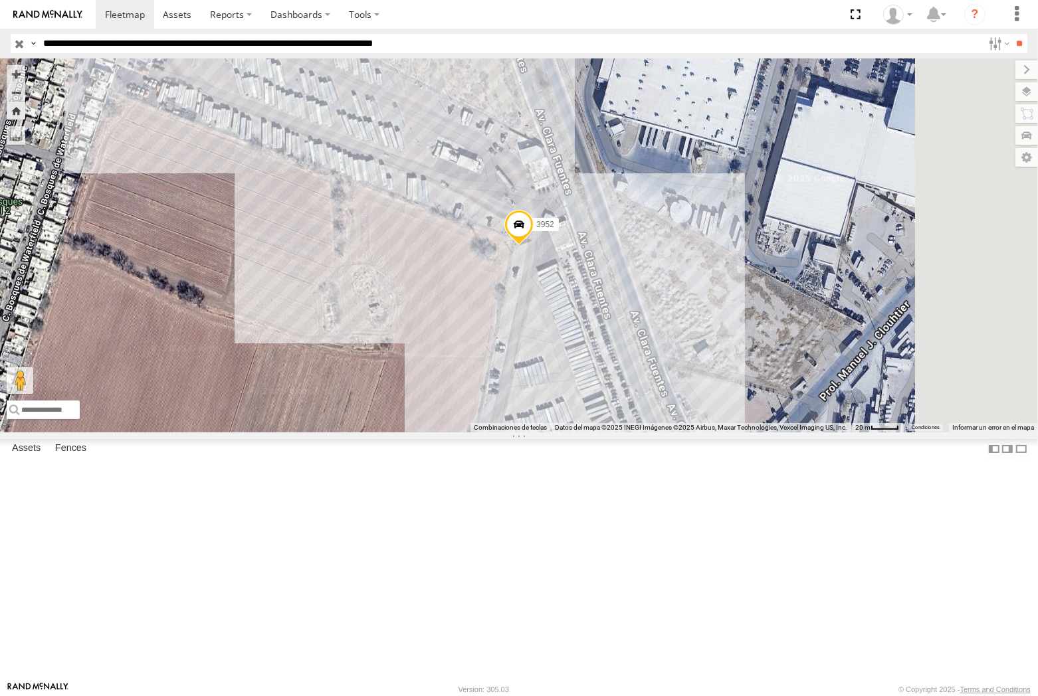
click at [533, 246] on span at bounding box center [518, 228] width 29 height 36
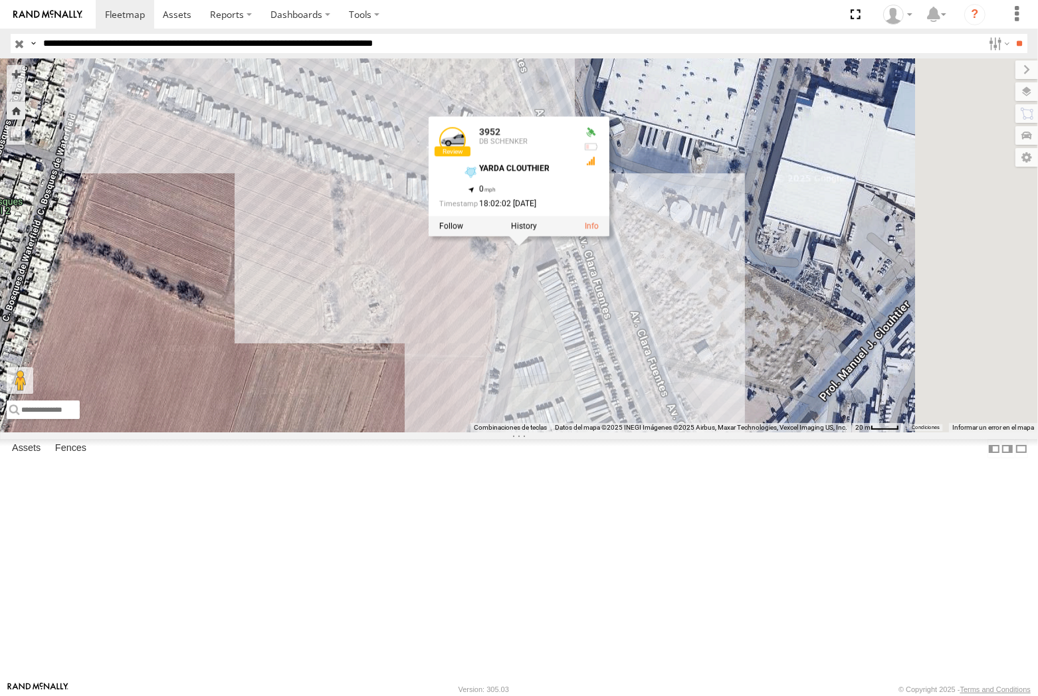
scroll to position [0, 0]
click at [0, 0] on span at bounding box center [0, 0] width 0 height 0
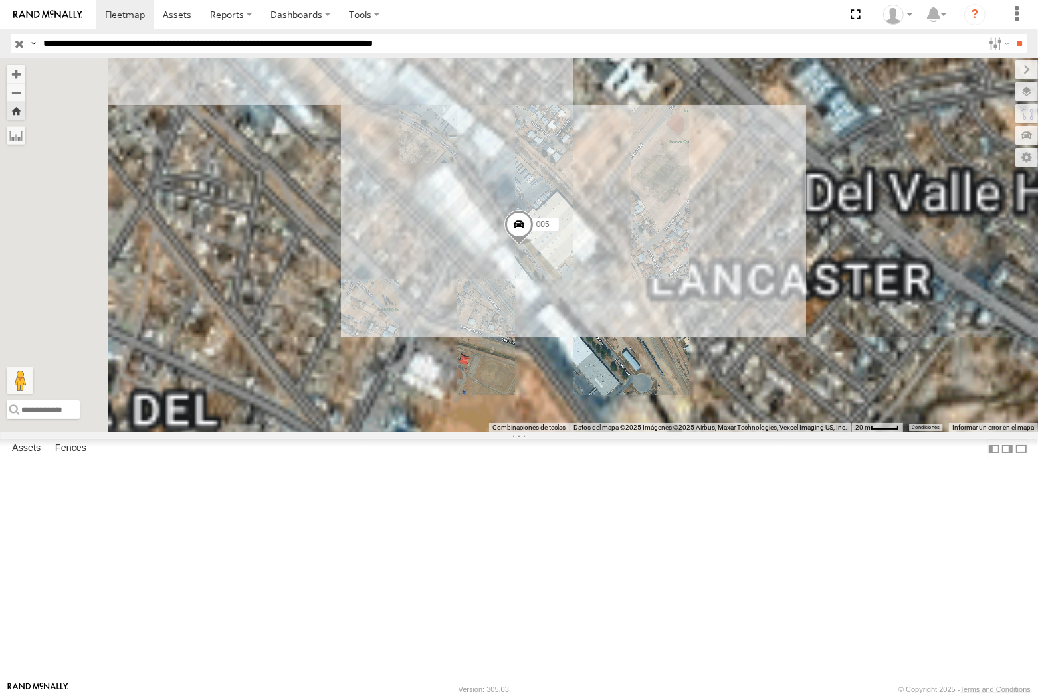
scroll to position [95, 0]
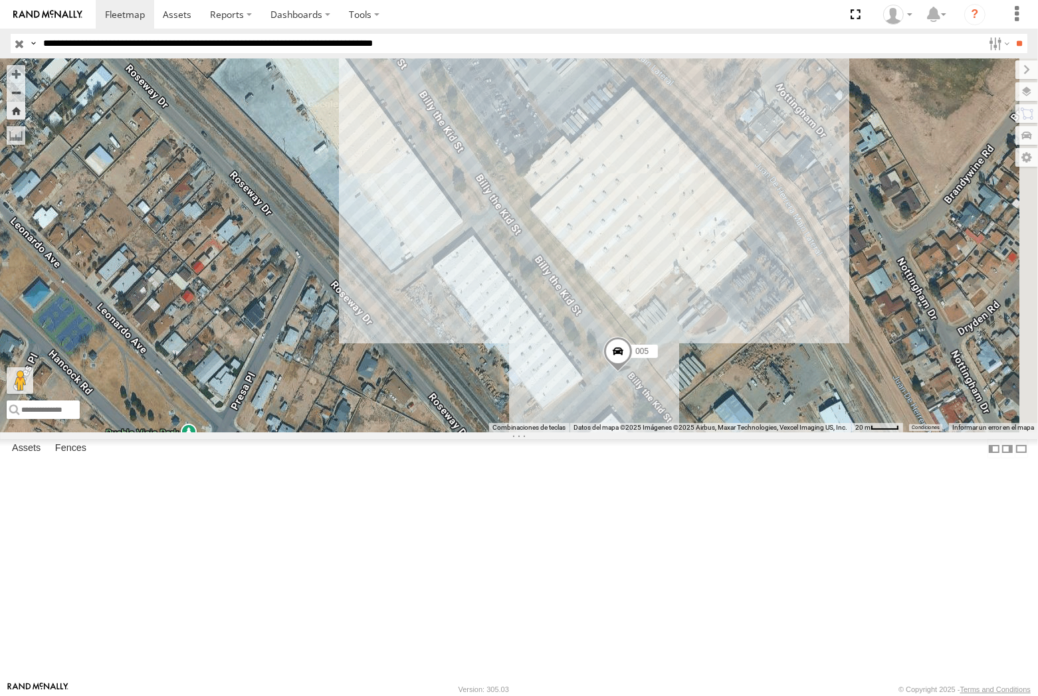
click at [25, 107] on button "Zoom Home" at bounding box center [16, 111] width 19 height 18
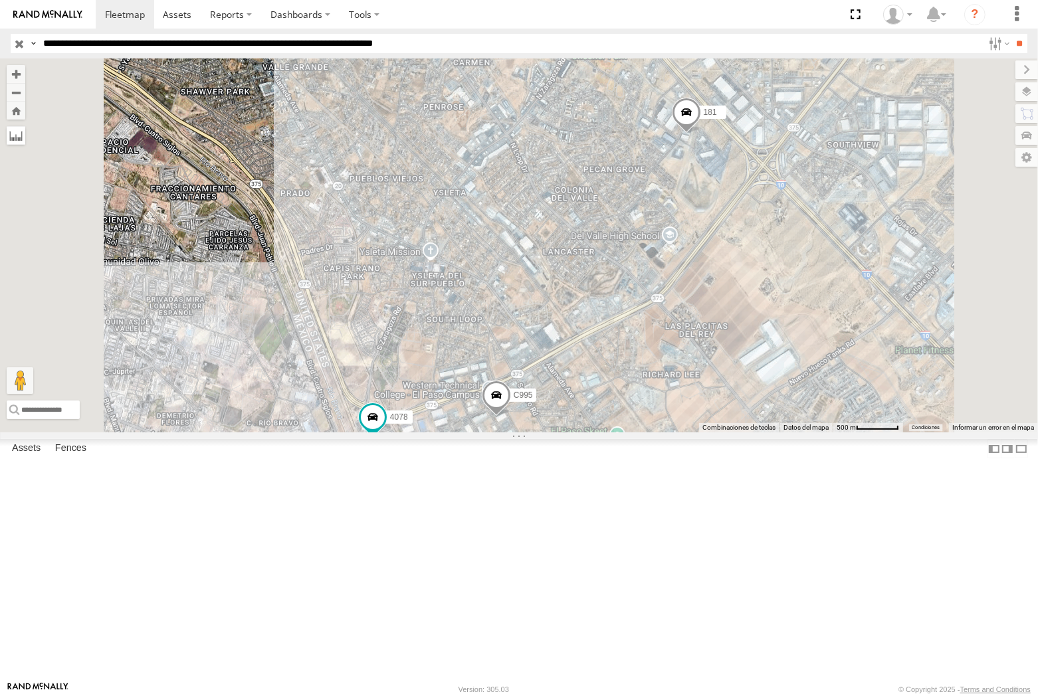
scroll to position [0, 0]
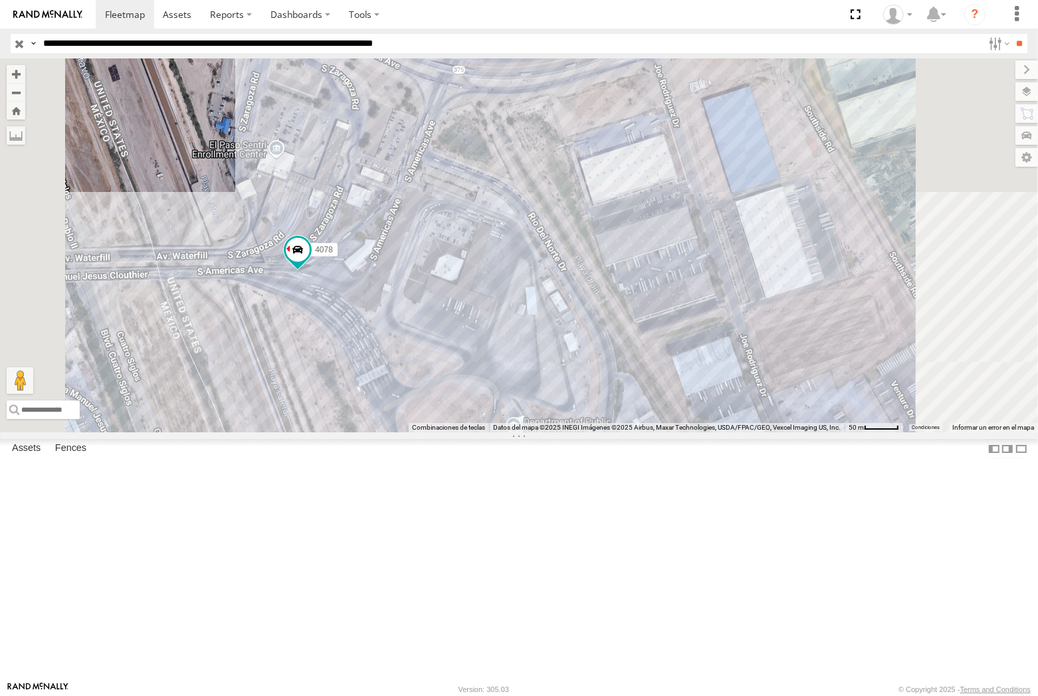
drag, startPoint x: 315, startPoint y: 43, endPoint x: 323, endPoint y: 94, distance: 52.4
click at [316, 48] on input "**********" at bounding box center [510, 43] width 945 height 19
click at [1012, 34] on input "**" at bounding box center [1019, 43] width 15 height 19
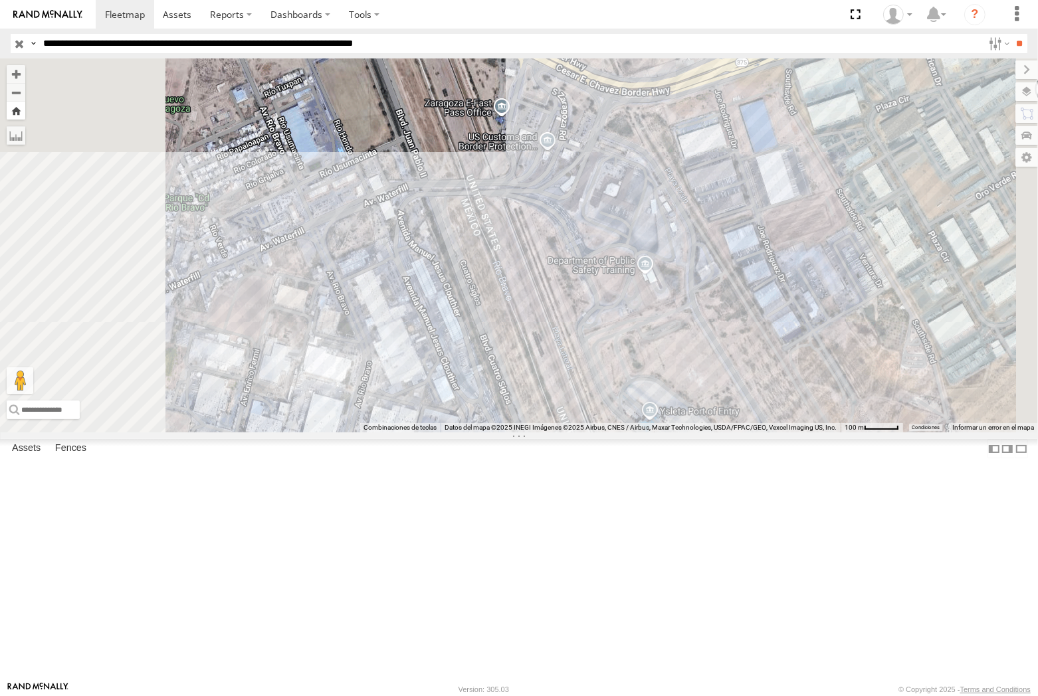
click at [25, 106] on button "Zoom Home" at bounding box center [16, 111] width 19 height 18
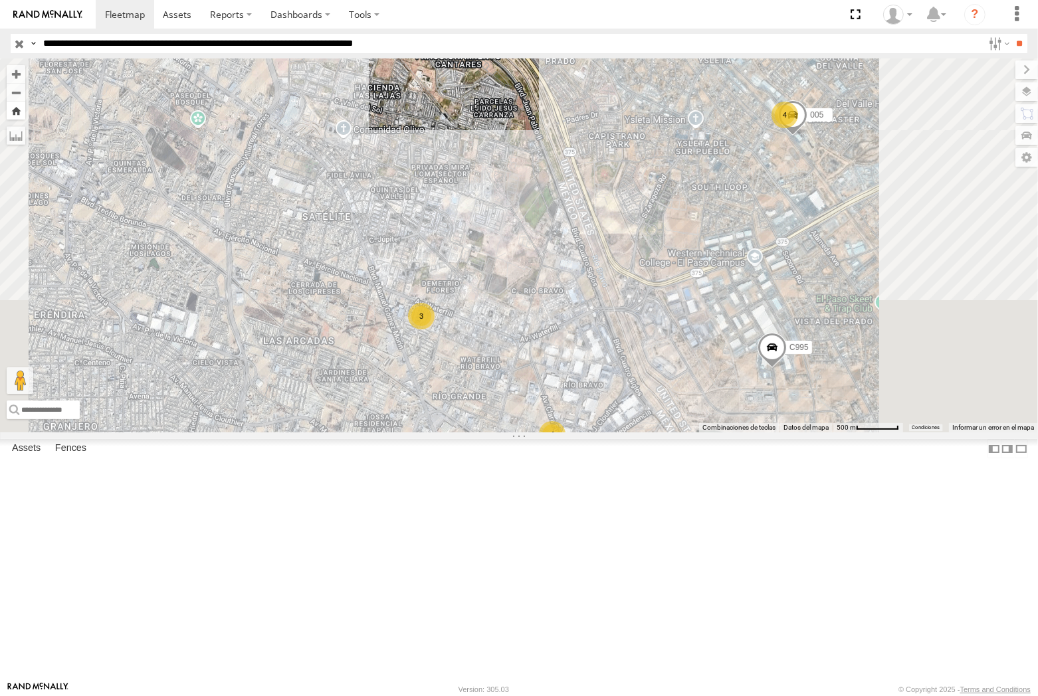
drag, startPoint x: 354, startPoint y: 110, endPoint x: 340, endPoint y: 106, distance: 14.3
click at [25, 110] on button "Zoom Home" at bounding box center [16, 111] width 19 height 18
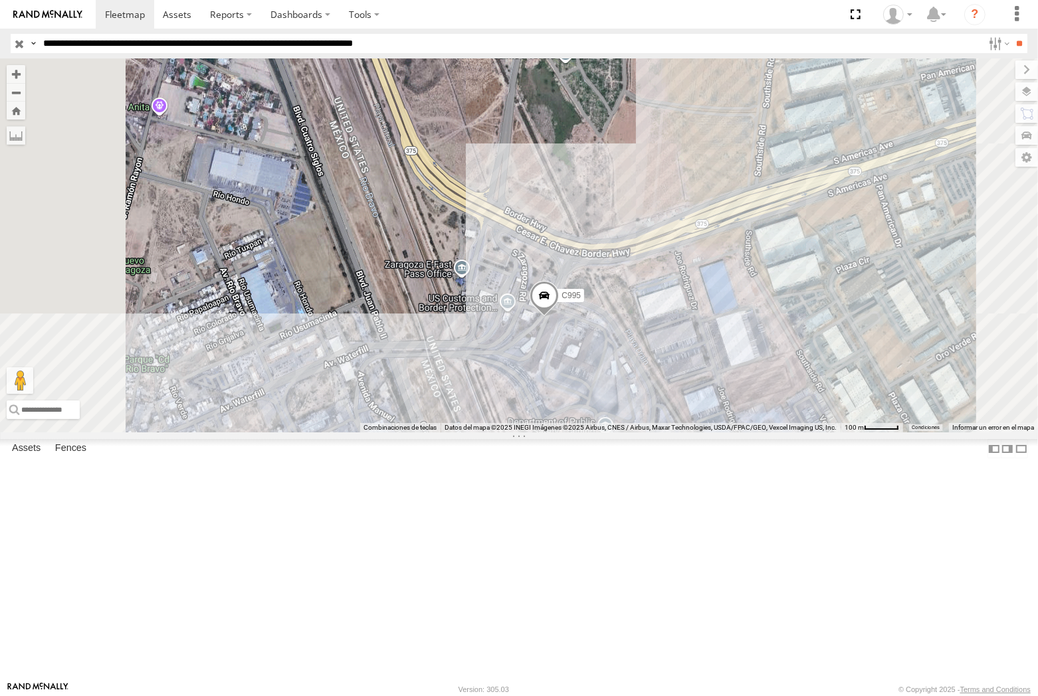
click at [496, 44] on input "**********" at bounding box center [510, 43] width 945 height 19
click at [1012, 34] on input "**" at bounding box center [1019, 43] width 15 height 19
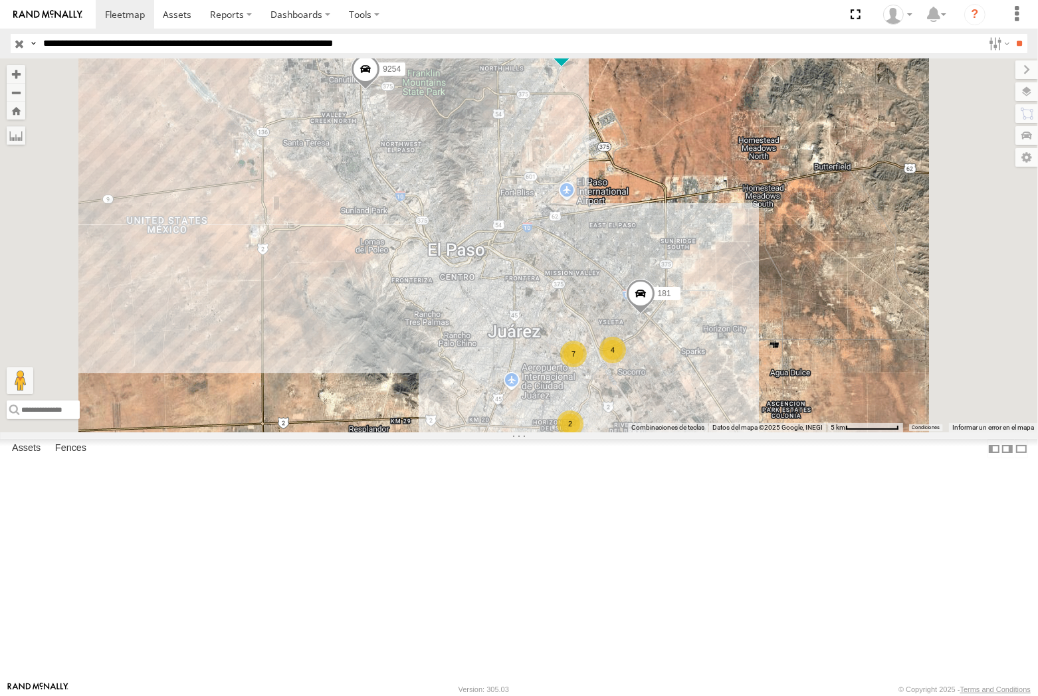
click at [506, 53] on input "**********" at bounding box center [510, 43] width 945 height 19
type input "***"
click at [1012, 34] on input "**" at bounding box center [1019, 43] width 15 height 19
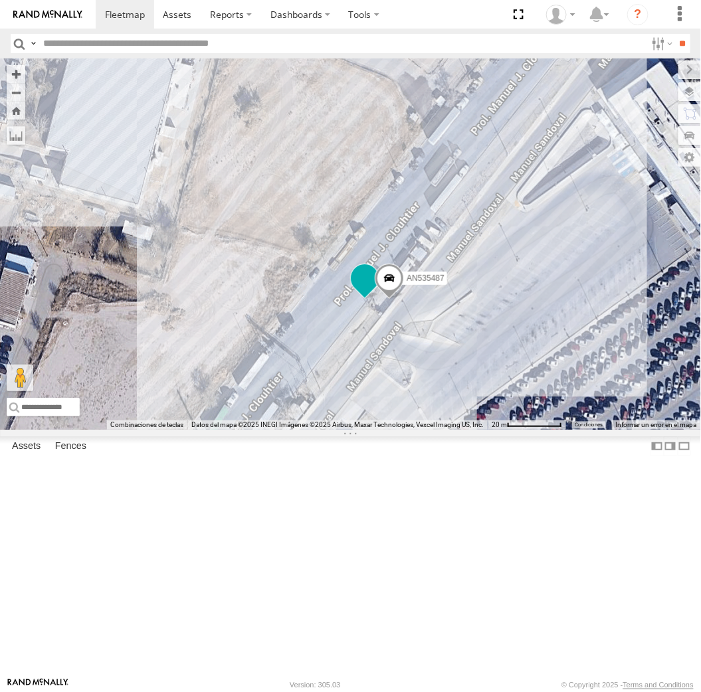
click at [367, 290] on span at bounding box center [364, 278] width 24 height 24
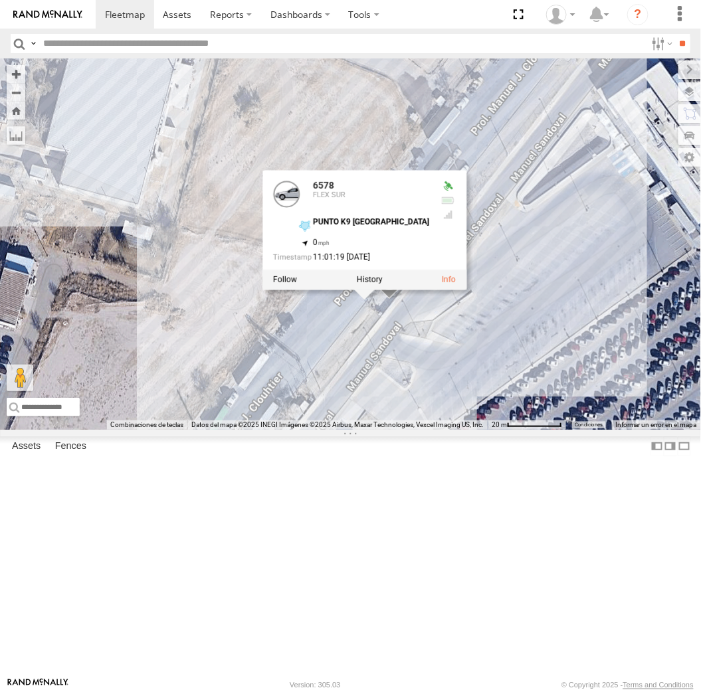
click at [462, 430] on div "458 6578 AN535487 6578 FLEX SUR PUNTO K9 [GEOGRAPHIC_DATA] 31.65839 , -106.3398…" at bounding box center [350, 243] width 701 height 371
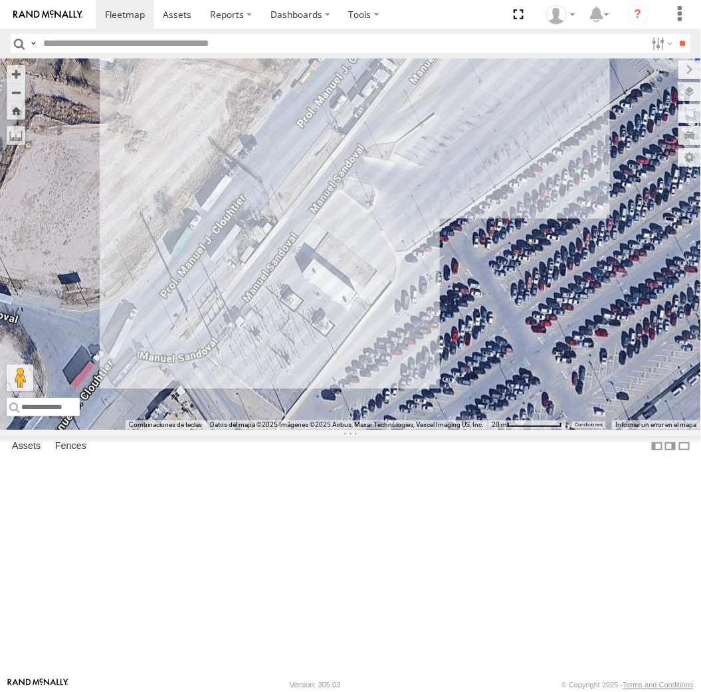
drag, startPoint x: 377, startPoint y: 153, endPoint x: 445, endPoint y: 403, distance: 258.8
click at [445, 403] on div "AN535203 AN53113 015910001845018 AN57175 AN531651 015910001811580 AN533204 ZJ53…" at bounding box center [350, 243] width 701 height 371
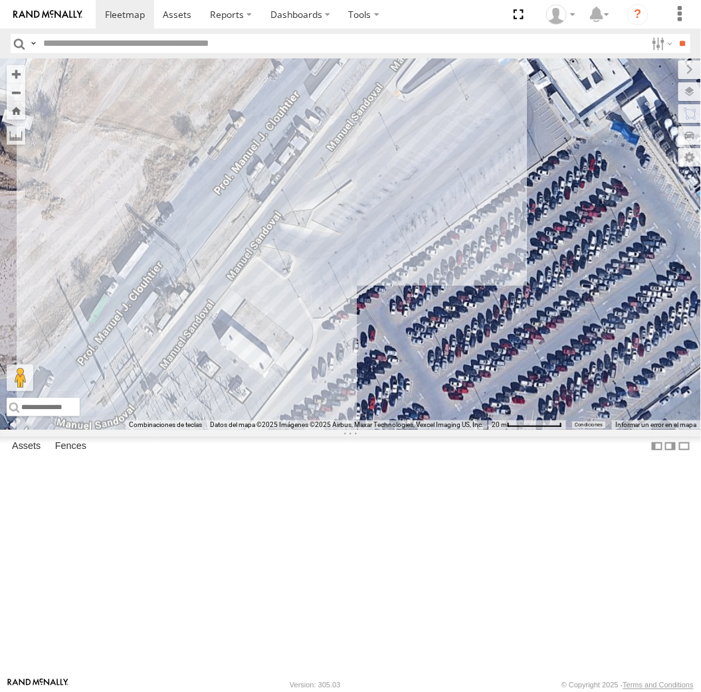
drag, startPoint x: 141, startPoint y: 159, endPoint x: 260, endPoint y: 334, distance: 210.8
click at [260, 334] on div "5296" at bounding box center [350, 243] width 701 height 371
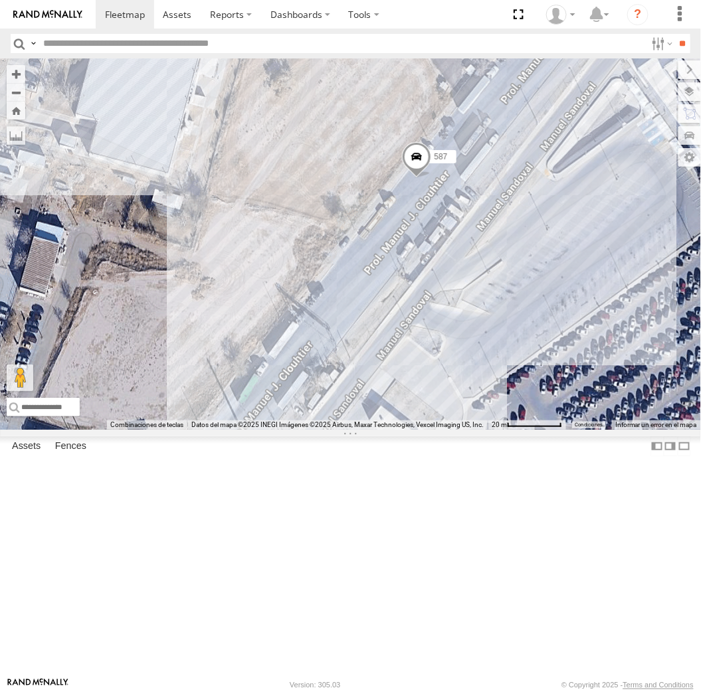
drag, startPoint x: 578, startPoint y: 506, endPoint x: 645, endPoint y: 417, distance: 111.5
click at [645, 417] on div "587" at bounding box center [350, 243] width 701 height 371
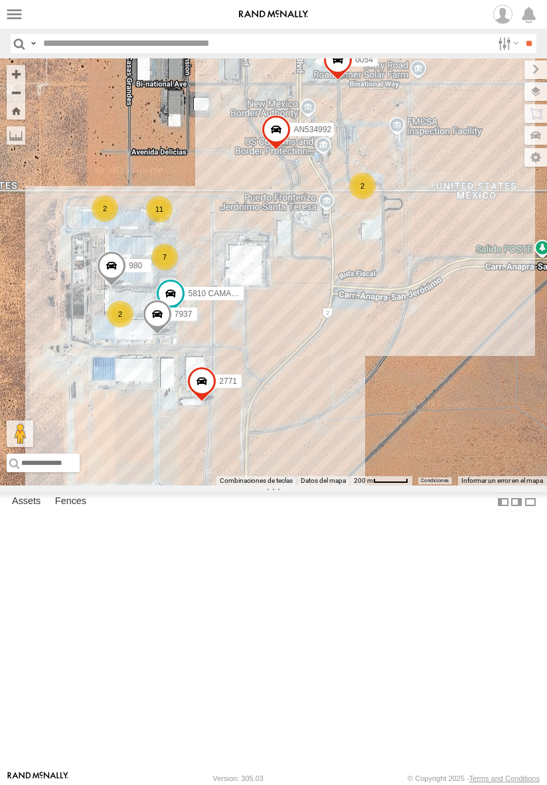
select select "**********"
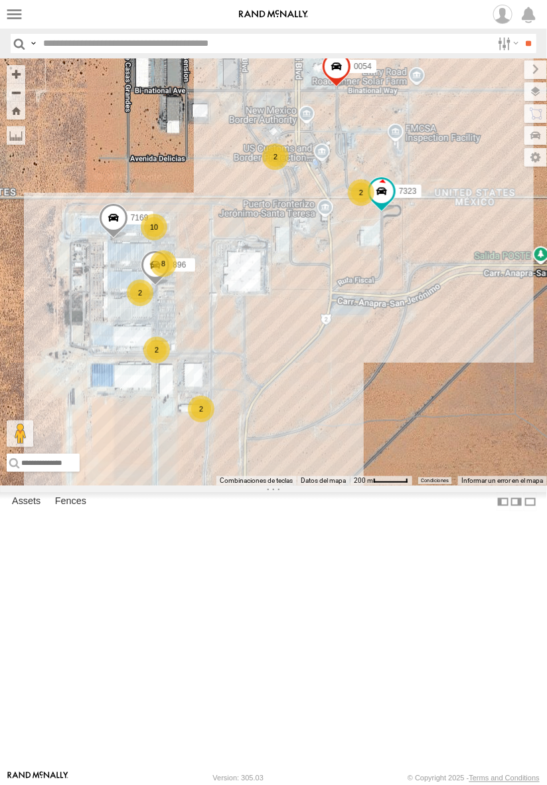
click at [343, 486] on div "7323 896 0054 7169 2 8 2 10 2 2 2" at bounding box center [273, 271] width 547 height 427
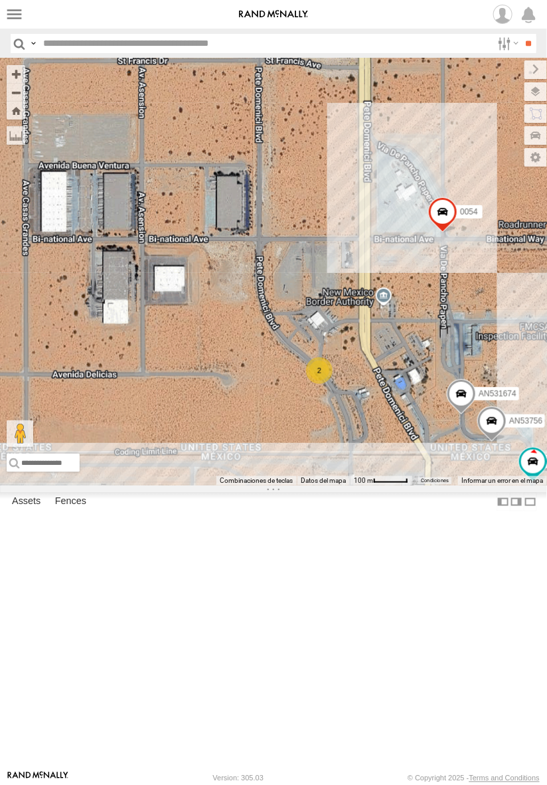
drag, startPoint x: 276, startPoint y: 608, endPoint x: 249, endPoint y: 421, distance: 188.6
click at [249, 426] on div "7323 0054 7169 AN531674 2 4 3 AN53756 10 2 015910001987448" at bounding box center [273, 271] width 547 height 427
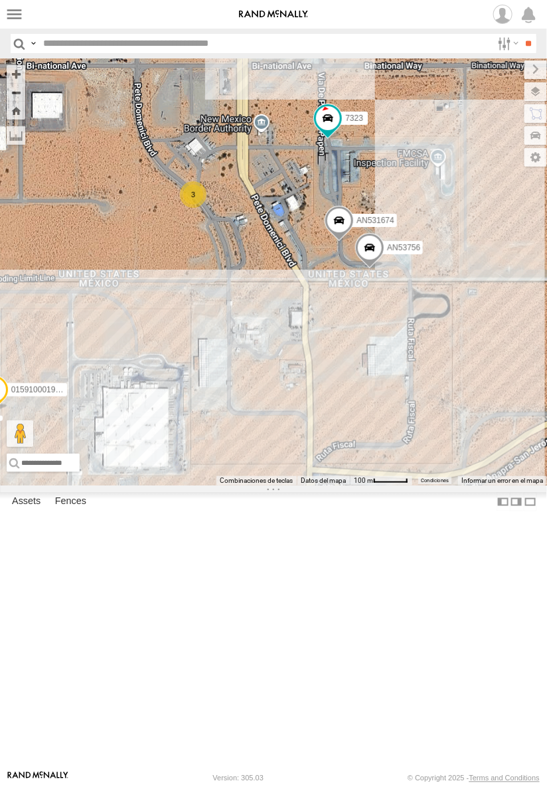
drag, startPoint x: 163, startPoint y: 470, endPoint x: 175, endPoint y: 421, distance: 51.4
click at [175, 421] on div "7323 2771 0054 980 7169 TSK9-471 344 CAMARA AN53756 015910001987448 AN531674 3" at bounding box center [273, 271] width 547 height 427
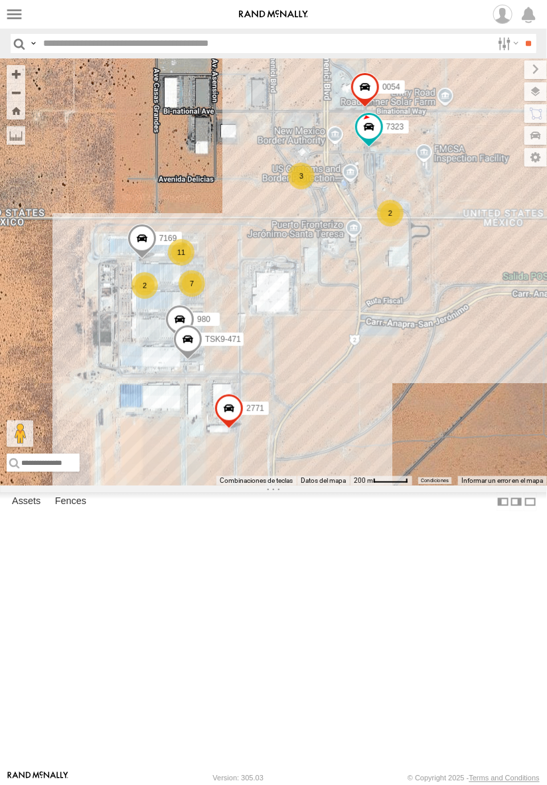
drag, startPoint x: 158, startPoint y: 410, endPoint x: 262, endPoint y: 355, distance: 118.0
click at [262, 355] on div "7323 2771 0054 980 7169 TSK9-471 11 7 2 3 2 2" at bounding box center [273, 271] width 547 height 427
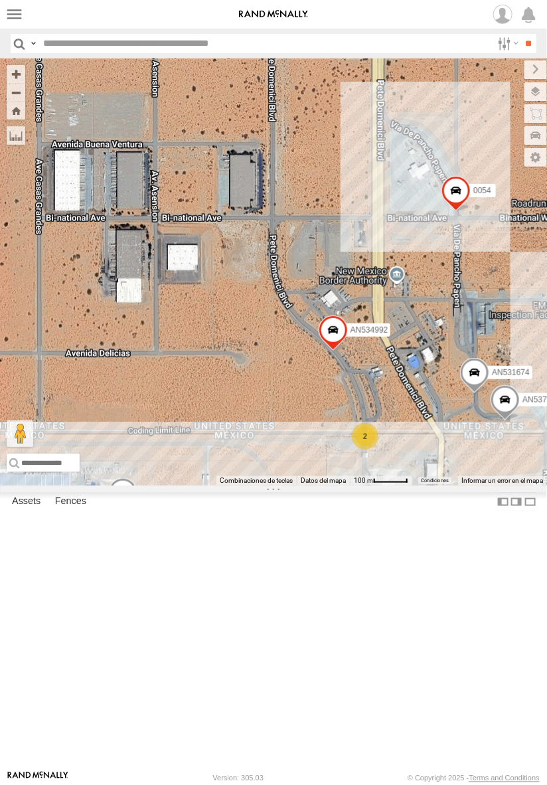
drag, startPoint x: 352, startPoint y: 661, endPoint x: 345, endPoint y: 506, distance: 154.9
click at [347, 486] on div "2771 0054 TSK9-471 AN53756 015910001987448 980 AN531674 7169 AN534992 12 6 2" at bounding box center [273, 271] width 547 height 427
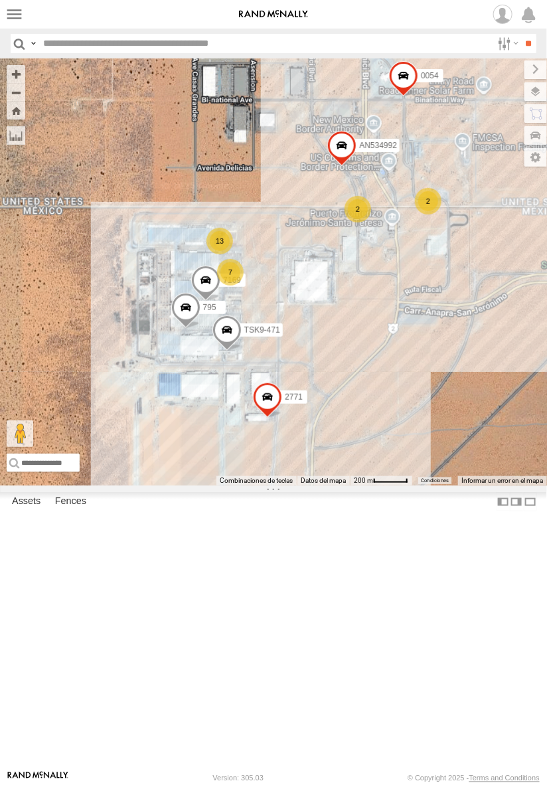
drag, startPoint x: 339, startPoint y: 617, endPoint x: 347, endPoint y: 468, distance: 149.0
click at [347, 468] on div "2771 0054 TSK9-471 795 7169 AN534992 13 7 2 2" at bounding box center [273, 271] width 547 height 427
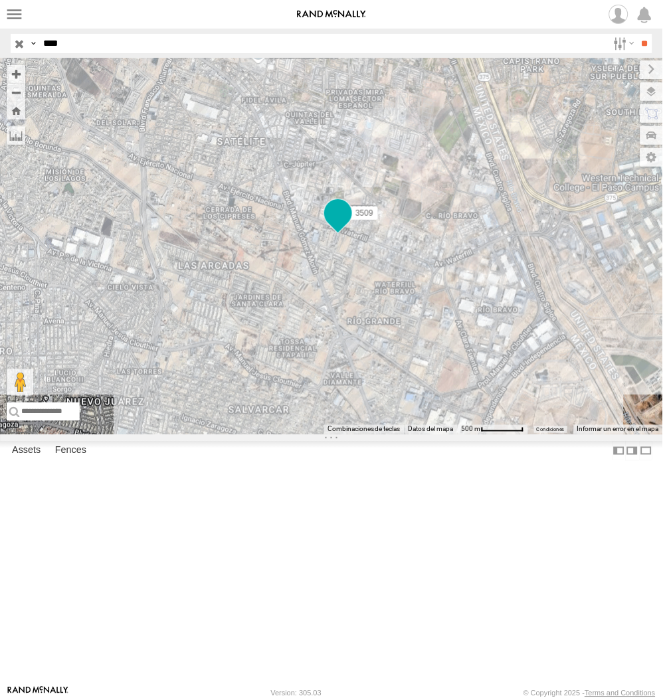
click at [348, 225] on span at bounding box center [338, 213] width 24 height 24
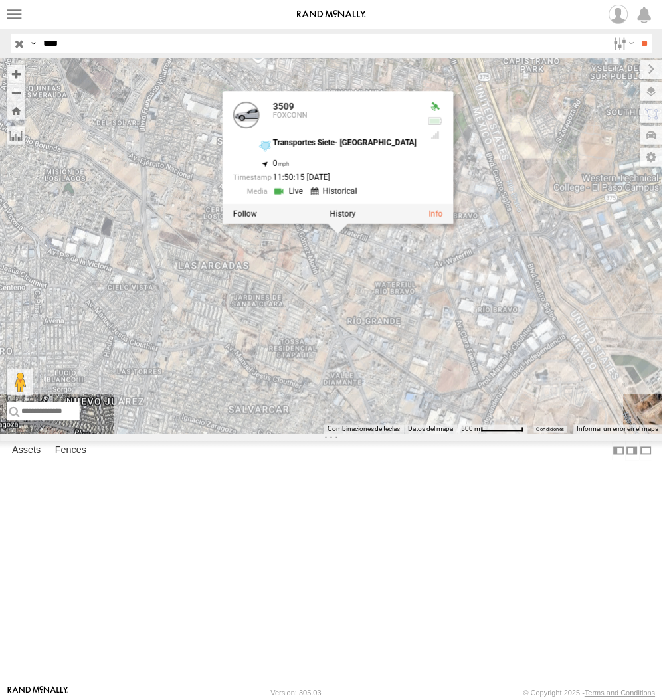
click at [401, 434] on div "3509 3509 FOXCONN Transportes Siete- Mexico 31.67109 , -106.36258 0 11:50:15 08…" at bounding box center [331, 246] width 663 height 376
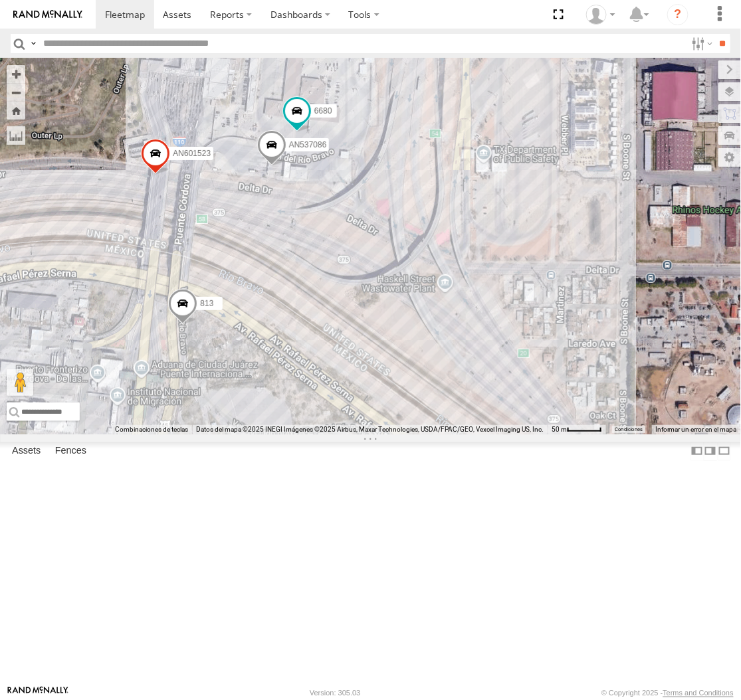
drag, startPoint x: 309, startPoint y: 403, endPoint x: 470, endPoint y: 600, distance: 254.0
click at [470, 434] on div "AN539297 AN535203 AN53113 015910001845018 AN57175 AN531651 015910001811580 AN53…" at bounding box center [370, 246] width 741 height 376
